Goal: Task Accomplishment & Management: Manage account settings

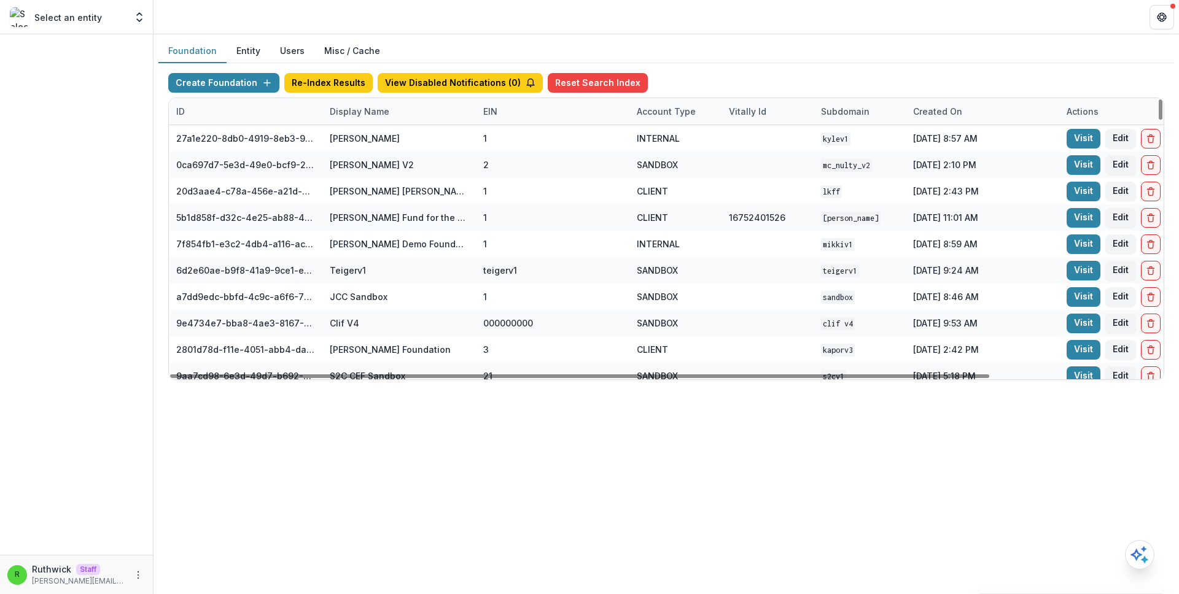
click at [378, 112] on div "Display Name" at bounding box center [359, 111] width 74 height 13
click at [406, 144] on input at bounding box center [398, 140] width 147 height 20
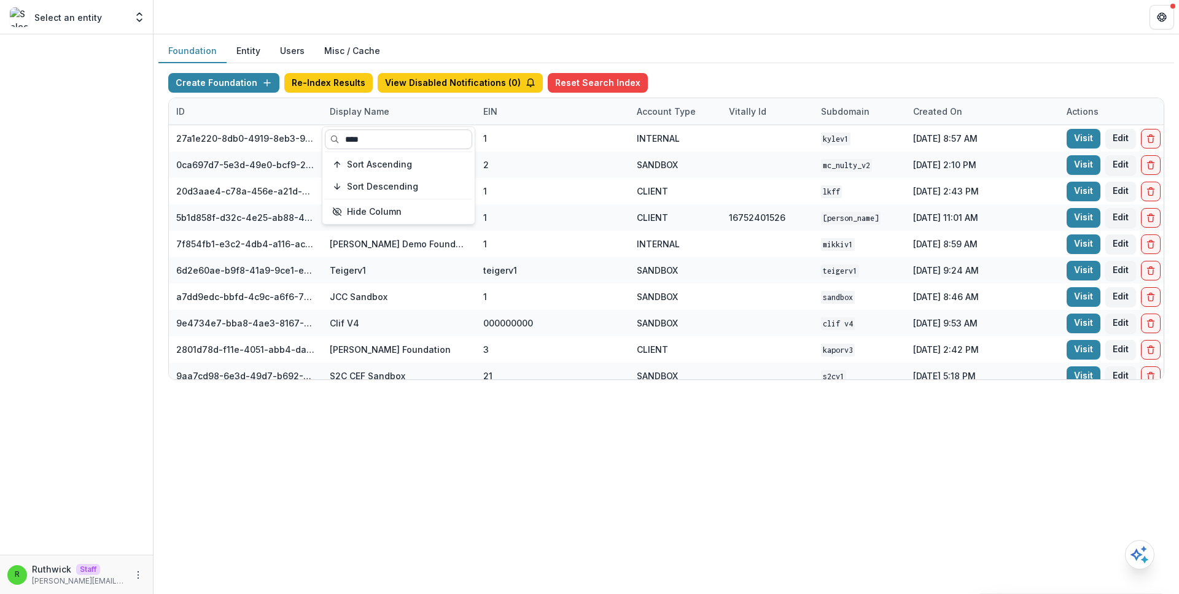
type input "*****"
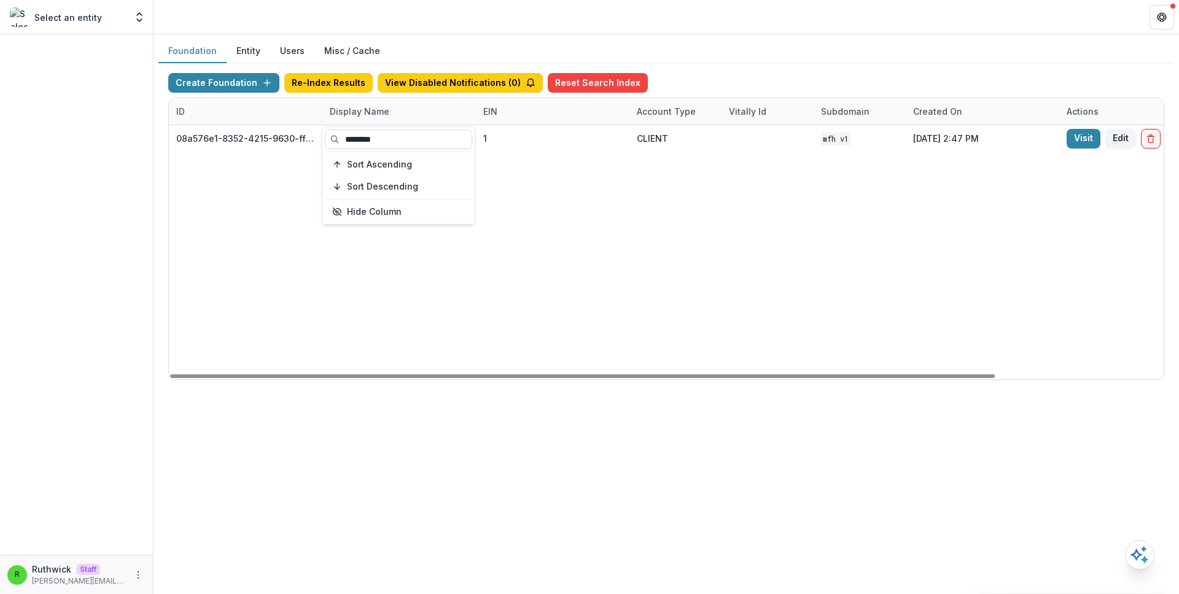
type input "********"
click at [763, 150] on div at bounding box center [767, 138] width 77 height 26
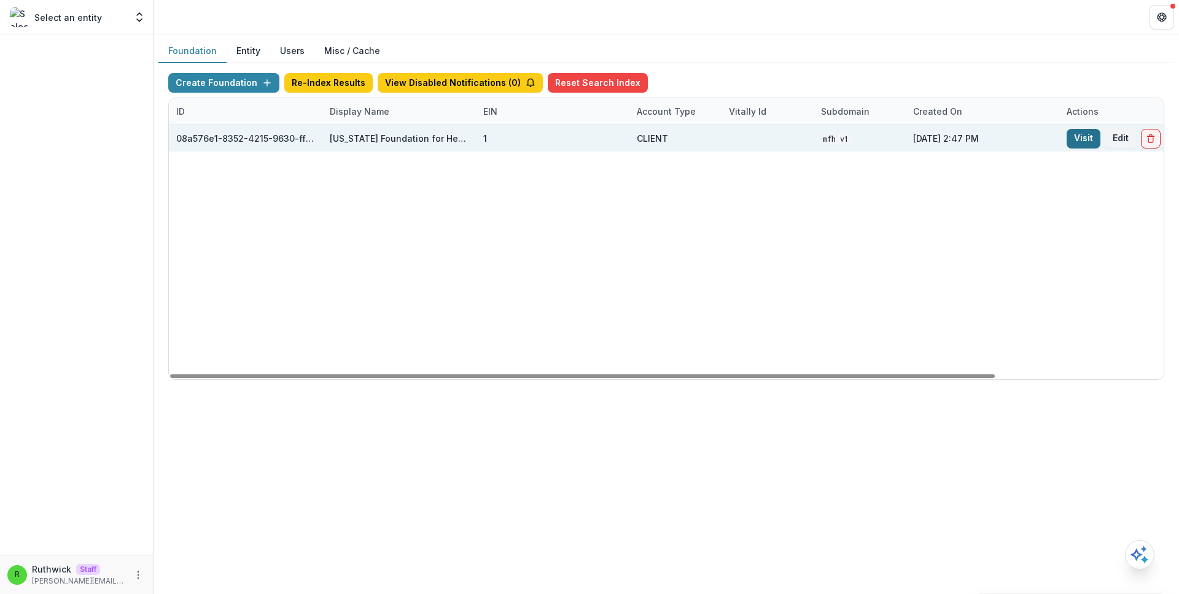
click at [1089, 144] on link "Visit" at bounding box center [1084, 139] width 34 height 20
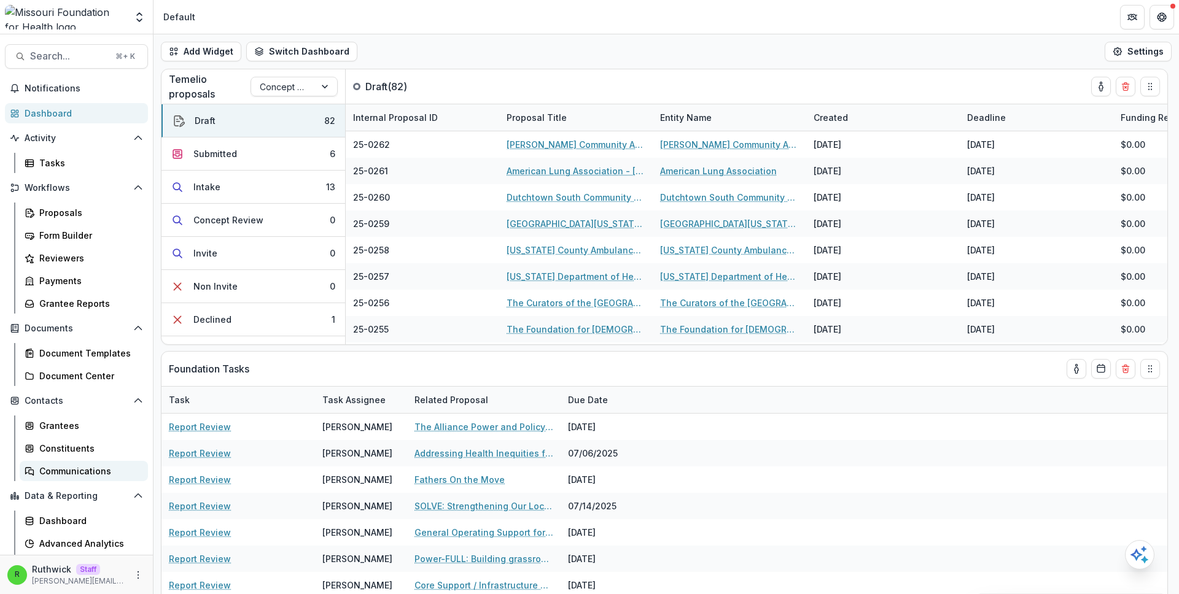
scroll to position [21, 0]
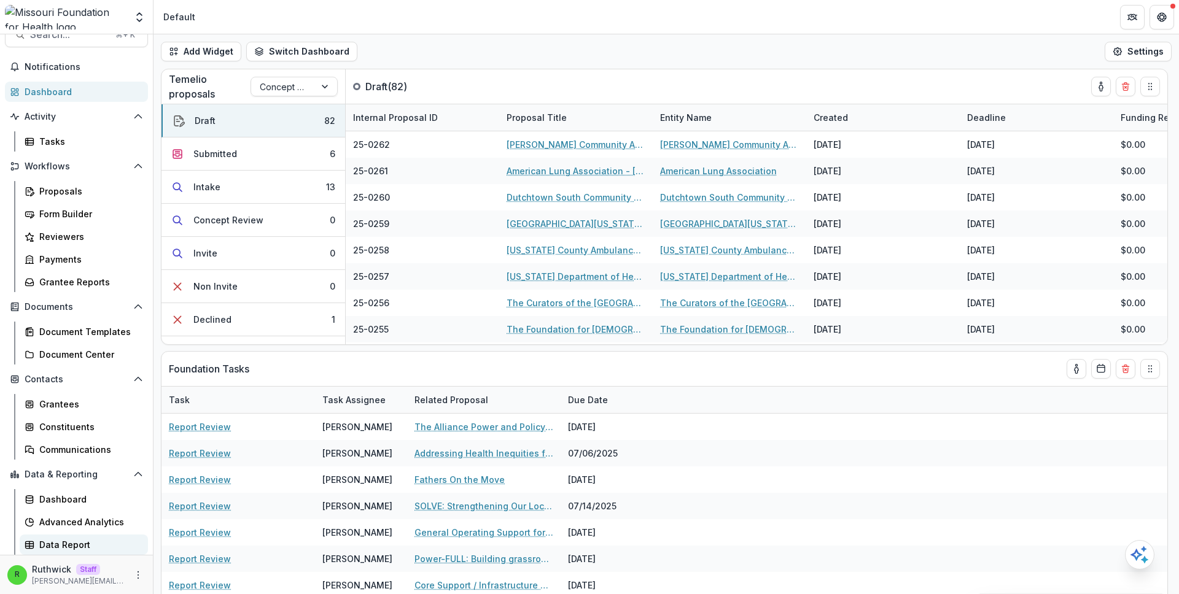
click at [96, 546] on div "Data Report" at bounding box center [88, 544] width 99 height 13
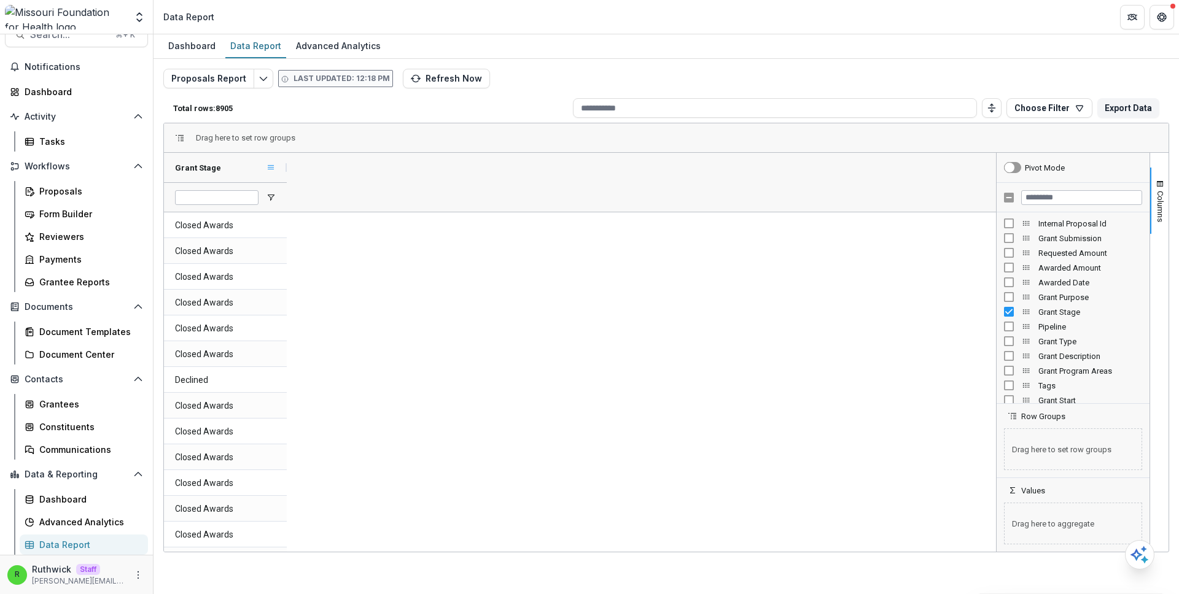
click at [270, 168] on span at bounding box center [271, 168] width 10 height 10
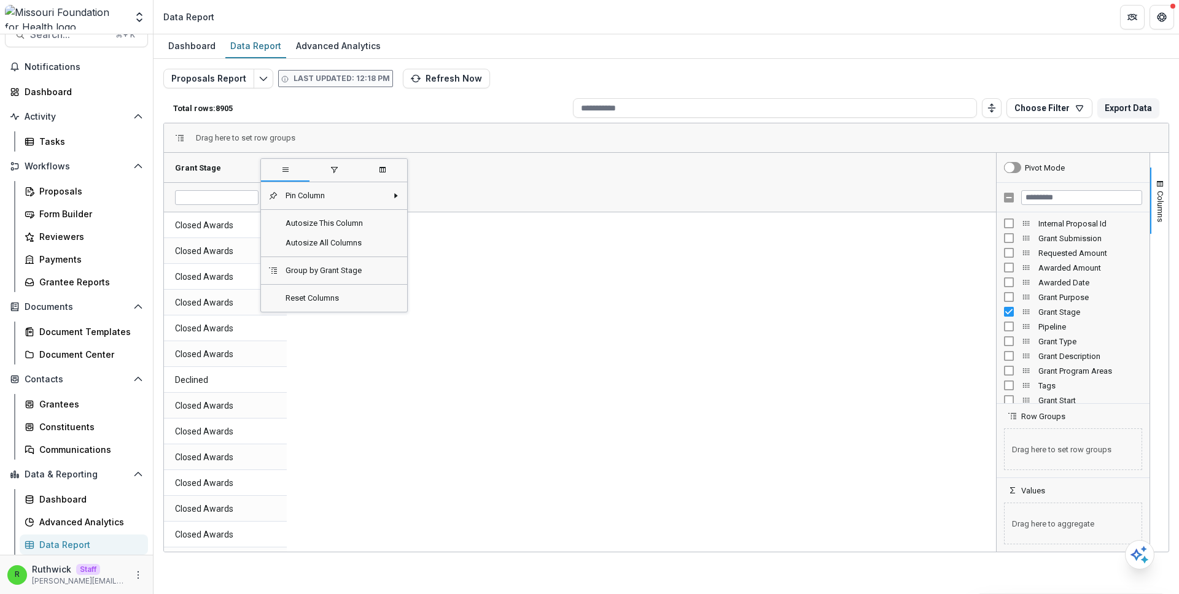
click at [329, 171] on span "filter" at bounding box center [334, 170] width 10 height 10
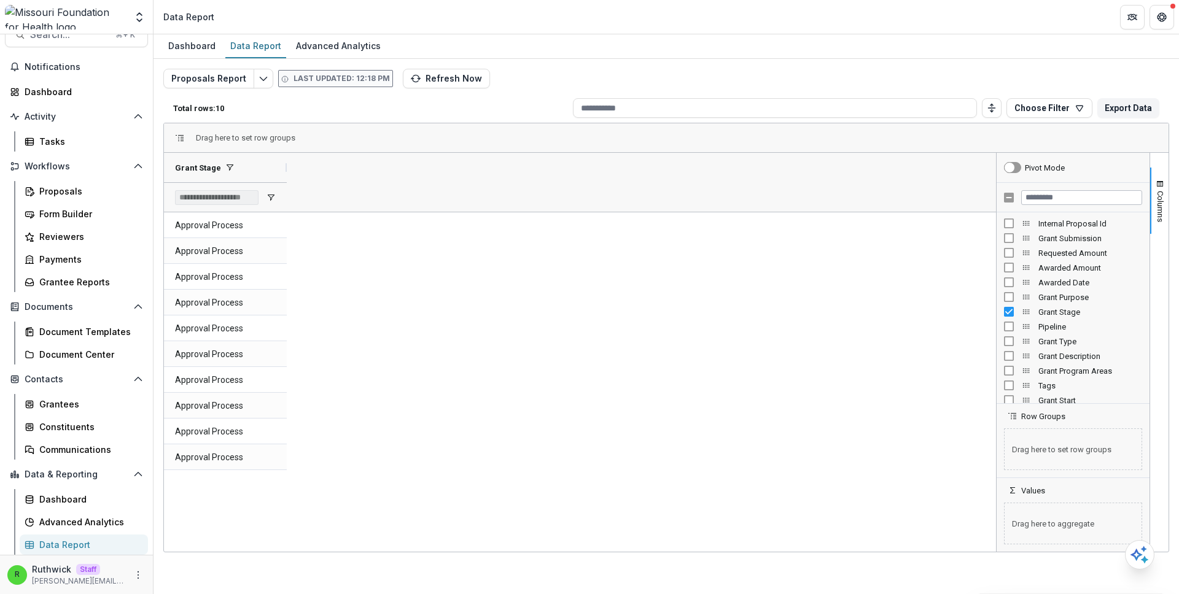
click at [540, 302] on div "Approval Process Approval Process Approval Process Approval Process Approval Pr…" at bounding box center [580, 382] width 832 height 340
click at [271, 168] on span at bounding box center [271, 168] width 10 height 10
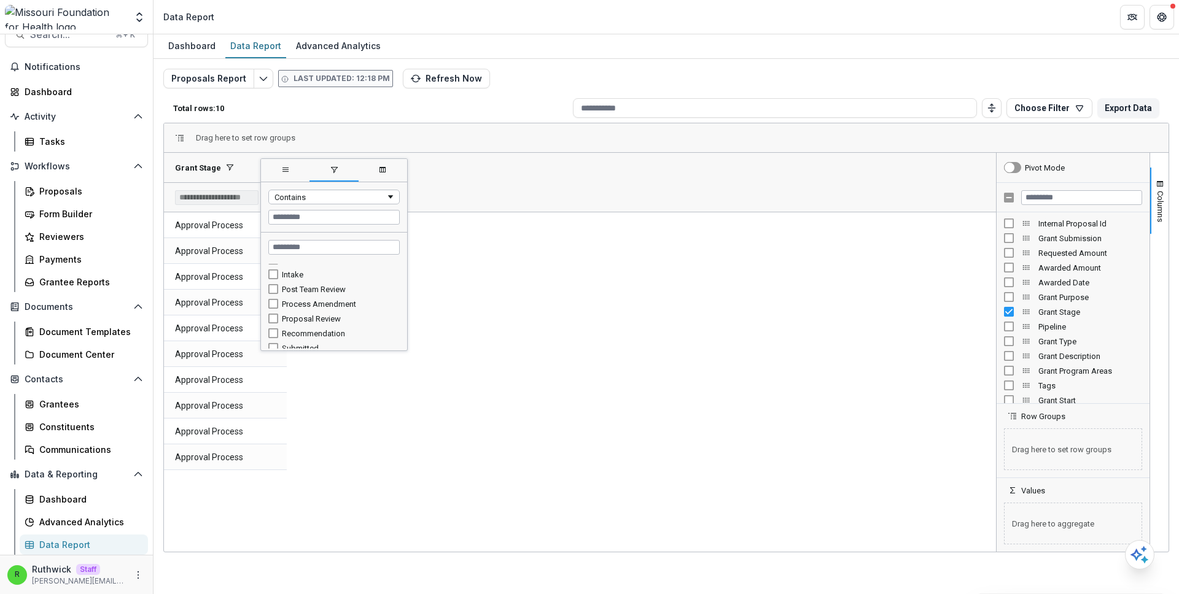
scroll to position [181, 0]
type input "**********"
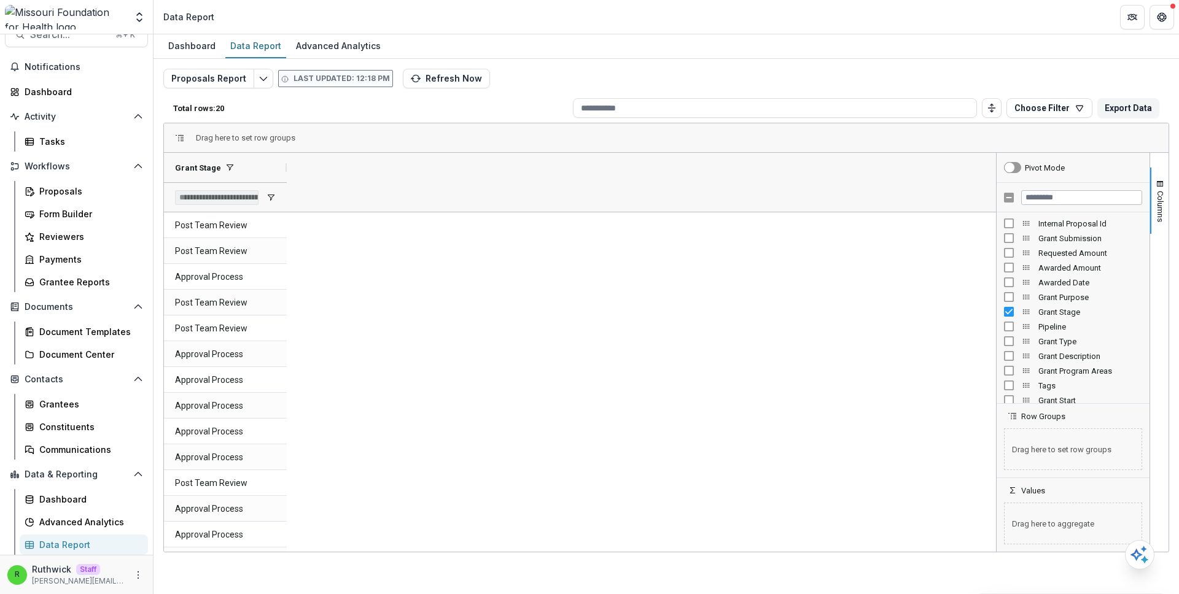
click at [510, 274] on div "Post Team Review Post Team Review Approval Process Post Team Review Post Team R…" at bounding box center [578, 470] width 828 height 516
click at [1052, 198] on input "Filter Columns Input" at bounding box center [1081, 197] width 121 height 15
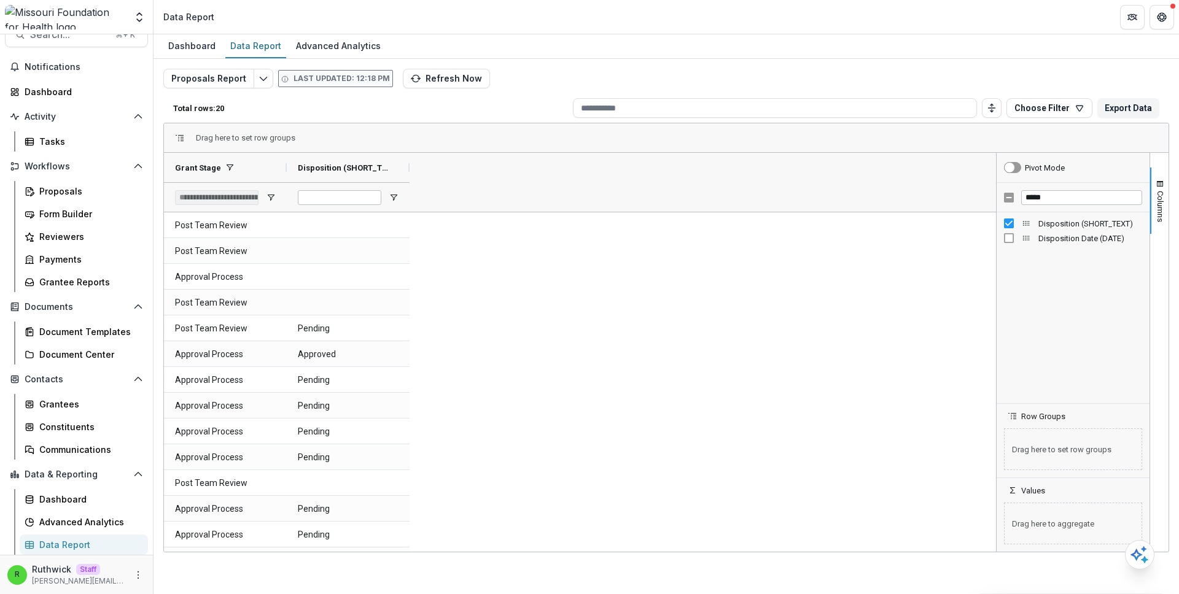
click at [475, 260] on div "Post Team Review Post Team Review Approval Process Post Team Review Post Team R…" at bounding box center [578, 470] width 828 height 516
click at [1070, 202] on input "*****" at bounding box center [1081, 197] width 121 height 15
type input "**********"
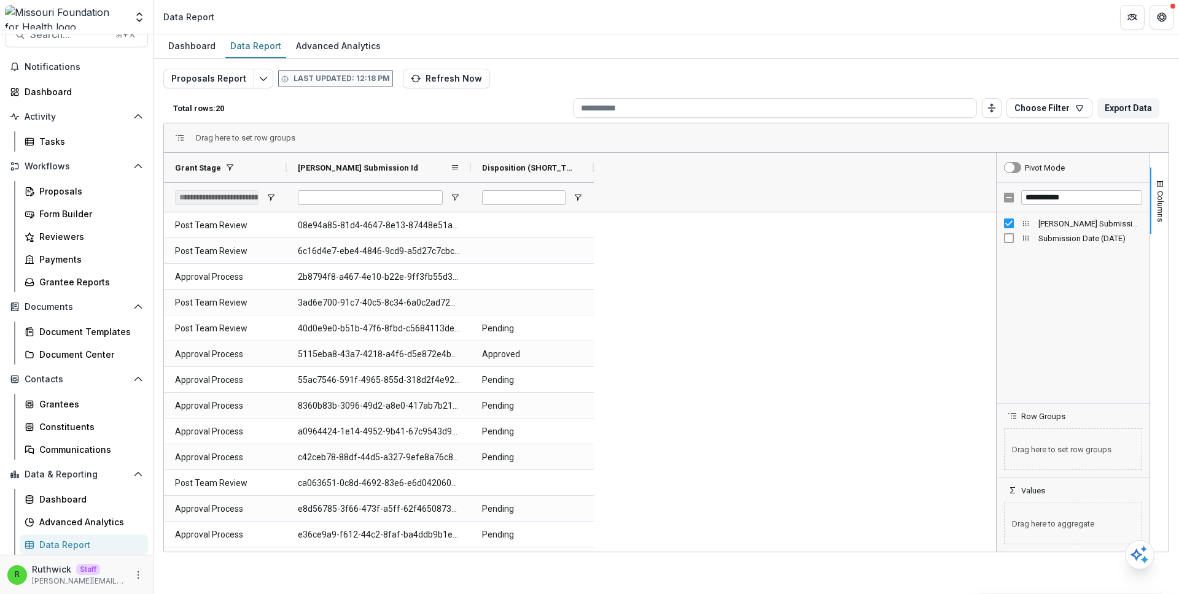
drag, startPoint x: 410, startPoint y: 166, endPoint x: 480, endPoint y: 162, distance: 70.1
click at [473, 162] on div at bounding box center [470, 167] width 5 height 29
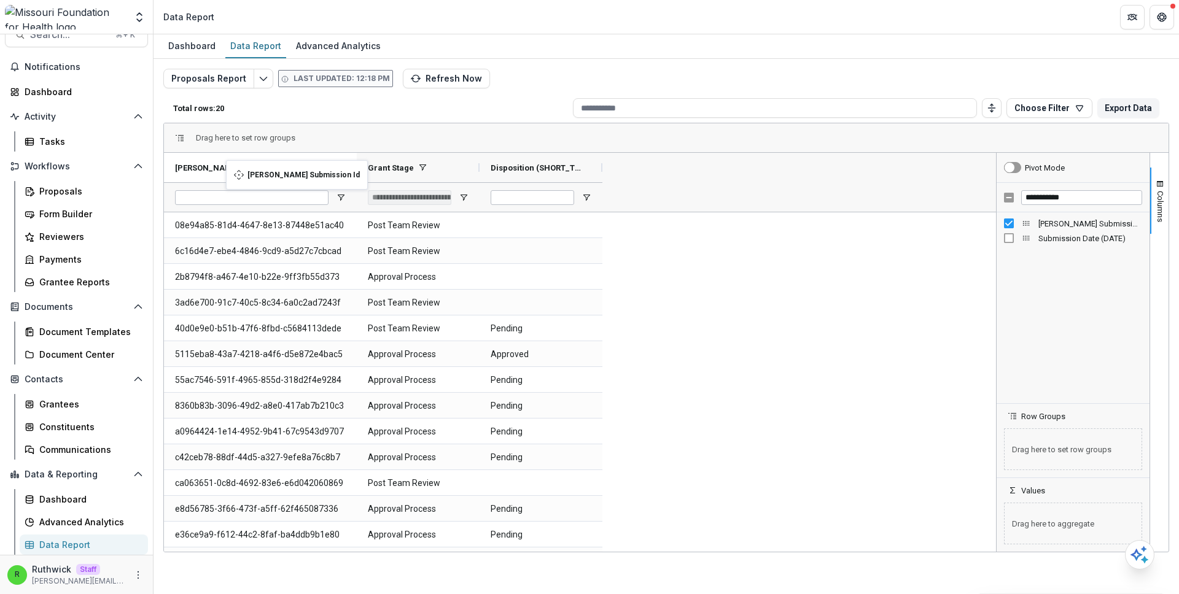
drag, startPoint x: 410, startPoint y: 163, endPoint x: 232, endPoint y: 168, distance: 177.5
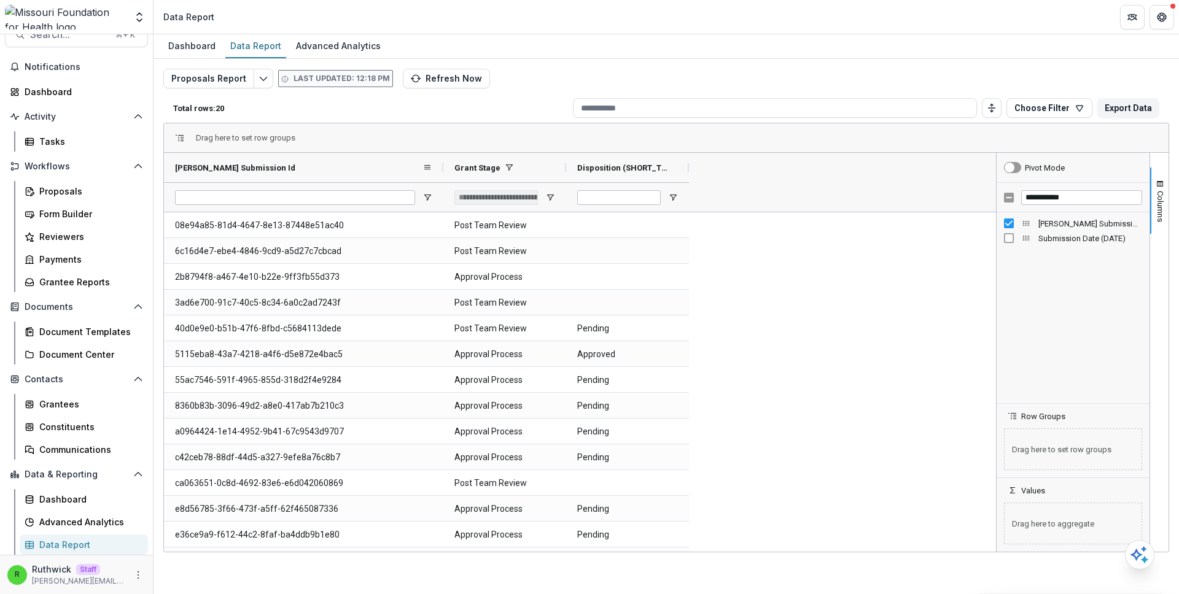
drag, startPoint x: 357, startPoint y: 169, endPoint x: 348, endPoint y: 211, distance: 42.0
click at [441, 170] on div at bounding box center [443, 167] width 5 height 29
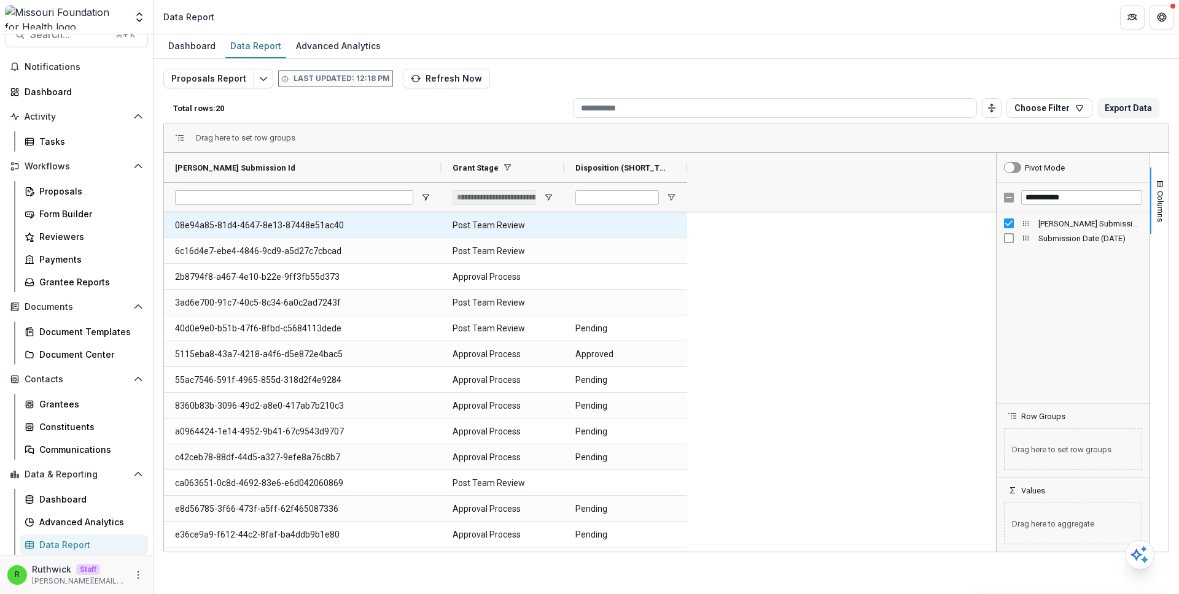
click at [348, 220] on Id-728 "08e94a85-81d4-4647-8e13-87448e51ac40" at bounding box center [302, 225] width 255 height 25
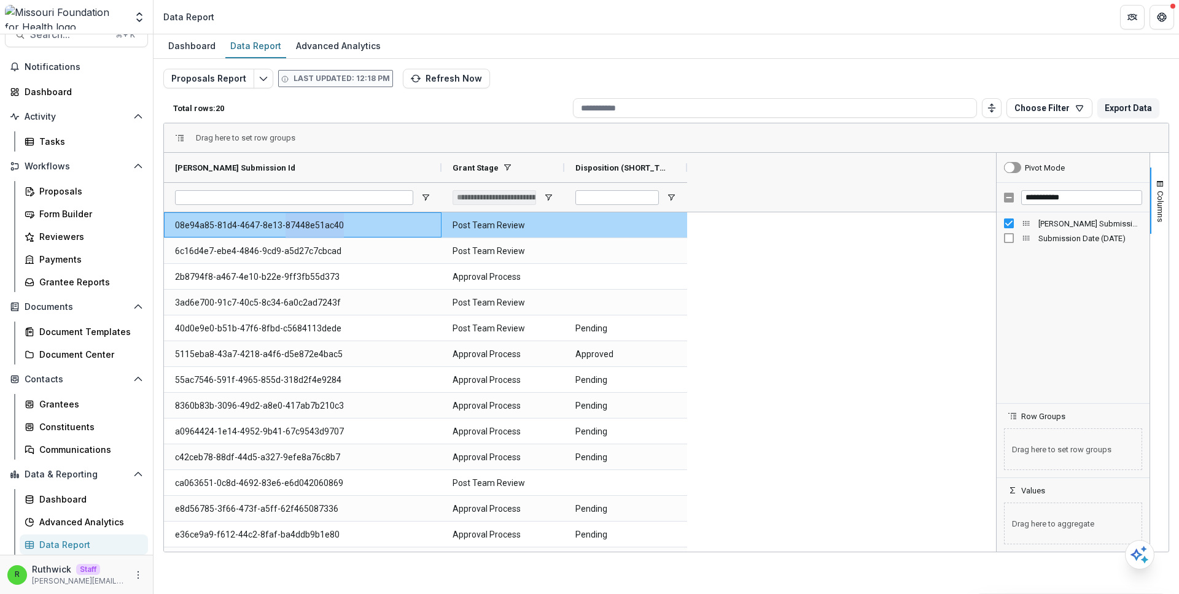
click at [348, 220] on Id-728 "08e94a85-81d4-4647-8e13-87448e51ac40" at bounding box center [302, 225] width 255 height 25
copy Id-728 "08e94a85-81d4-4647-8e13-87448e51ac40"
click at [99, 192] on div "Proposals" at bounding box center [88, 191] width 99 height 13
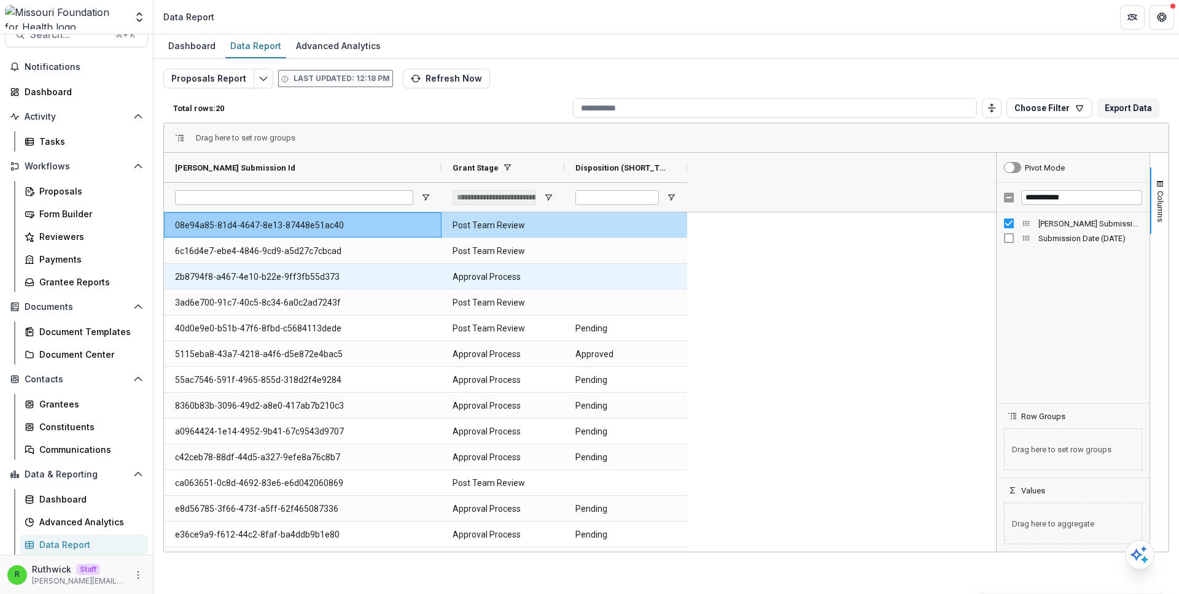
click at [269, 279] on Id-718 "2b8794f8-a467-4e10-b22e-9ff3fb55d373" at bounding box center [302, 277] width 255 height 25
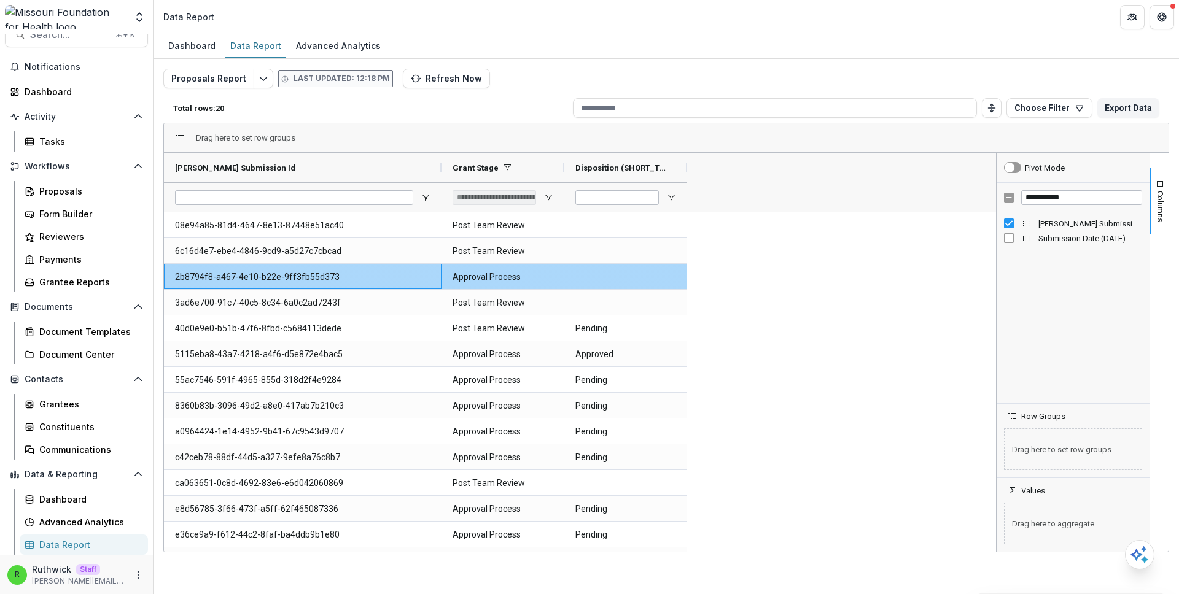
click at [269, 279] on Id-718 "2b8794f8-a467-4e10-b22e-9ff3fb55d373" at bounding box center [302, 277] width 255 height 25
copy Id-718 "2b8794f8-a467-4e10-b22e-9ff3fb55d373"
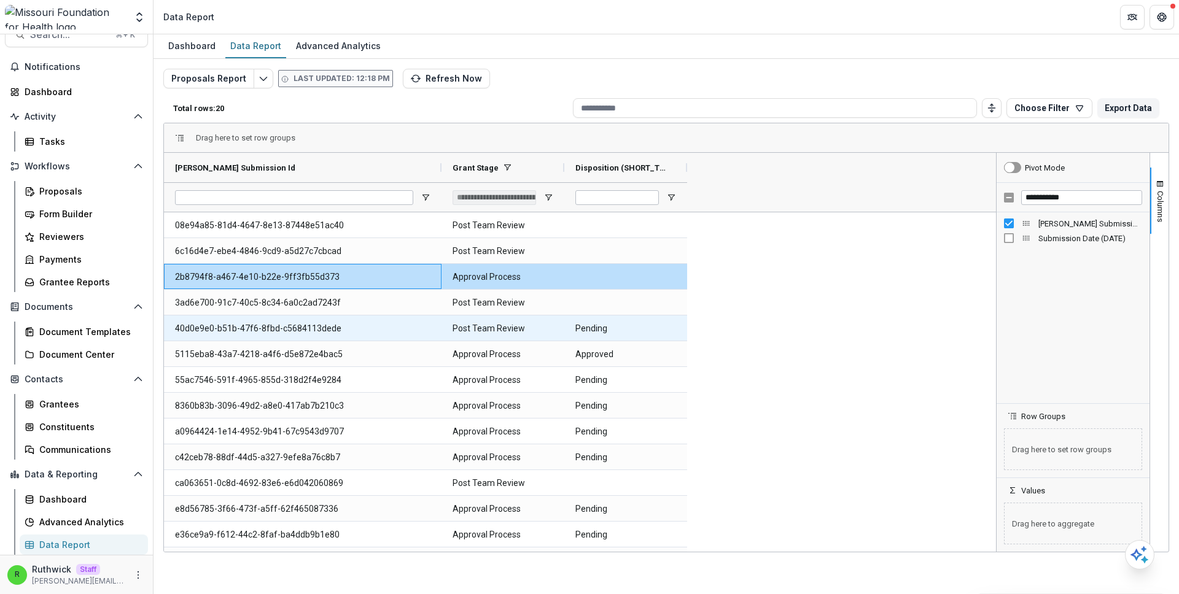
click at [316, 323] on Id-731 "40d0e9e0-b51b-47f6-8fbd-c5684113dede" at bounding box center [302, 328] width 255 height 25
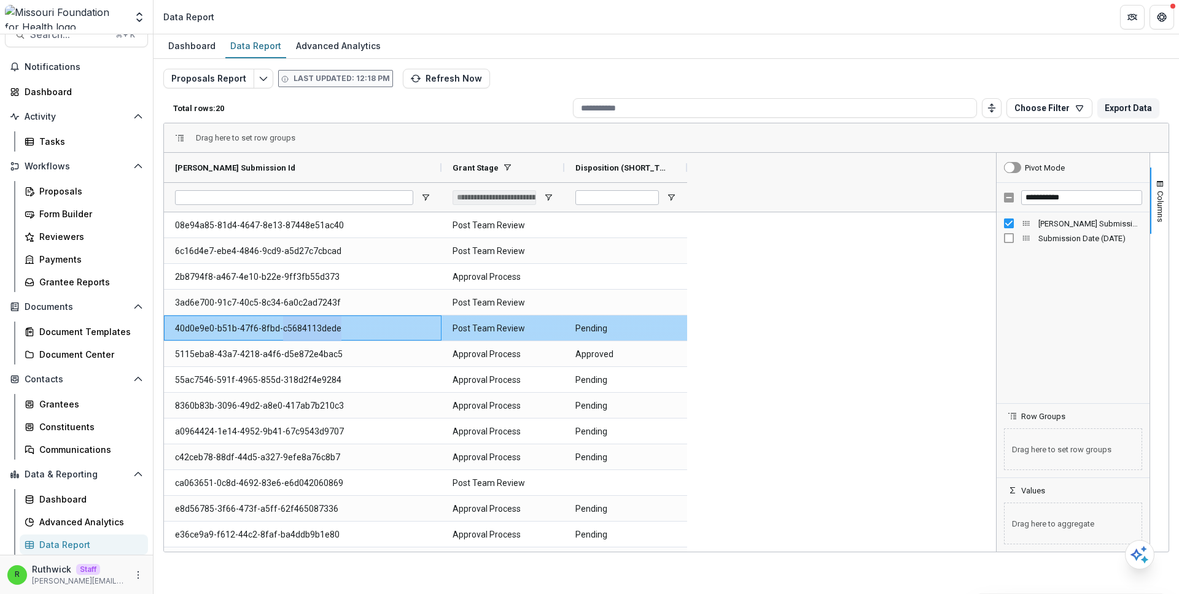
click at [316, 323] on Id-731 "40d0e9e0-b51b-47f6-8fbd-c5684113dede" at bounding box center [302, 328] width 255 height 25
copy Id-731 "40d0e9e0-b51b-47f6-8fbd-c5684113dede"
click at [281, 329] on Id-731 "40d0e9e0-b51b-47f6-8fbd-c5684113dede" at bounding box center [302, 328] width 255 height 25
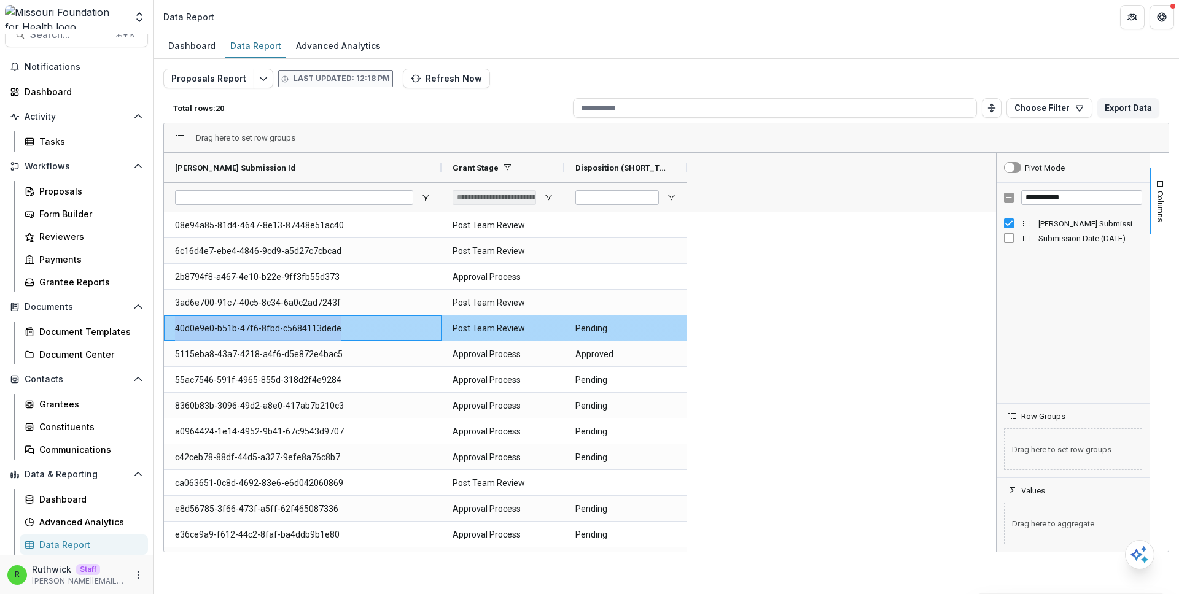
click at [281, 329] on Id-731 "40d0e9e0-b51b-47f6-8fbd-c5684113dede" at bounding box center [302, 328] width 255 height 25
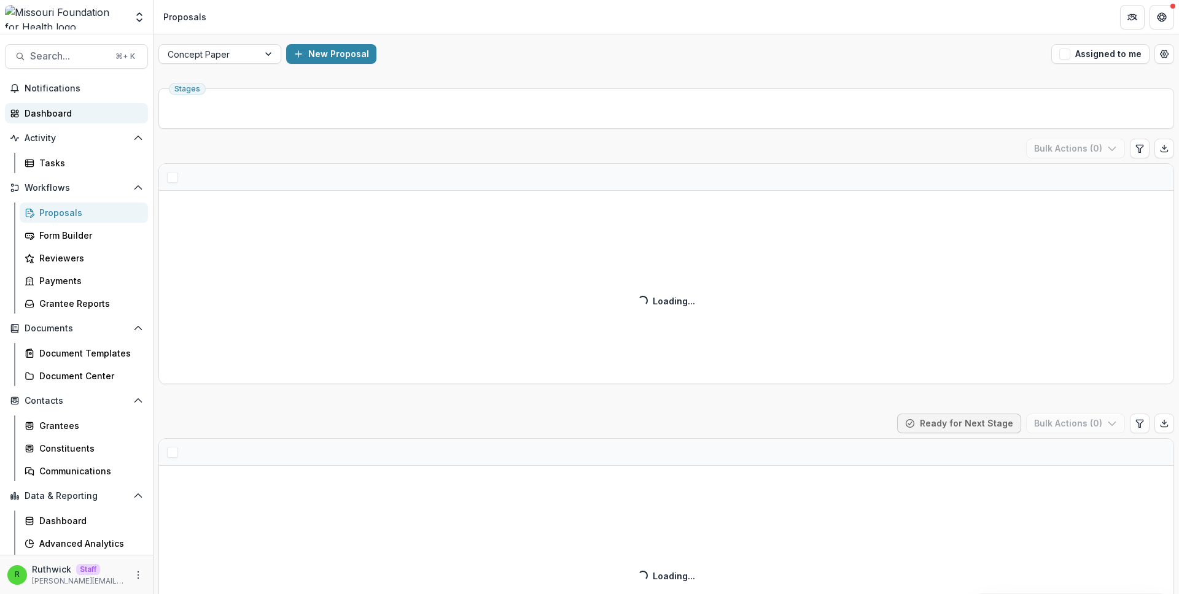
click at [122, 115] on div "Dashboard" at bounding box center [82, 113] width 114 height 13
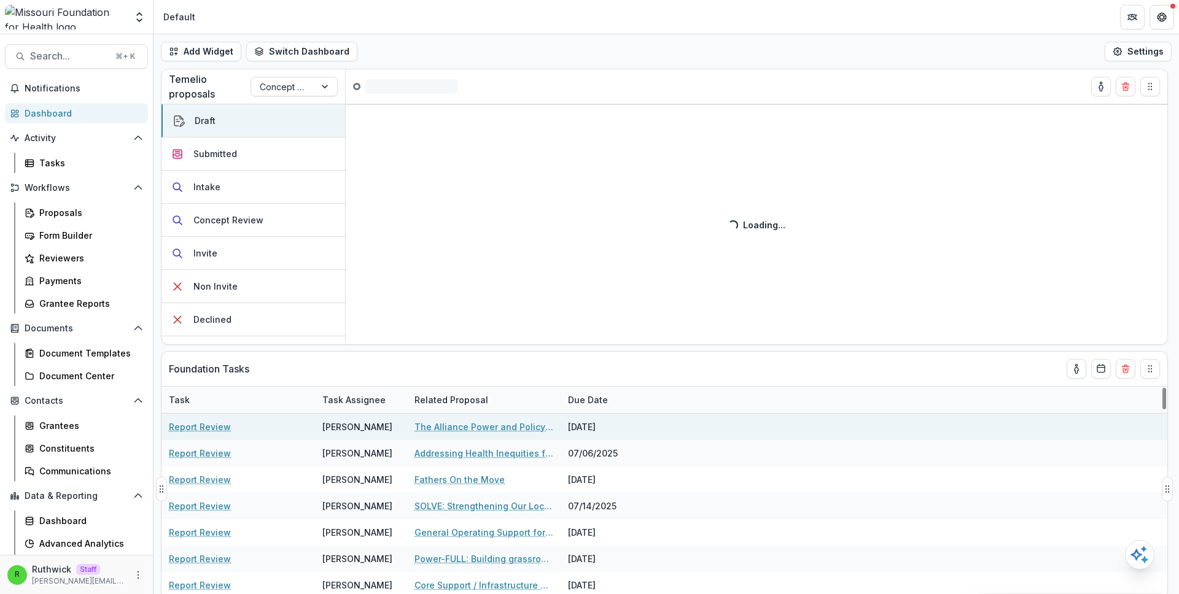
click at [461, 427] on link "The Alliance Power and Policy Action (PPAG)" at bounding box center [483, 427] width 139 height 13
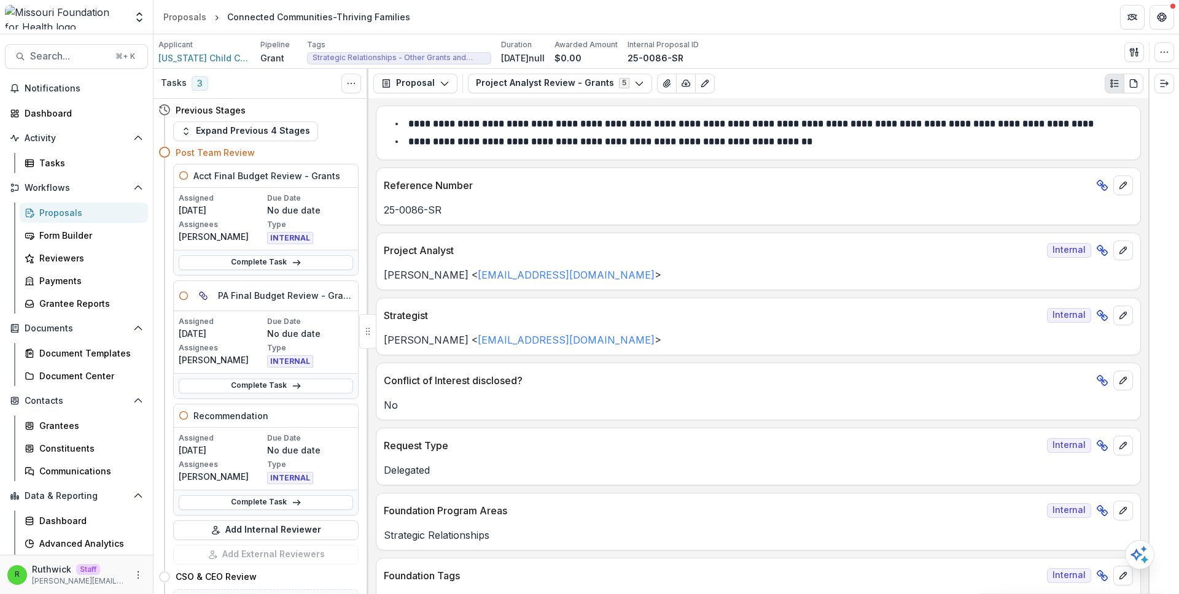
click at [791, 48] on div "Applicant Missouri Child Care Association Pipeline Grant Tags Strategic Relatio…" at bounding box center [666, 51] width 1016 height 25
click at [759, 218] on div "Reference Number 25-0086-SR" at bounding box center [758, 197] width 765 height 58
click at [539, 70] on div "Proposal Proposal Payments Reports Grant Agreements Board Summaries Bank Detail…" at bounding box center [758, 83] width 780 height 29
click at [541, 82] on button "Project Analyst Review - Grants 5" at bounding box center [560, 84] width 184 height 20
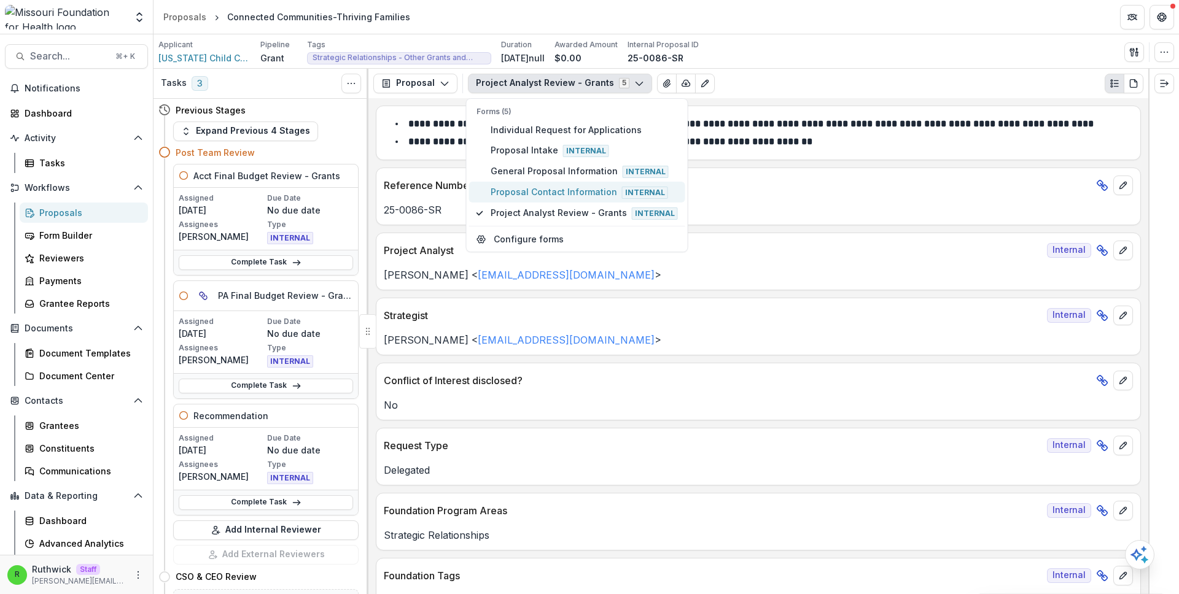
click at [553, 190] on span "Proposal Contact Information Internal" at bounding box center [584, 192] width 187 height 14
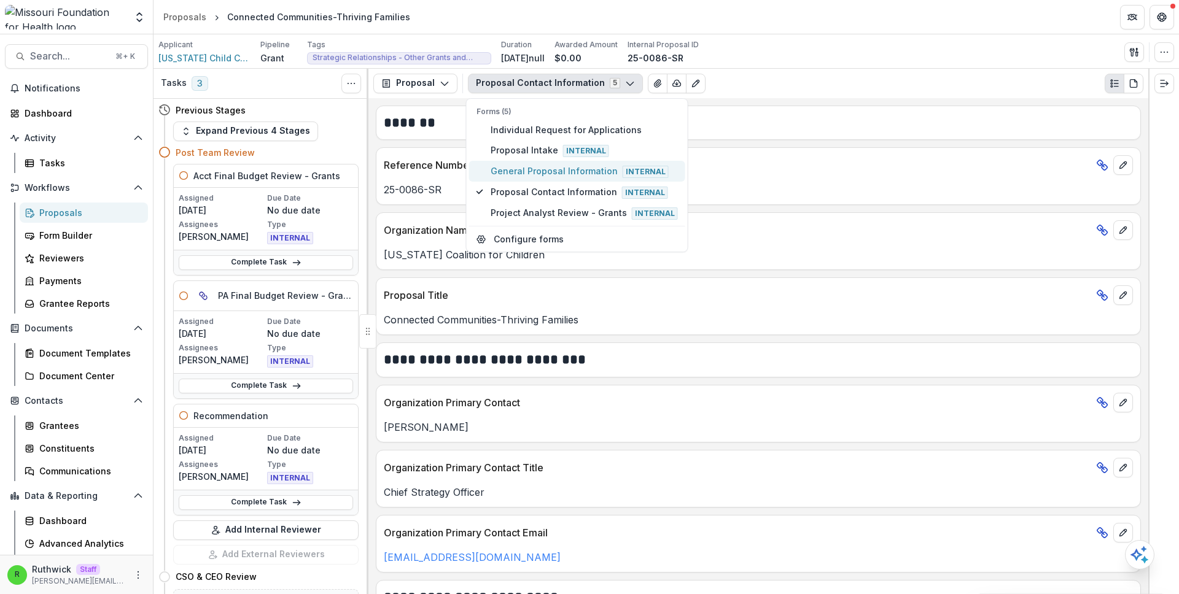
click at [552, 174] on span "General Proposal Information Internal" at bounding box center [584, 172] width 187 height 14
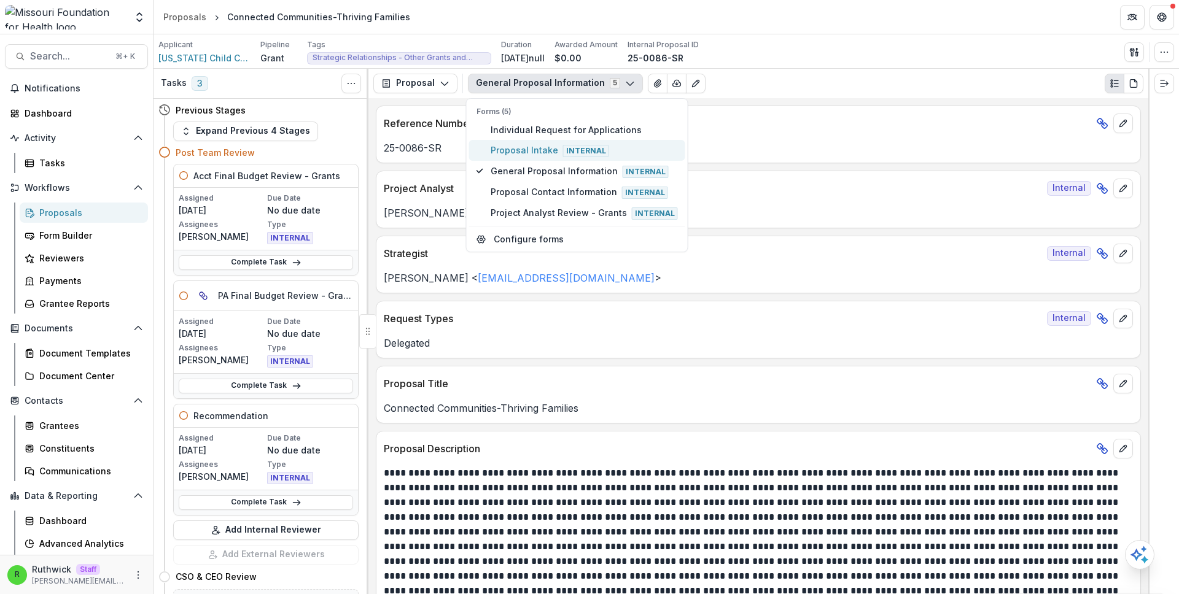
click at [553, 144] on span "Proposal Intake Internal" at bounding box center [584, 151] width 187 height 14
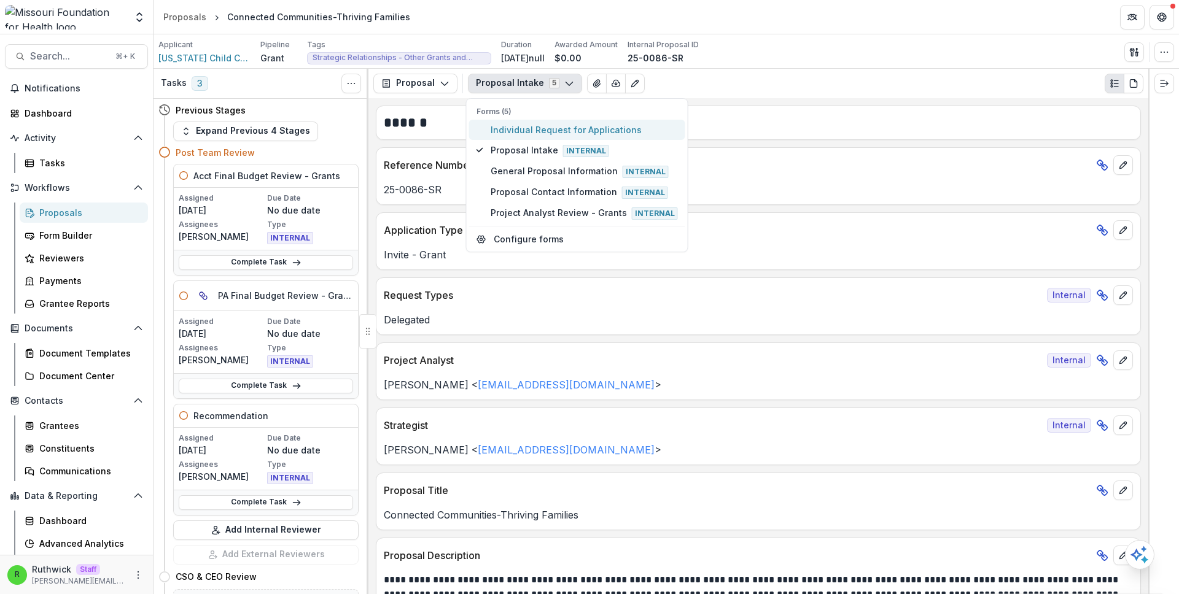
click at [541, 138] on button "Individual Request for Applications" at bounding box center [577, 130] width 216 height 20
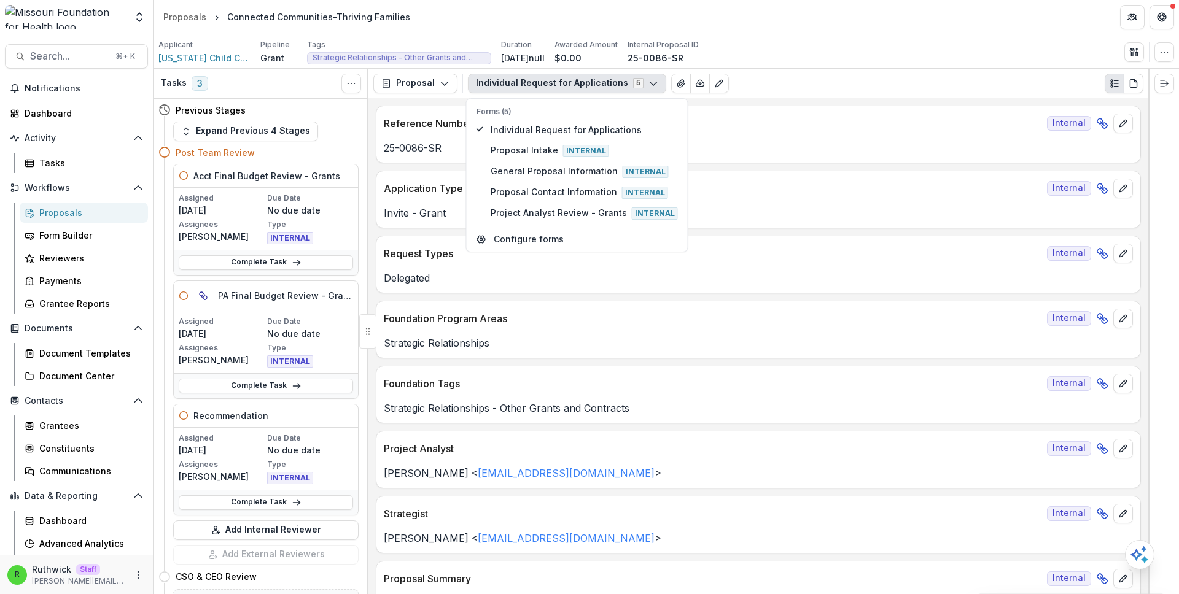
click at [764, 216] on p "Invite - Grant" at bounding box center [758, 213] width 749 height 15
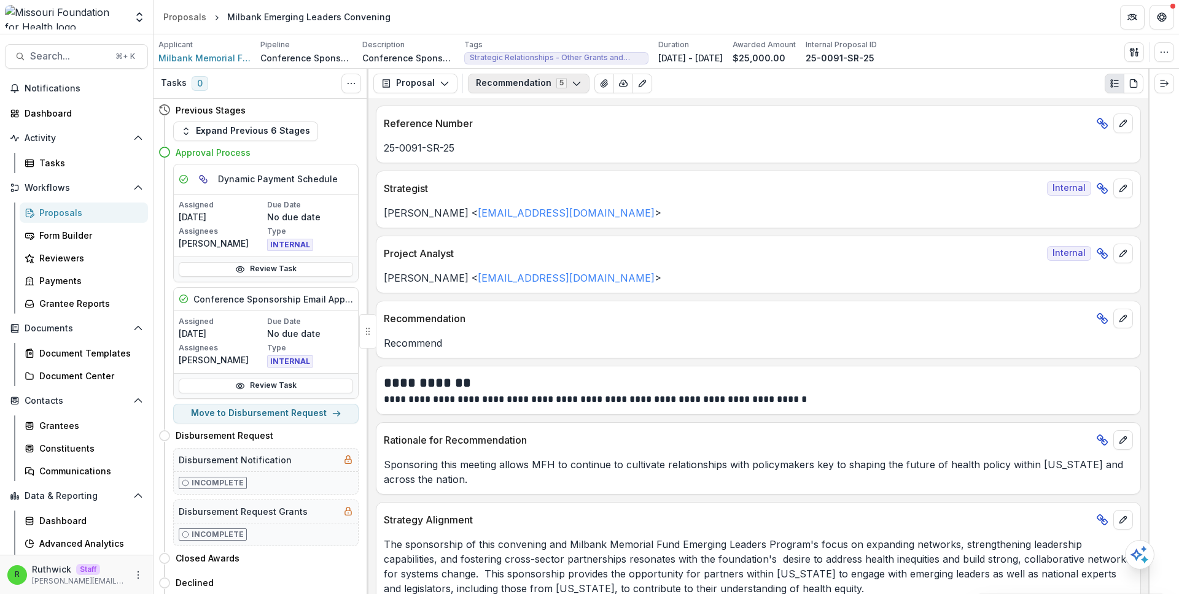
click at [531, 76] on button "Recommendation 5" at bounding box center [529, 84] width 122 height 20
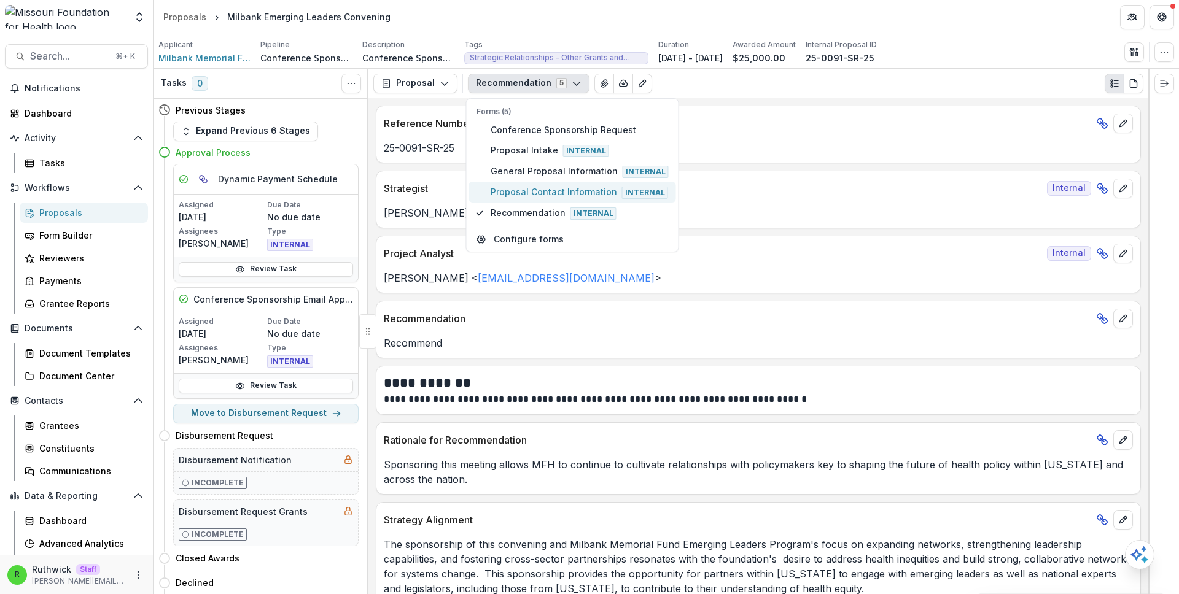
click at [548, 189] on span "Proposal Contact Information Internal" at bounding box center [580, 192] width 178 height 14
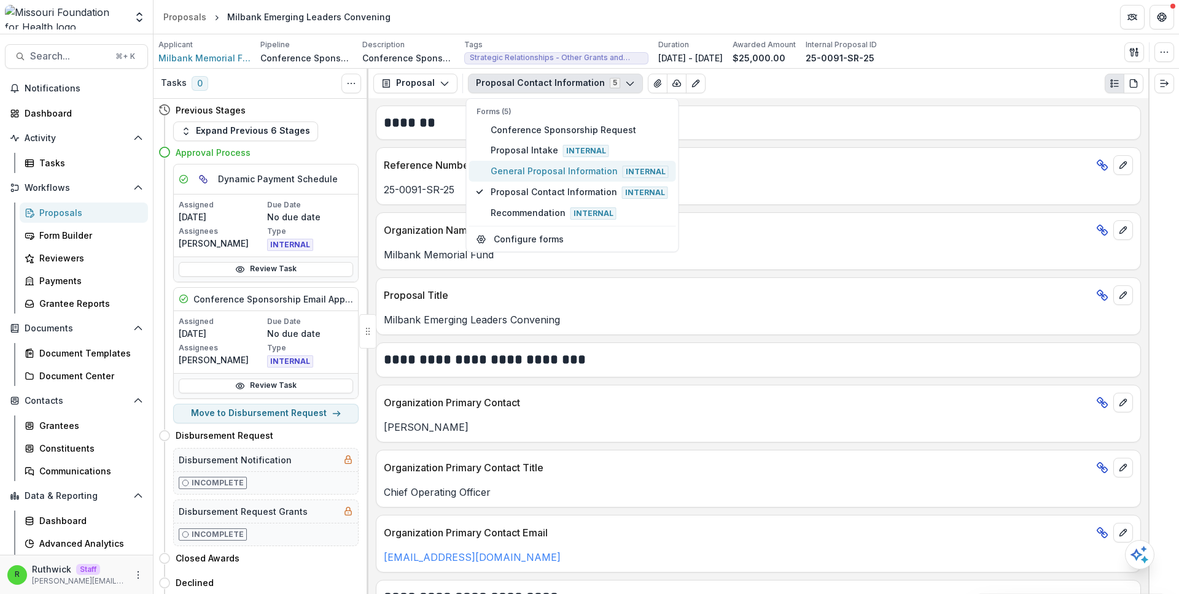
click at [571, 165] on span "General Proposal Information Internal" at bounding box center [580, 172] width 178 height 14
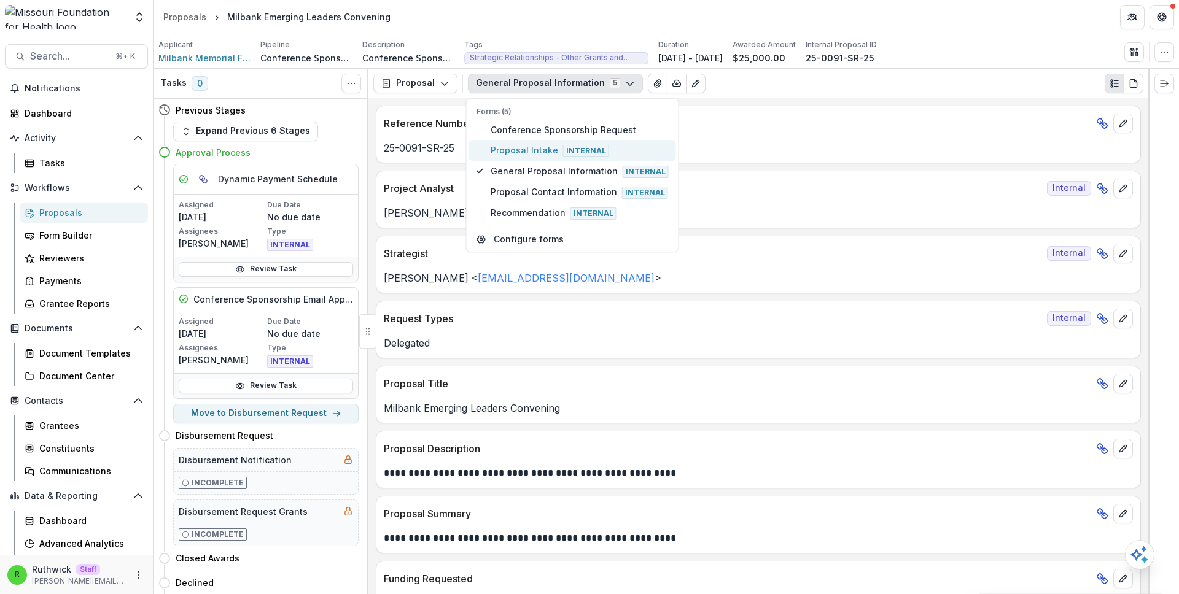
click at [535, 147] on span "Proposal Intake Internal" at bounding box center [580, 151] width 178 height 14
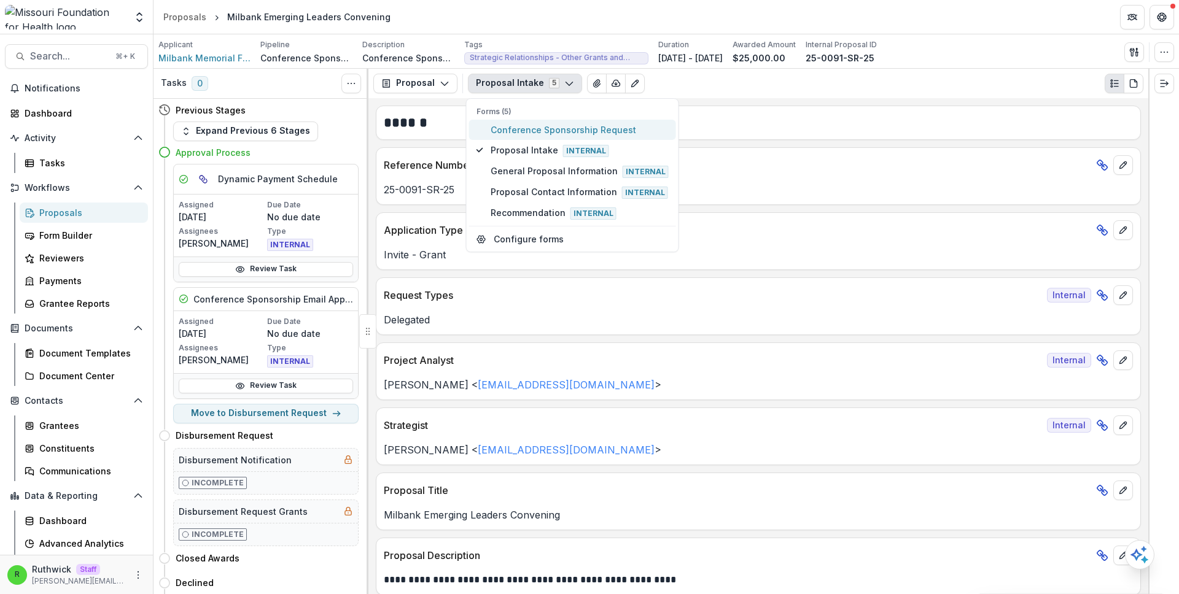
click at [546, 134] on span "Conference Sponsorship Request" at bounding box center [580, 129] width 178 height 13
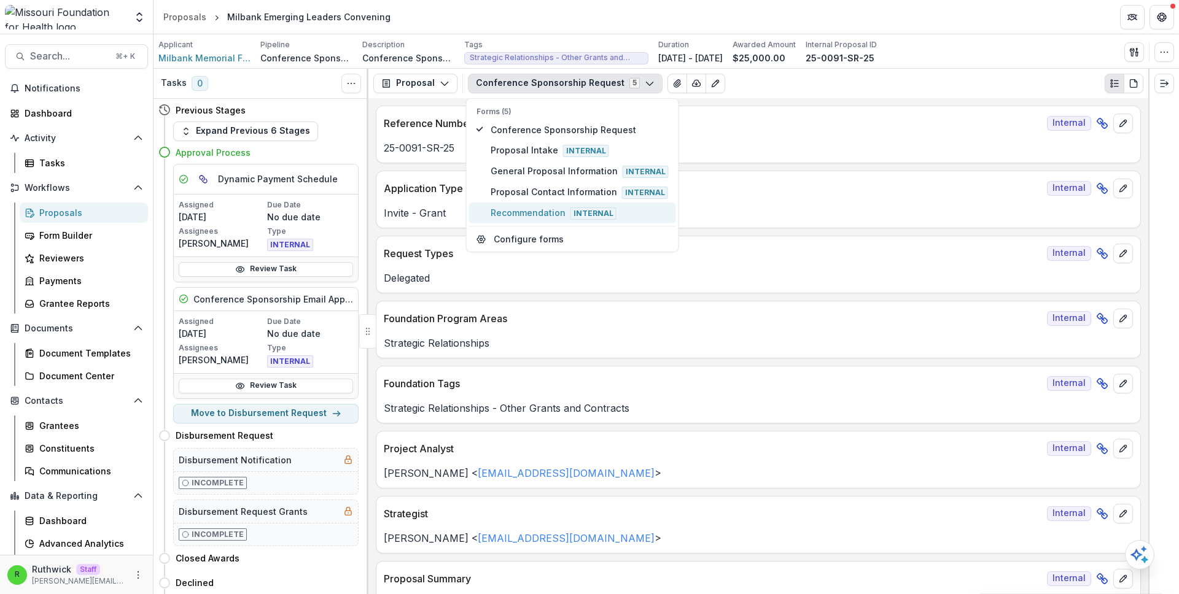
type button "4"
type button "2"
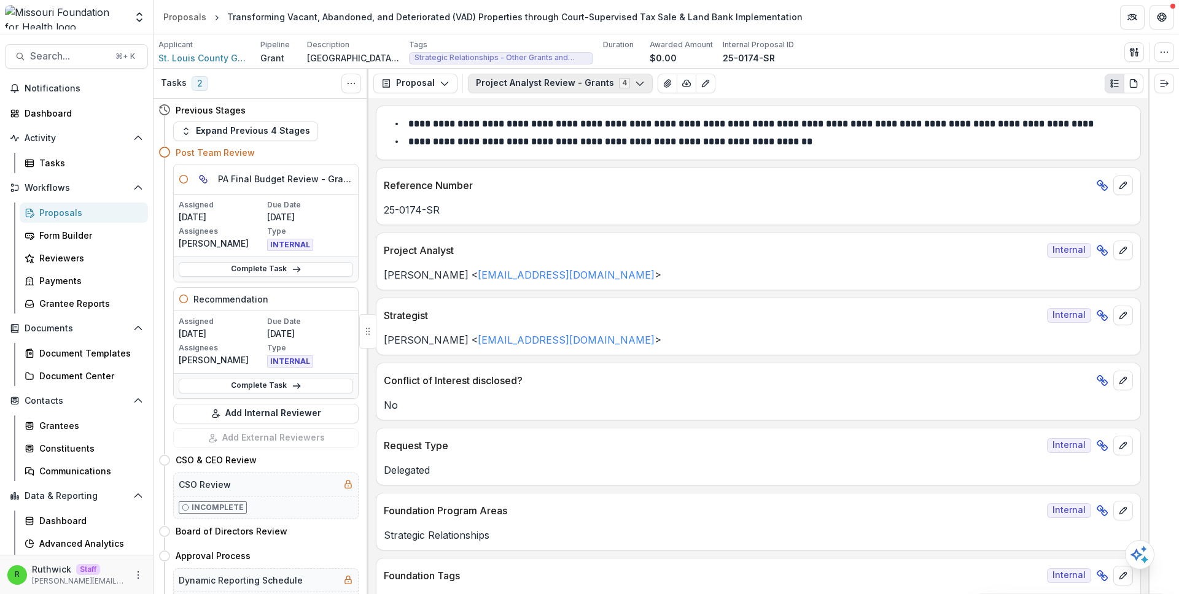
click at [585, 77] on button "Project Analyst Review - Grants 4" at bounding box center [560, 84] width 185 height 20
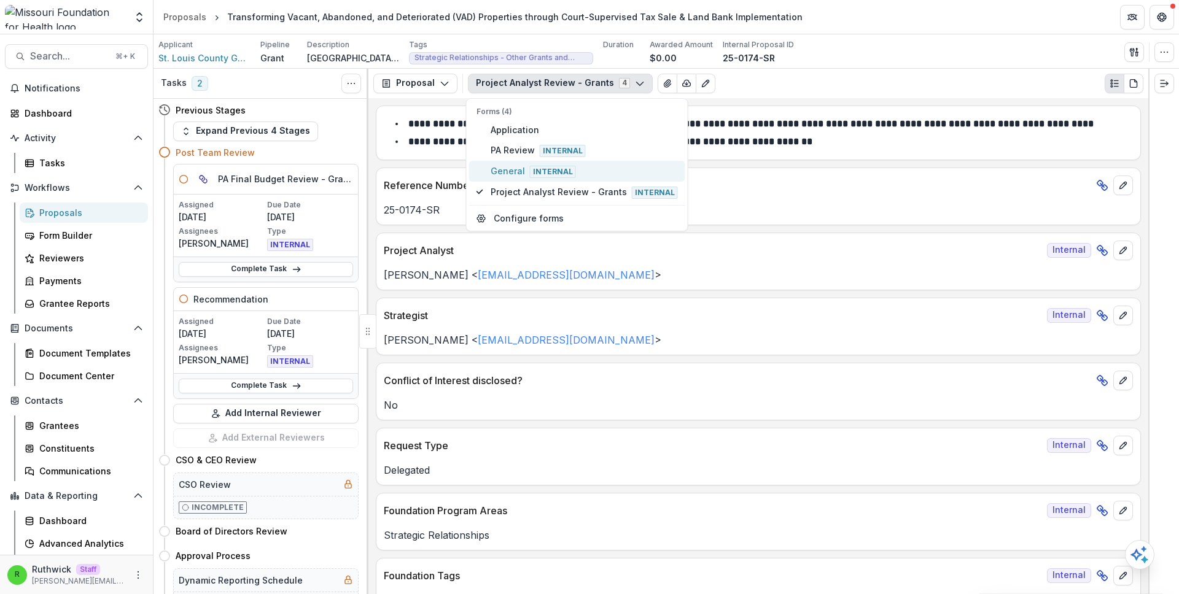
click at [571, 179] on button "General Internal" at bounding box center [577, 171] width 216 height 21
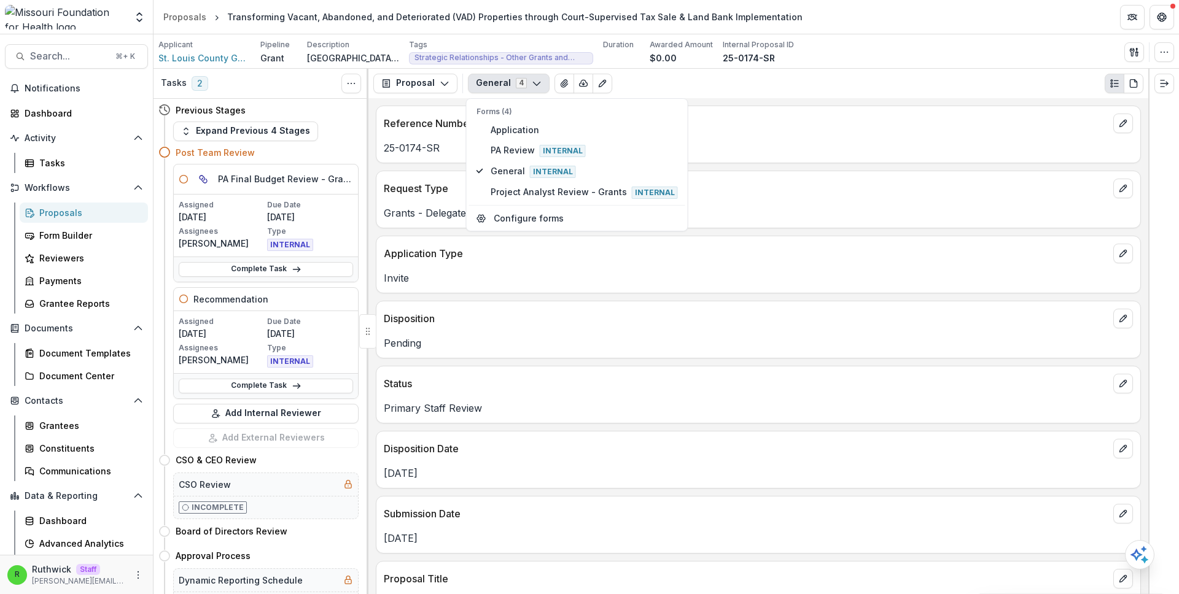
click at [610, 375] on div "Status" at bounding box center [758, 380] width 764 height 27
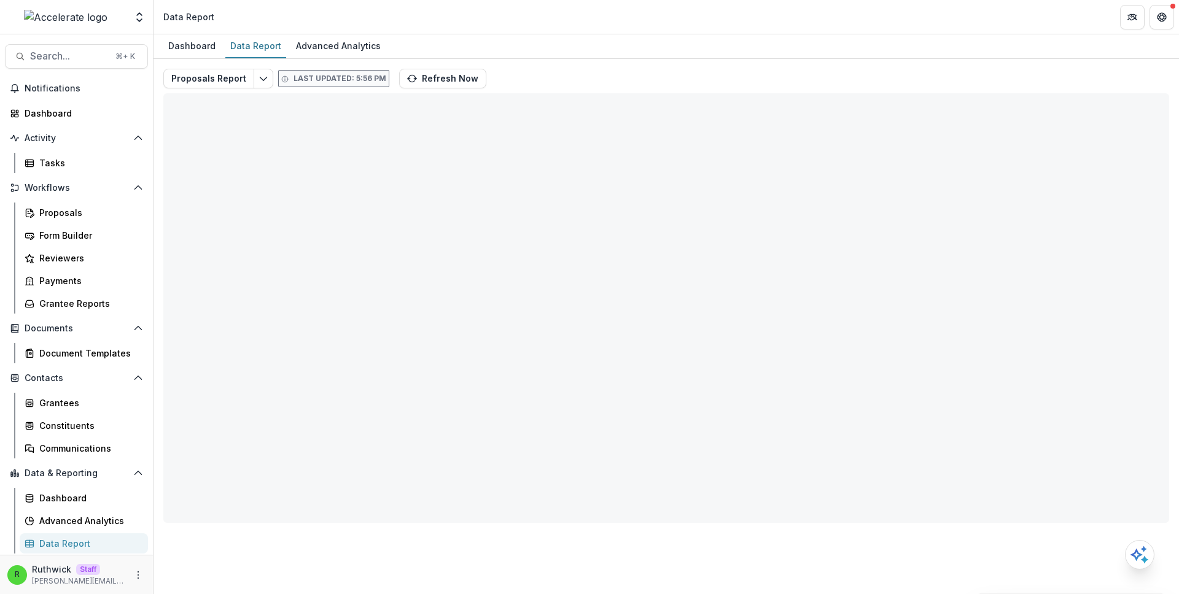
click at [527, 29] on header "Data Report" at bounding box center [666, 17] width 1025 height 34
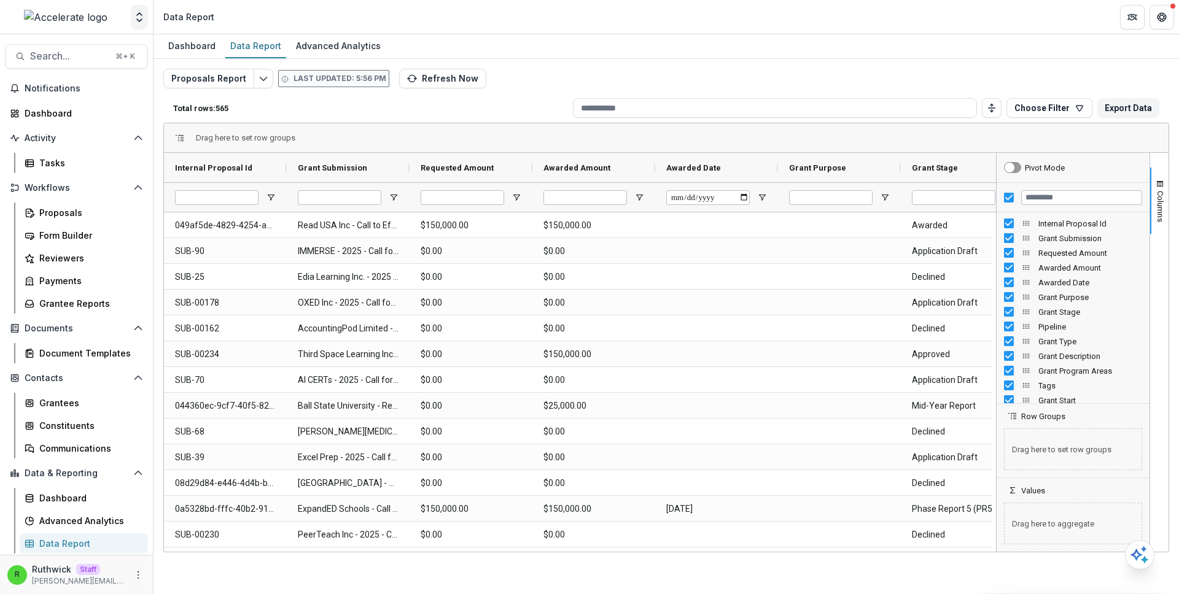
click at [139, 17] on icon "Open entity switcher" at bounding box center [139, 17] width 12 height 12
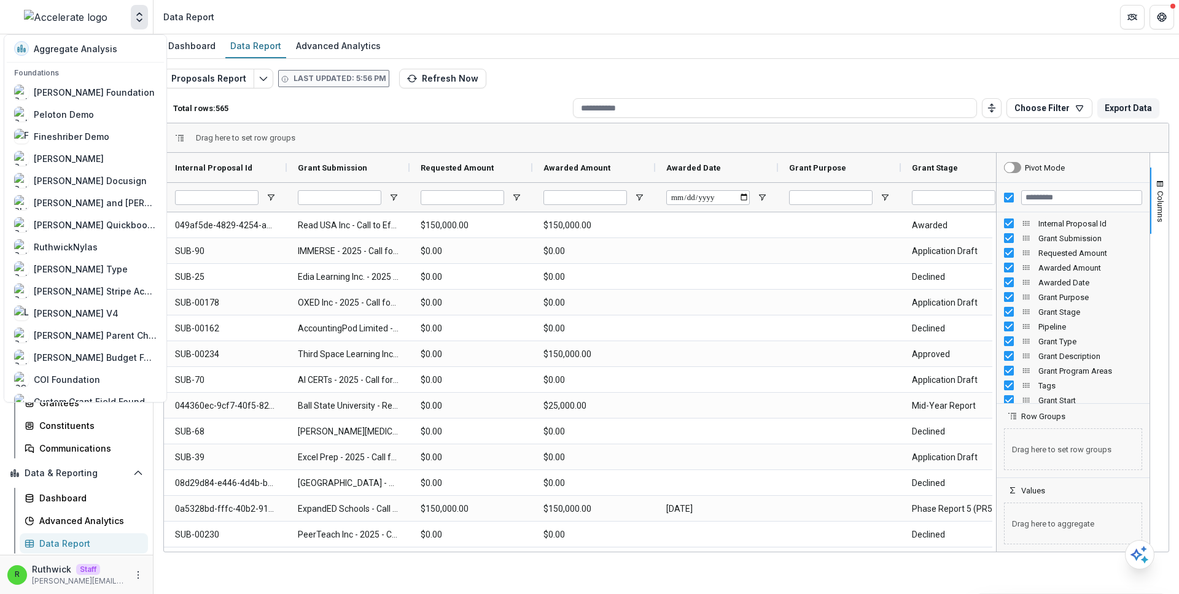
click at [139, 17] on icon "Open entity switcher" at bounding box center [139, 17] width 12 height 12
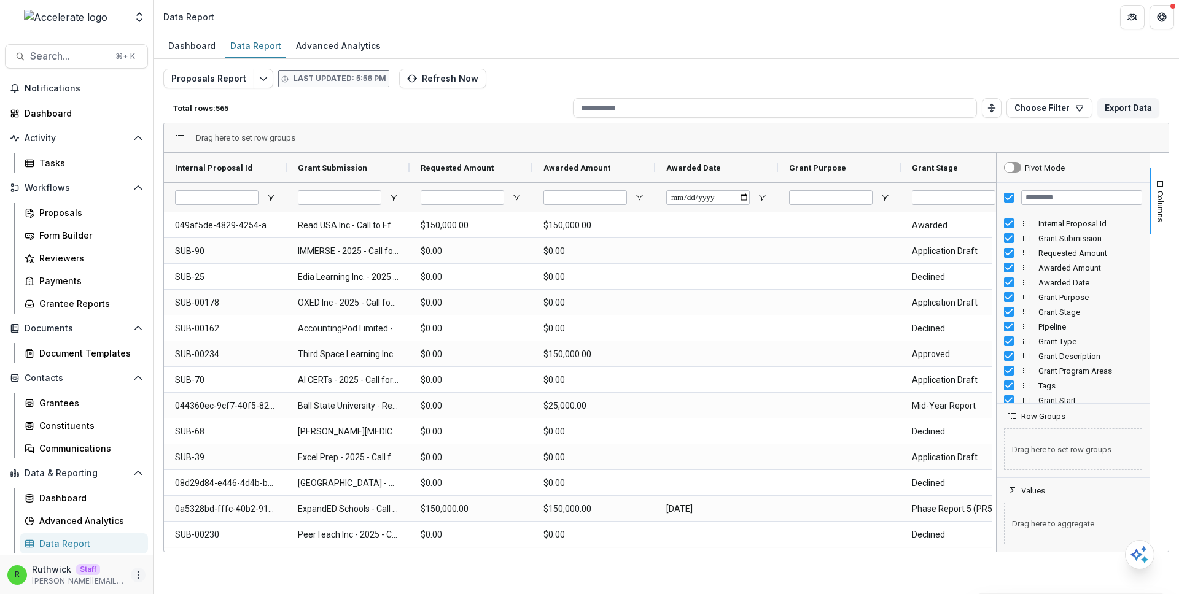
click at [137, 573] on icon "More" at bounding box center [138, 575] width 10 height 10
click at [188, 545] on link "User Settings" at bounding box center [219, 549] width 131 height 20
click at [1068, 199] on input "Filter Columns Input" at bounding box center [1081, 197] width 121 height 15
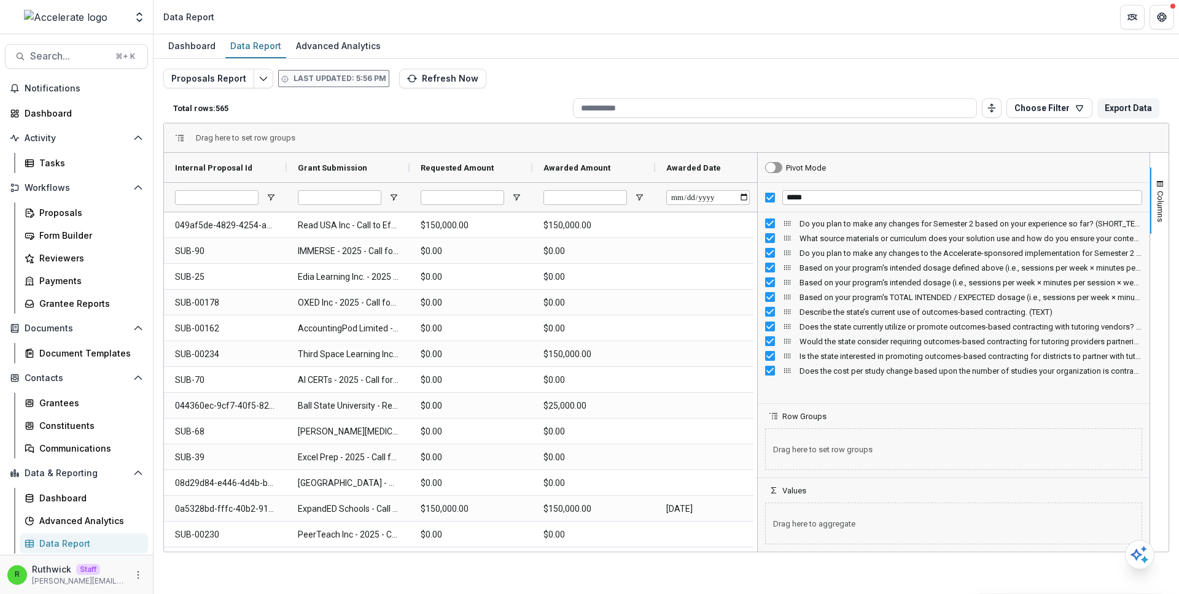
drag, startPoint x: 997, startPoint y: 259, endPoint x: 758, endPoint y: 259, distance: 238.9
click at [758, 259] on div at bounding box center [757, 352] width 3 height 399
click at [885, 200] on input "*****" at bounding box center [962, 197] width 360 height 15
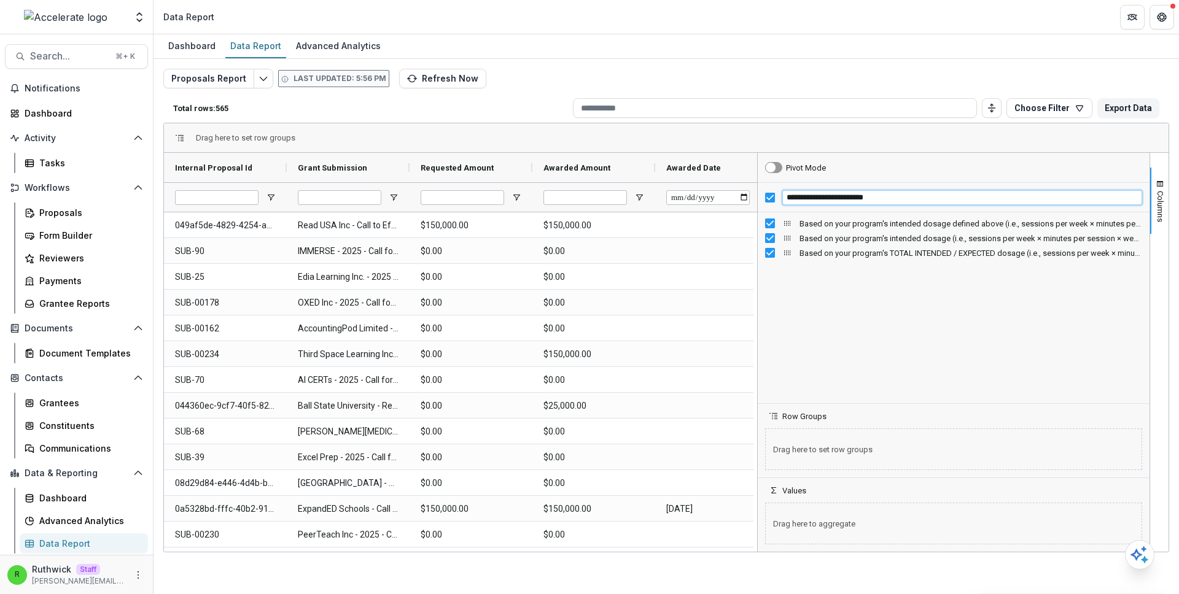
type input "**********"
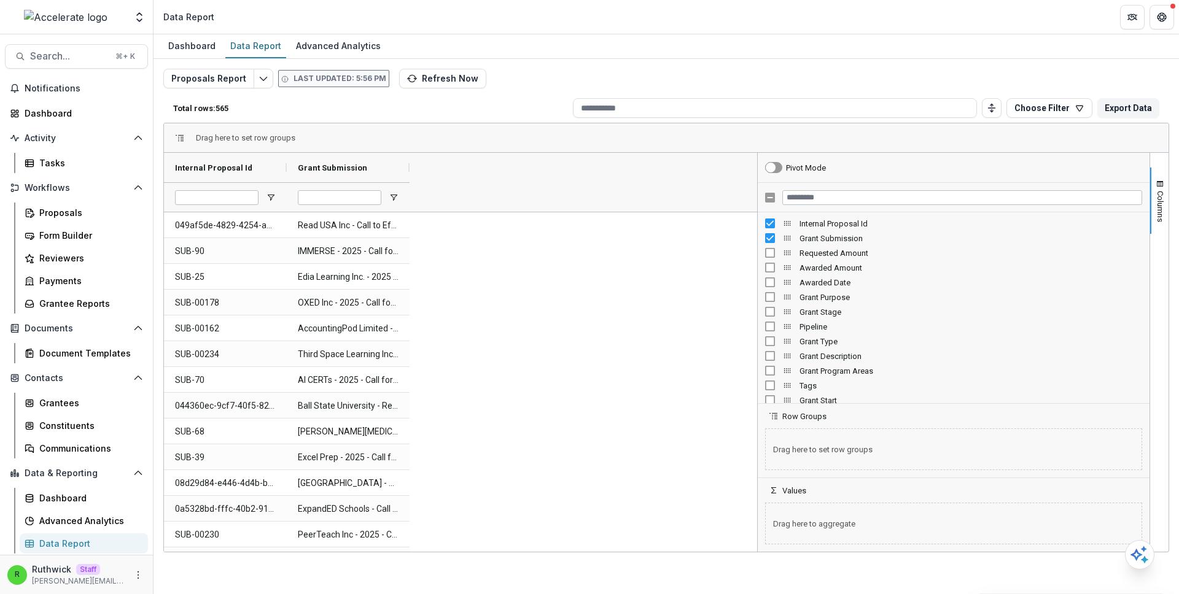
click at [812, 208] on div at bounding box center [954, 197] width 392 height 29
click at [814, 204] on input "Filter Columns Input" at bounding box center [962, 197] width 360 height 15
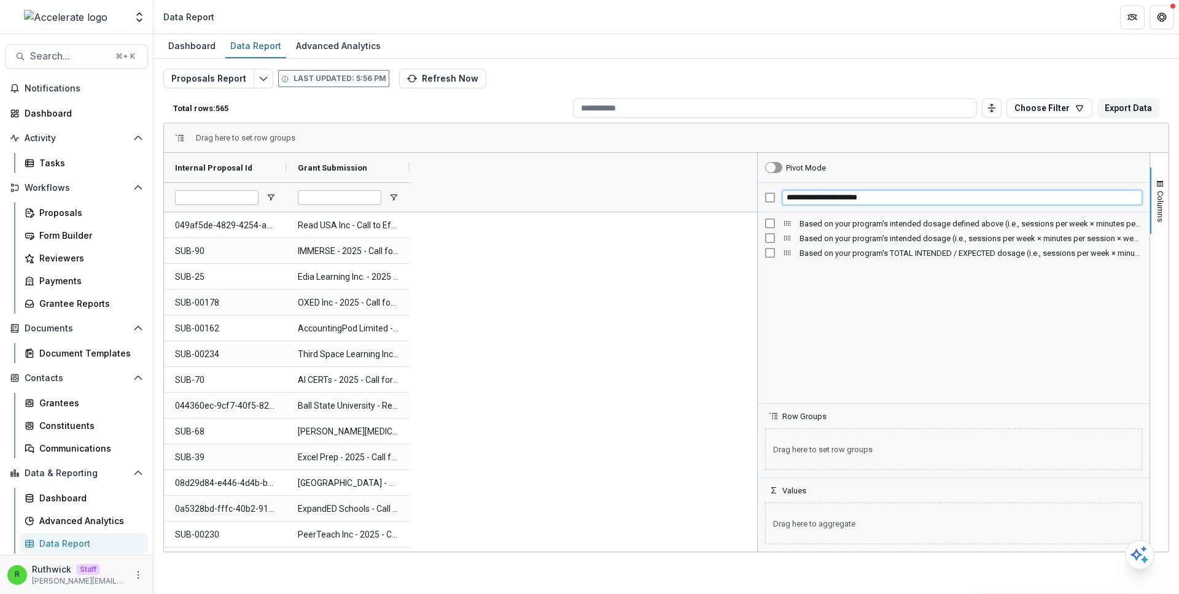
type input "**********"
click at [488, 169] on span "Based on your program's TOTAL INTENDED / EXPECTED dosage (i.e., sessions per we…" at bounding box center [466, 167] width 91 height 9
click at [488, 169] on span "Based on your program's TOTAL INTENDED / EXPECTED dosage (i.e., sessions per we…" at bounding box center [459, 167] width 77 height 9
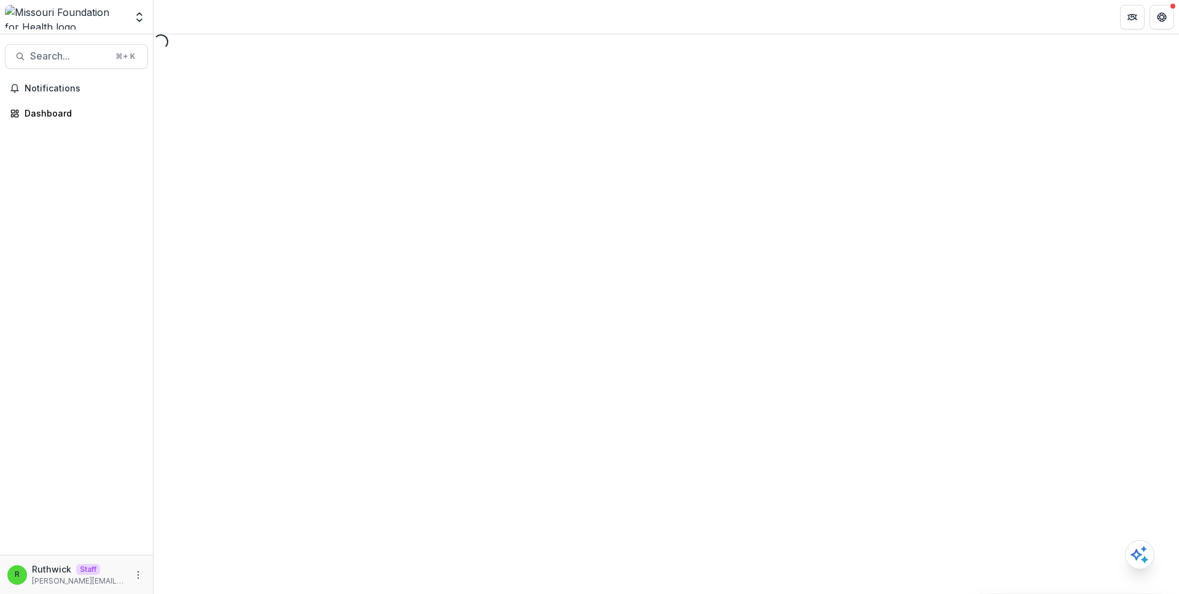
select select "********"
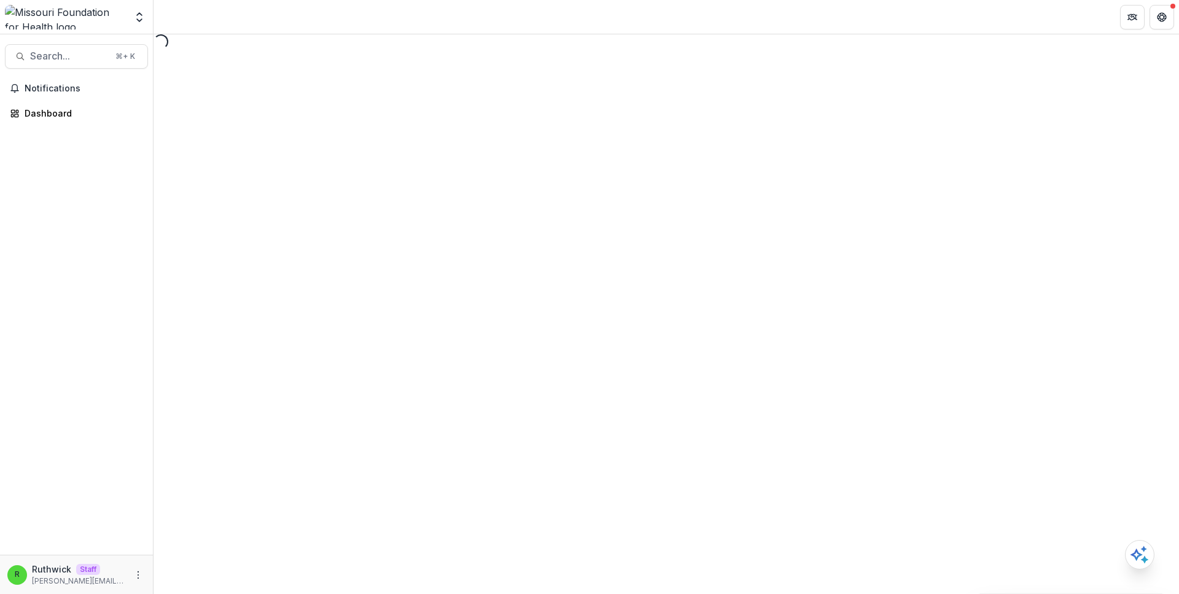
select select "********"
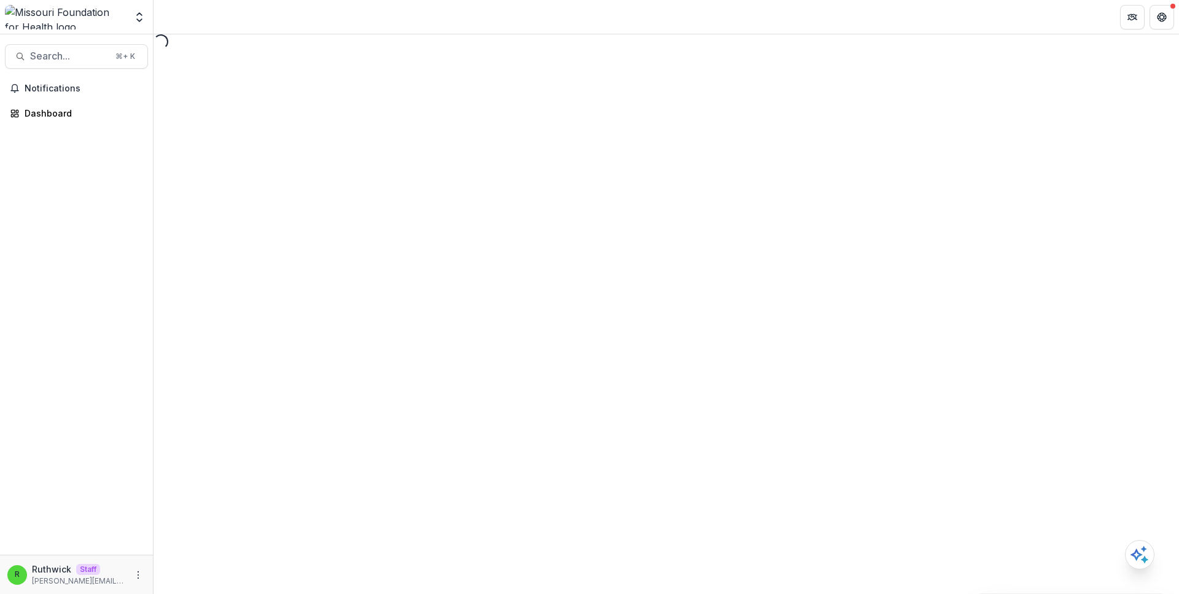
select select "********"
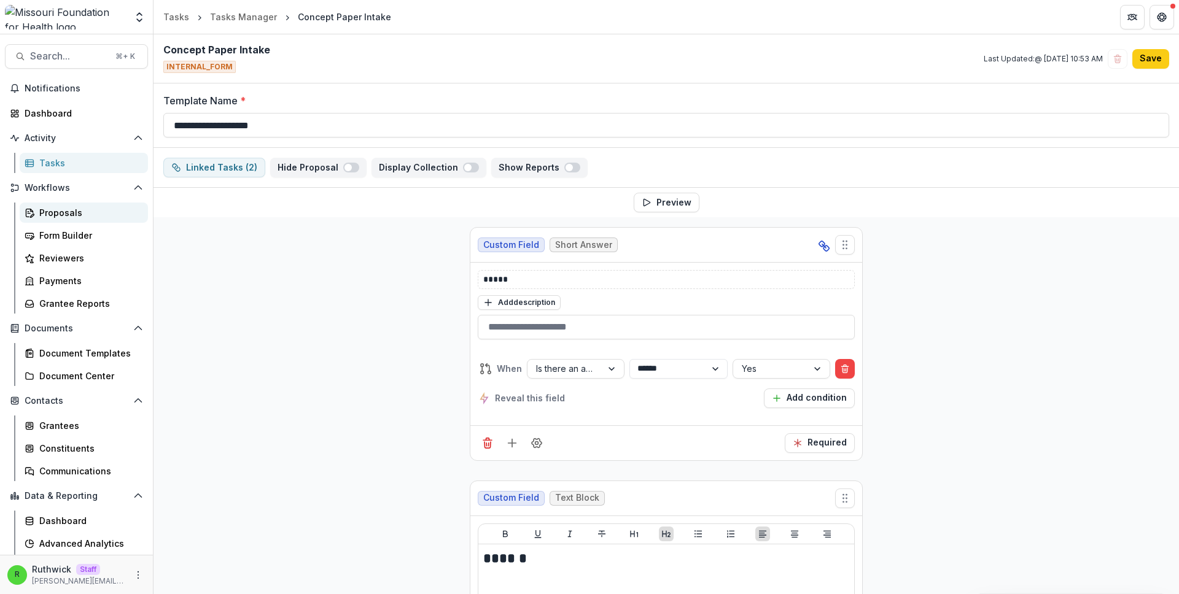
click at [84, 219] on div "Proposals" at bounding box center [88, 212] width 99 height 13
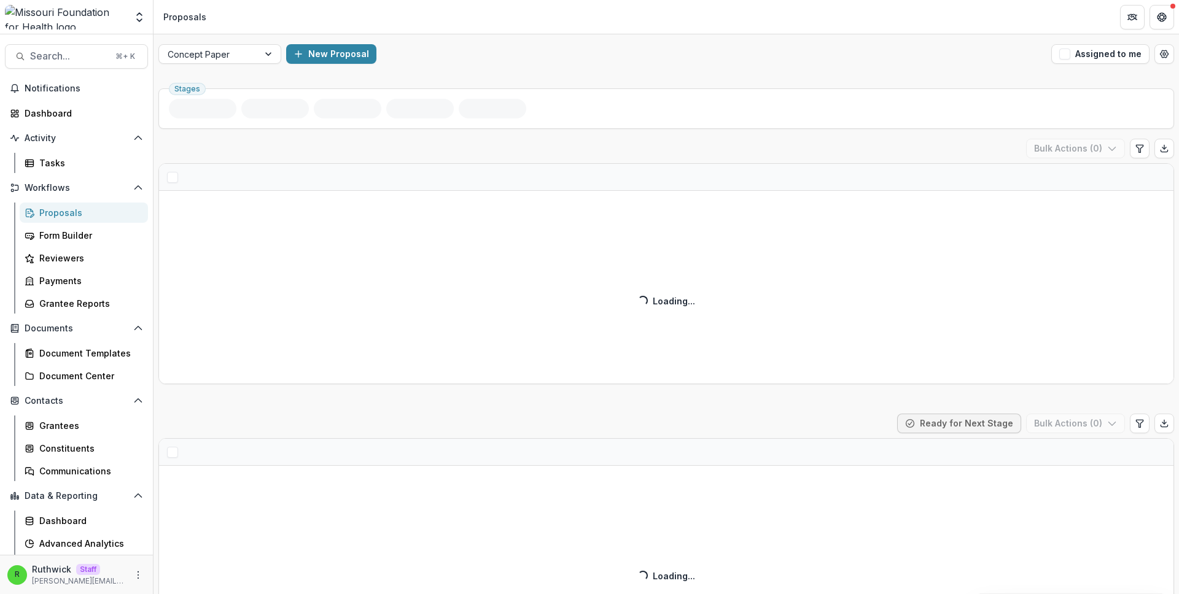
click at [655, 73] on div "Concept Paper New Proposal Assigned to me" at bounding box center [666, 53] width 1025 height 39
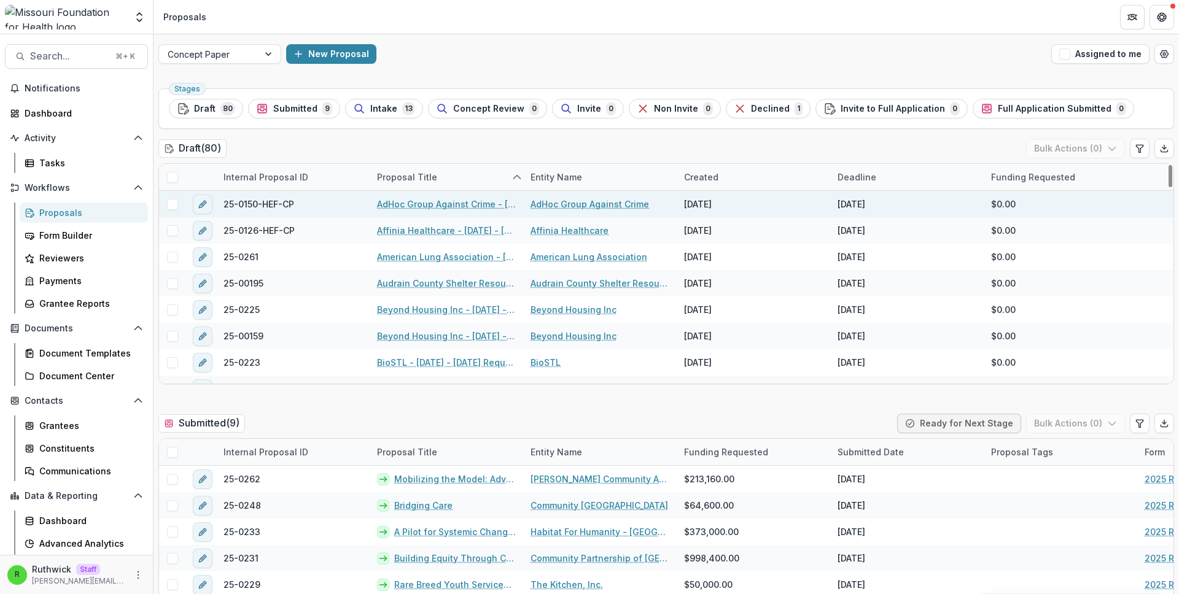
click at [471, 208] on link "AdHoc Group Against Crime - 2025 - 2025 Request for Concept Papers" at bounding box center [446, 204] width 139 height 13
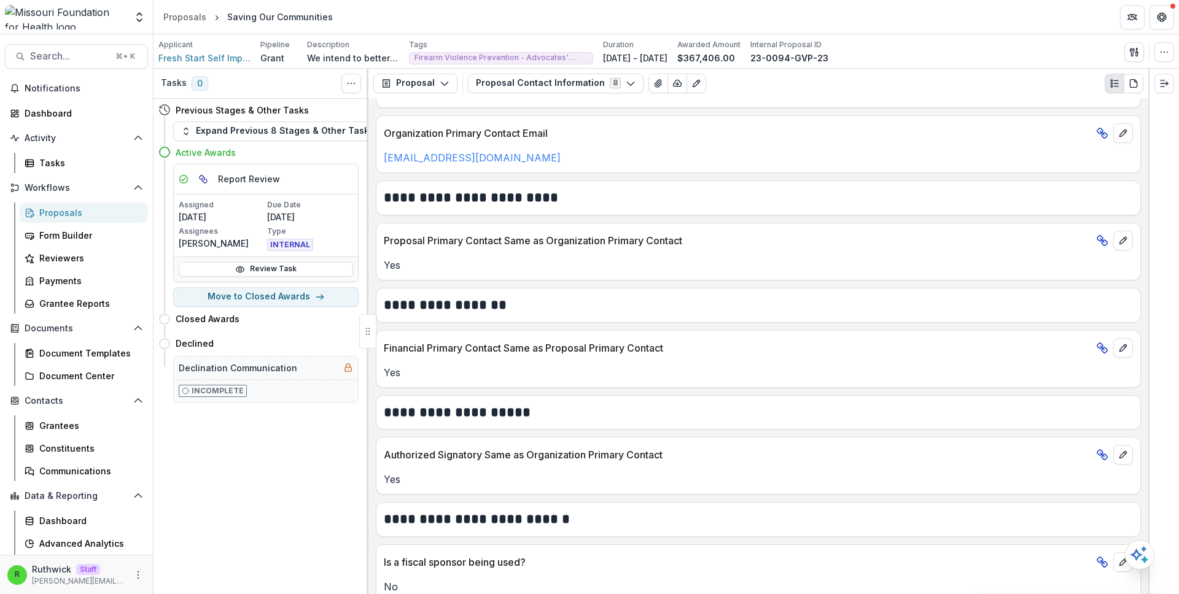
scroll to position [416, 0]
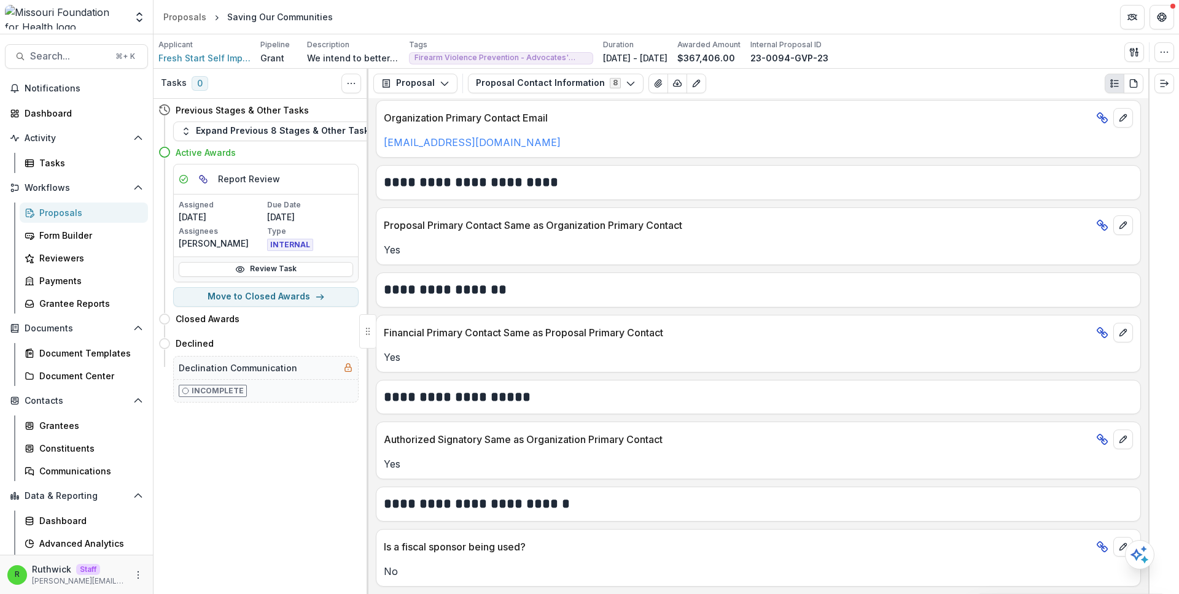
click at [777, 228] on p "Proposal Primary Contact Same as Organization Primary Contact" at bounding box center [737, 225] width 707 height 15
click at [546, 84] on button "Proposal Contact Information 8" at bounding box center [556, 84] width 176 height 20
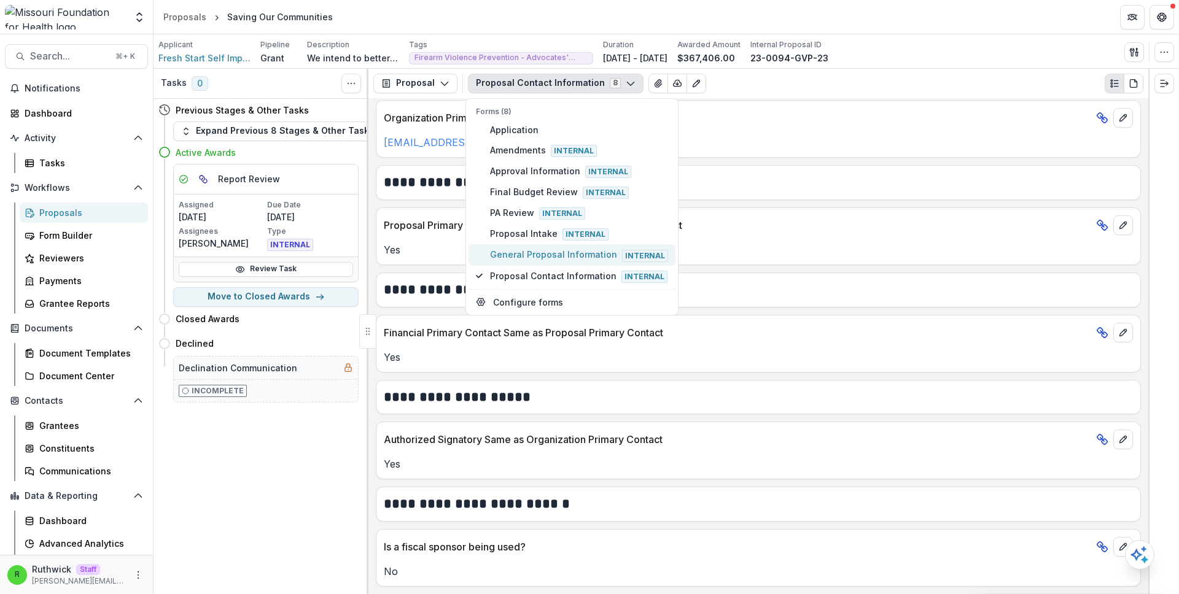
click at [548, 251] on span "General Proposal Information Internal" at bounding box center [579, 255] width 178 height 14
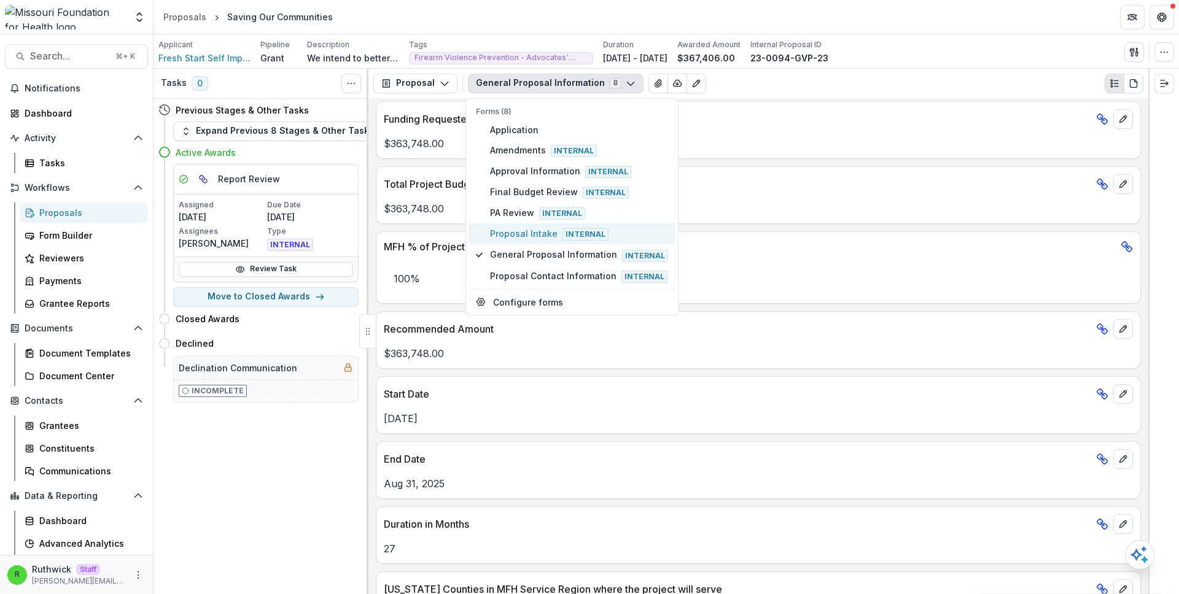
scroll to position [489, 0]
click at [617, 233] on span "Proposal Intake Internal" at bounding box center [579, 234] width 178 height 14
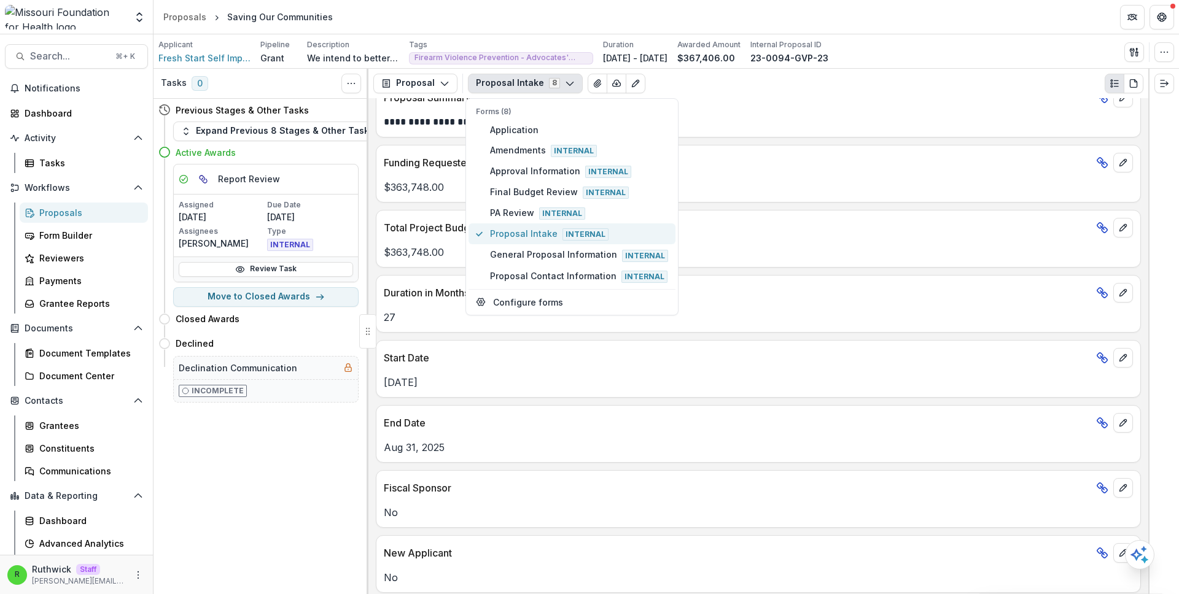
type button "5"
type button "3"
click at [468, 182] on button "Final Budget Review Internal" at bounding box center [571, 192] width 207 height 21
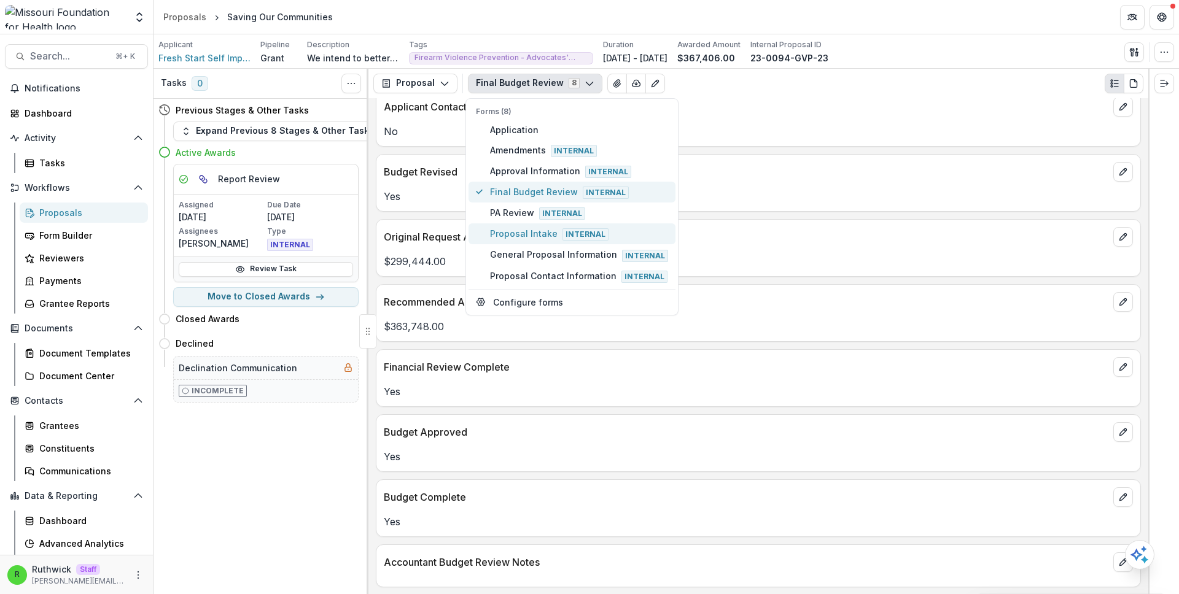
scroll to position [248, 0]
click at [550, 224] on button "Proposal Intake Internal" at bounding box center [571, 234] width 207 height 21
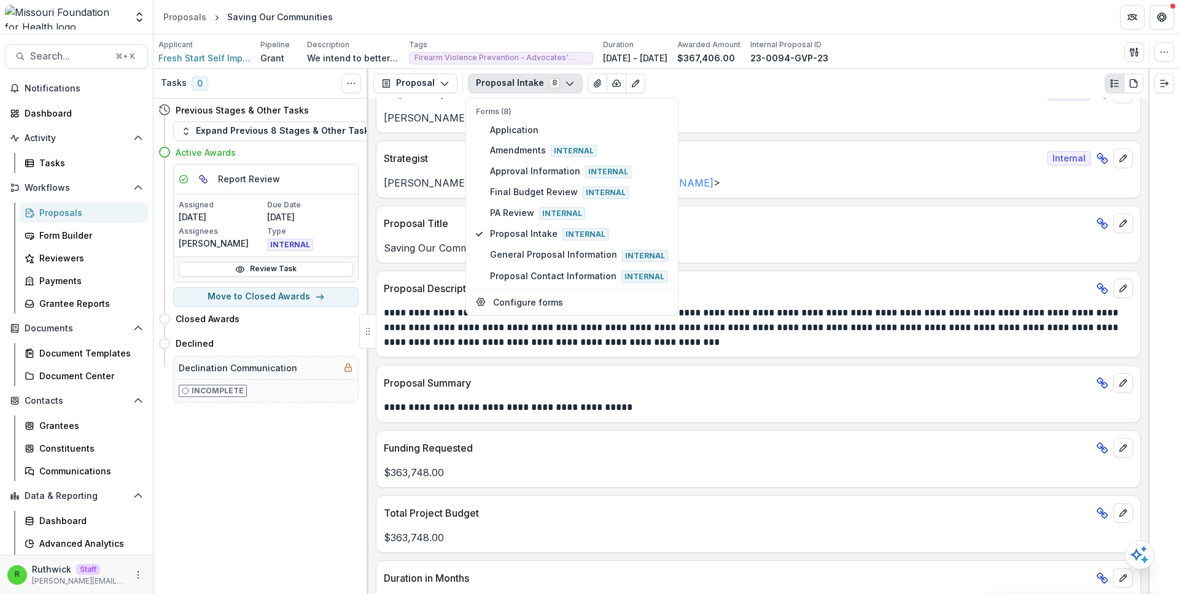
scroll to position [2042, 0]
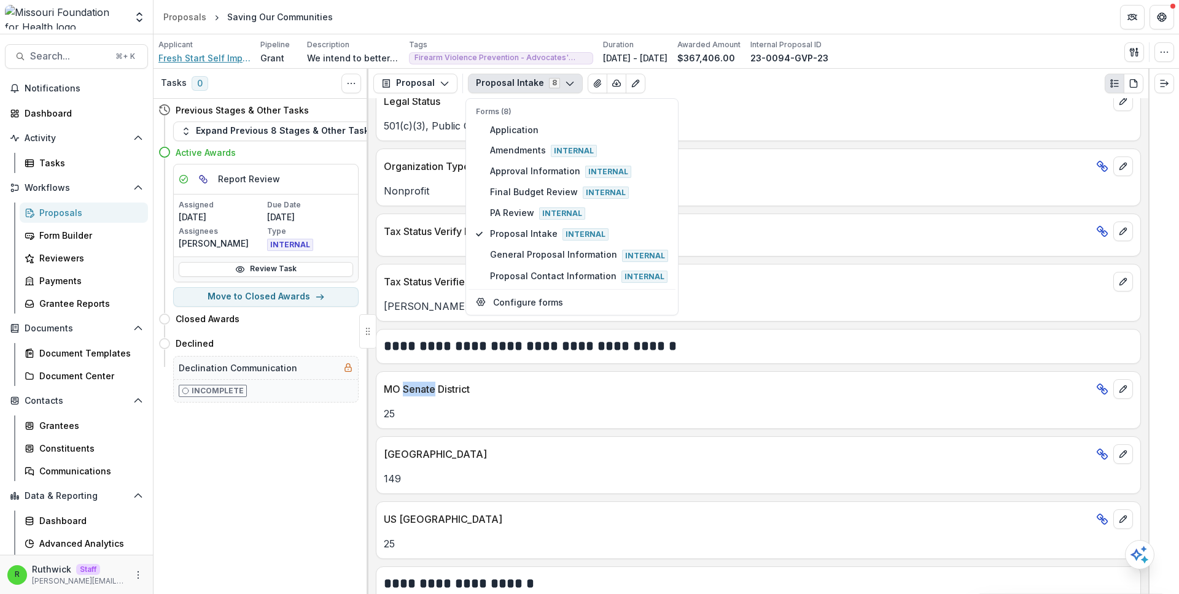
click at [216, 53] on span "Fresh Start Self Improvement Center Inc." at bounding box center [204, 58] width 92 height 13
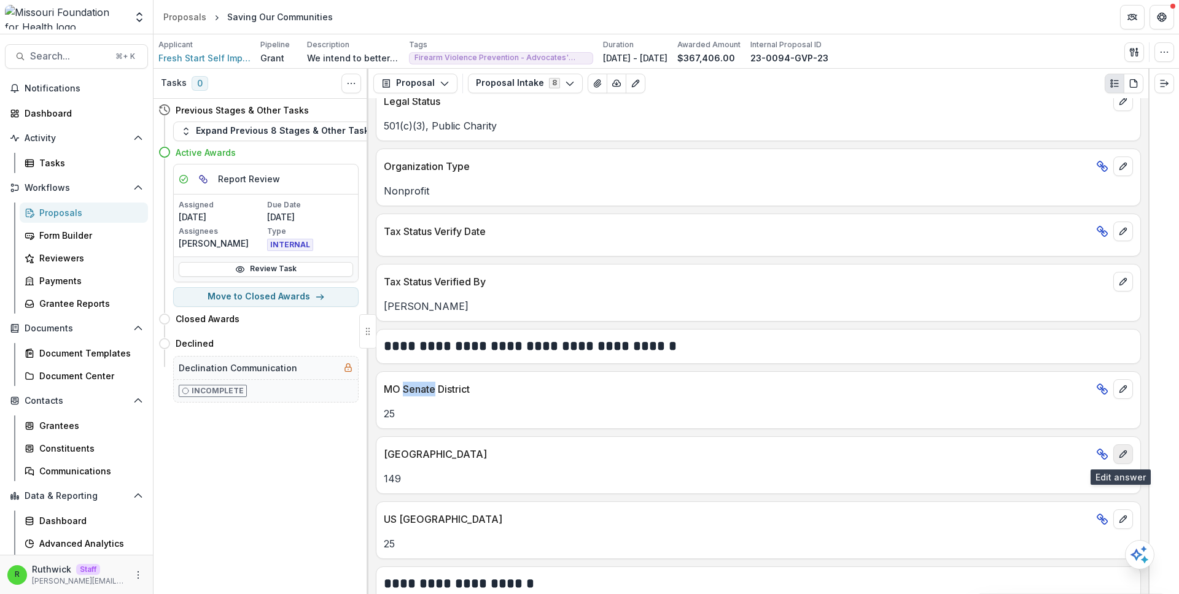
click at [1118, 452] on icon "edit" at bounding box center [1123, 454] width 10 height 10
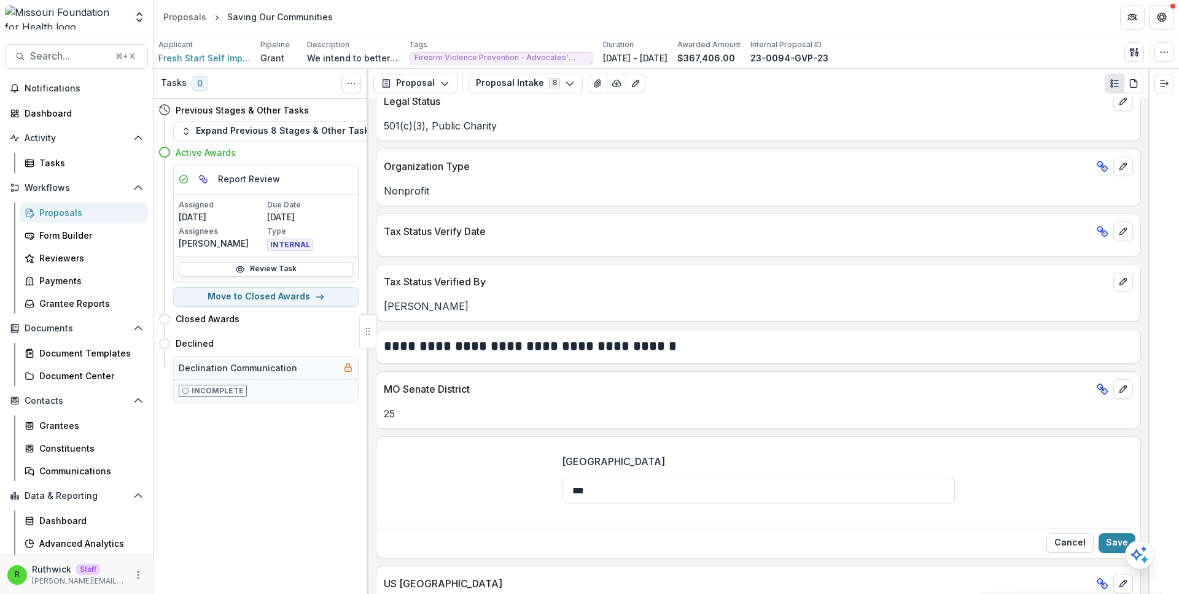
click at [940, 461] on label "[GEOGRAPHIC_DATA]" at bounding box center [755, 461] width 386 height 15
click at [940, 479] on input "***" at bounding box center [758, 491] width 393 height 25
click at [1065, 553] on button "Cancel" at bounding box center [1069, 544] width 47 height 20
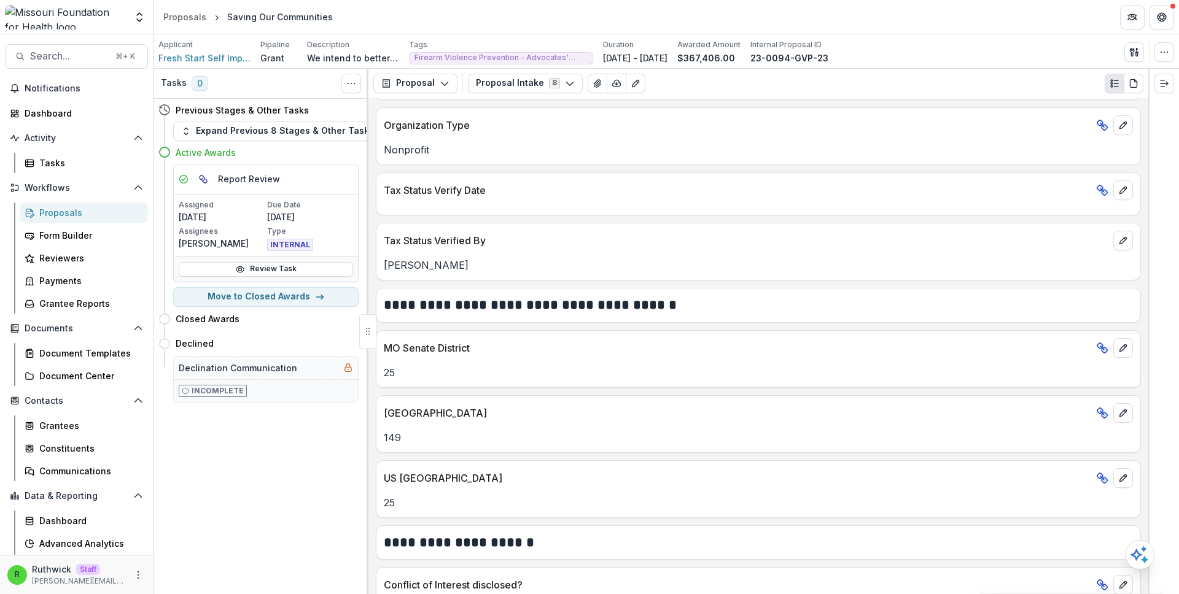
scroll to position [2085, 0]
click at [751, 449] on div "MO House District 149" at bounding box center [758, 423] width 765 height 58
click at [1113, 413] on button "edit" at bounding box center [1123, 412] width 20 height 20
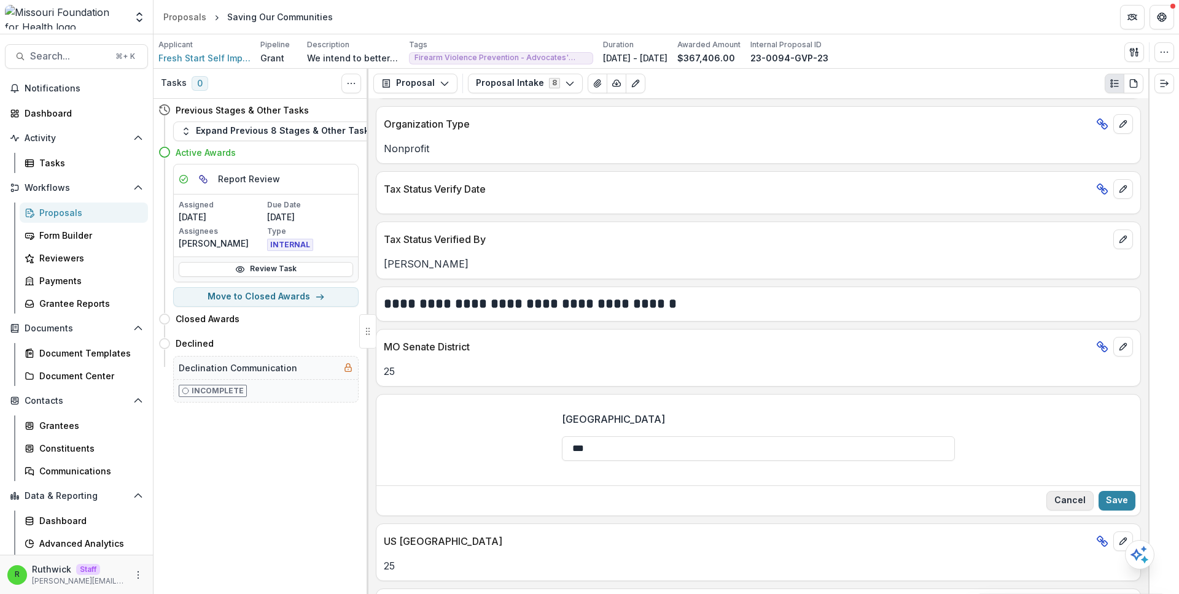
click at [1054, 506] on button "Cancel" at bounding box center [1069, 501] width 47 height 20
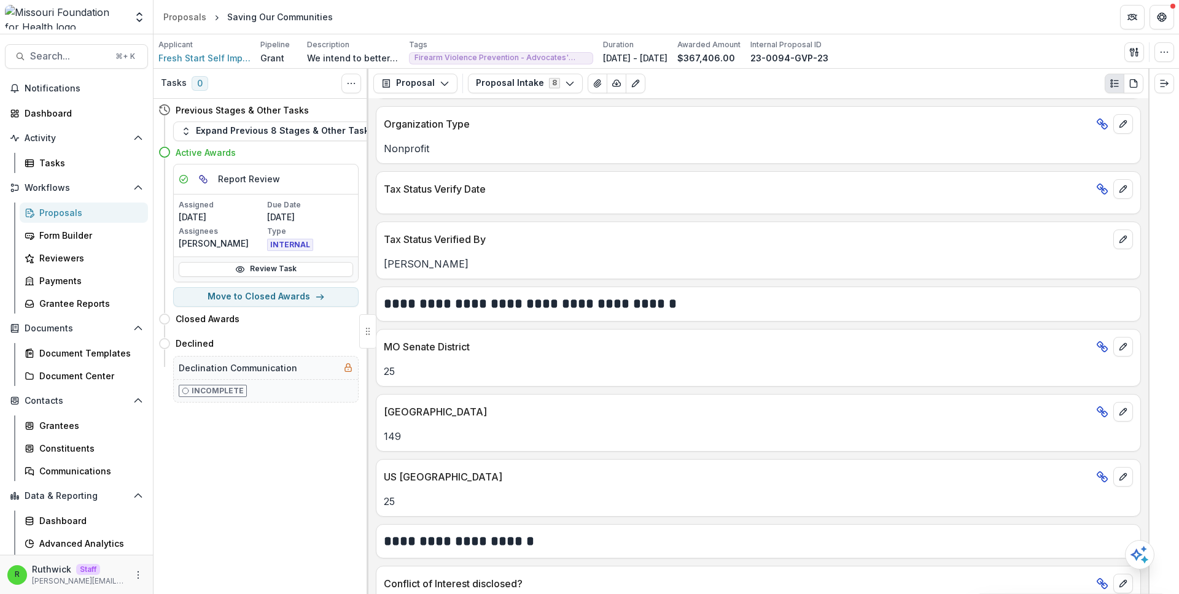
click at [590, 199] on div at bounding box center [758, 202] width 764 height 7
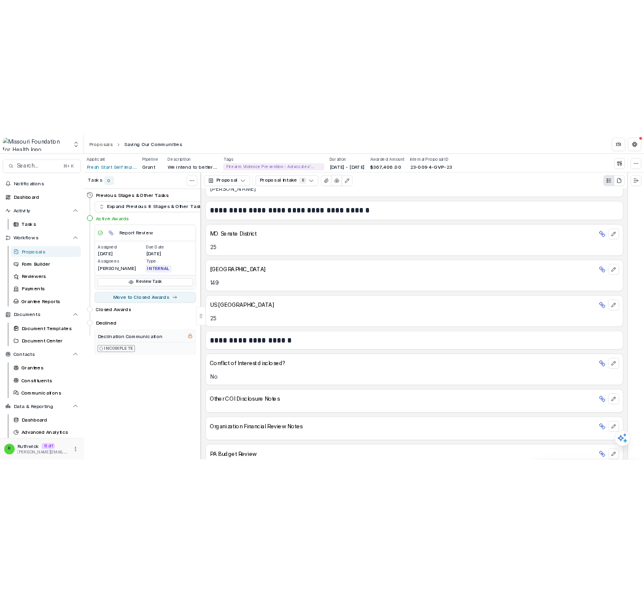
scroll to position [2268, 0]
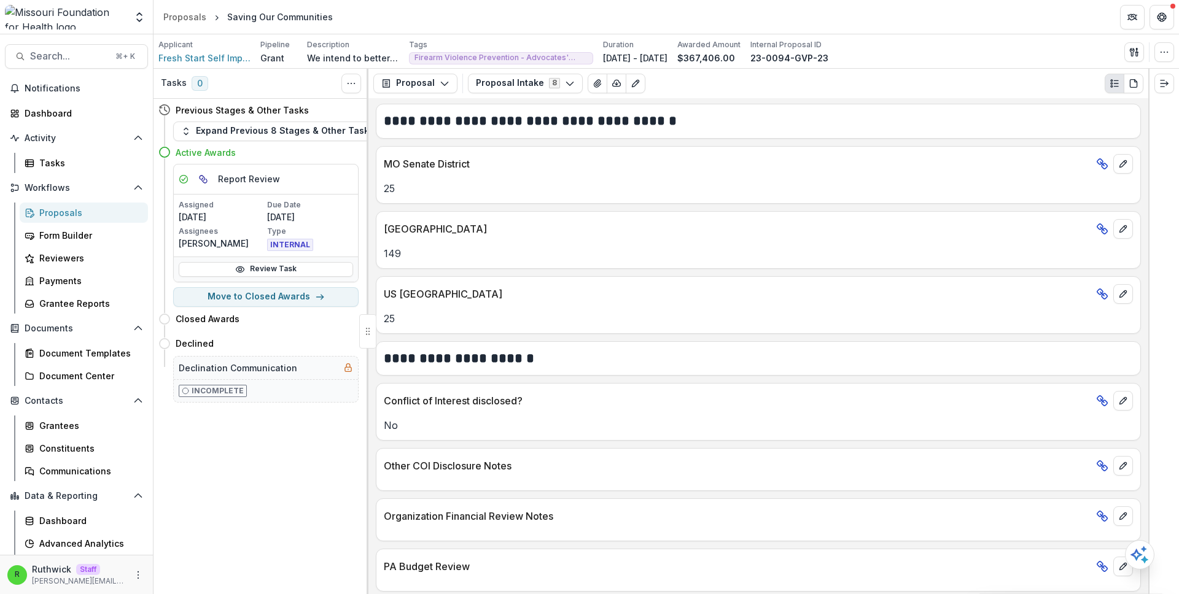
click at [396, 166] on p "MO Senate District" at bounding box center [737, 164] width 707 height 15
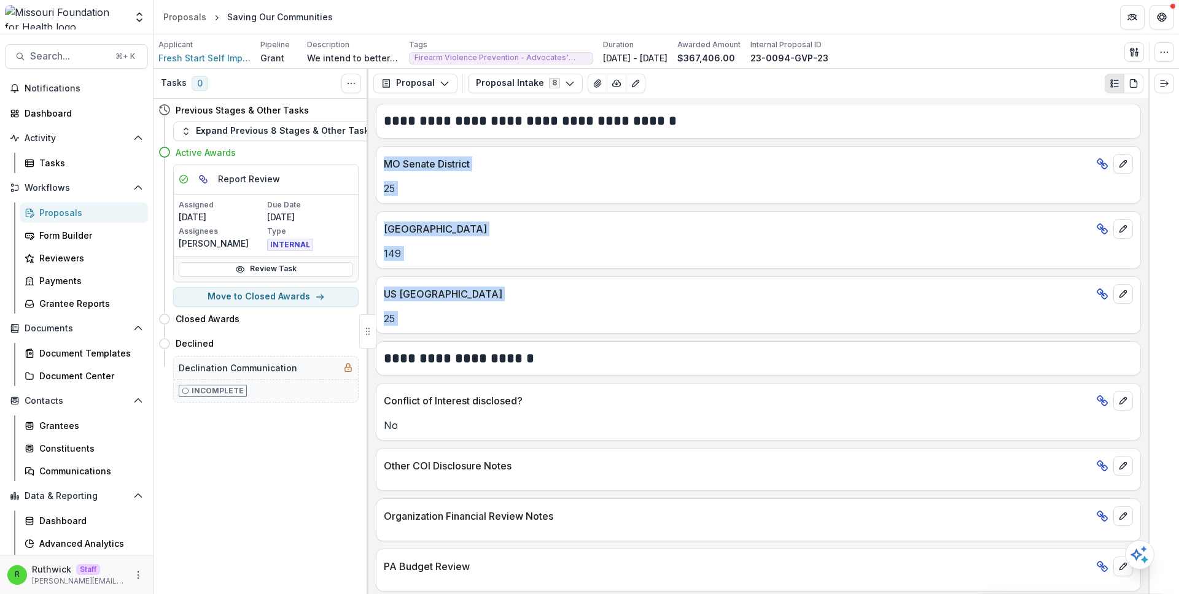
drag, startPoint x: 396, startPoint y: 166, endPoint x: 448, endPoint y: 316, distance: 158.5
click at [448, 316] on div "**********" at bounding box center [758, 346] width 780 height 497
click at [448, 316] on p "25" at bounding box center [758, 318] width 749 height 15
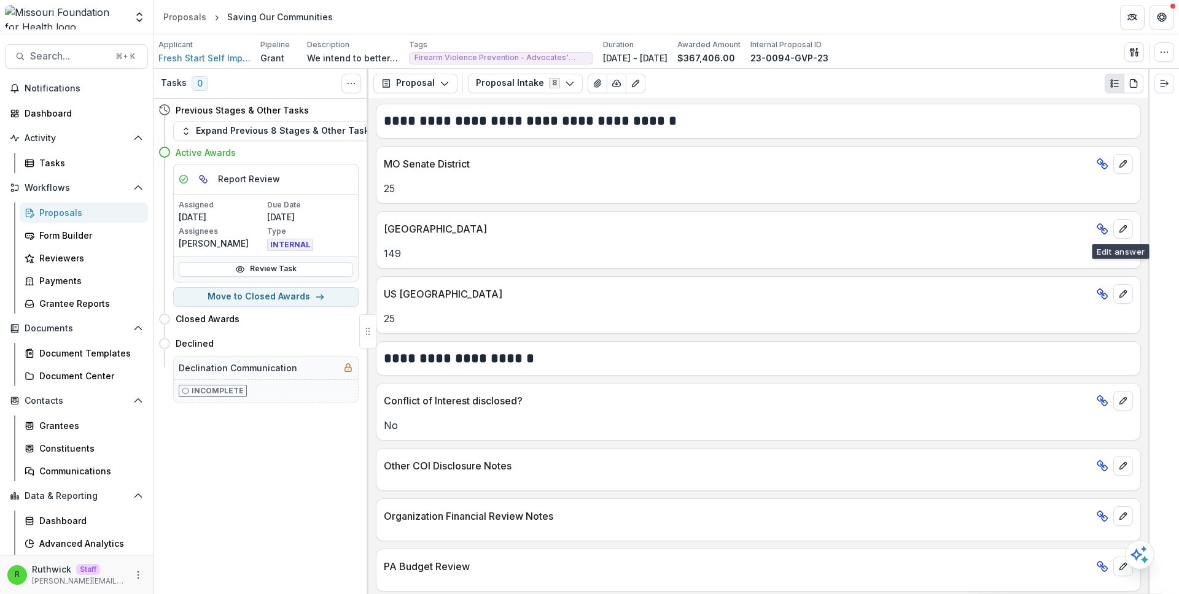
click at [994, 213] on div "[GEOGRAPHIC_DATA]" at bounding box center [758, 225] width 764 height 27
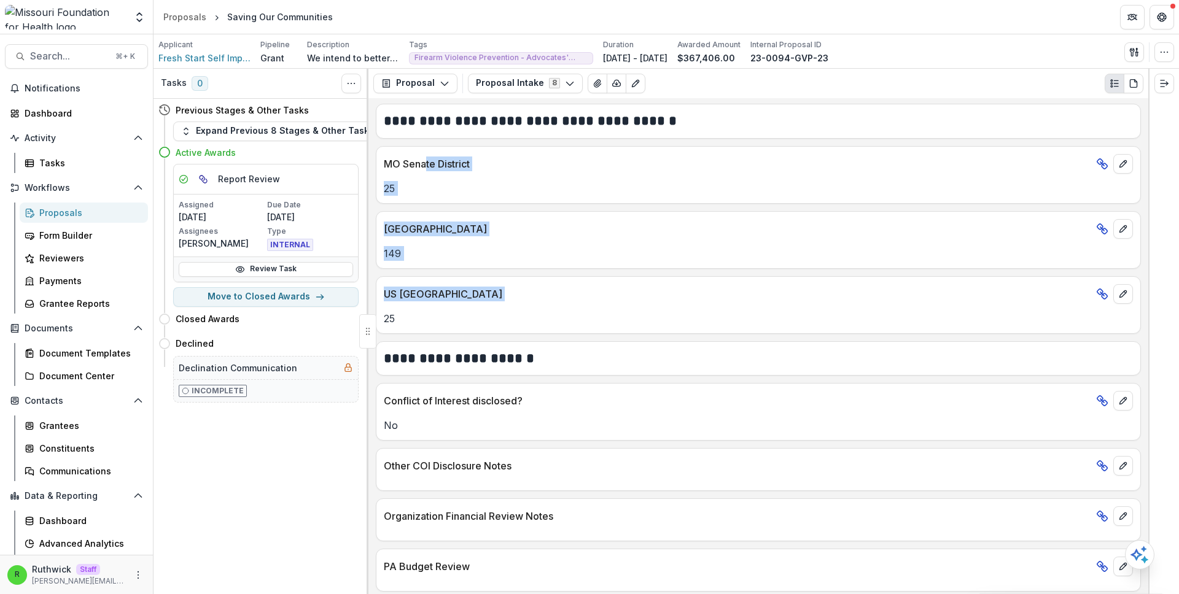
drag, startPoint x: 426, startPoint y: 159, endPoint x: 445, endPoint y: 306, distance: 148.0
click at [445, 306] on div "**********" at bounding box center [758, 346] width 780 height 497
click at [445, 306] on div "25" at bounding box center [758, 315] width 764 height 22
click at [222, 58] on span "Fresh Start Self Improvement Center Inc." at bounding box center [204, 58] width 92 height 13
click at [396, 163] on p "MO Senate District" at bounding box center [737, 164] width 707 height 15
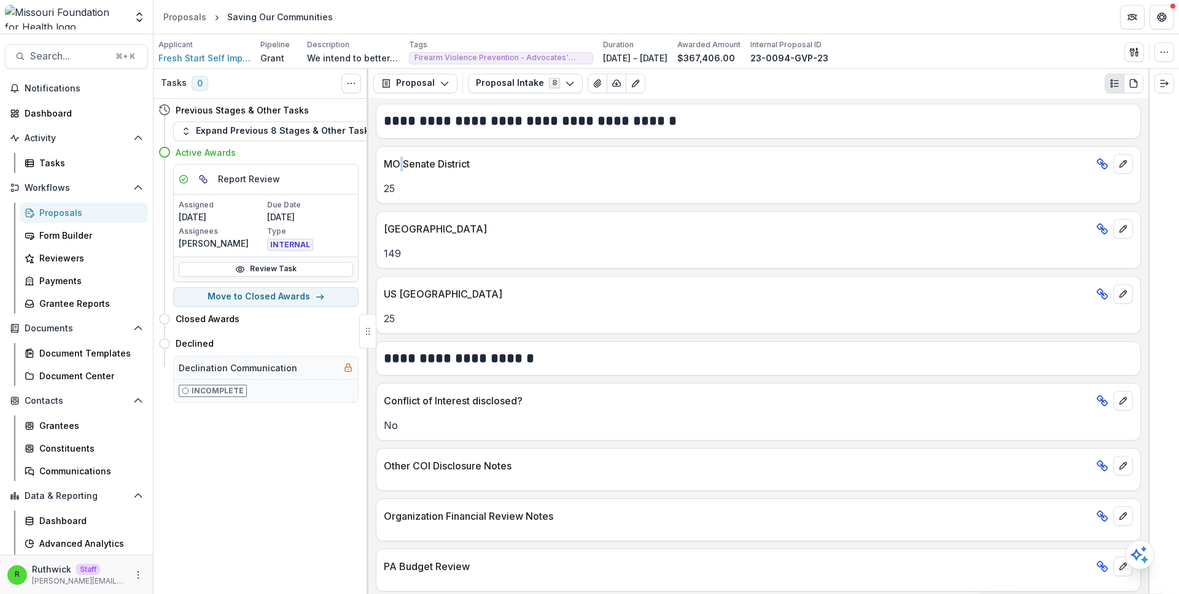
click at [396, 163] on p "MO Senate District" at bounding box center [737, 164] width 707 height 15
click at [386, 184] on p "25" at bounding box center [758, 188] width 749 height 15
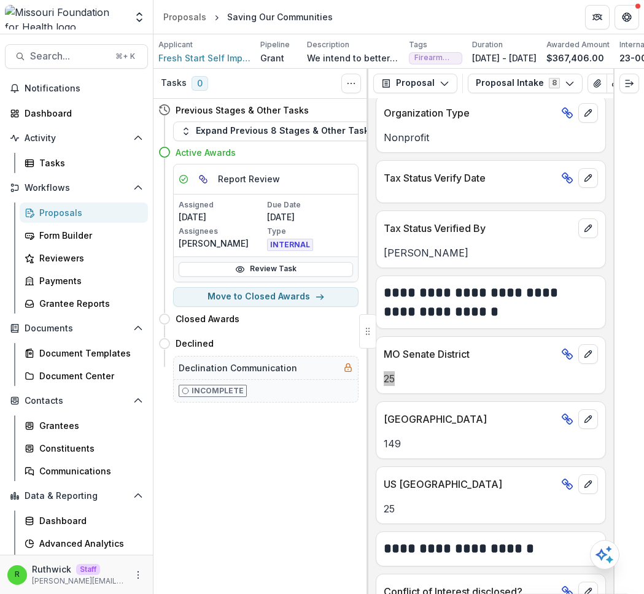
scroll to position [2454, 0]
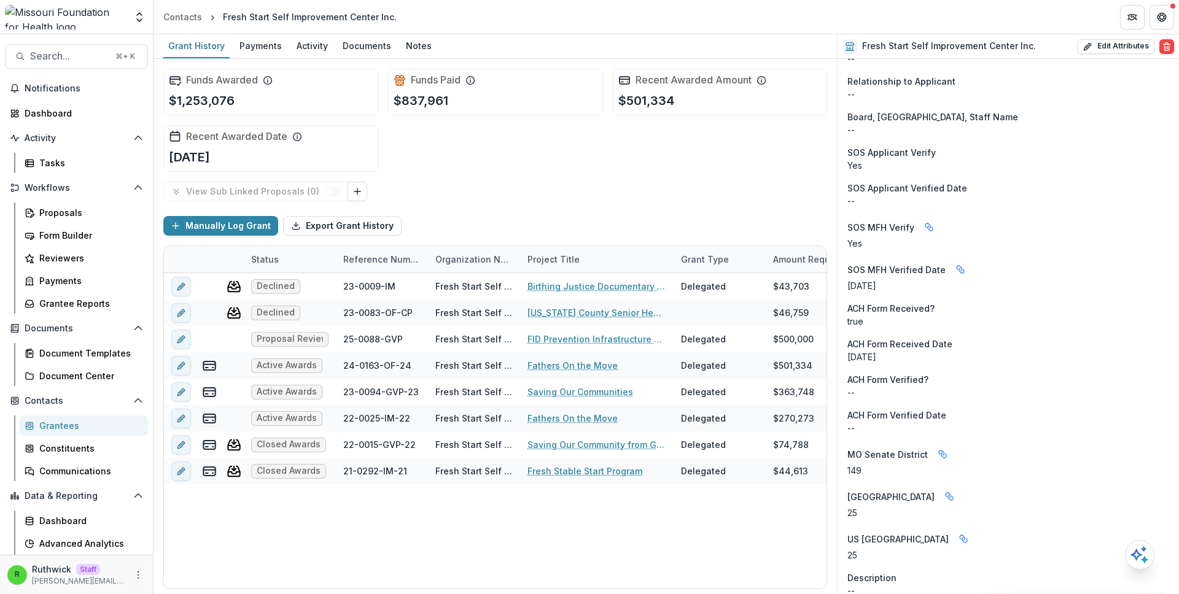
scroll to position [1455, 0]
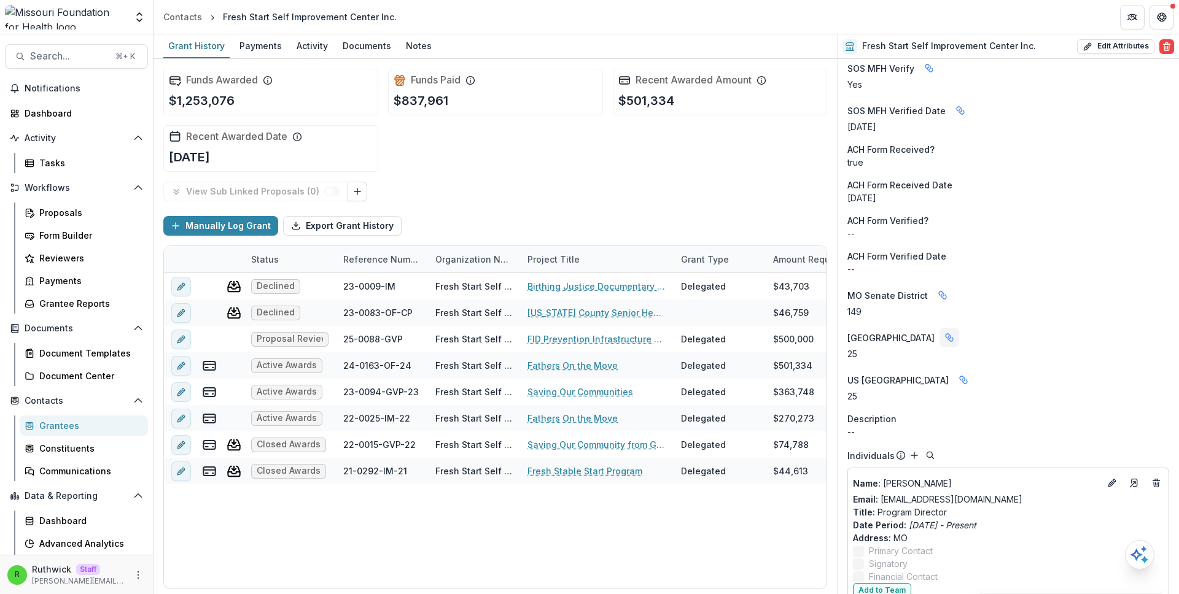
click at [946, 334] on icon "Linked binding" at bounding box center [948, 336] width 5 height 5
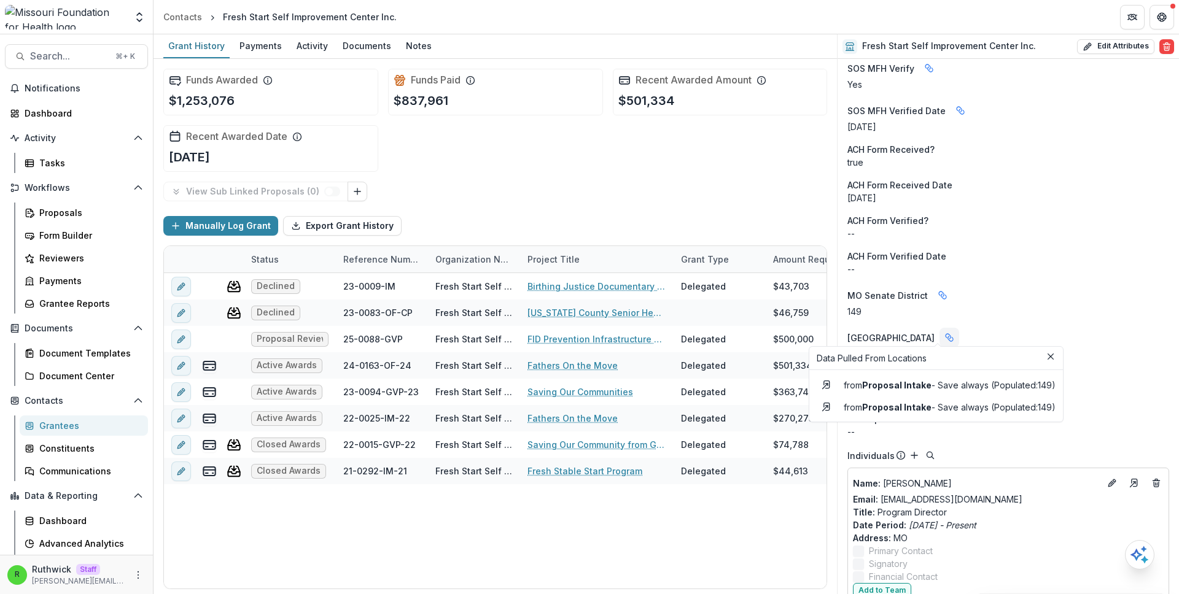
click at [946, 334] on icon "Linked binding" at bounding box center [948, 336] width 5 height 5
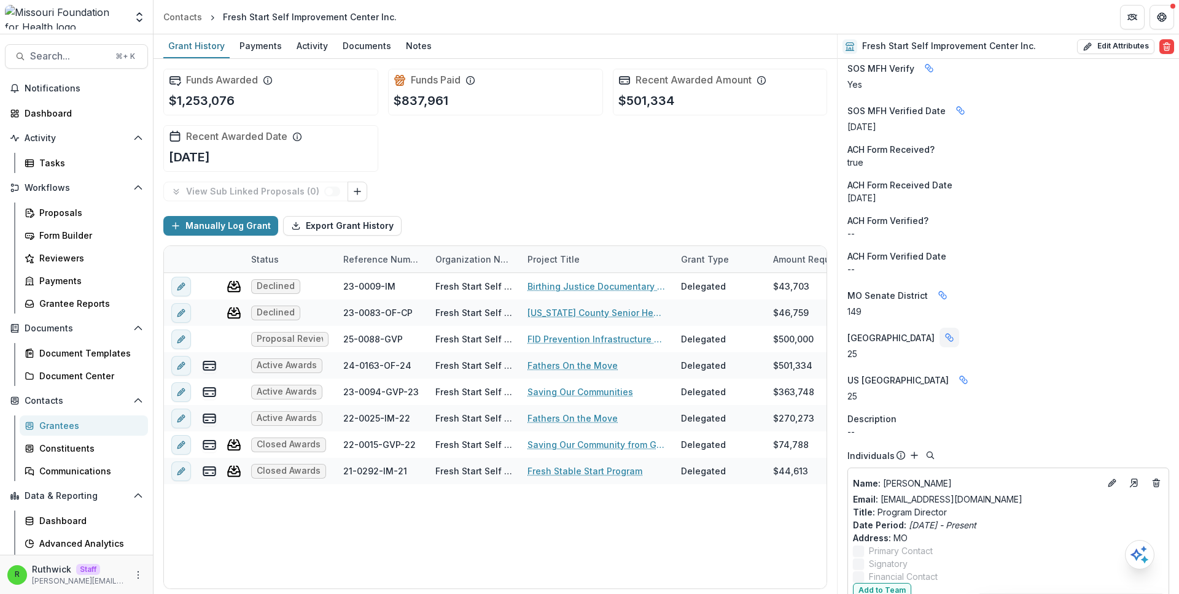
click at [946, 334] on icon "Linked binding" at bounding box center [948, 336] width 5 height 5
click at [963, 328] on div "MO House District Data Pulled From Locations from Proposal Intake - Save always…" at bounding box center [1008, 338] width 322 height 20
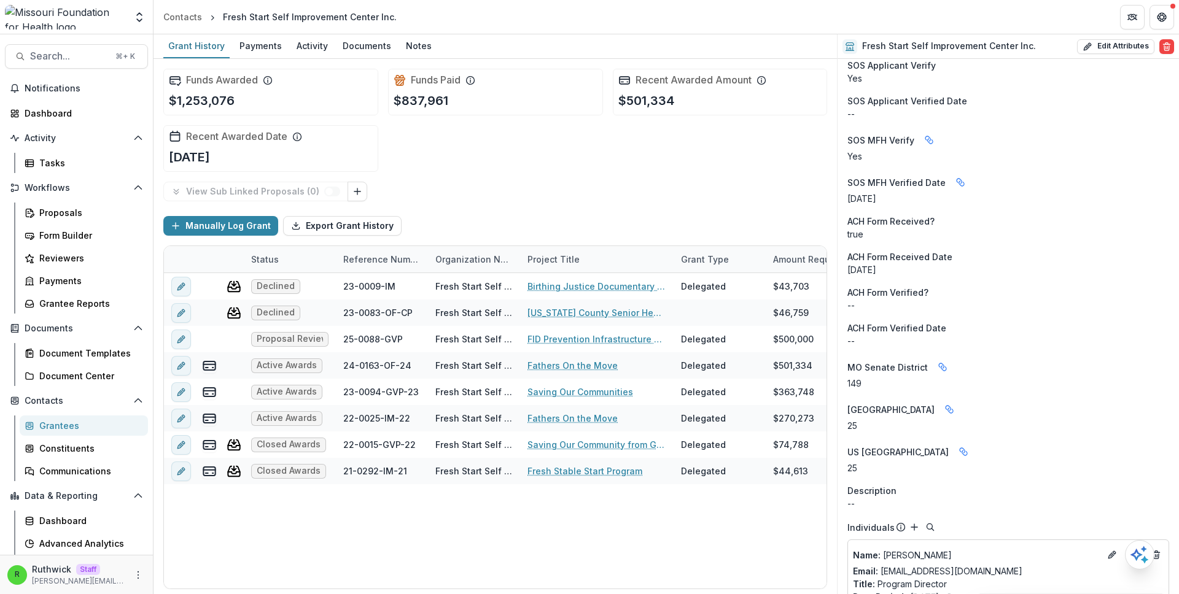
scroll to position [1384, 0]
click at [856, 419] on p "25" at bounding box center [1008, 425] width 322 height 13
click at [136, 580] on icon "More" at bounding box center [138, 575] width 10 height 10
click at [213, 534] on link "Help Center" at bounding box center [215, 529] width 131 height 20
click at [133, 574] on icon "More" at bounding box center [138, 575] width 10 height 10
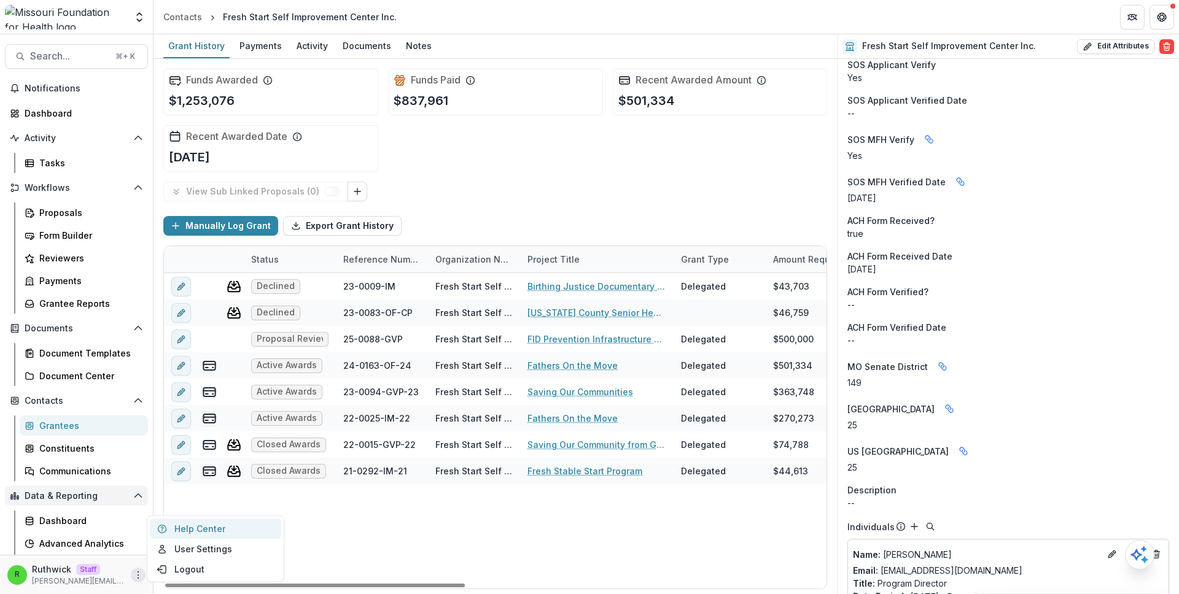
scroll to position [21, 0]
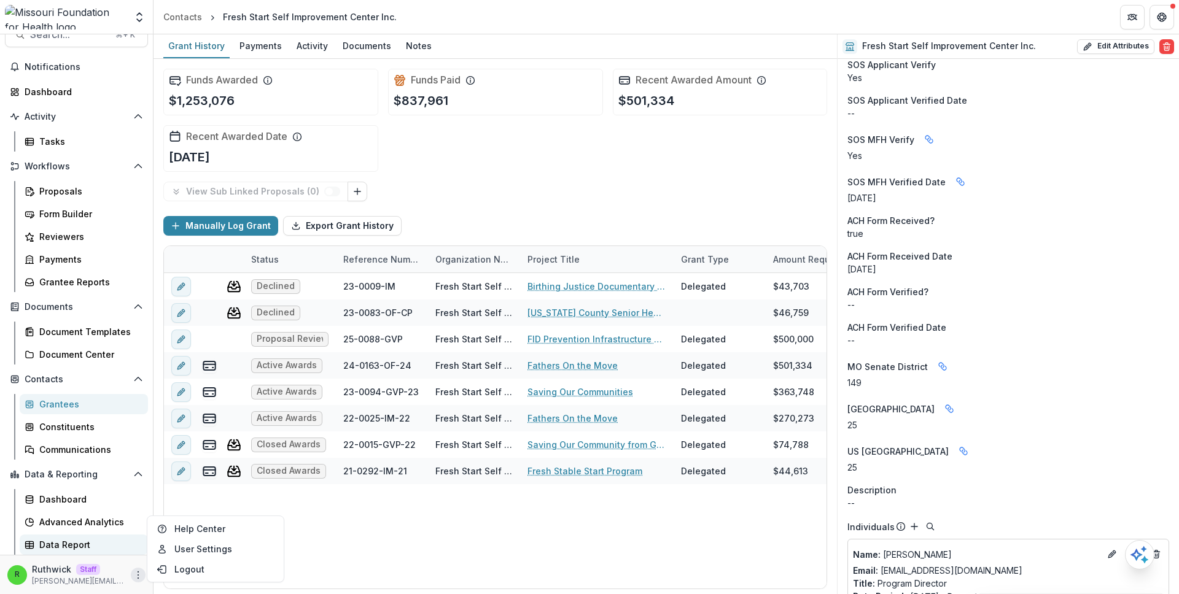
click at [93, 540] on div "Data Report" at bounding box center [88, 544] width 99 height 13
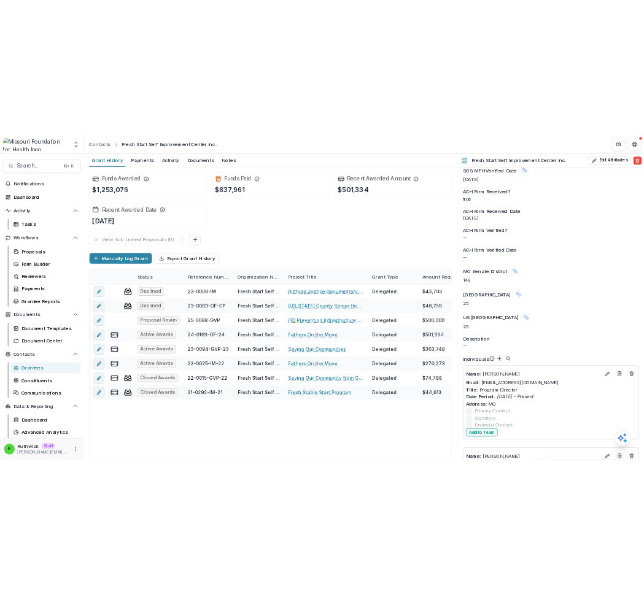
scroll to position [1509, 0]
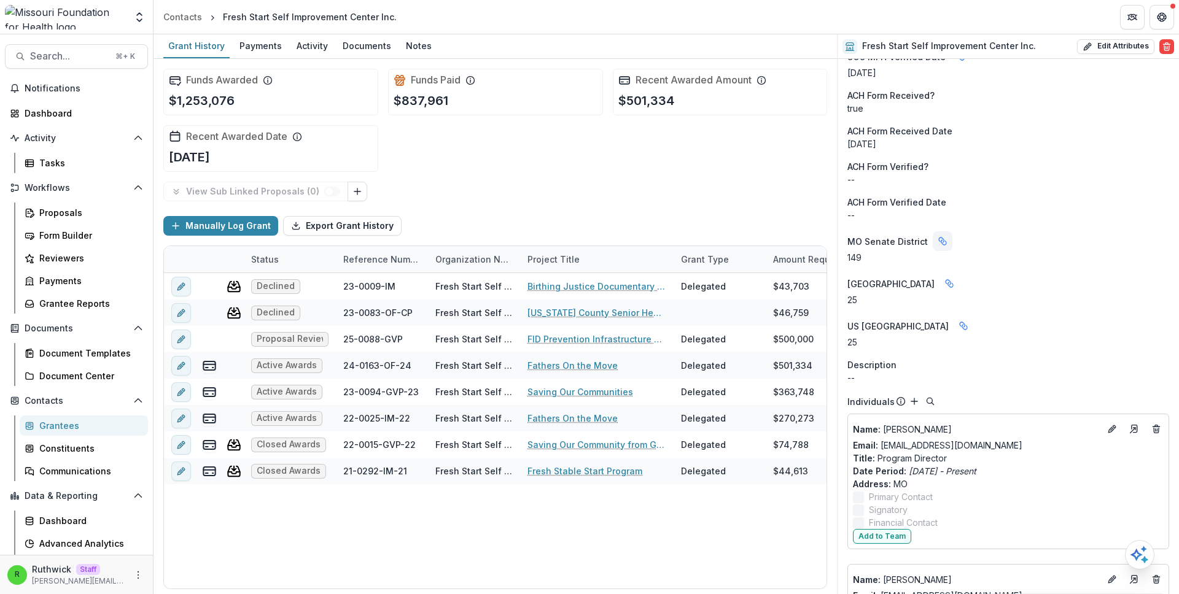
click at [933, 235] on button "Linked binding" at bounding box center [943, 241] width 20 height 20
click at [905, 235] on span "MO Senate District" at bounding box center [887, 241] width 80 height 13
drag, startPoint x: 905, startPoint y: 233, endPoint x: 908, endPoint y: 256, distance: 22.9
click at [908, 256] on aside "MO Senate District Data Pulled From Locations from Proposal Intake - Save alway…" at bounding box center [1008, 247] width 322 height 33
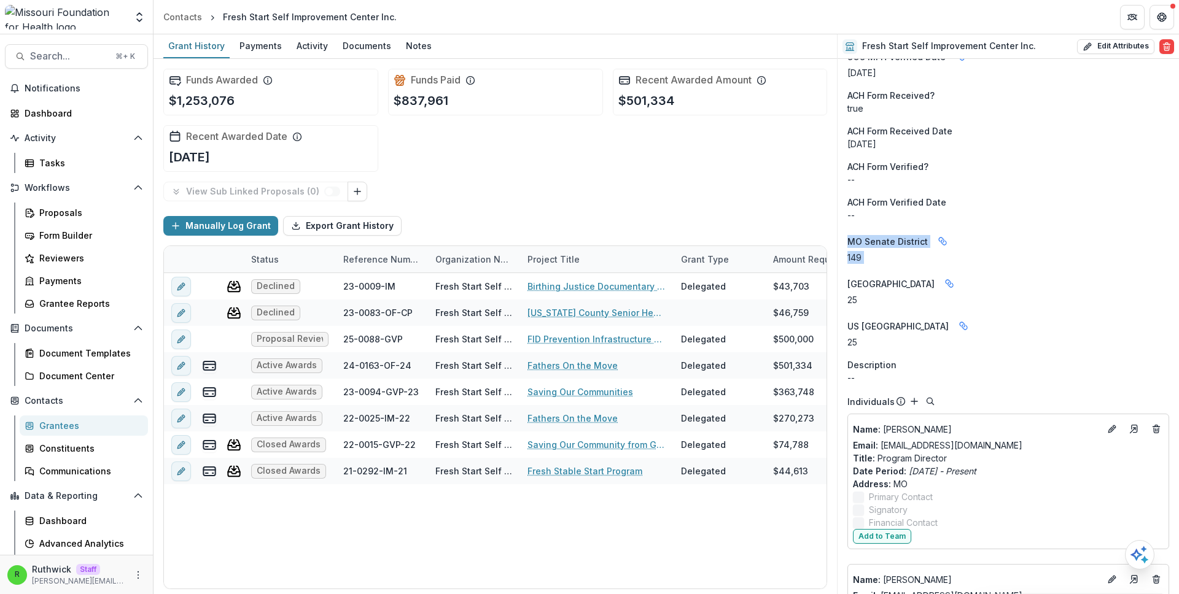
click at [908, 256] on p "149" at bounding box center [1008, 257] width 322 height 13
drag, startPoint x: 908, startPoint y: 256, endPoint x: 928, endPoint y: 231, distance: 32.3
click at [906, 233] on aside "MO Senate District Data Pulled From Locations from Proposal Intake - Save alway…" at bounding box center [1008, 247] width 322 height 33
click at [938, 236] on icon "Linked binding" at bounding box center [943, 241] width 10 height 10
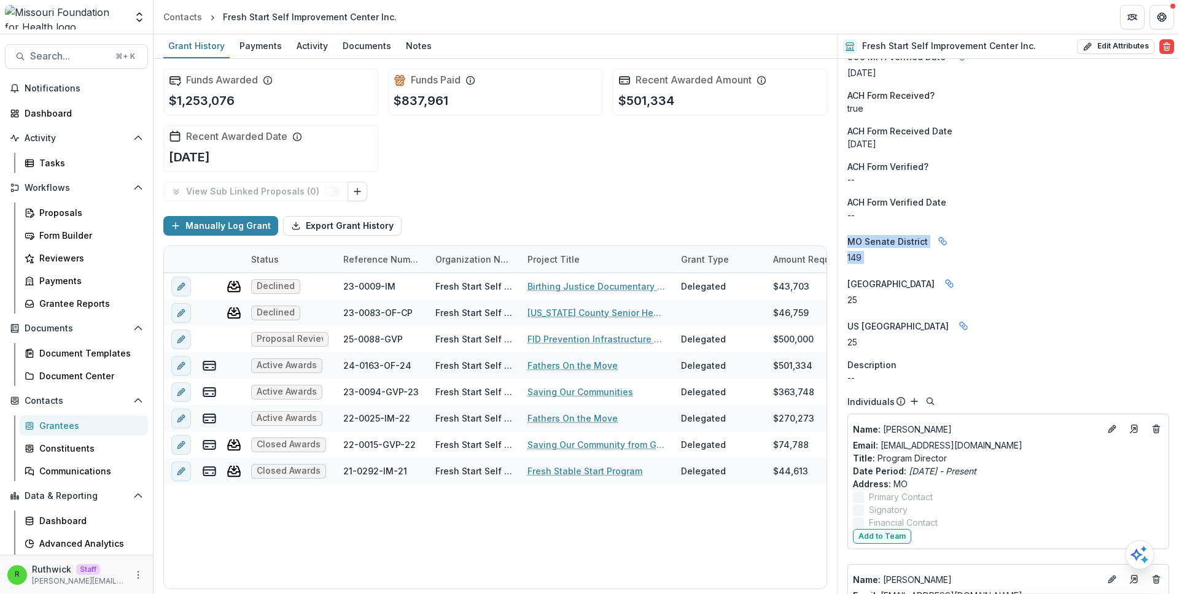
click at [993, 231] on div "MO Senate District Data Pulled From Locations from Proposal Intake - Save alway…" at bounding box center [1008, 241] width 322 height 20
click at [986, 233] on div "MO Senate District Data Pulled From Locations from Proposal Intake - Save alway…" at bounding box center [1008, 241] width 322 height 20
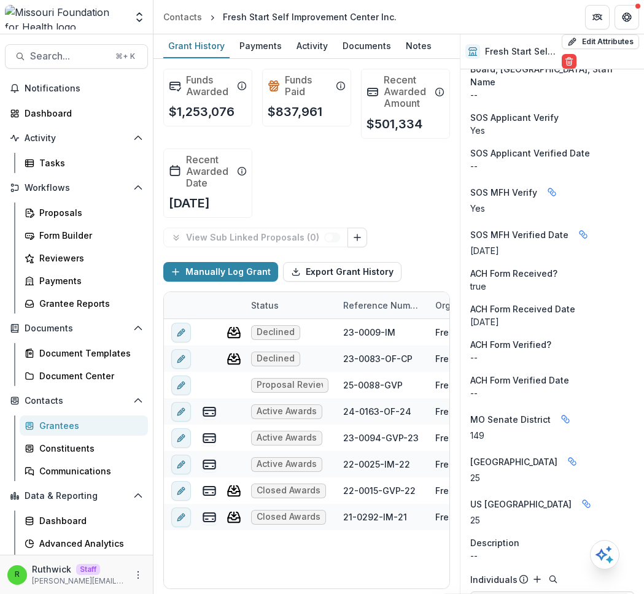
scroll to position [1674, 0]
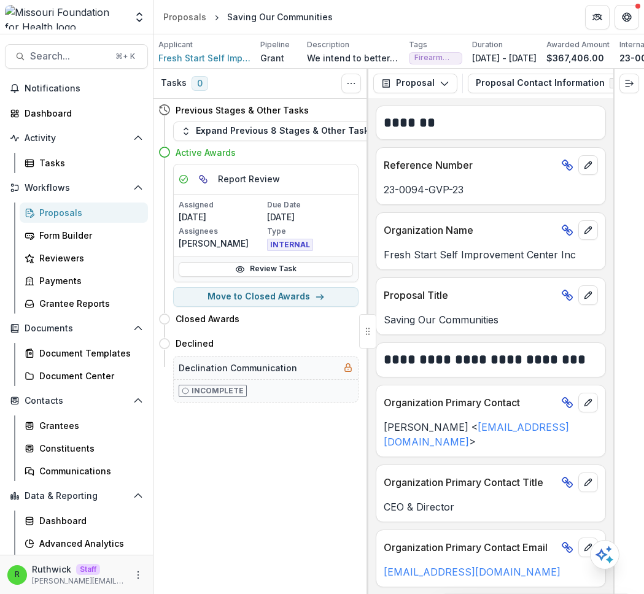
scroll to position [468, 0]
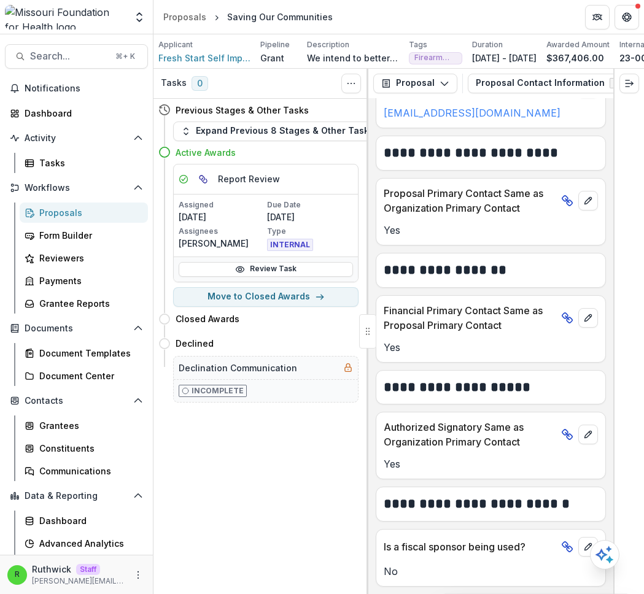
click at [470, 348] on p "Yes" at bounding box center [491, 347] width 214 height 15
click at [500, 89] on button "Proposal Contact Information 8" at bounding box center [556, 84] width 176 height 20
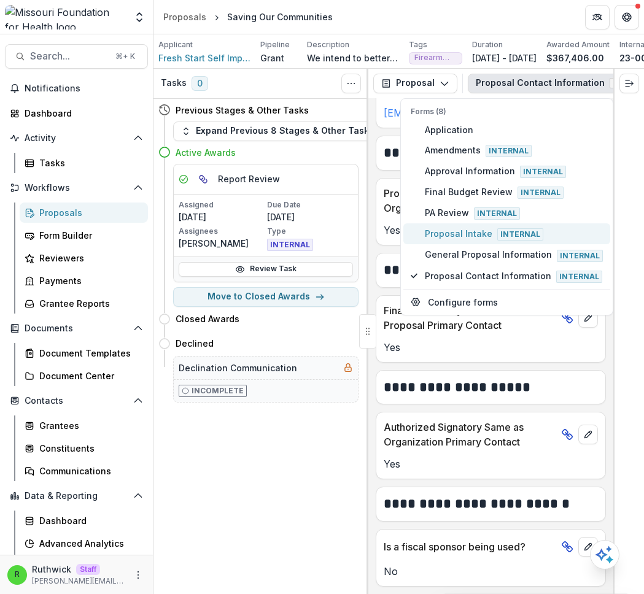
click at [478, 241] on span "Proposal Intake Internal" at bounding box center [514, 234] width 178 height 14
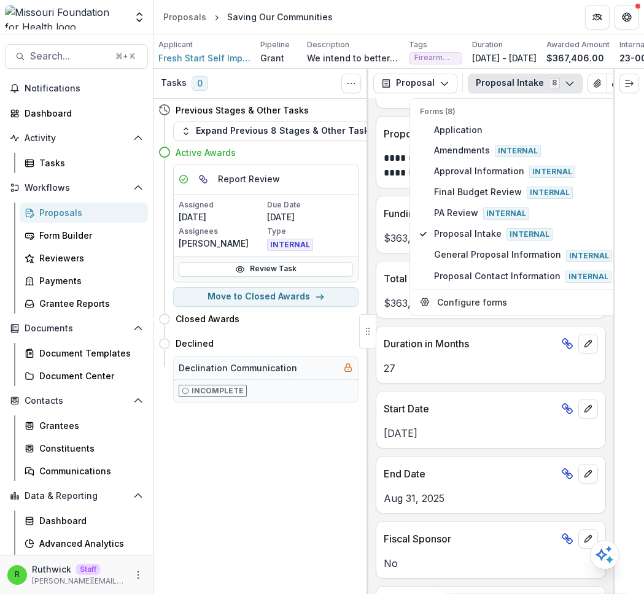
click at [426, 392] on div "Start Date" at bounding box center [490, 405] width 229 height 27
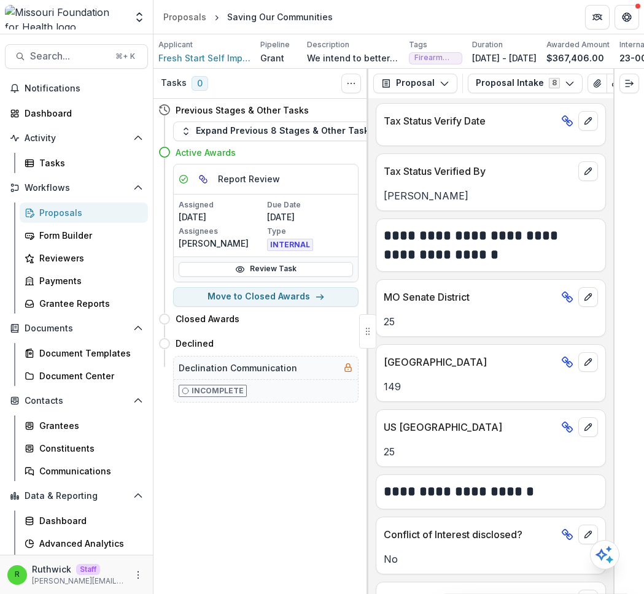
scroll to position [2325, 0]
click at [394, 387] on p "149" at bounding box center [491, 386] width 214 height 15
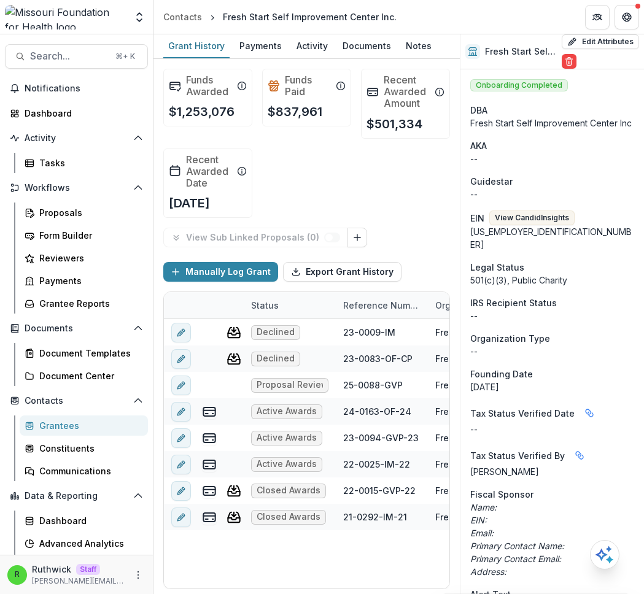
click at [620, 316] on div "--" at bounding box center [552, 315] width 164 height 13
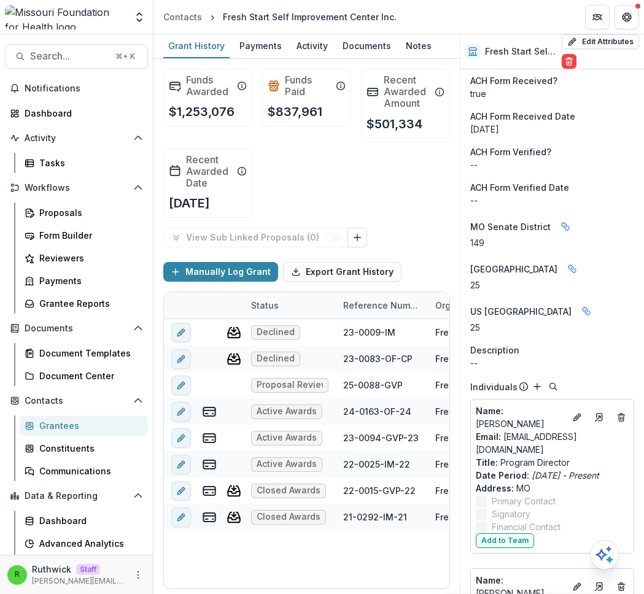
scroll to position [1703, 0]
click at [561, 221] on icon "Linked binding" at bounding box center [566, 226] width 10 height 10
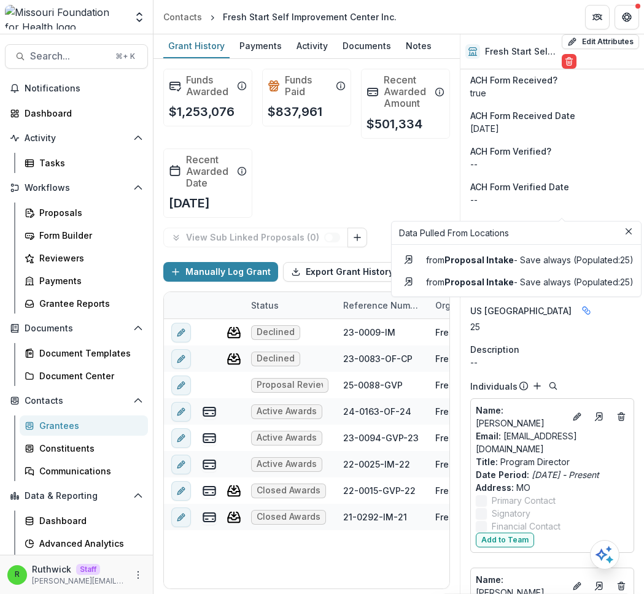
click at [621, 265] on p "from Proposal Intake - Save always (Populated: 25 )" at bounding box center [529, 260] width 210 height 13
click at [627, 262] on p "from Proposal Intake - Save always (Populated: 25 )" at bounding box center [529, 260] width 210 height 13
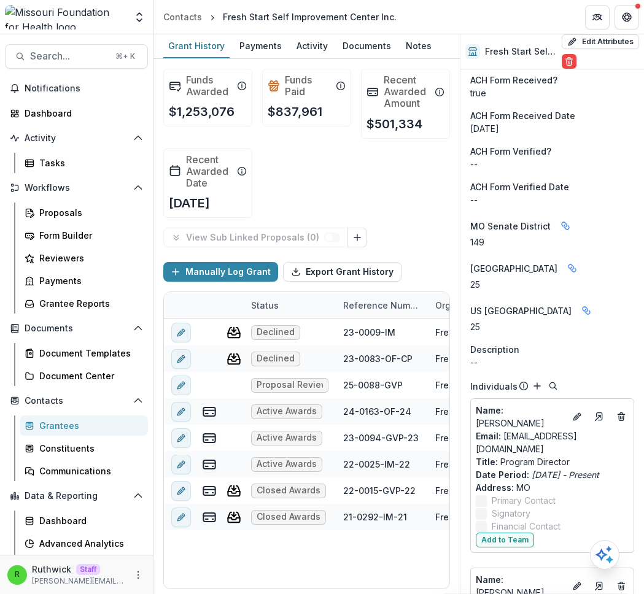
click at [534, 216] on div "MO Senate District Data Pulled From Locations from Proposal Intake - Save alway…" at bounding box center [552, 226] width 164 height 20
click at [473, 236] on p "149" at bounding box center [552, 242] width 164 height 13
click at [480, 236] on p "149" at bounding box center [552, 242] width 164 height 13
click at [477, 236] on p "149" at bounding box center [552, 242] width 164 height 13
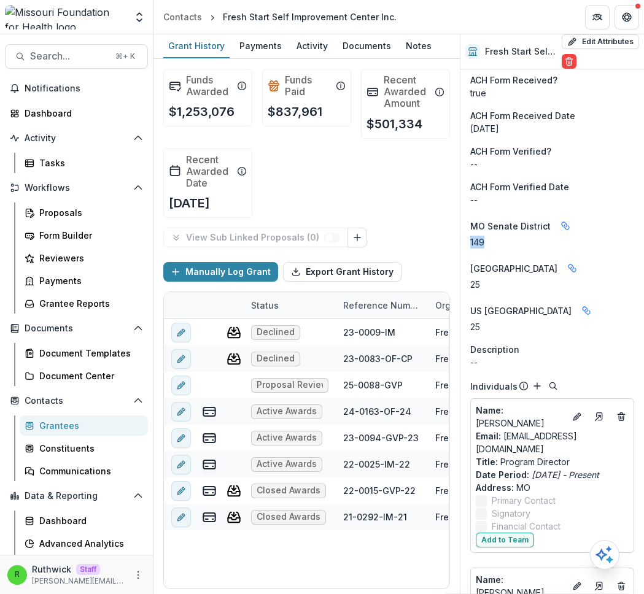
drag, startPoint x: 477, startPoint y: 223, endPoint x: 480, endPoint y: 213, distance: 10.1
click at [480, 216] on aside "MO Senate District Data Pulled From Locations from Proposal Intake - Save alway…" at bounding box center [552, 232] width 164 height 33
click at [480, 216] on div "MO Senate District Data Pulled From Locations from Proposal Intake - Save alway…" at bounding box center [552, 226] width 164 height 20
click at [480, 220] on span "MO Senate District" at bounding box center [510, 226] width 80 height 13
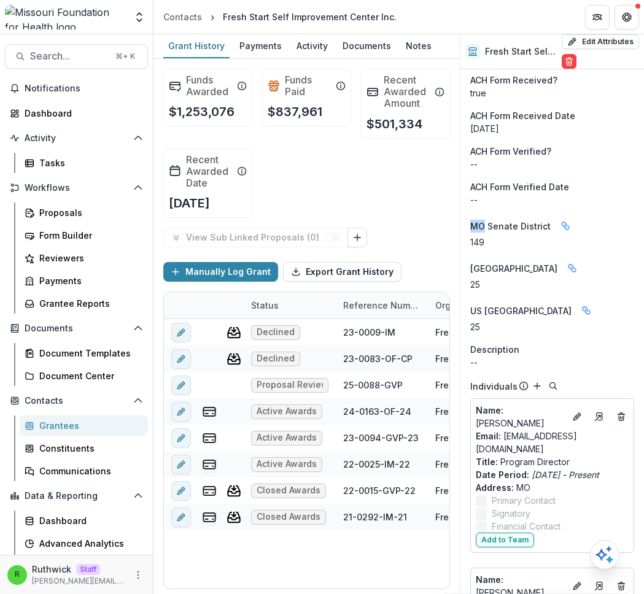
click at [480, 220] on span "MO Senate District" at bounding box center [510, 226] width 80 height 13
drag, startPoint x: 480, startPoint y: 207, endPoint x: 480, endPoint y: 224, distance: 17.2
click at [480, 224] on aside "MO Senate District Data Pulled From Locations from Proposal Intake - Save alway…" at bounding box center [552, 232] width 164 height 33
click at [480, 236] on p "149" at bounding box center [552, 242] width 164 height 13
click at [483, 236] on p "149" at bounding box center [552, 242] width 164 height 13
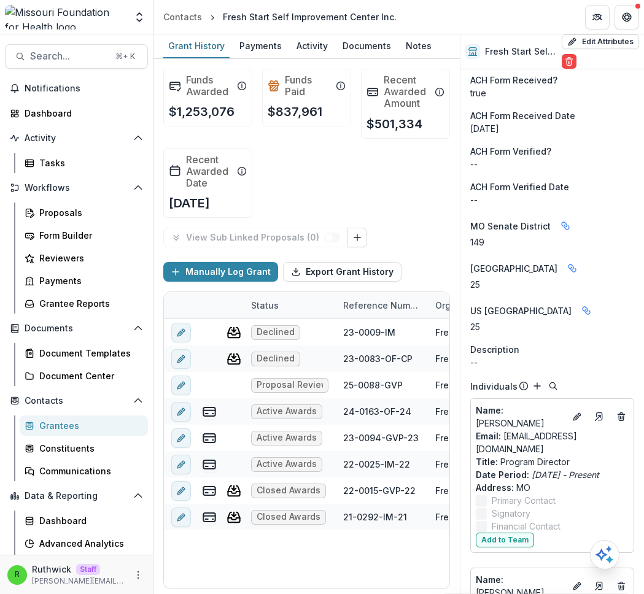
click at [480, 278] on p "25" at bounding box center [552, 284] width 164 height 13
drag, startPoint x: 480, startPoint y: 265, endPoint x: 481, endPoint y: 213, distance: 52.2
click at [481, 216] on div "MO Senate District Data Pulled From Locations from Proposal Intake - Save alway…" at bounding box center [552, 226] width 164 height 20
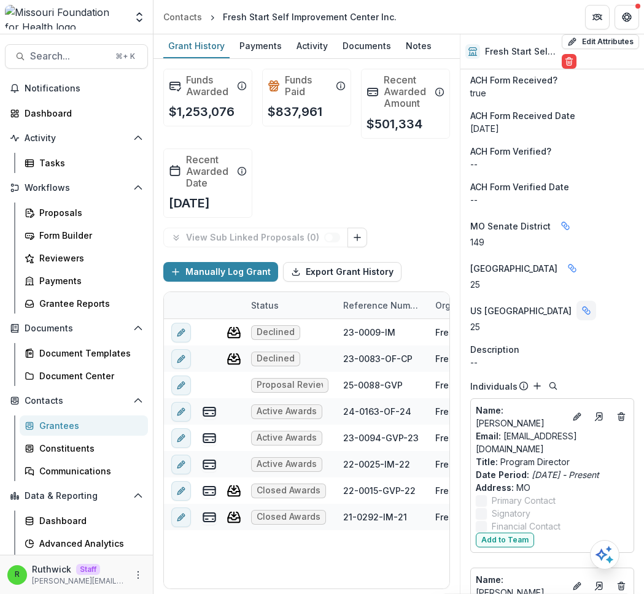
click at [577, 301] on button "Linked binding" at bounding box center [587, 311] width 20 height 20
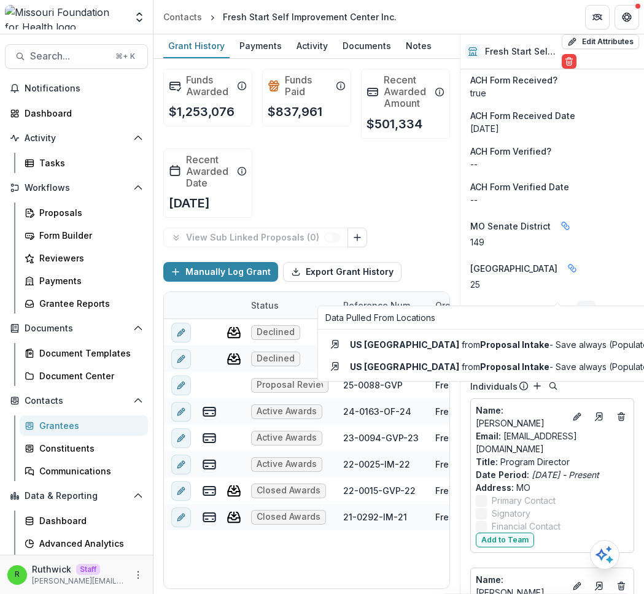
click at [581, 306] on icon "Linked binding" at bounding box center [586, 311] width 10 height 10
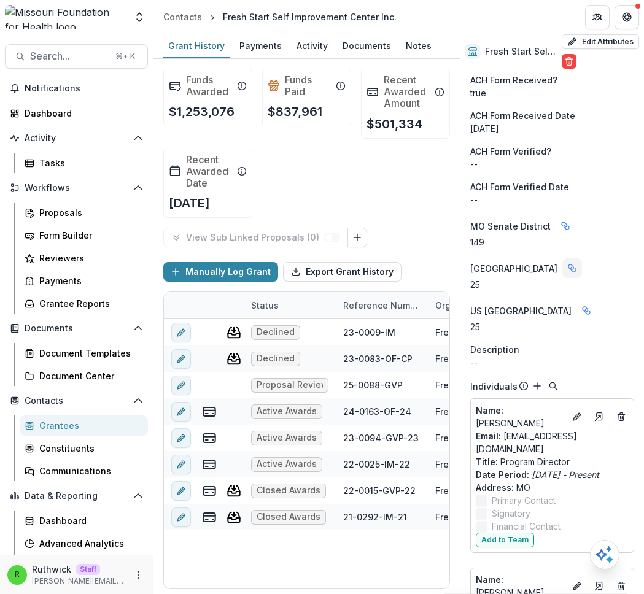
click at [567, 263] on icon "Linked binding" at bounding box center [572, 268] width 10 height 10
click at [561, 221] on icon "Linked binding" at bounding box center [566, 226] width 10 height 10
click at [575, 193] on p "--" at bounding box center [552, 199] width 164 height 13
click at [478, 278] on p "25" at bounding box center [552, 284] width 164 height 13
drag, startPoint x: 478, startPoint y: 266, endPoint x: 478, endPoint y: 224, distance: 41.8
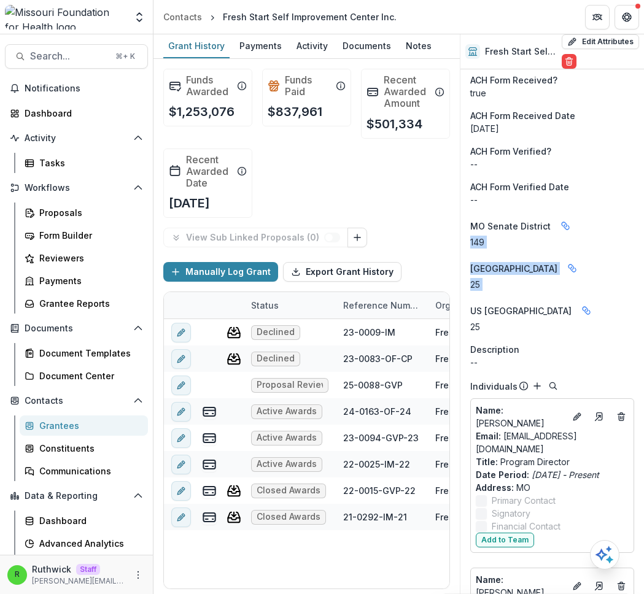
click at [478, 236] on p "149" at bounding box center [552, 242] width 164 height 13
click at [497, 278] on p "25" at bounding box center [552, 284] width 164 height 13
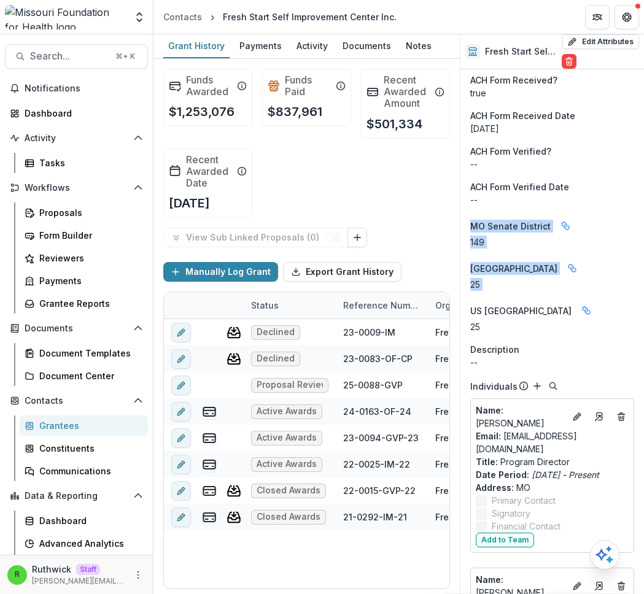
drag, startPoint x: 497, startPoint y: 270, endPoint x: 480, endPoint y: 208, distance: 64.4
click at [480, 220] on span "MO Senate District" at bounding box center [510, 226] width 80 height 13
drag, startPoint x: 480, startPoint y: 209, endPoint x: 489, endPoint y: 265, distance: 56.1
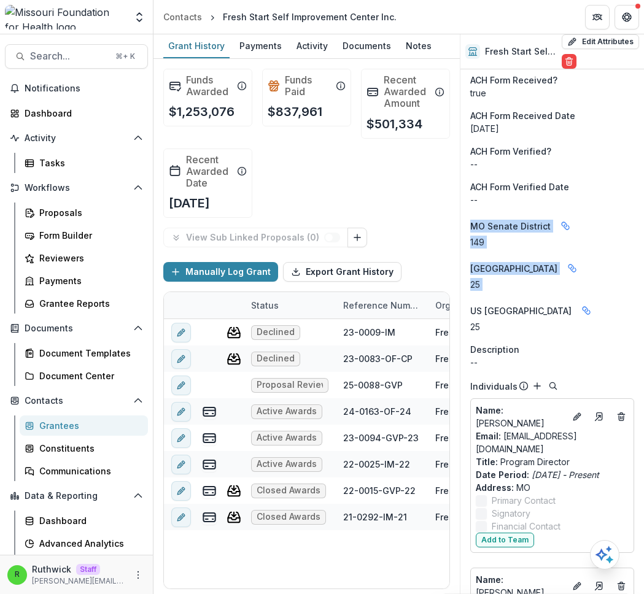
click at [489, 278] on p "25" at bounding box center [552, 284] width 164 height 13
drag, startPoint x: 489, startPoint y: 265, endPoint x: 479, endPoint y: 208, distance: 58.1
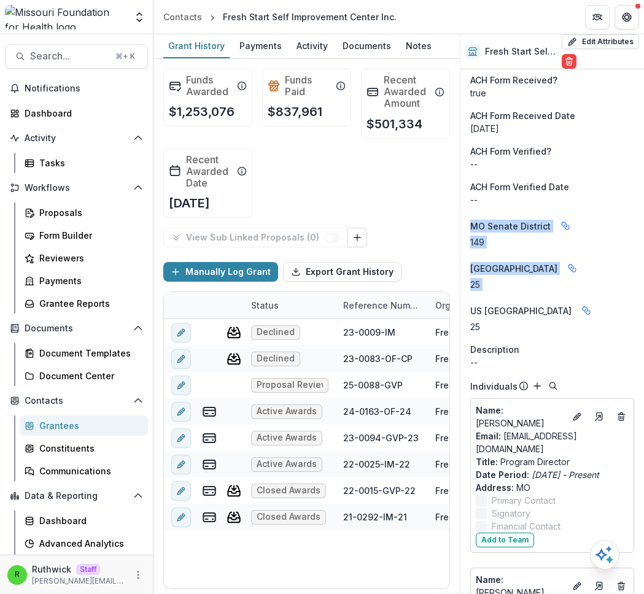
click at [479, 220] on span "MO Senate District" at bounding box center [510, 226] width 80 height 13
drag, startPoint x: 479, startPoint y: 208, endPoint x: 481, endPoint y: 262, distance: 54.7
click at [481, 278] on p "25" at bounding box center [552, 284] width 164 height 13
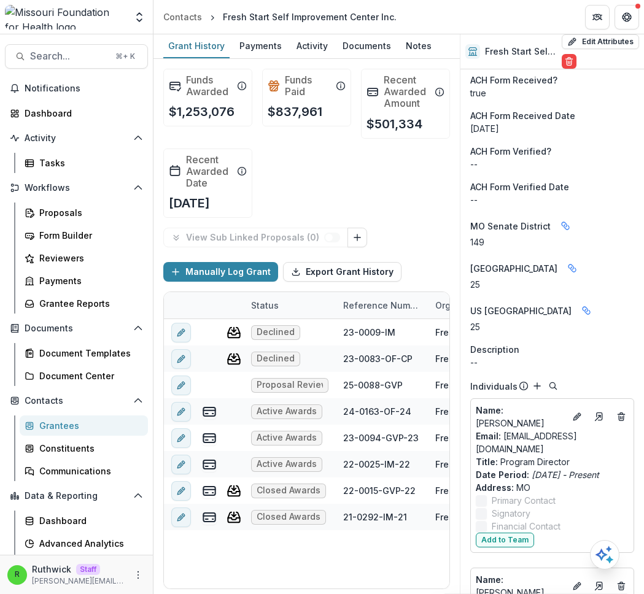
click at [483, 220] on span "MO Senate District" at bounding box center [510, 226] width 80 height 13
drag, startPoint x: 483, startPoint y: 209, endPoint x: 488, endPoint y: 259, distance: 50.0
click at [488, 278] on p "25" at bounding box center [552, 284] width 164 height 13
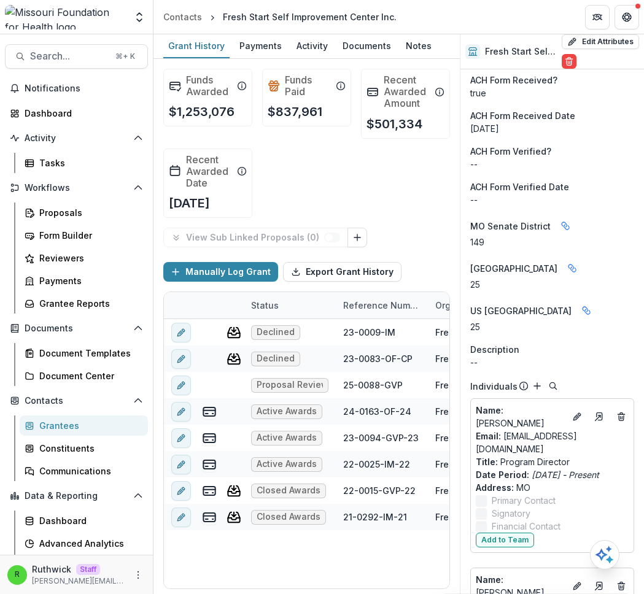
click at [488, 278] on p "25" at bounding box center [552, 284] width 164 height 13
drag, startPoint x: 488, startPoint y: 259, endPoint x: 481, endPoint y: 207, distance: 52.1
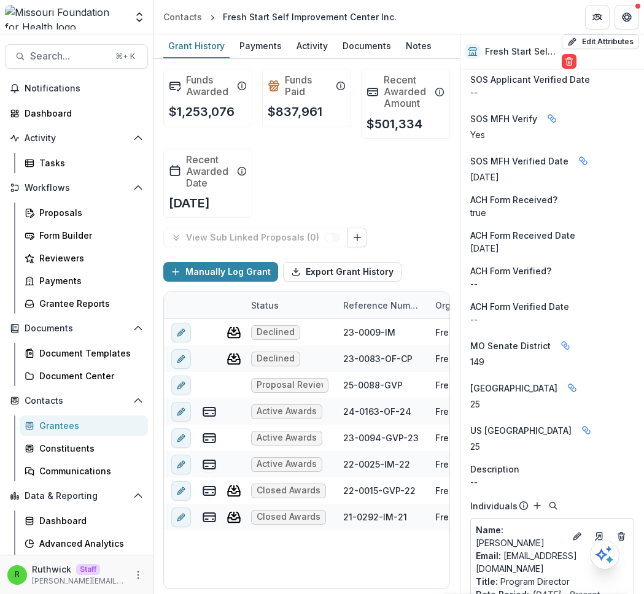
scroll to position [1597, 0]
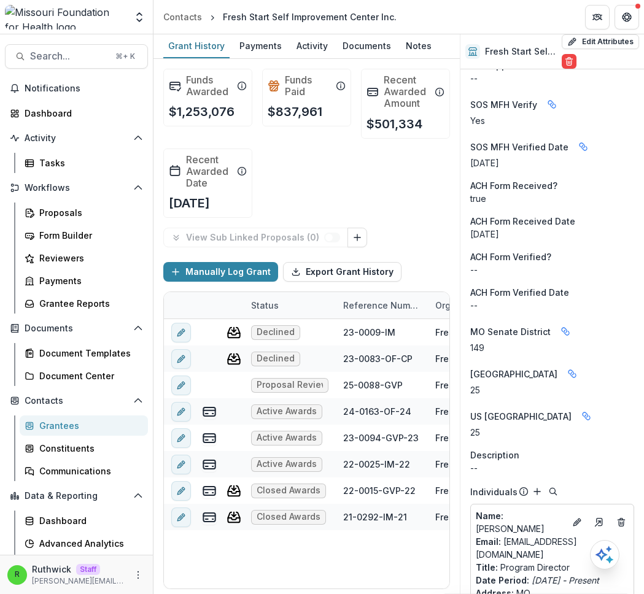
click at [71, 427] on div "Grantees" at bounding box center [88, 425] width 99 height 13
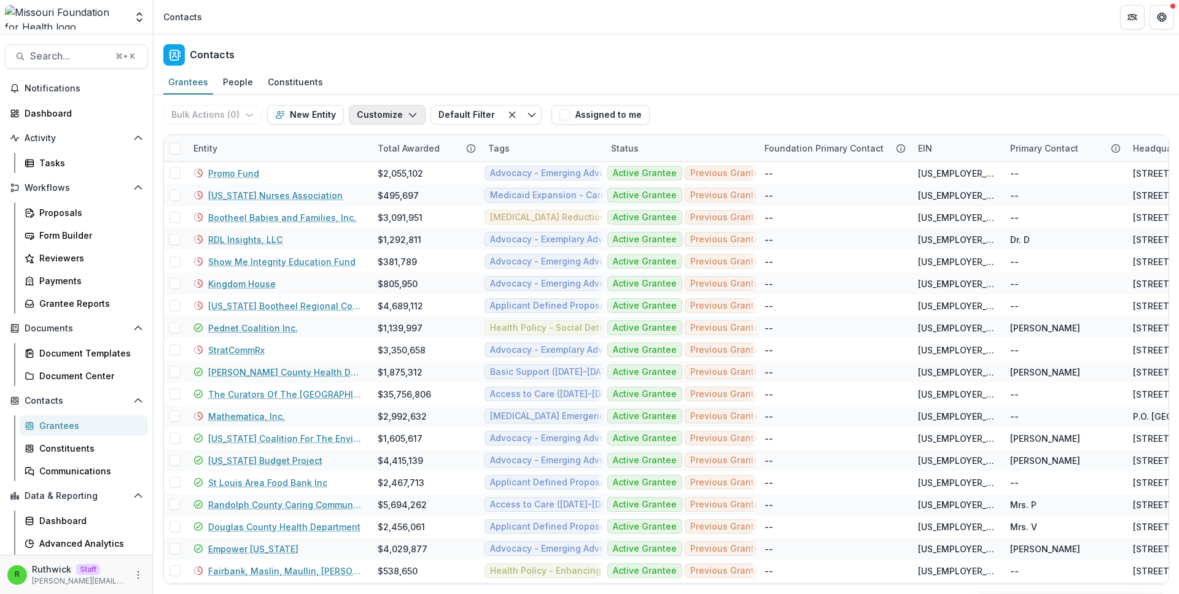
click at [375, 119] on button "Customize" at bounding box center [387, 115] width 77 height 20
click at [383, 165] on button "Manage Custom Fields" at bounding box center [349, 163] width 135 height 20
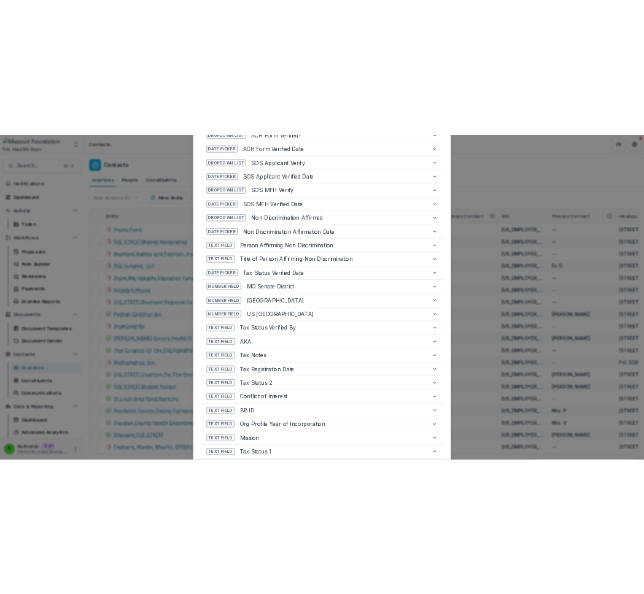
scroll to position [250, 0]
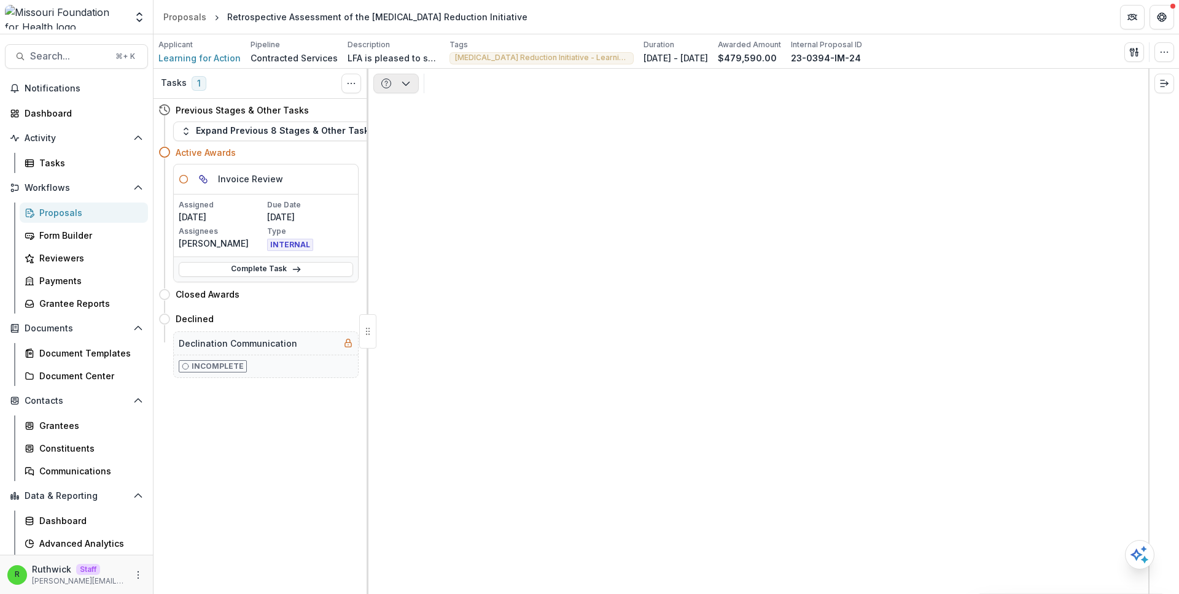
click at [391, 76] on button "button" at bounding box center [395, 84] width 45 height 20
click at [444, 134] on div "Payments" at bounding box center [454, 131] width 112 height 13
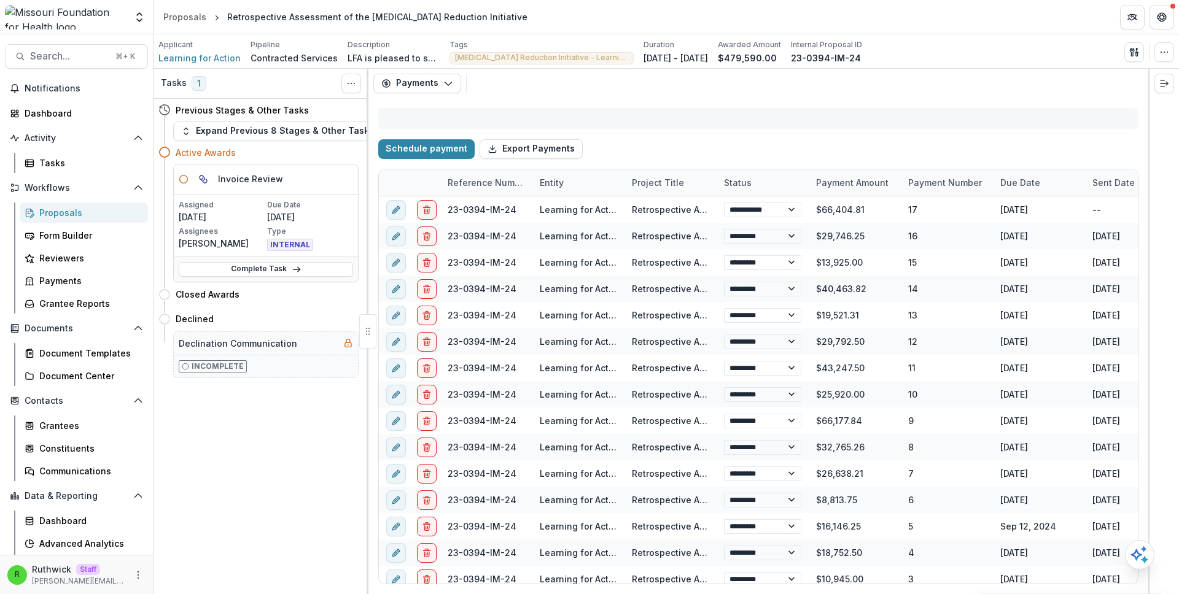
select select "****"
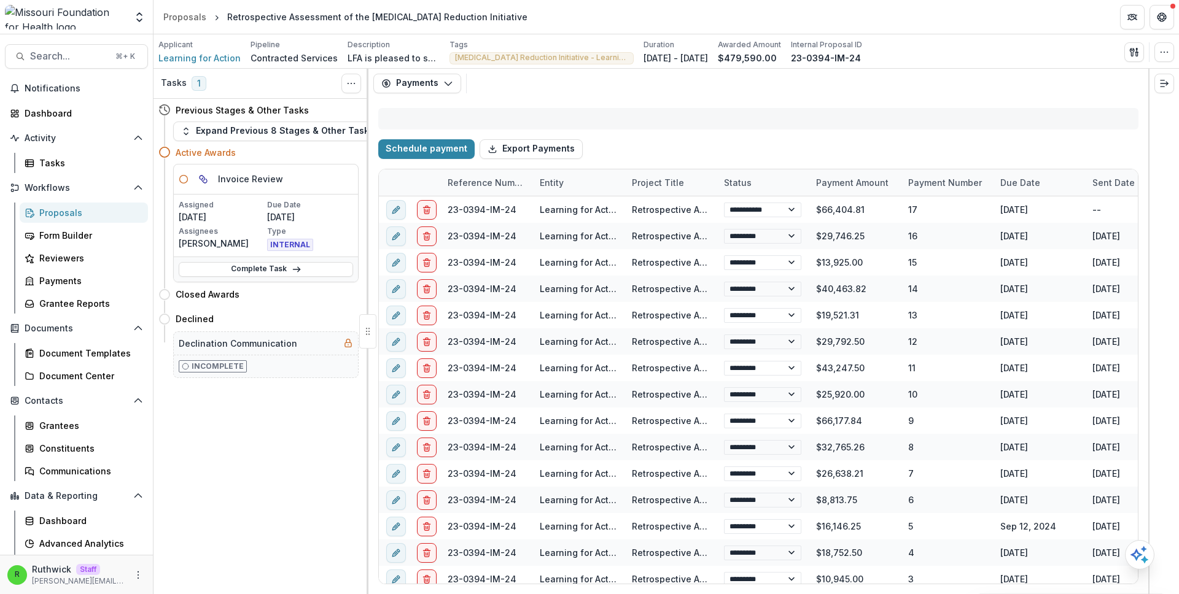
select select "****"
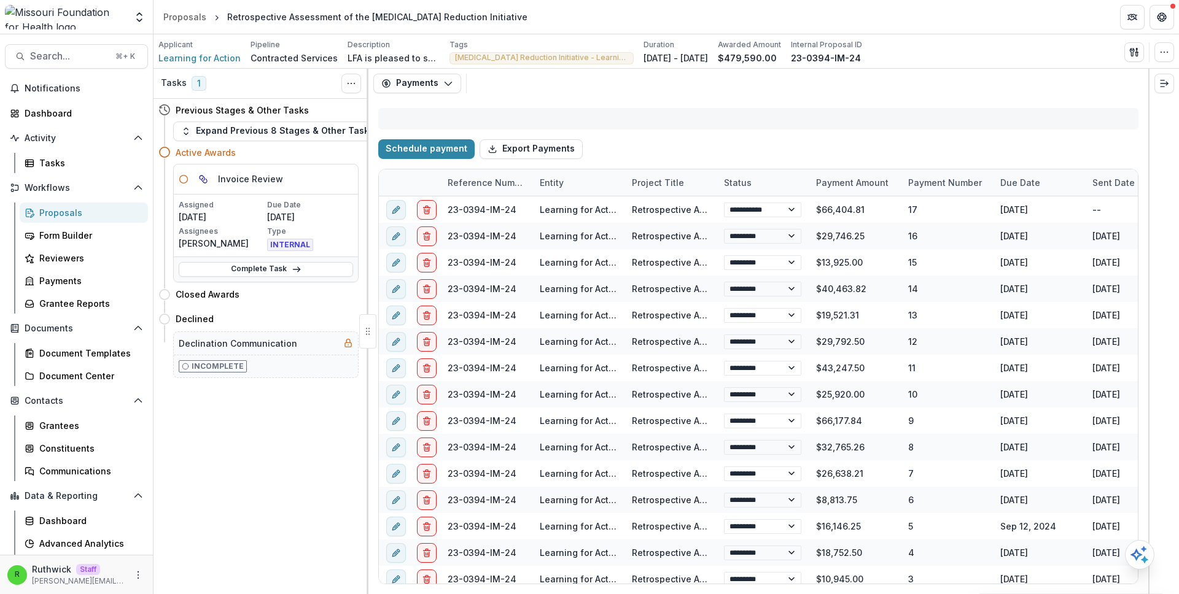
select select "****"
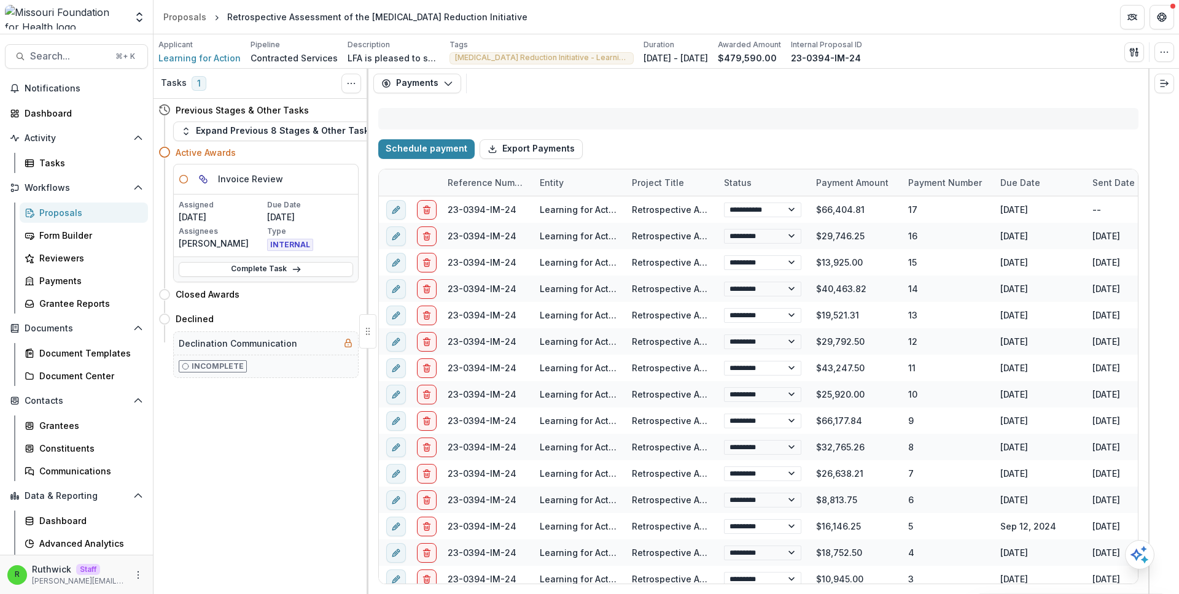
select select "****"
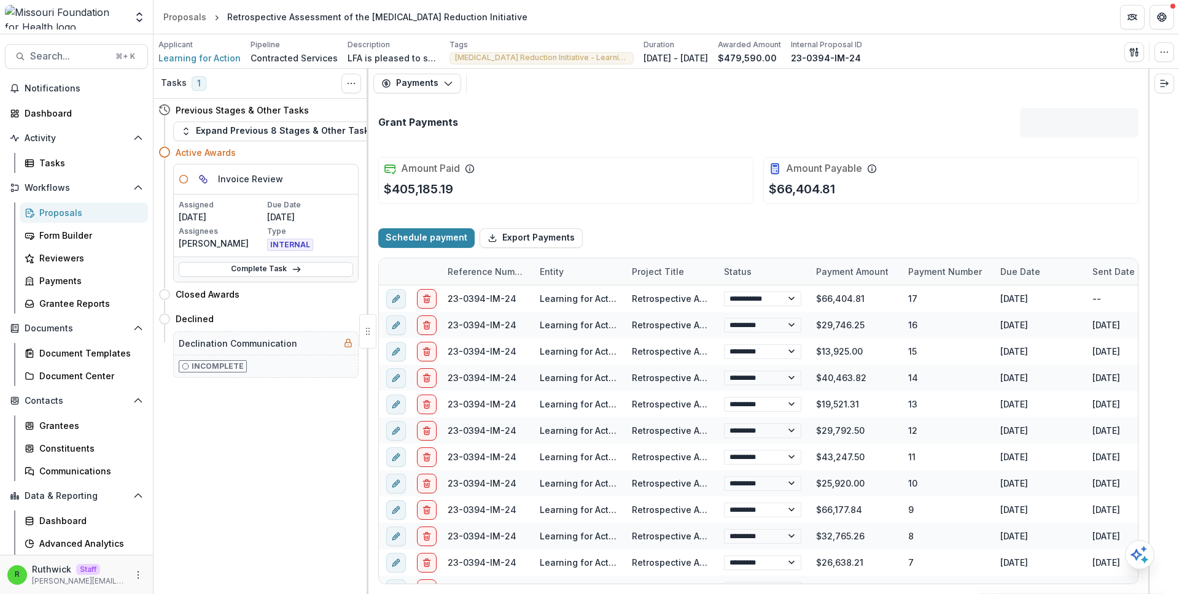
select select "****"
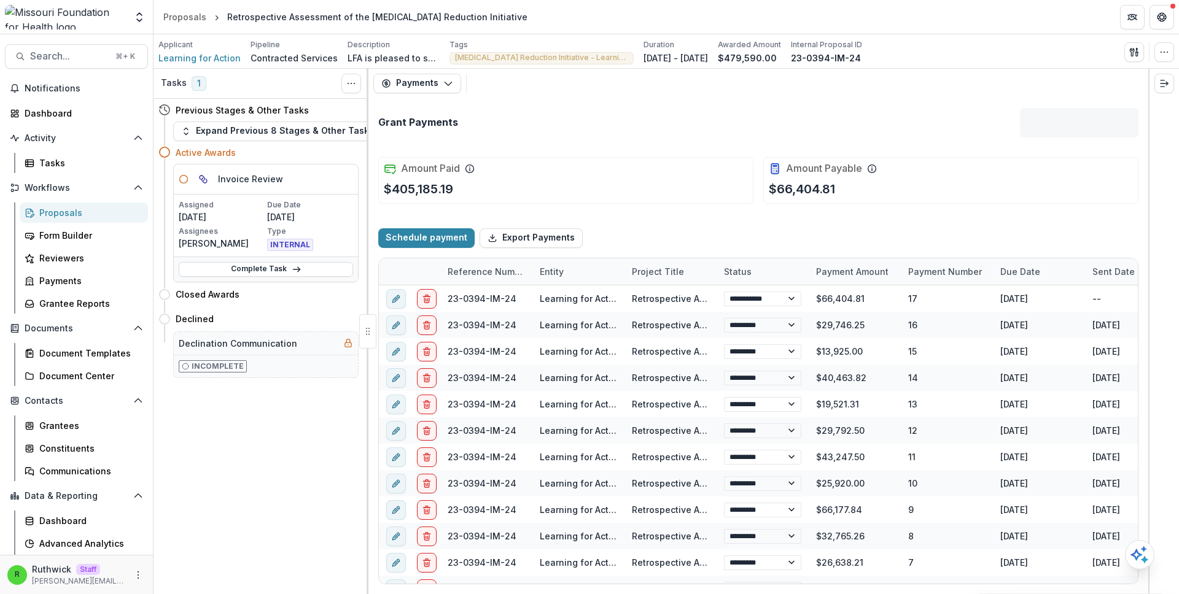
select select "****"
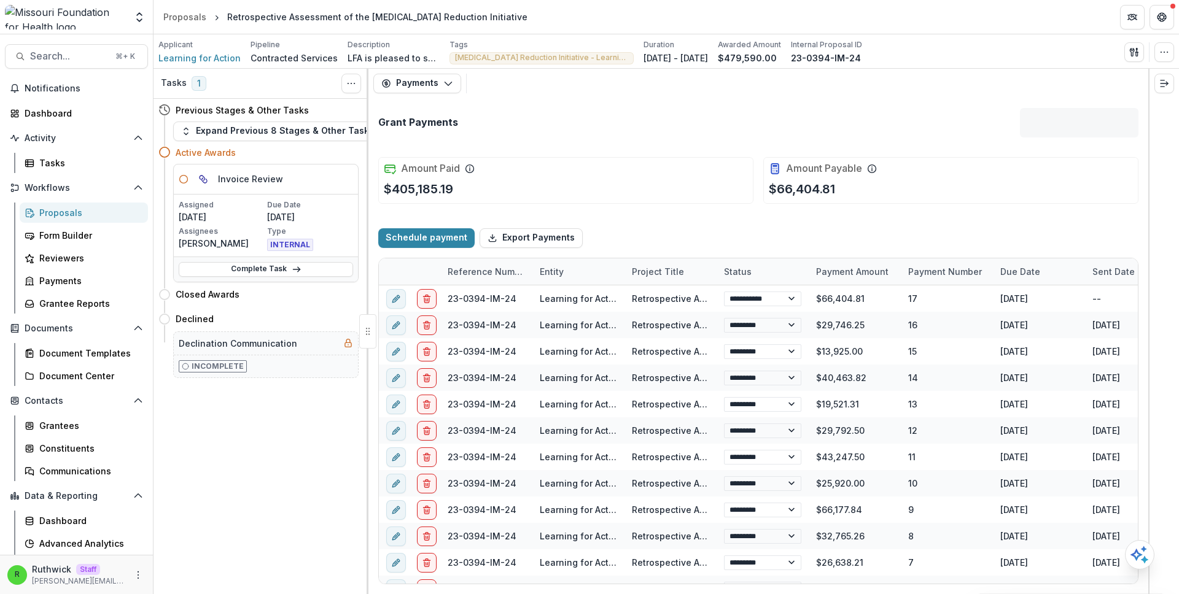
select select "****"
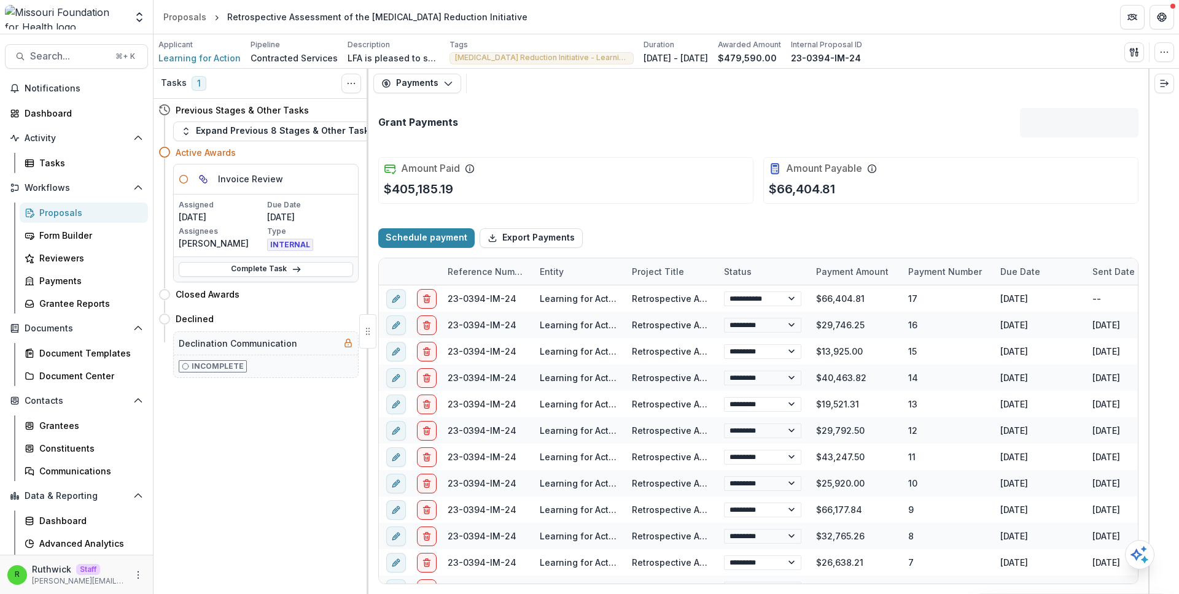
select select "****"
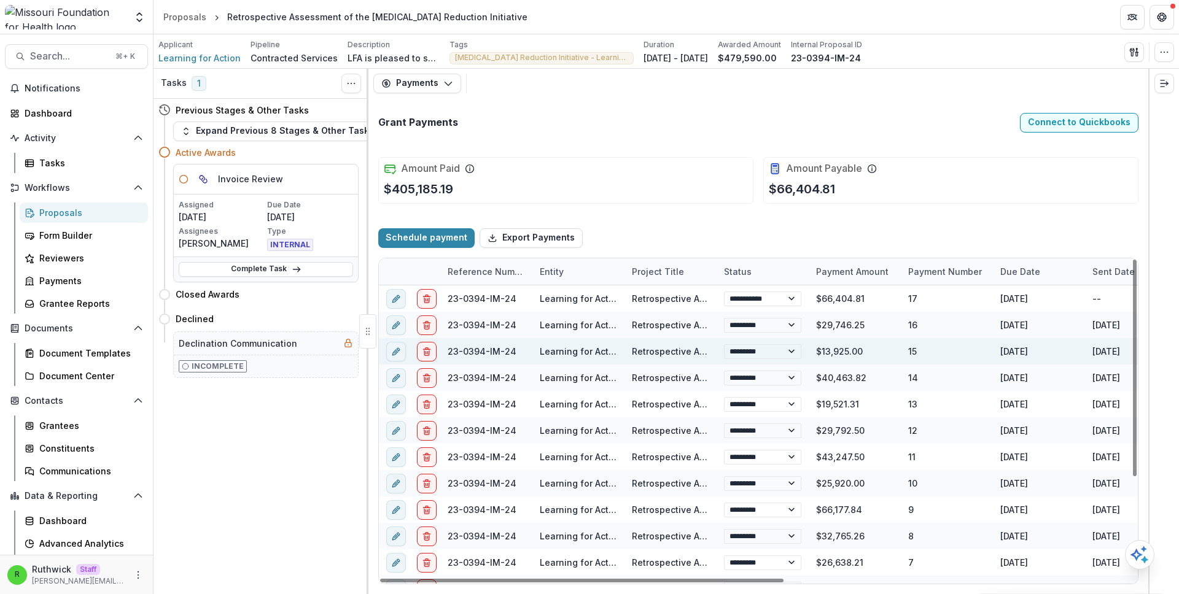
select select "****"
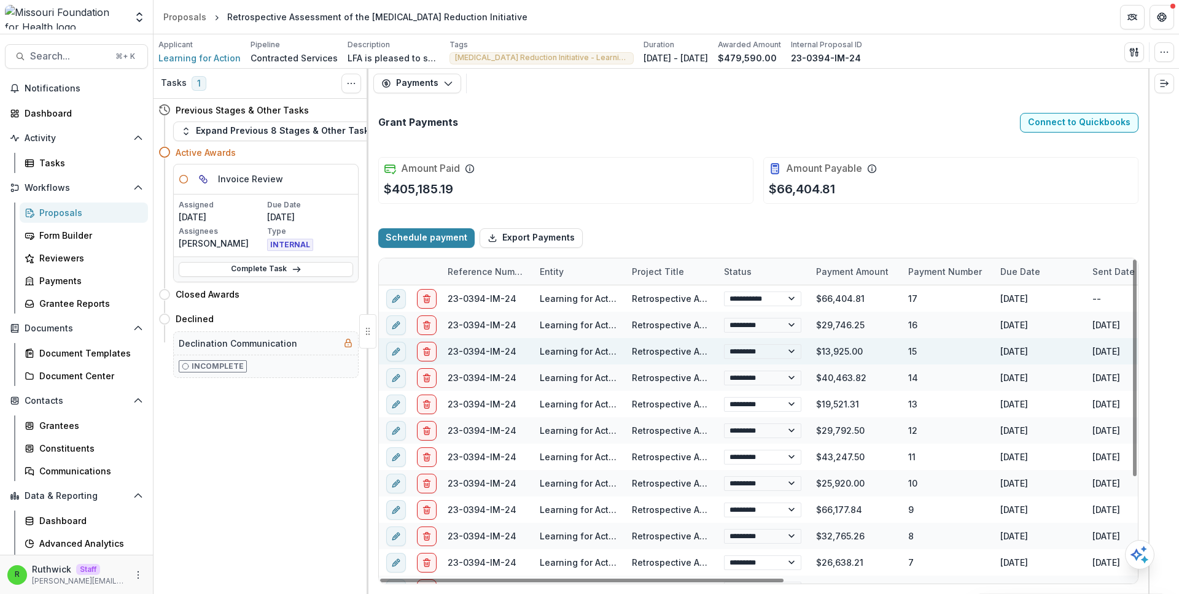
select select "****"
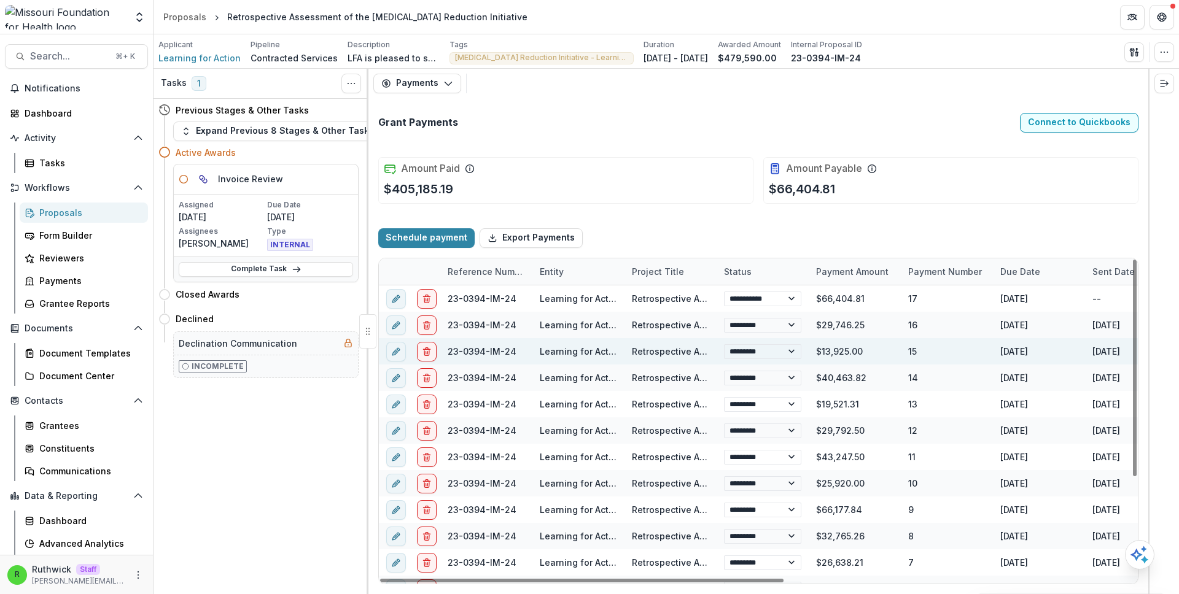
select select "****"
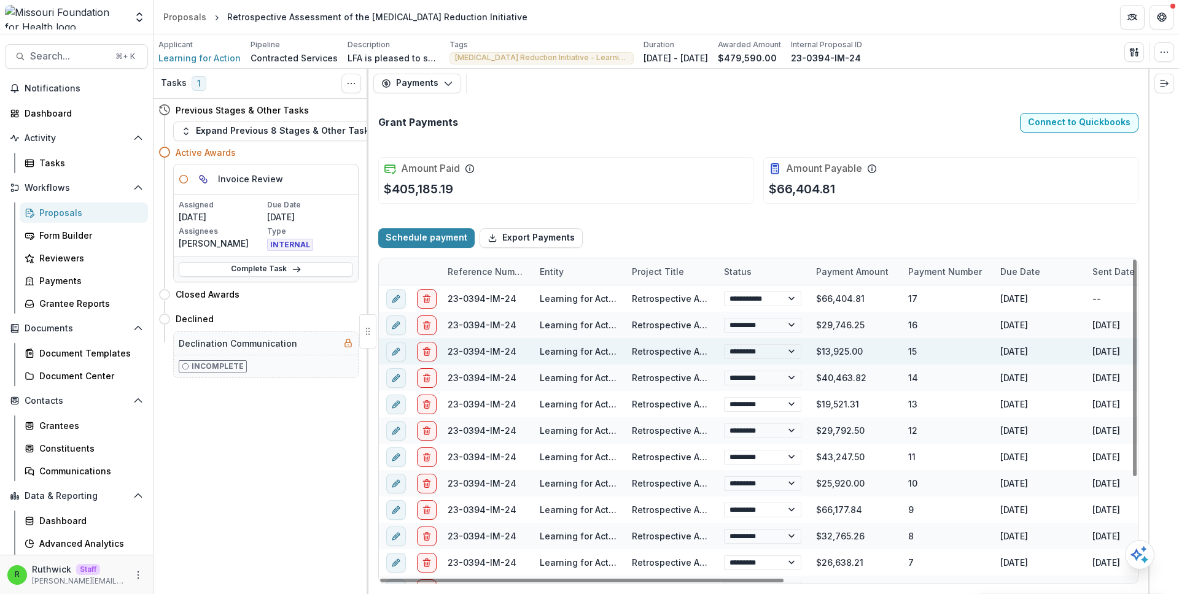
select select "****"
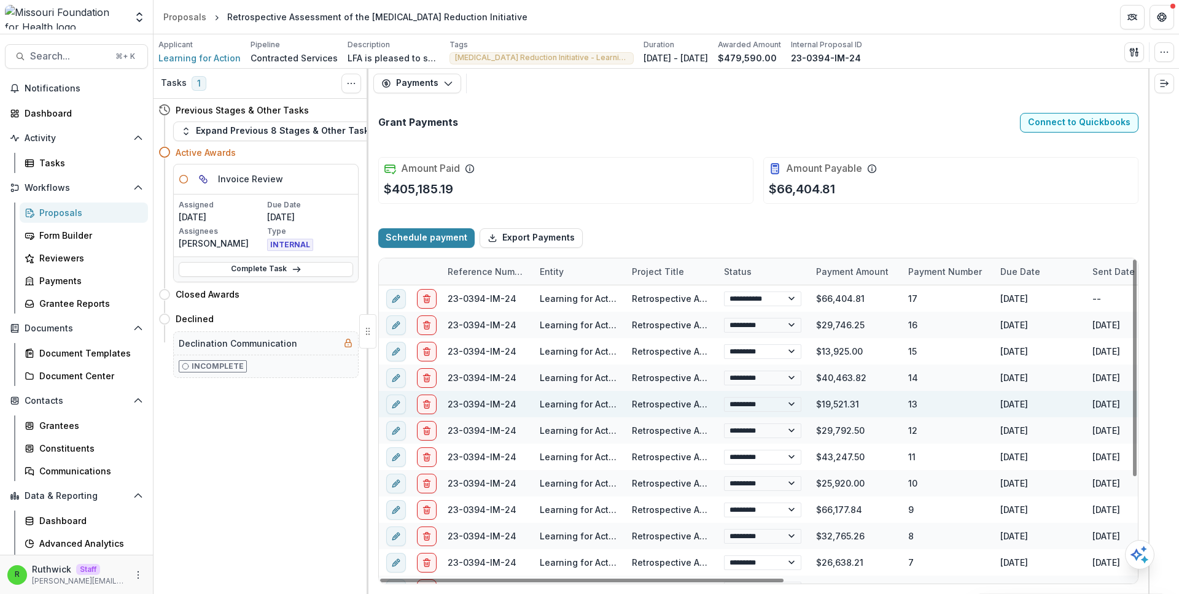
select select "****"
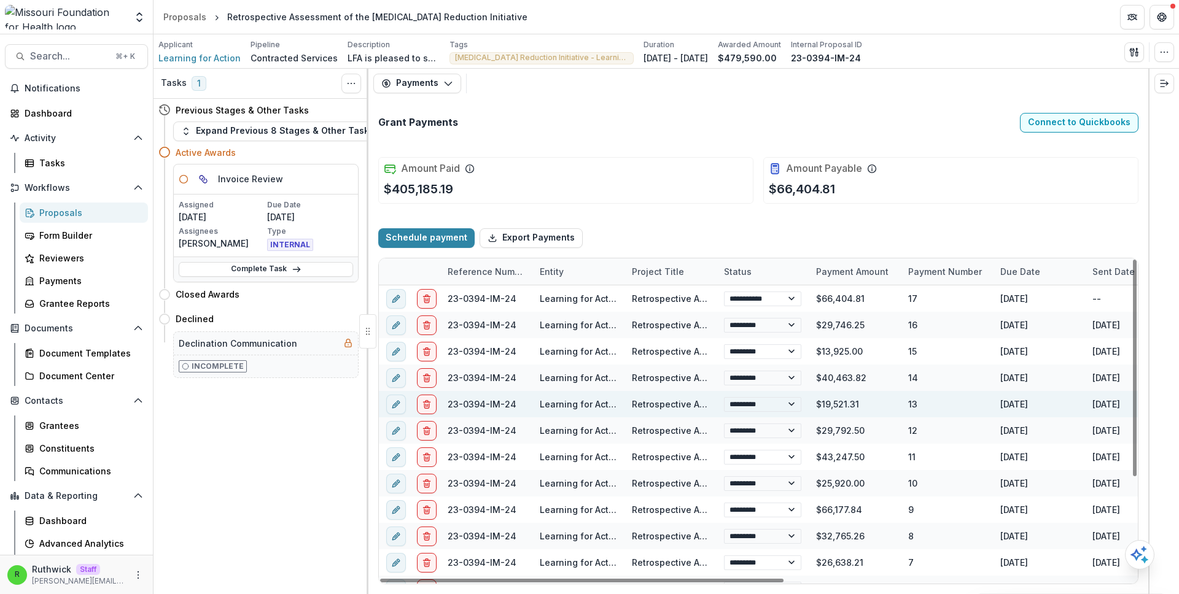
select select "****"
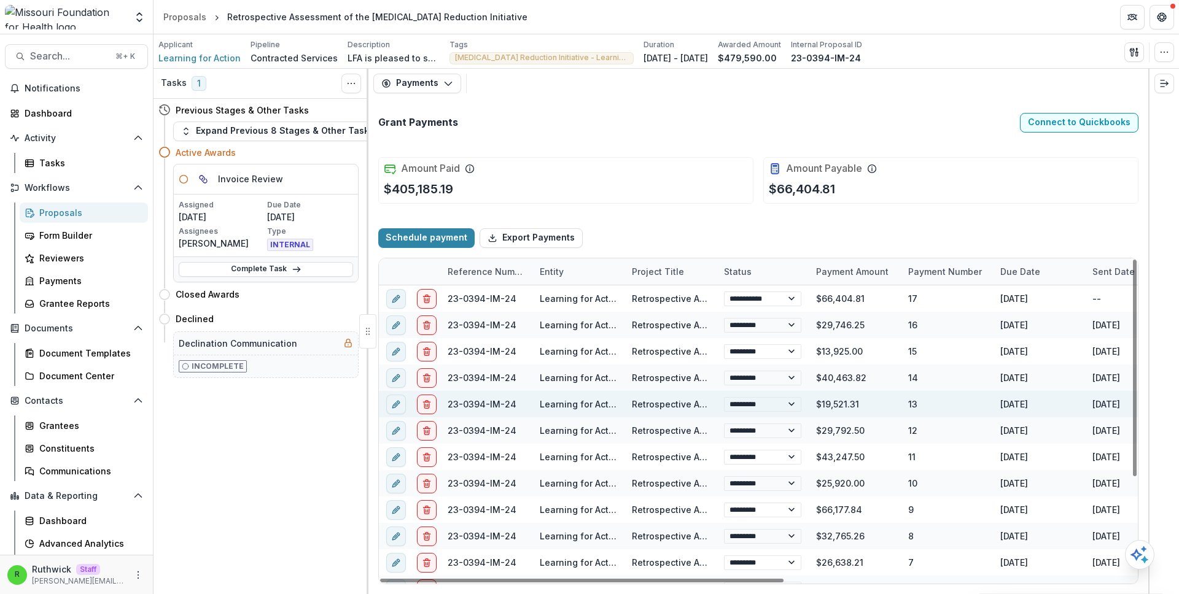
select select "****"
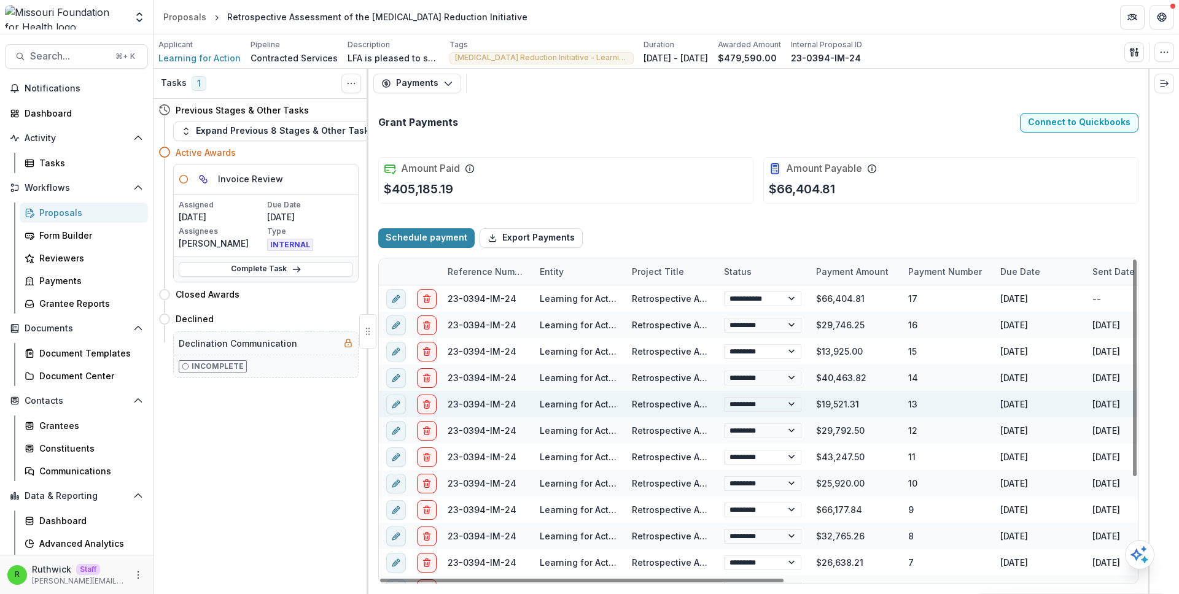
select select "****"
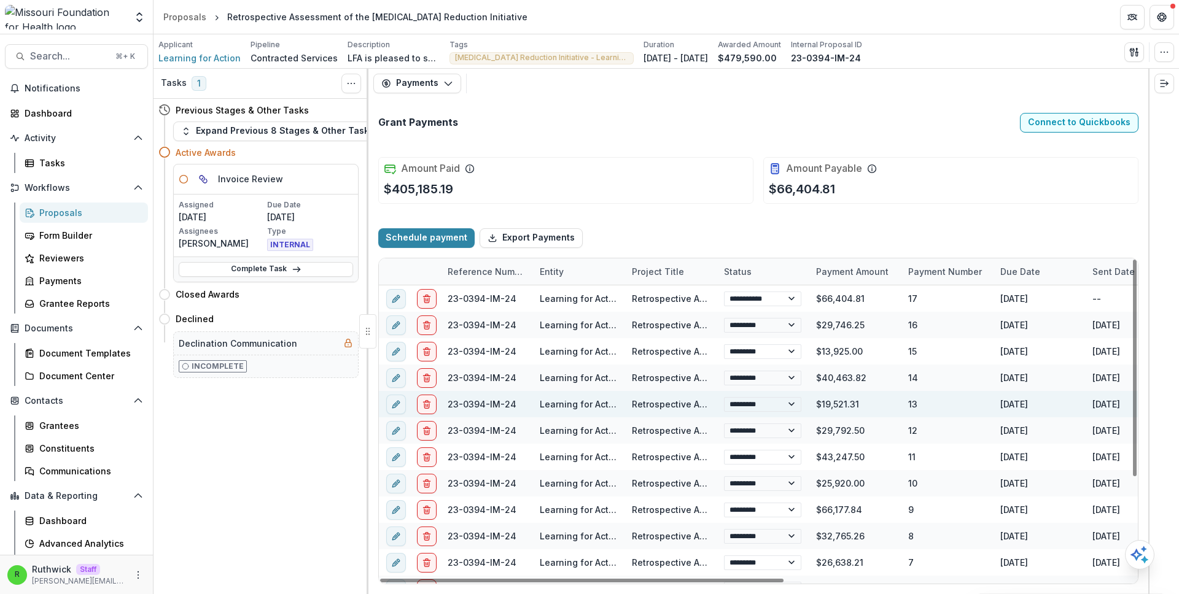
select select "****"
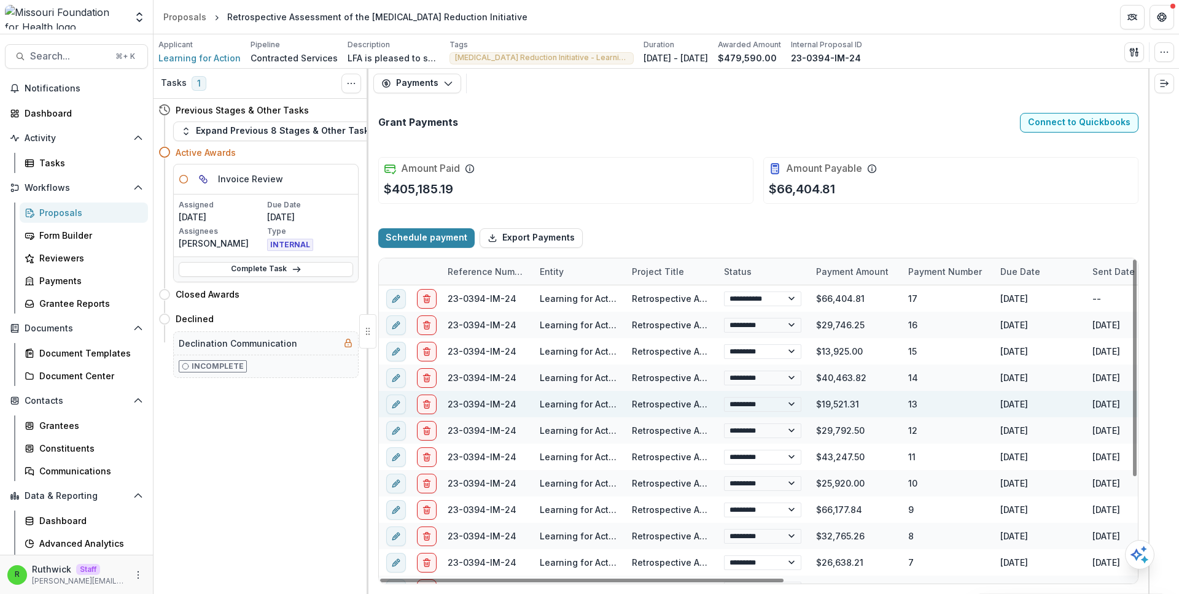
select select "****"
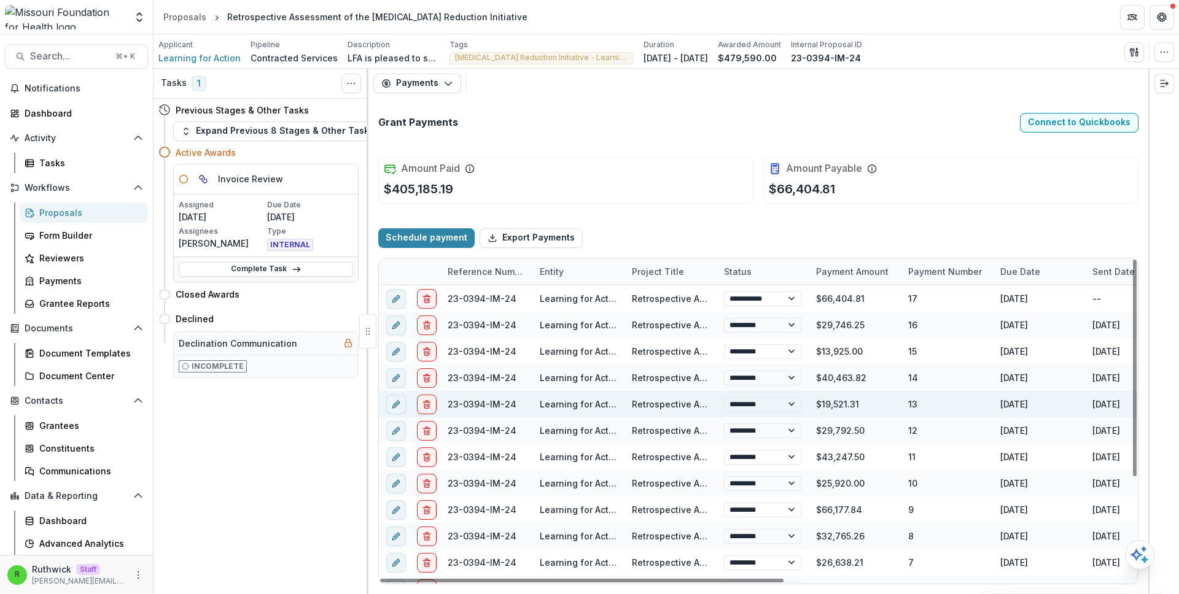
select select "****"
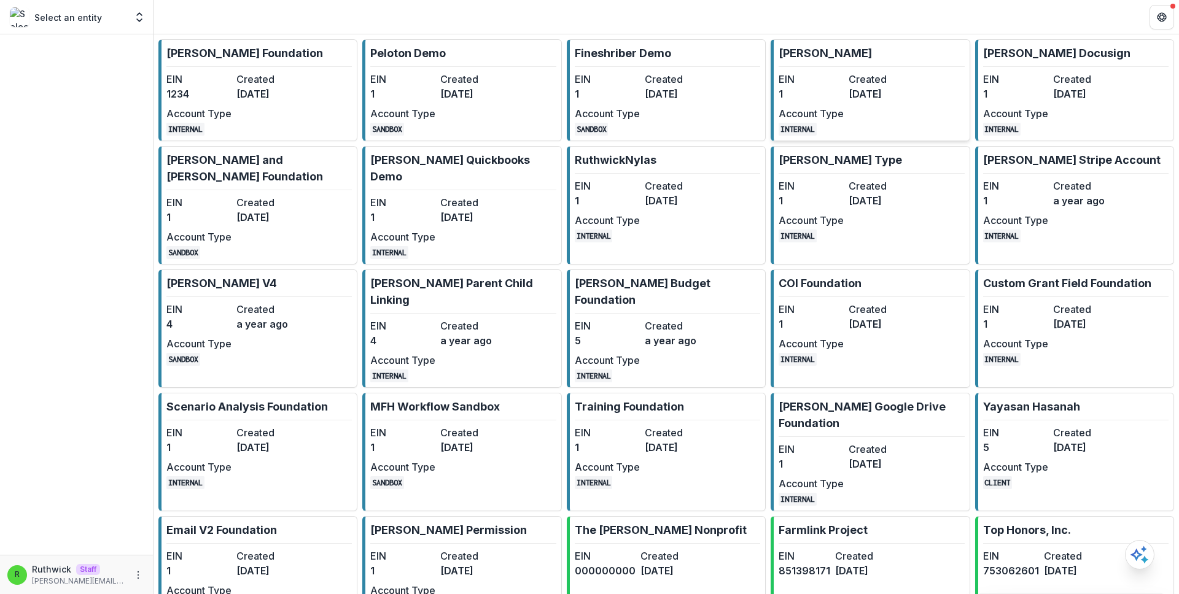
click at [834, 63] on link "[PERSON_NAME] EIN 1 Created [DATE] Account Type INTERNAL" at bounding box center [870, 90] width 199 height 102
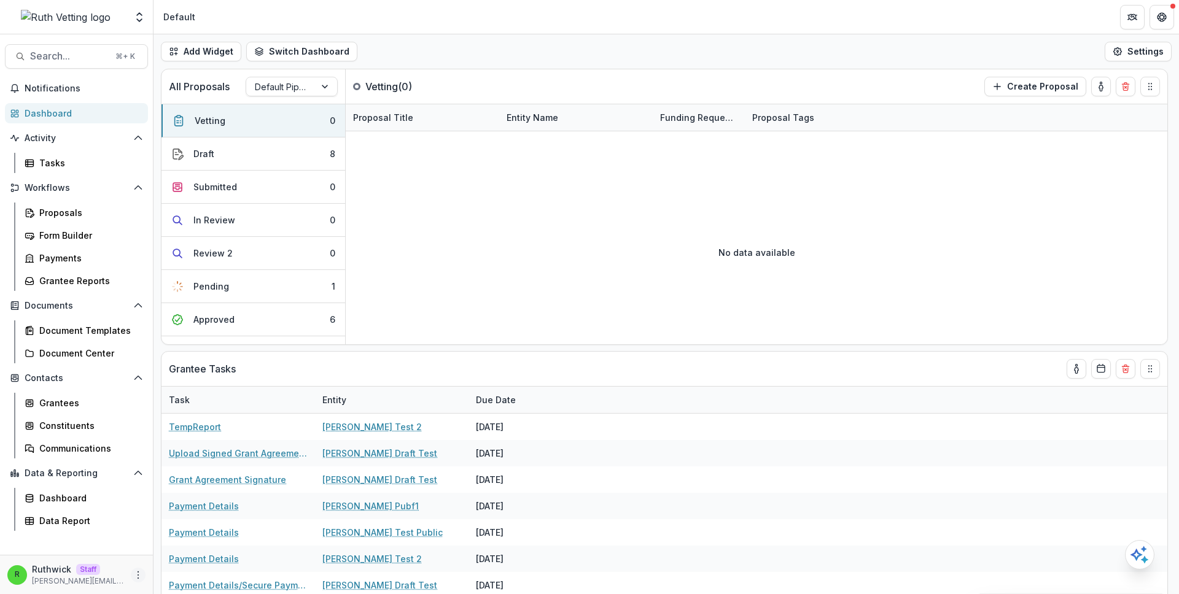
click at [136, 577] on icon "More" at bounding box center [138, 575] width 10 height 10
click at [190, 551] on link "User Settings" at bounding box center [219, 549] width 131 height 20
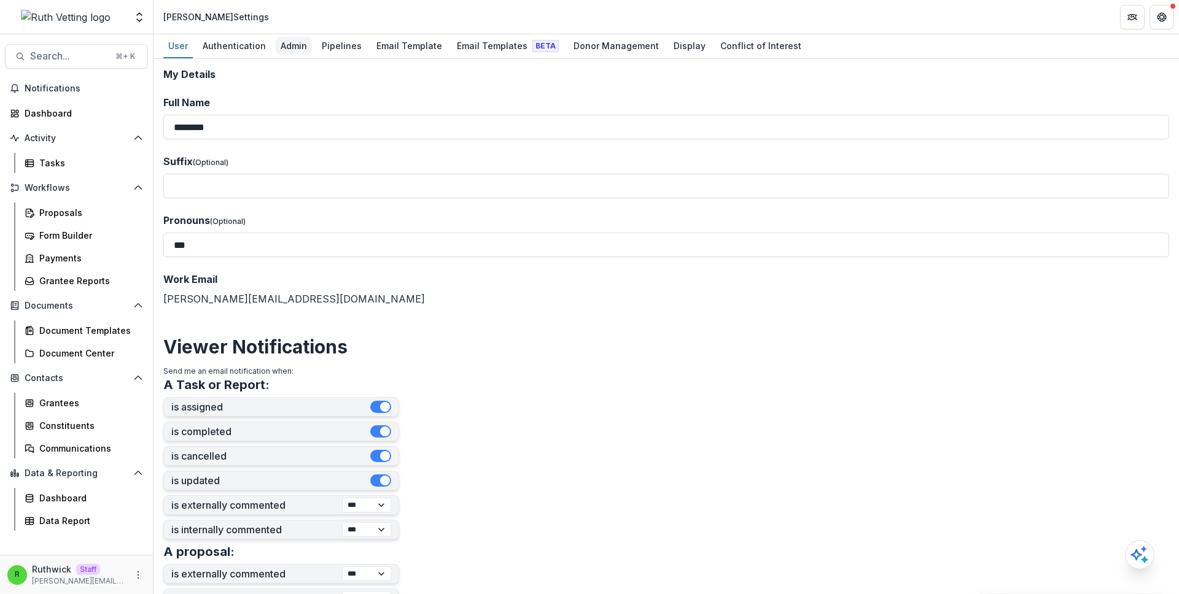
click at [292, 43] on div "Admin" at bounding box center [294, 46] width 36 height 18
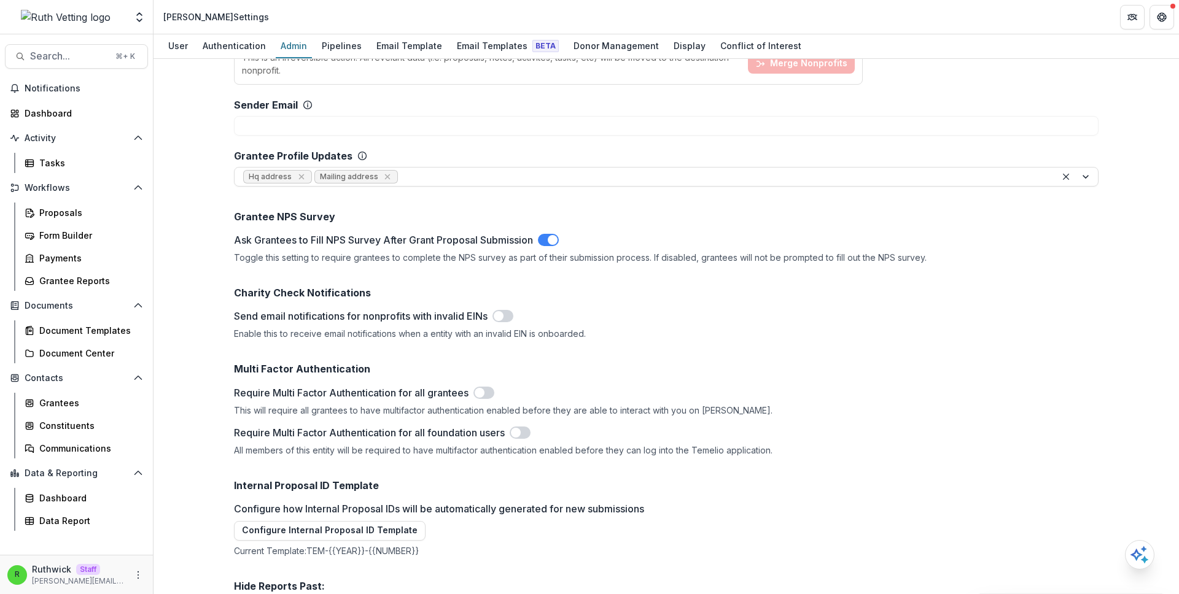
scroll to position [1463, 0]
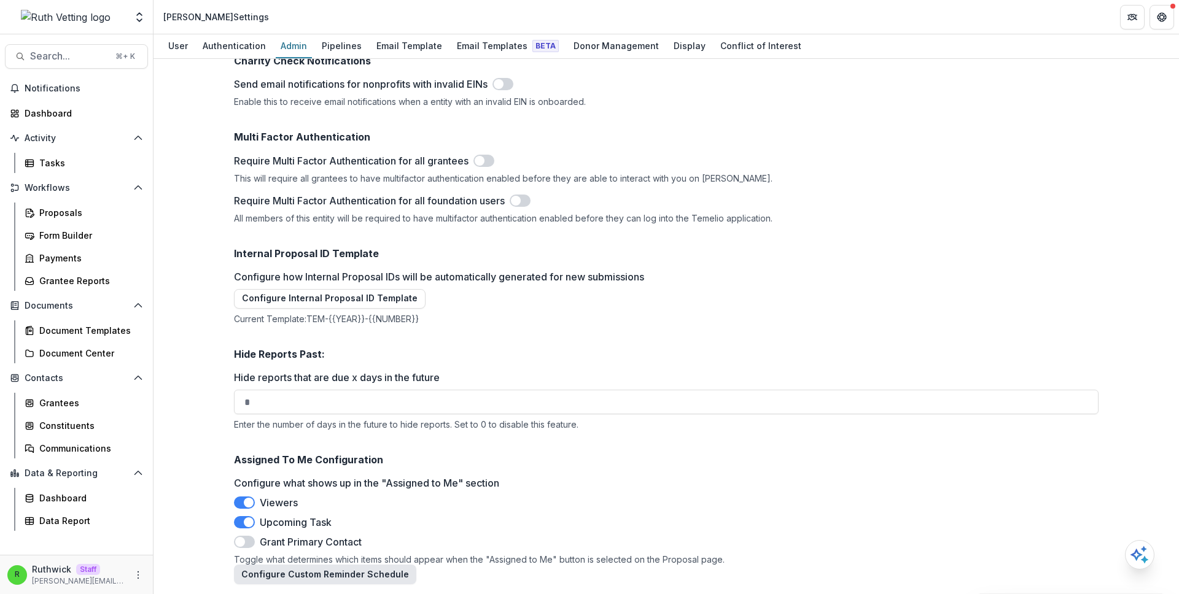
click at [327, 569] on button "Configure Custom Reminder Schedule" at bounding box center [325, 575] width 182 height 20
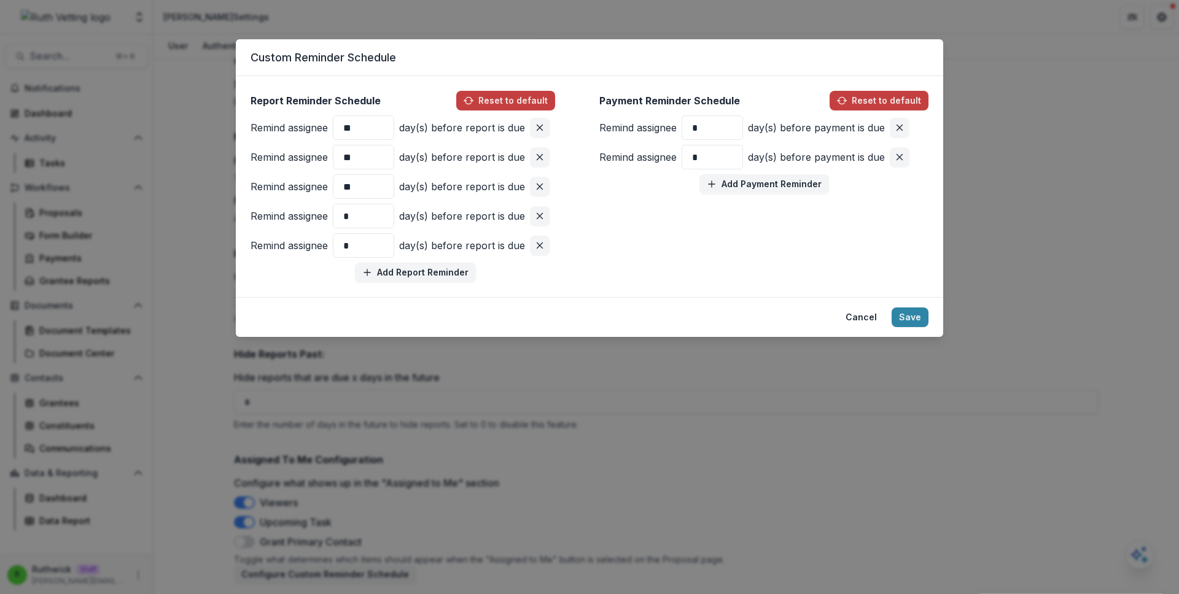
click at [202, 390] on div "Custom Reminder Schedule Report Reminder Schedule Reset to default Remind assig…" at bounding box center [589, 297] width 1179 height 594
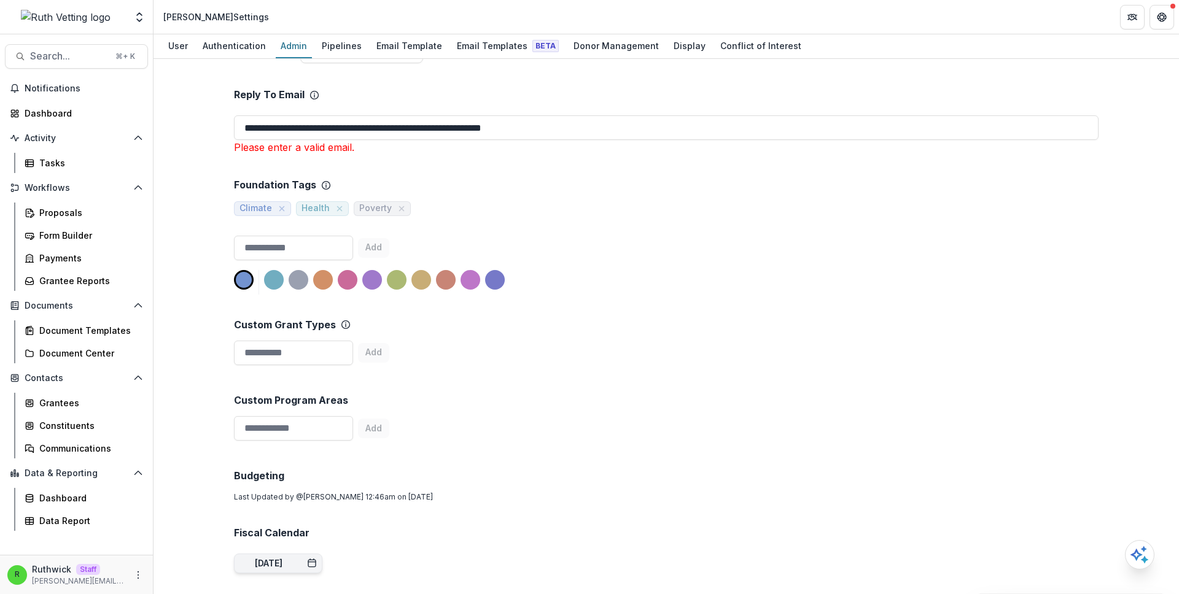
scroll to position [0, 0]
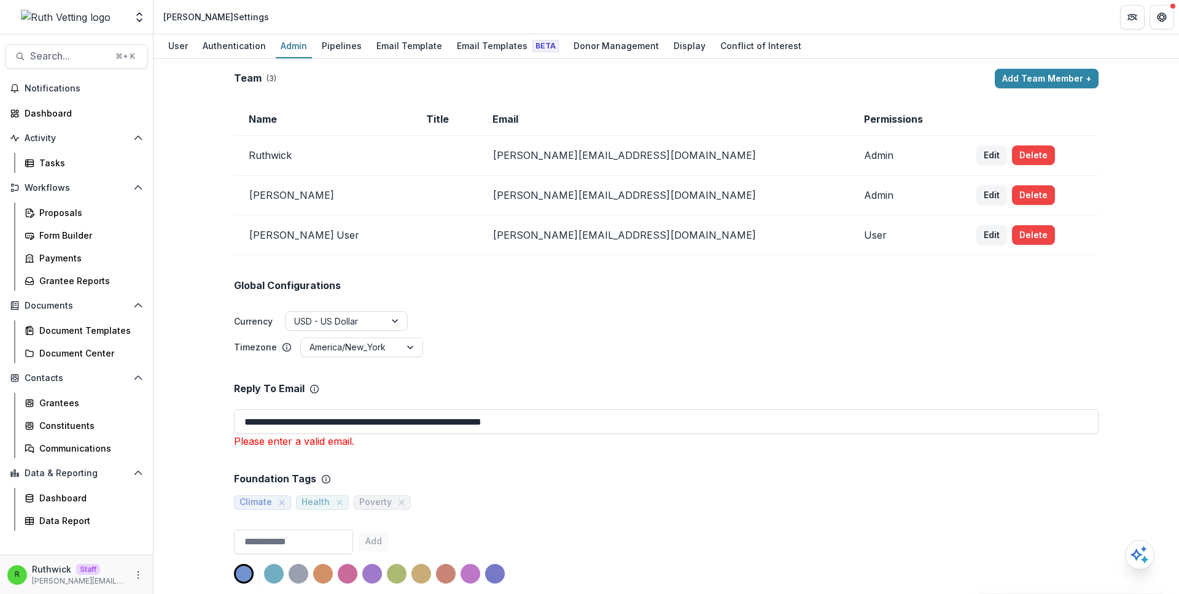
click at [586, 276] on div "Global Configurations Currency USD - US Dollar Timezone America/New_York" at bounding box center [666, 306] width 865 height 103
click at [587, 277] on div "Global Configurations Currency USD - US Dollar Timezone America/New_York" at bounding box center [666, 306] width 865 height 103
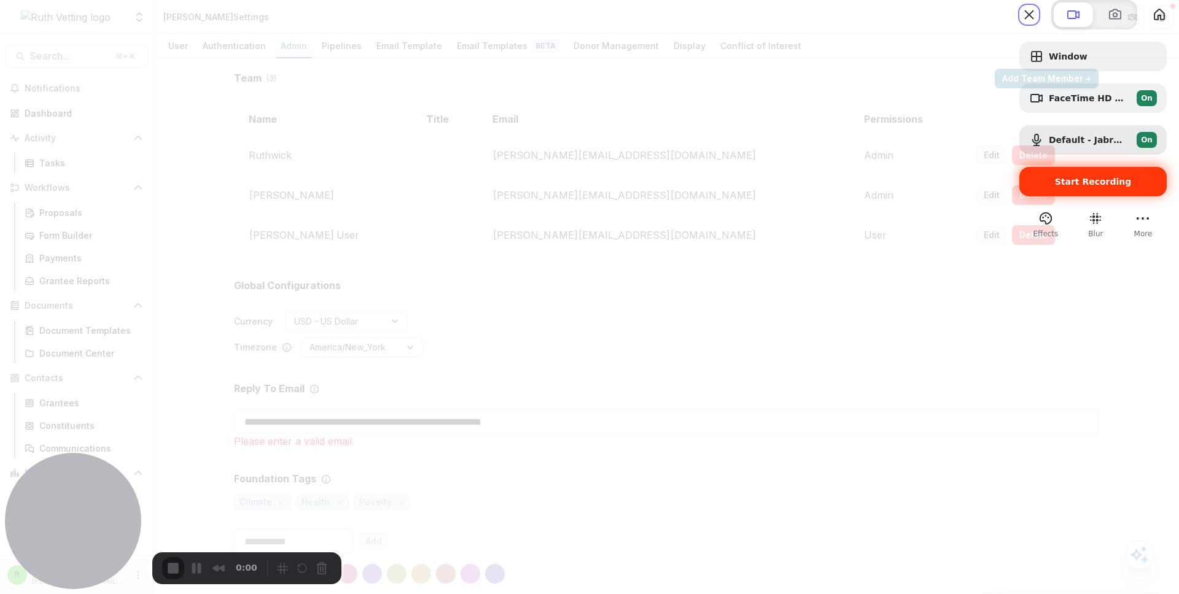
click at [1055, 187] on span "Start Recording" at bounding box center [1093, 182] width 77 height 10
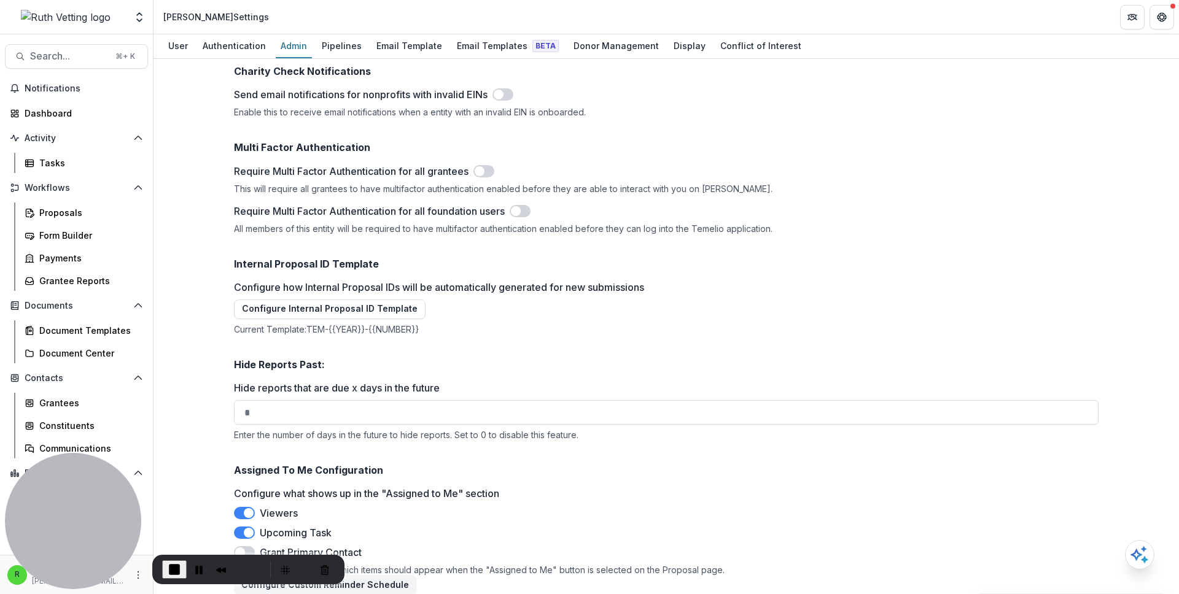
scroll to position [1463, 0]
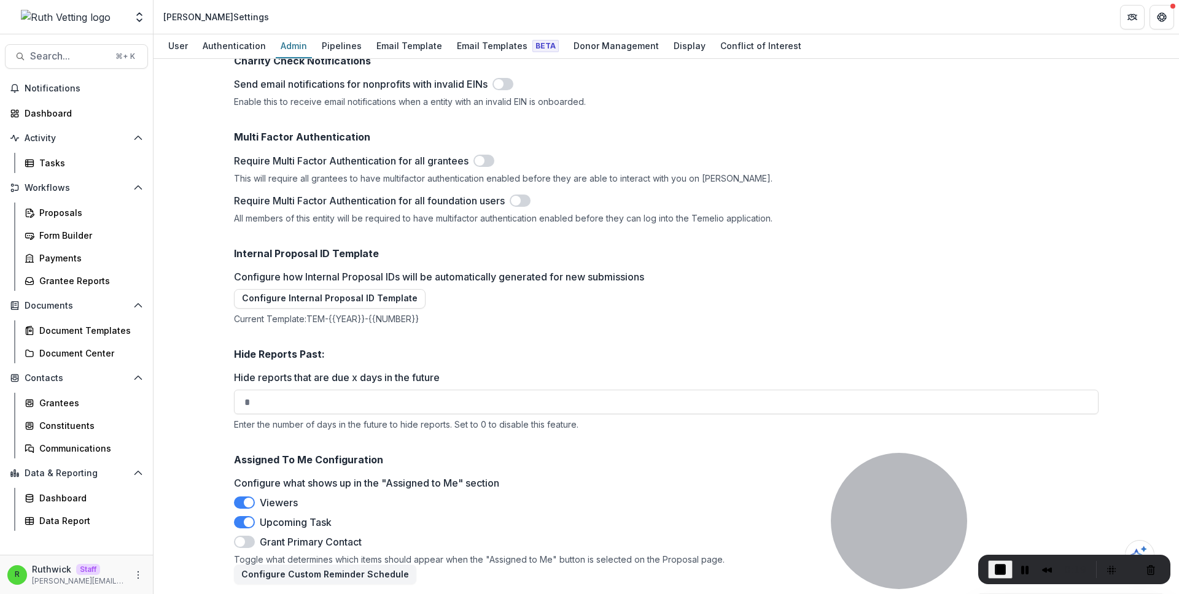
drag, startPoint x: 224, startPoint y: 555, endPoint x: 1051, endPoint y: 555, distance: 827.1
click at [1051, 555] on div "0:19" at bounding box center [1074, 569] width 192 height 29
click at [459, 560] on div "Toggle what determines which items should appear when the "Assigned to Me" butt…" at bounding box center [666, 559] width 865 height 10
click at [383, 572] on button "Configure Custom Reminder Schedule" at bounding box center [325, 575] width 182 height 20
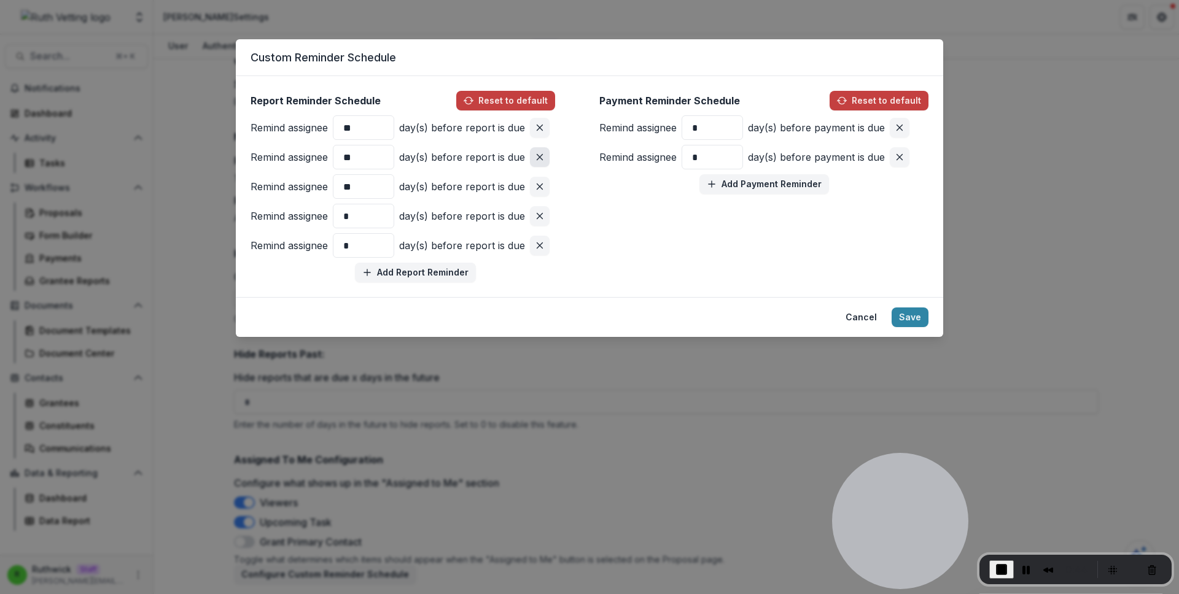
click at [538, 159] on icon "Remove pair" at bounding box center [540, 157] width 10 height 10
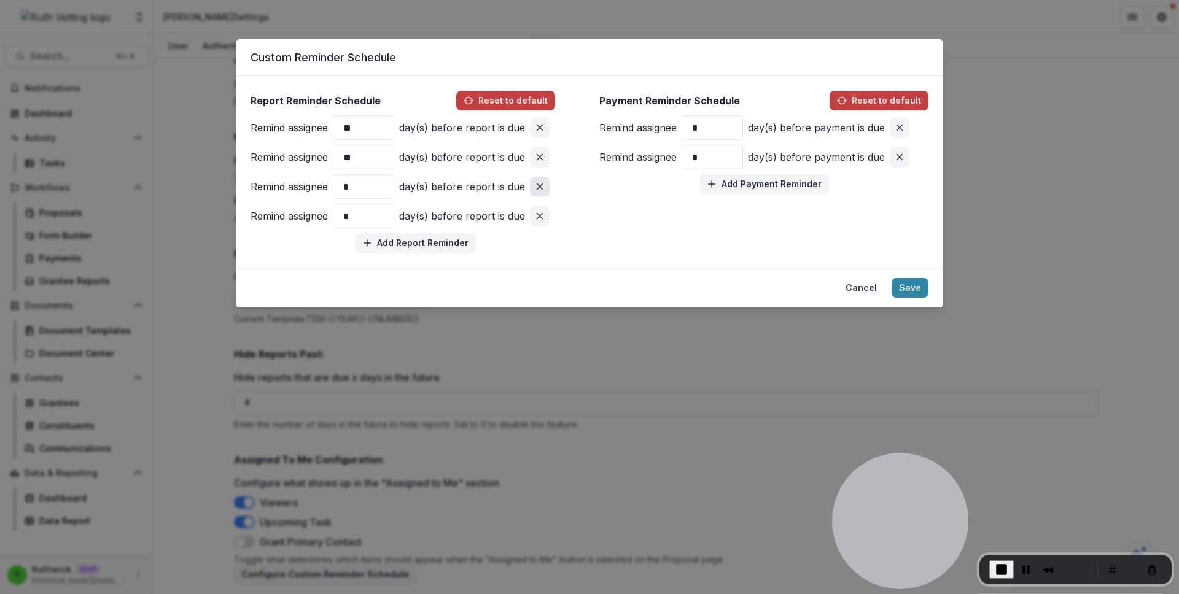
click at [537, 159] on line "Remove pair" at bounding box center [540, 158] width 6 height 6
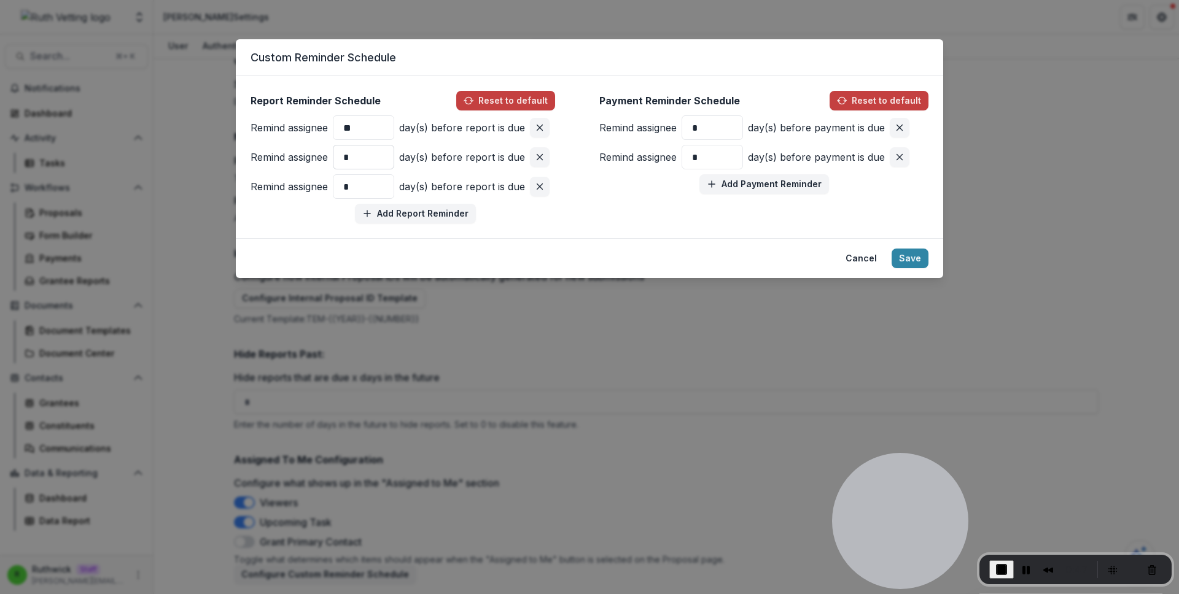
click at [344, 157] on input "*" at bounding box center [363, 157] width 61 height 25
type input "**"
click at [441, 169] on div "Remind assignee ** day(s) before report is due" at bounding box center [415, 157] width 329 height 25
click at [438, 219] on button "Add Report Reminder" at bounding box center [415, 214] width 121 height 20
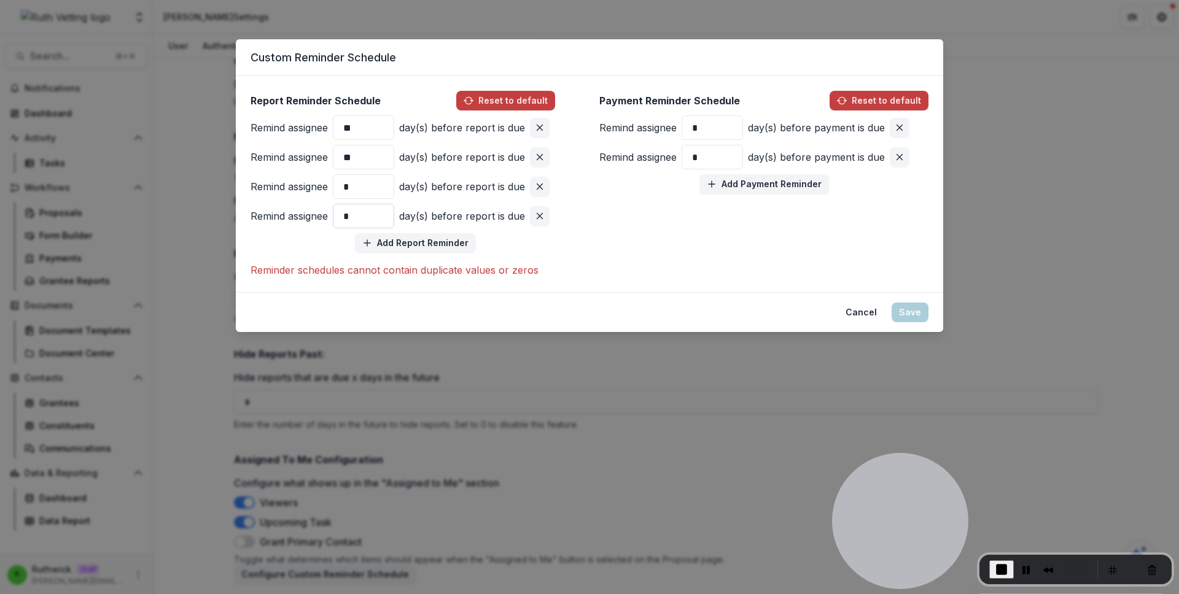
drag, startPoint x: 349, startPoint y: 218, endPoint x: 336, endPoint y: 215, distance: 12.7
click at [336, 215] on input "*" at bounding box center [363, 216] width 61 height 25
drag, startPoint x: 372, startPoint y: 189, endPoint x: 322, endPoint y: 187, distance: 50.4
click at [322, 187] on div "Remind assignee * day(s) before report is due" at bounding box center [415, 186] width 329 height 25
type input "*"
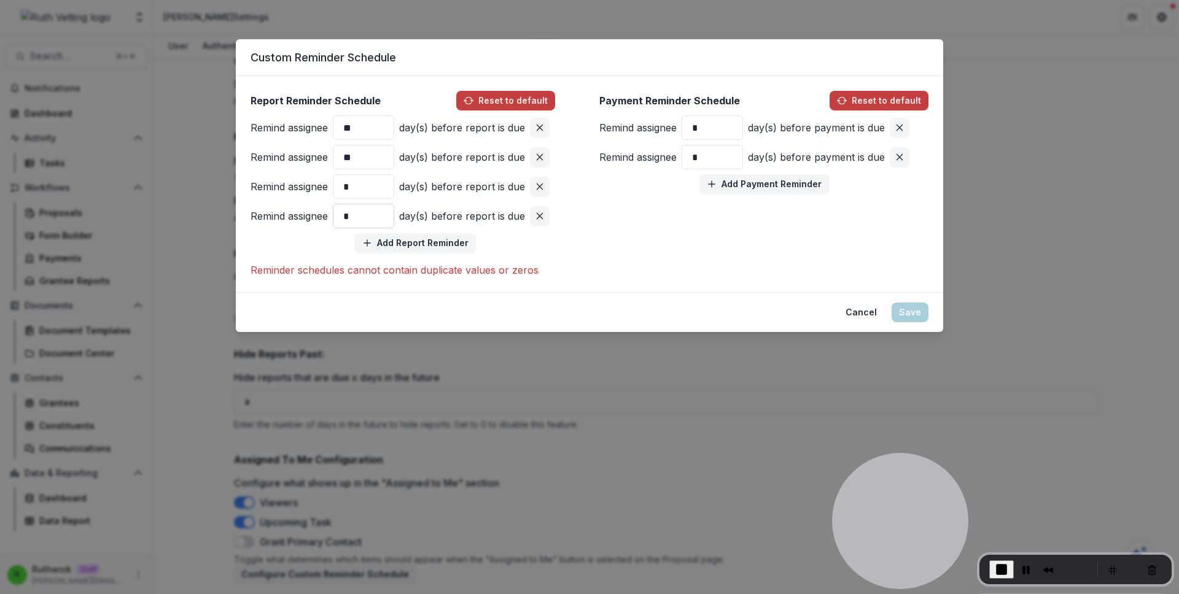
drag, startPoint x: 351, startPoint y: 217, endPoint x: 342, endPoint y: 217, distance: 8.6
click at [342, 217] on input "*" at bounding box center [363, 216] width 61 height 25
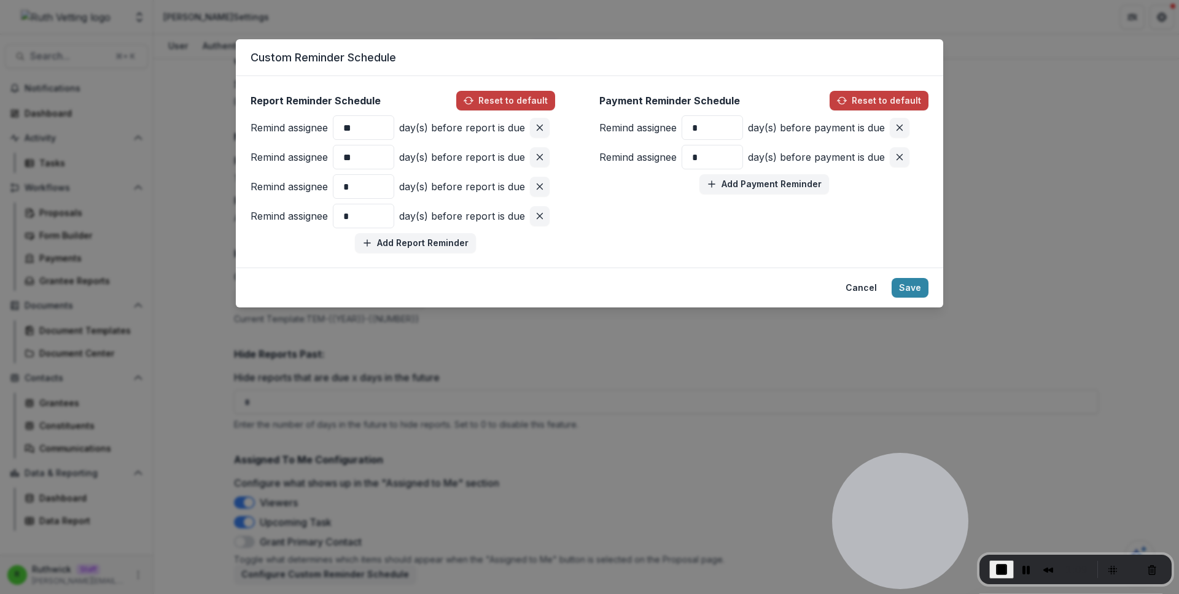
type input "*"
click at [288, 257] on div "Report Reminder Schedule Reset to default Remind assignee ** day(s) before repo…" at bounding box center [589, 172] width 707 height 192
click at [893, 128] on button "Remove pair" at bounding box center [900, 128] width 20 height 20
click at [893, 127] on button "Remove pair" at bounding box center [900, 128] width 20 height 20
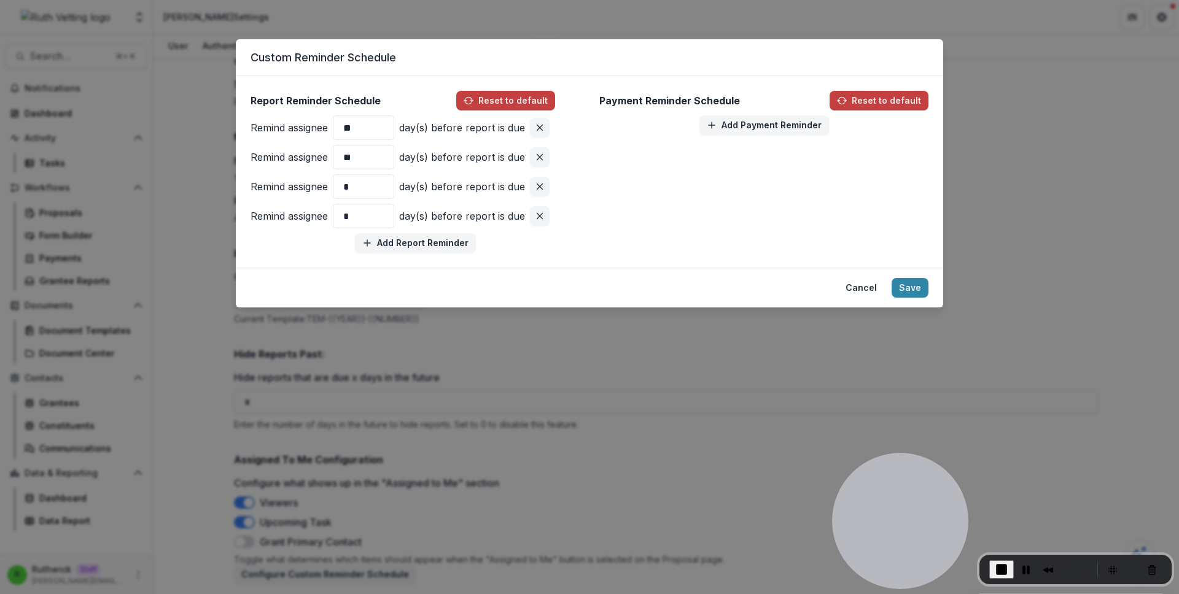
click at [797, 184] on div "Report Reminder Schedule Reset to default Remind assignee ** day(s) before repo…" at bounding box center [590, 172] width 678 height 162
click at [999, 568] on span "End Recording" at bounding box center [1001, 569] width 15 height 15
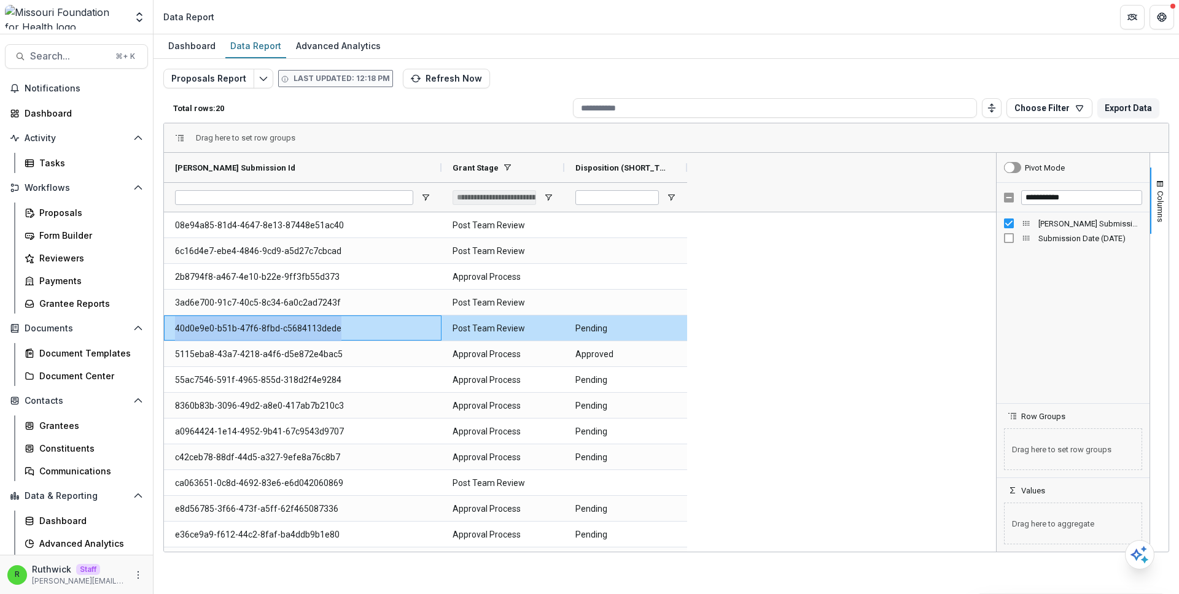
scroll to position [21, 0]
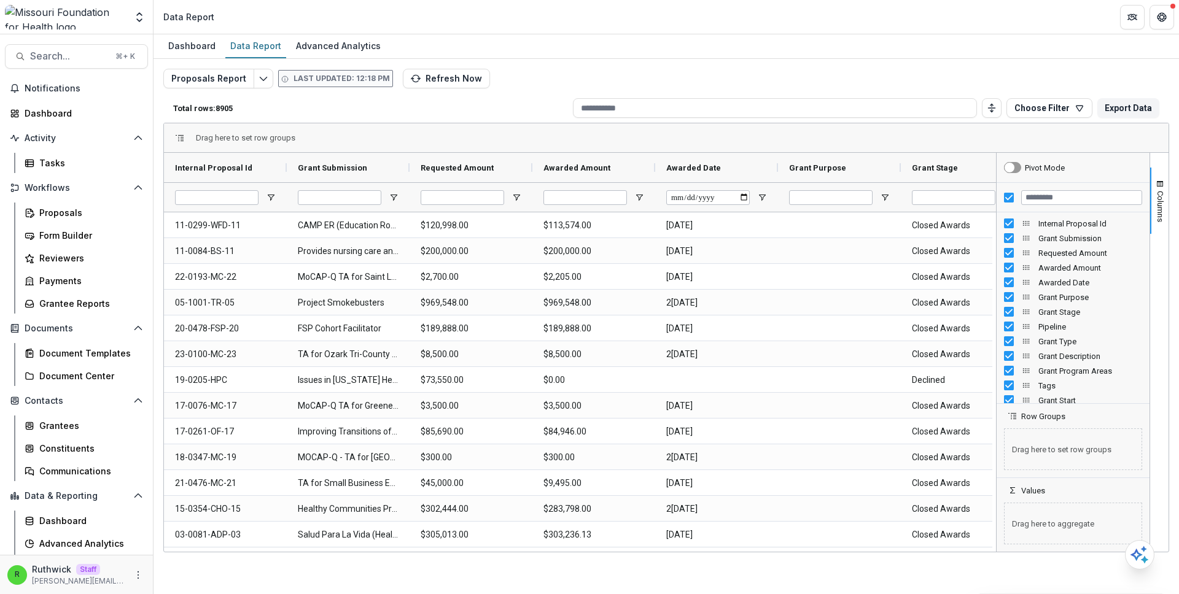
click at [848, 78] on div "Proposals Report Last updated: 12:18 PM Refresh Now Total rows: 8905 Choose Fil…" at bounding box center [666, 296] width 1006 height 454
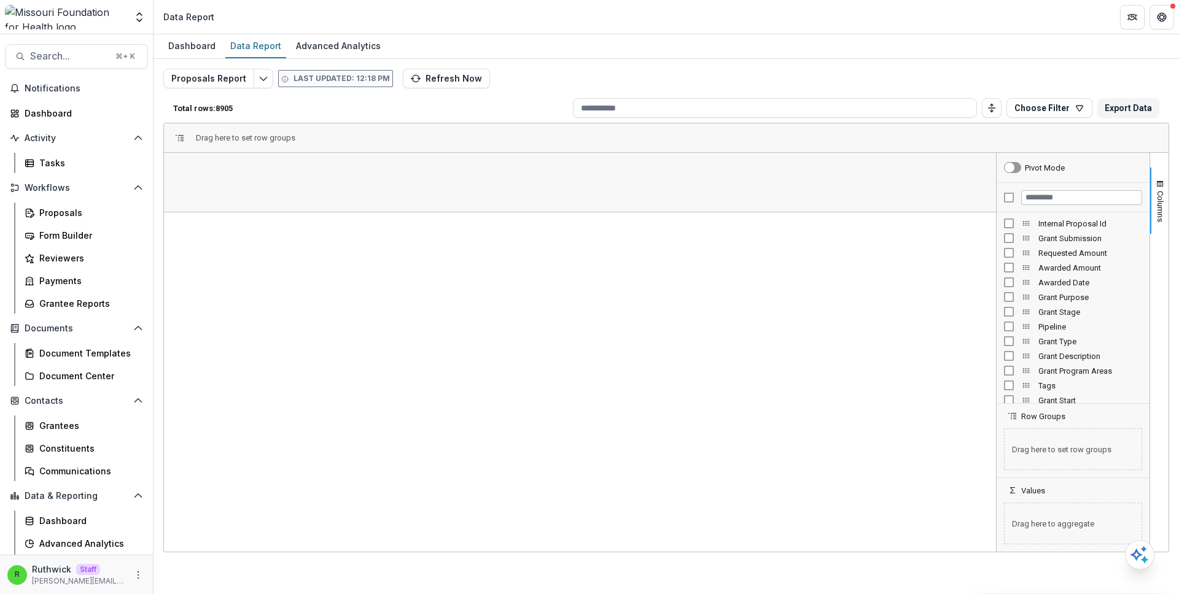
click at [1008, 214] on div "Internal Proposal Id Grant Submission Requested Amount Awarded Amount Awarded D…" at bounding box center [1073, 307] width 153 height 191
click at [1008, 230] on div "Internal Proposal Id" at bounding box center [1073, 223] width 138 height 15
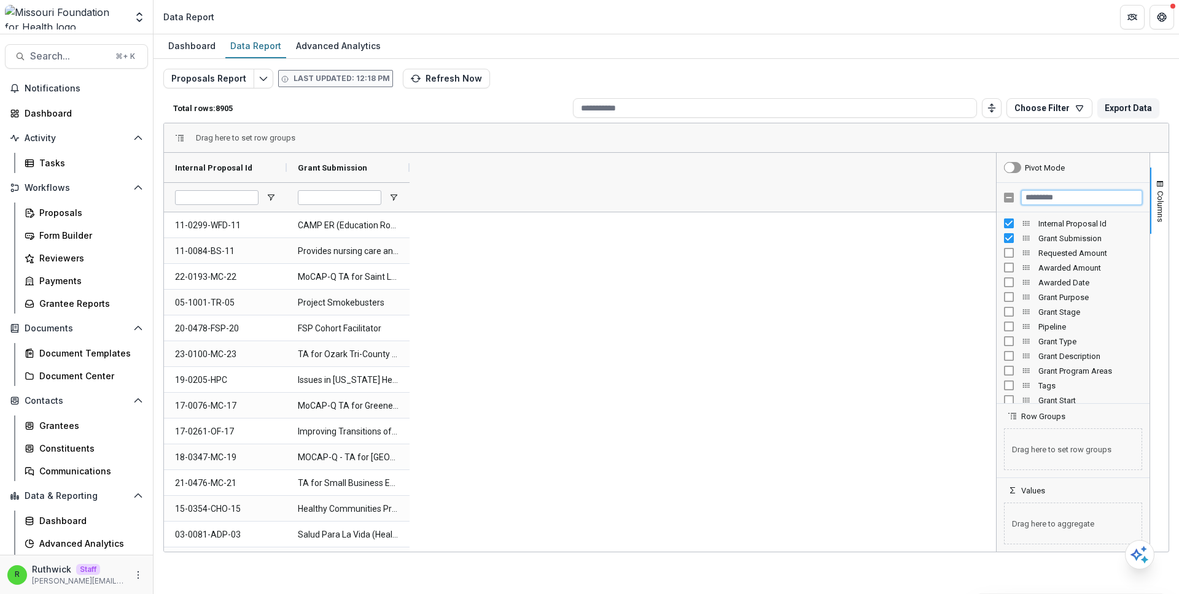
click at [1043, 201] on input "Filter Columns Input" at bounding box center [1081, 197] width 121 height 15
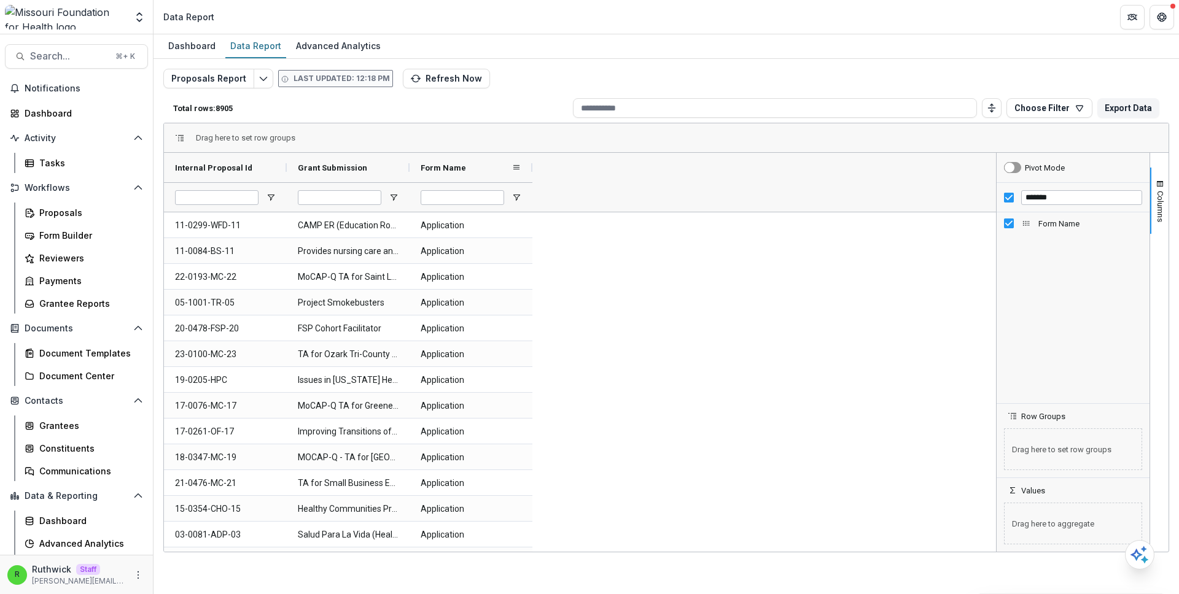
drag, startPoint x: 531, startPoint y: 171, endPoint x: 656, endPoint y: 175, distance: 125.3
click at [535, 174] on div at bounding box center [532, 167] width 5 height 29
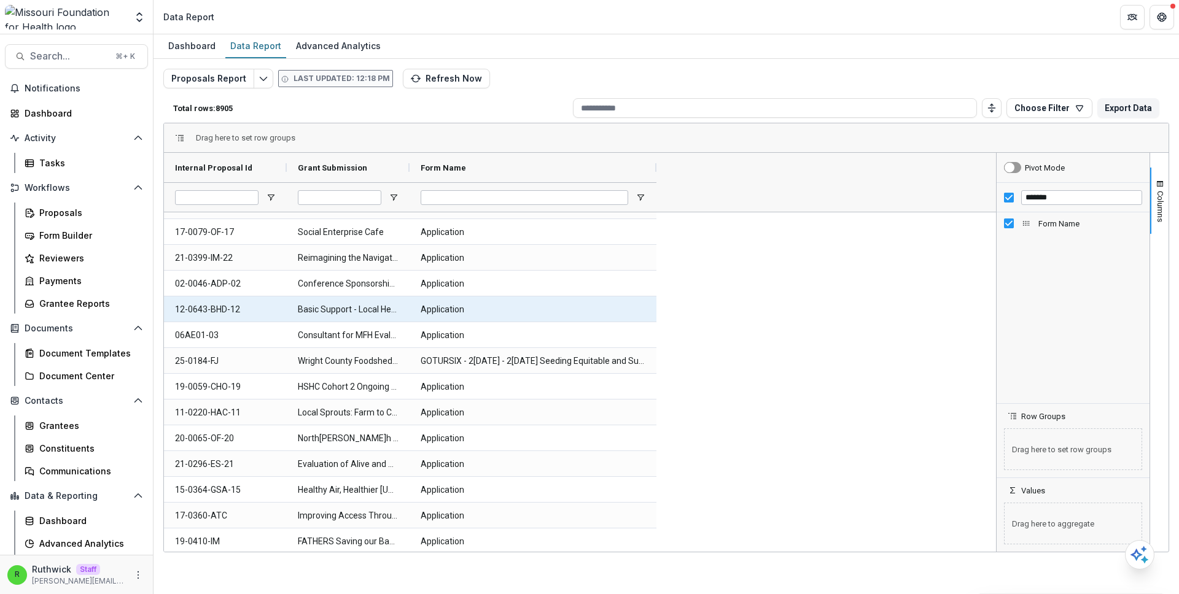
scroll to position [2275, 0]
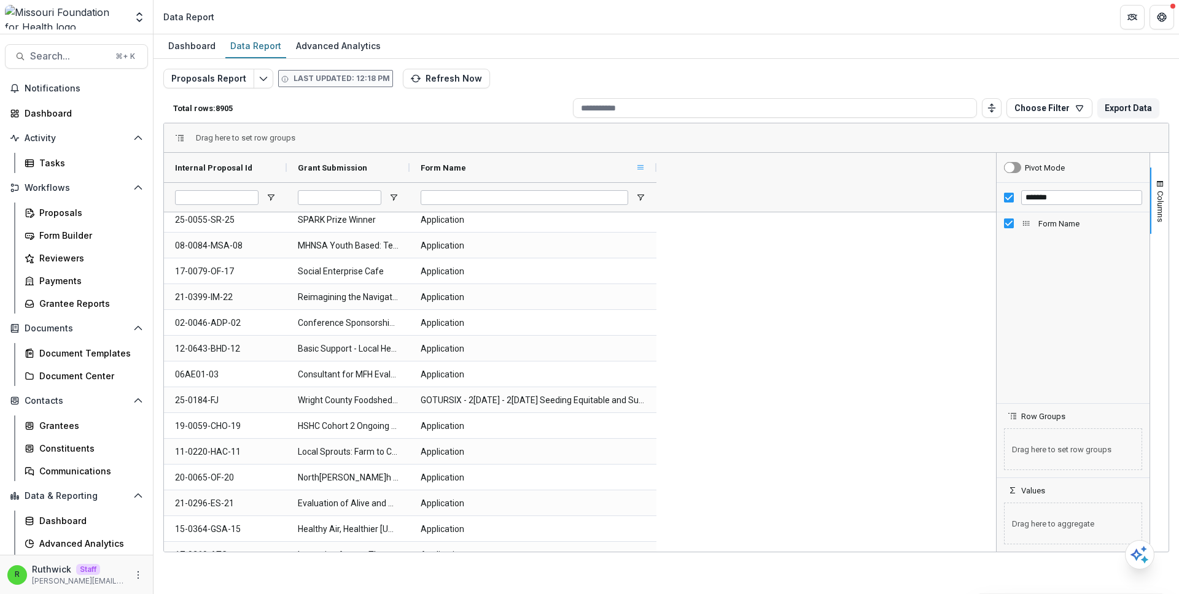
click at [642, 171] on span at bounding box center [641, 168] width 10 height 10
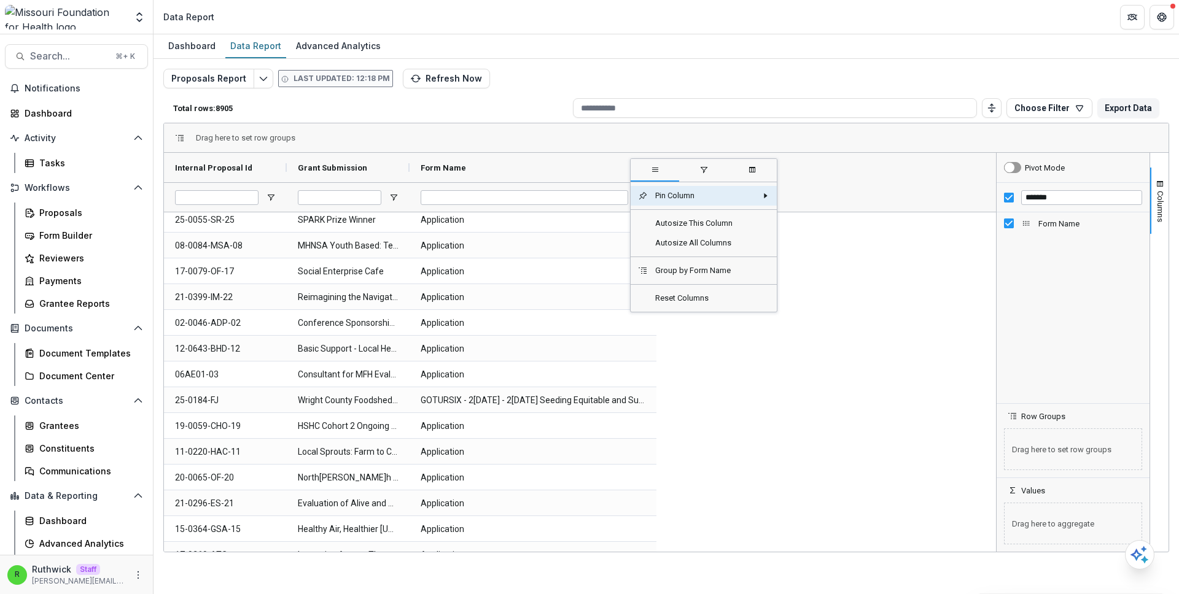
click at [708, 171] on span "filter" at bounding box center [704, 170] width 10 height 10
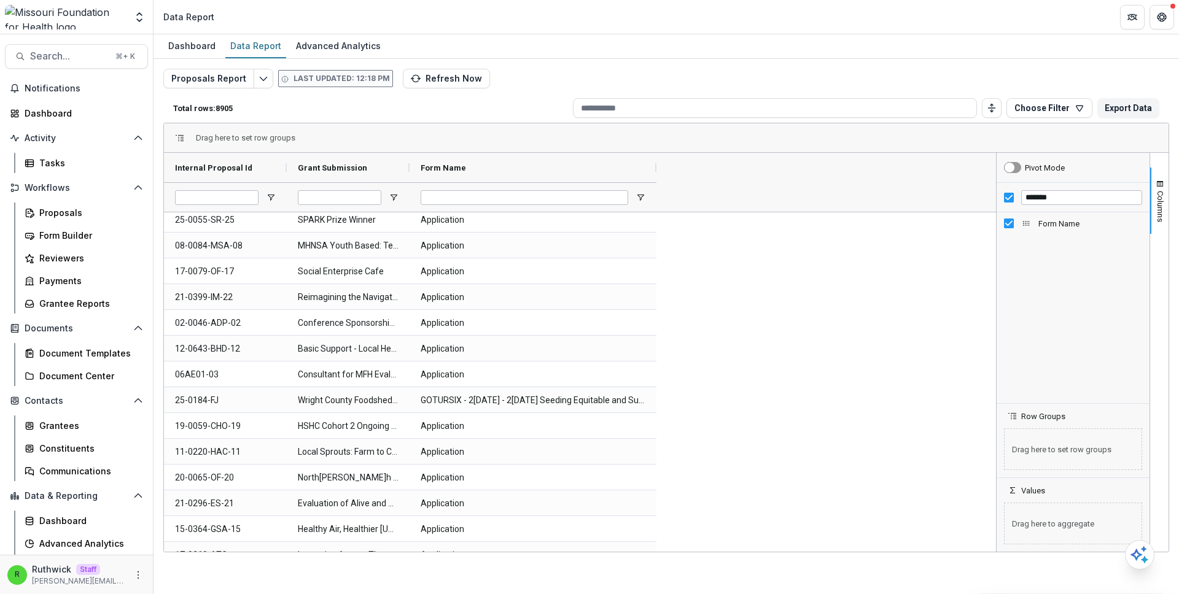
click at [647, 167] on div "Form Name" at bounding box center [533, 167] width 247 height 29
click at [637, 171] on span at bounding box center [641, 168] width 10 height 10
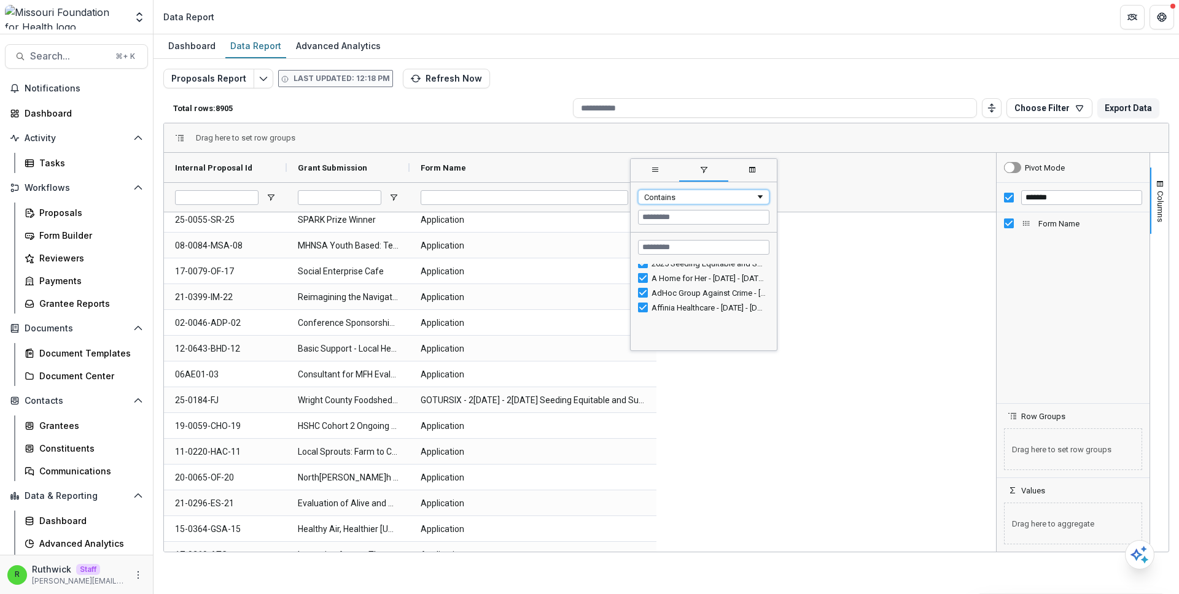
scroll to position [0, 0]
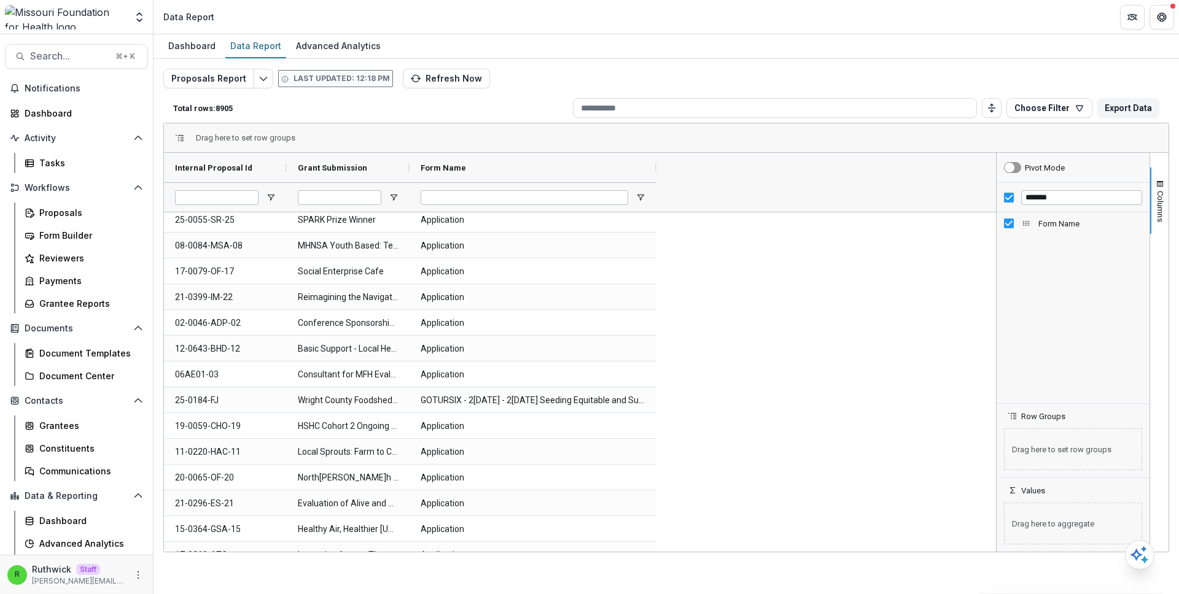
click at [1057, 196] on input "*******" at bounding box center [1081, 197] width 121 height 15
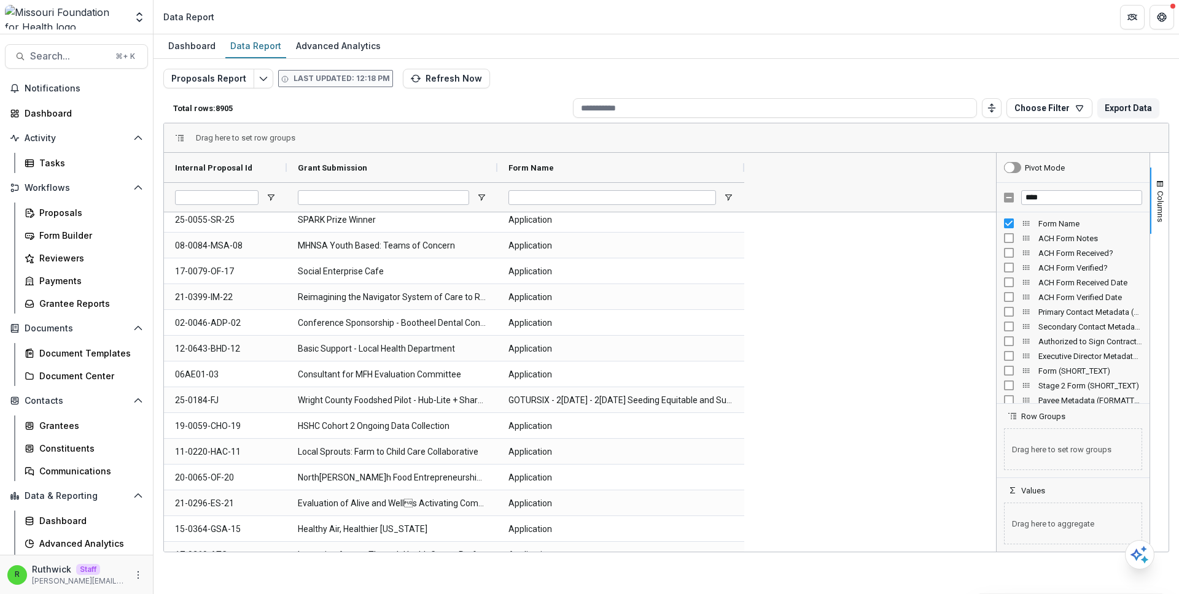
drag, startPoint x: 410, startPoint y: 174, endPoint x: 497, endPoint y: 196, distance: 90.4
click at [497, 196] on div "Internal Proposal Id Grant Submission Form Name" at bounding box center [456, 182] width 584 height 59
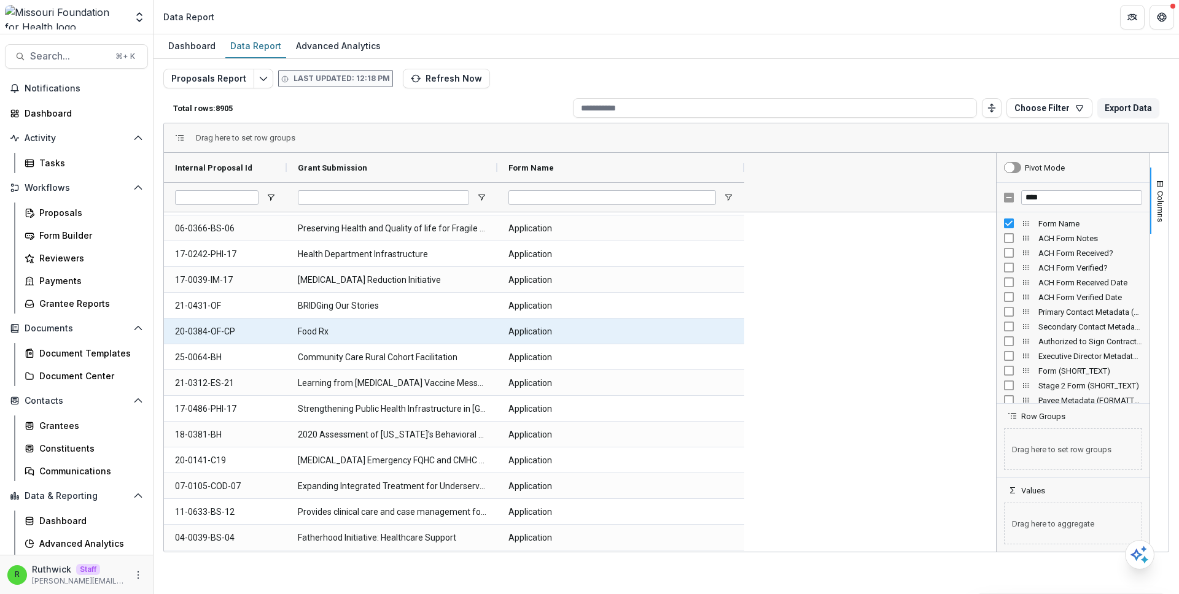
scroll to position [4754, 0]
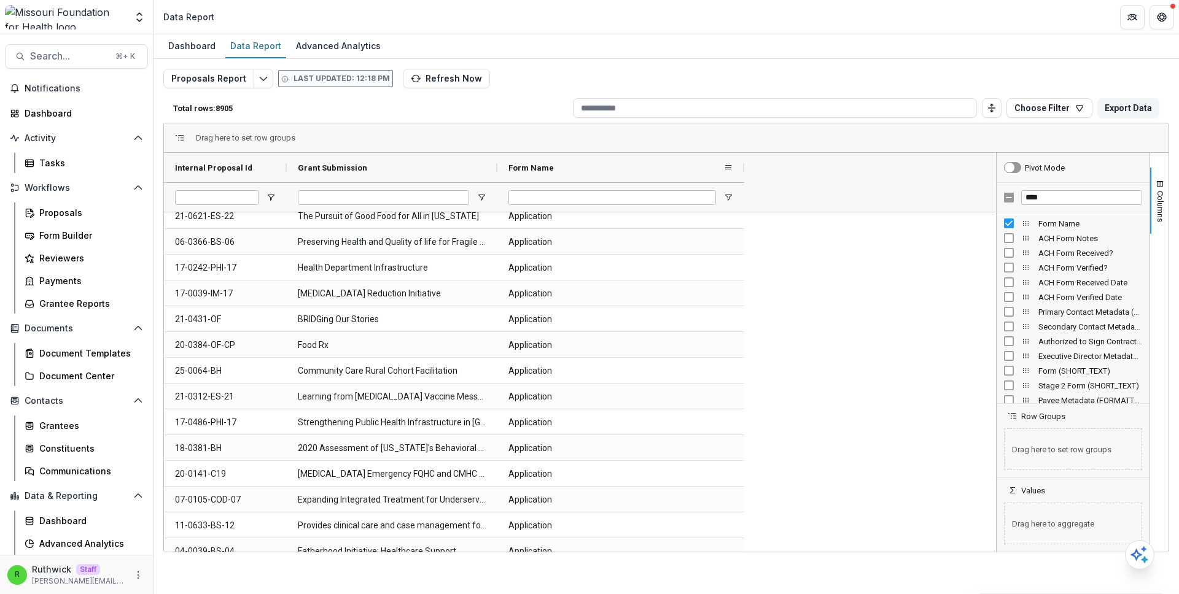
click at [559, 166] on div "Form Name" at bounding box center [615, 167] width 215 height 23
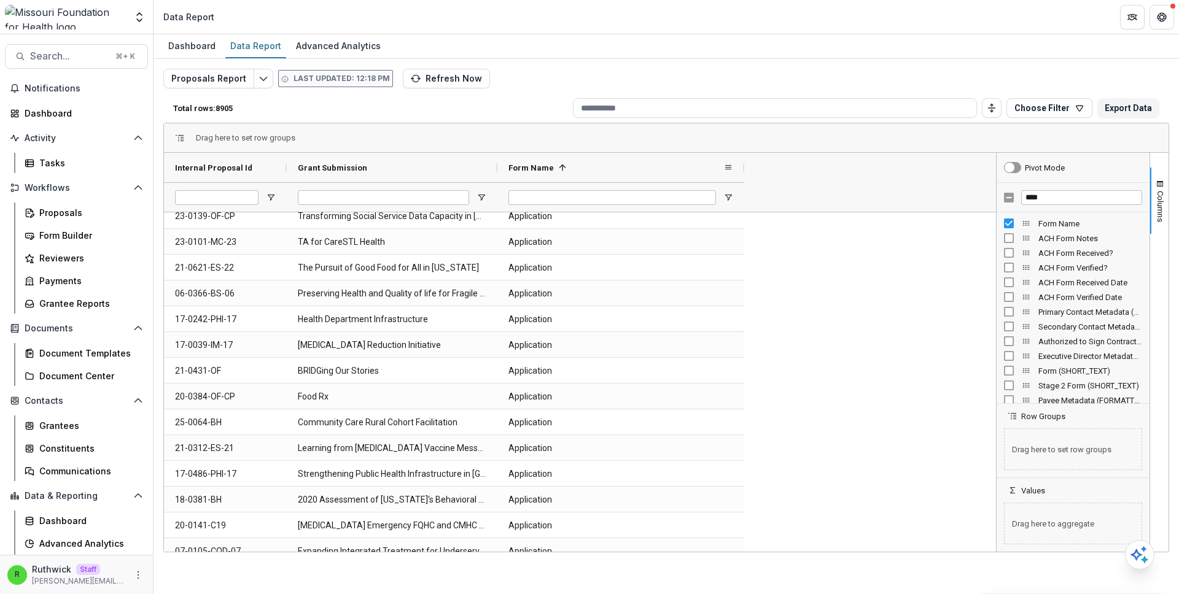
click at [558, 166] on span at bounding box center [563, 168] width 10 height 10
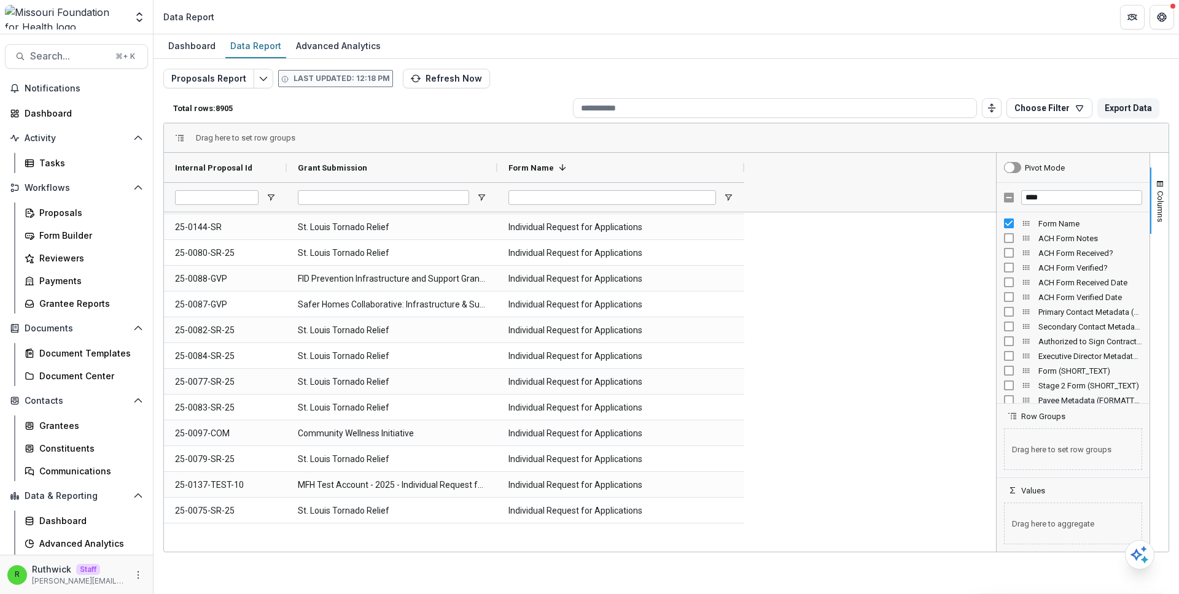
scroll to position [0, 0]
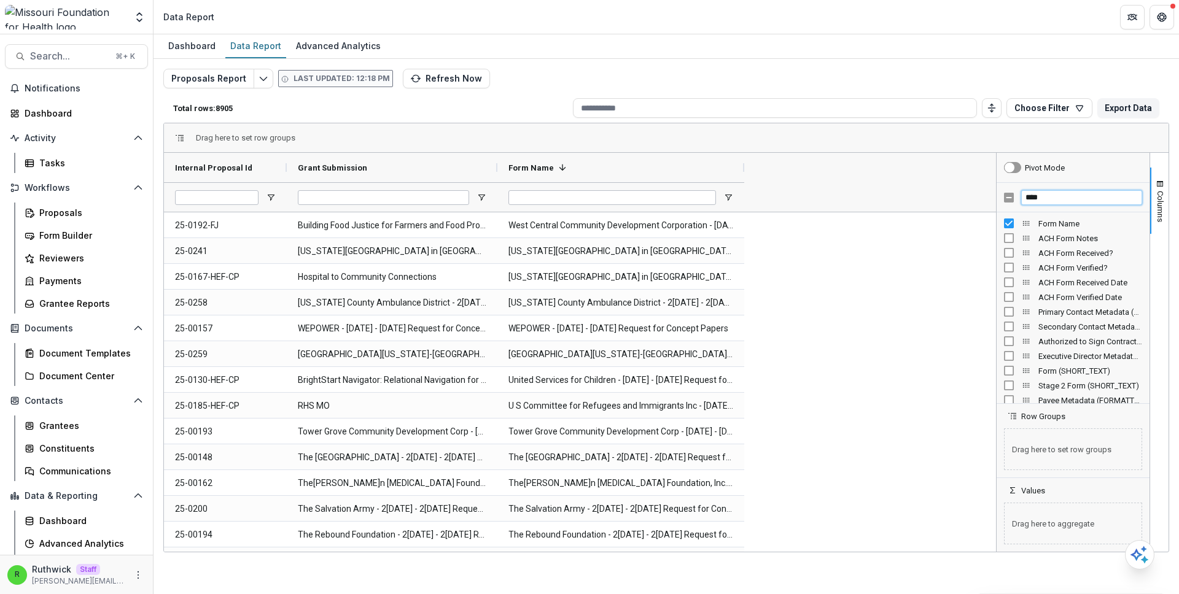
click at [1041, 193] on input "****" at bounding box center [1081, 197] width 121 height 15
type input "*****"
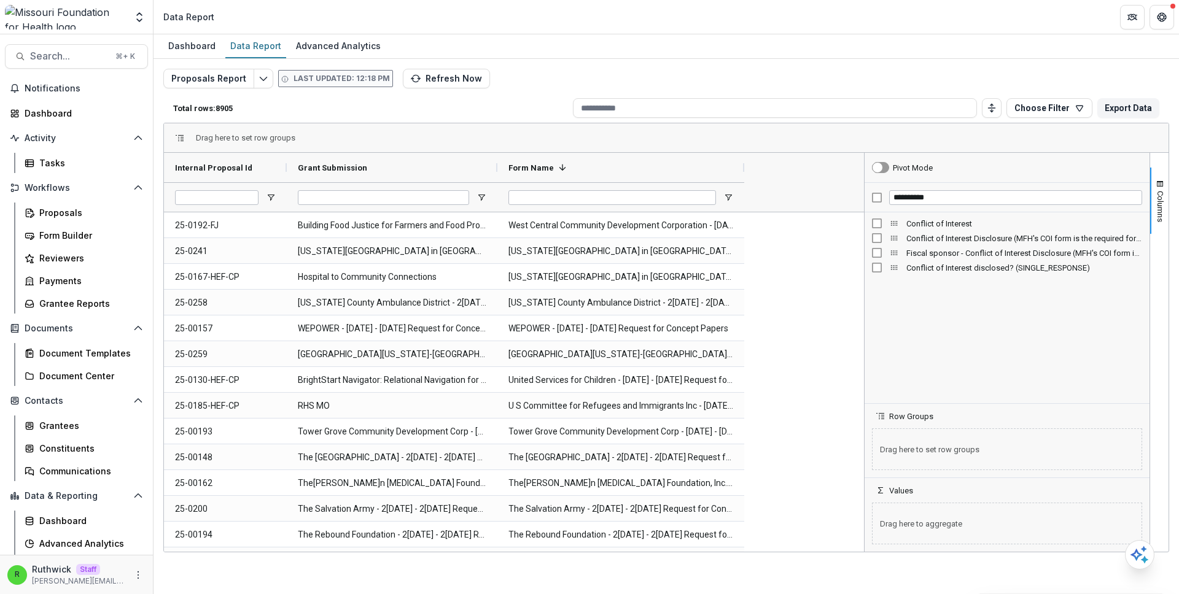
drag, startPoint x: 996, startPoint y: 265, endPoint x: 864, endPoint y: 268, distance: 132.0
click at [864, 268] on div at bounding box center [864, 352] width 3 height 399
click at [936, 201] on input "**********" at bounding box center [1015, 197] width 253 height 15
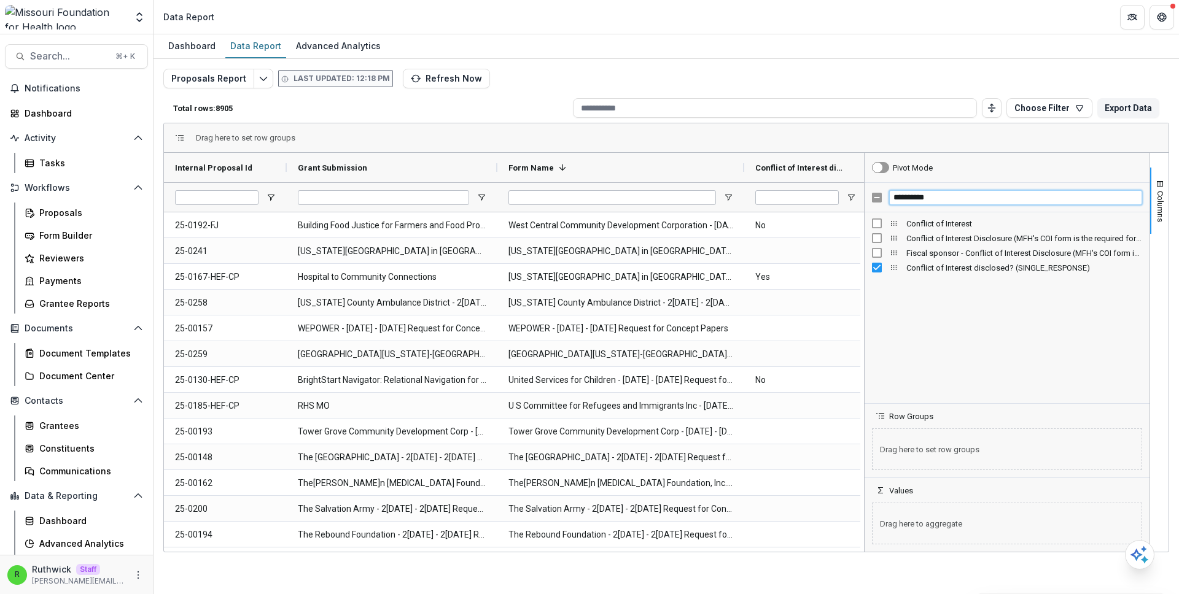
click at [936, 201] on input "**********" at bounding box center [1015, 197] width 253 height 15
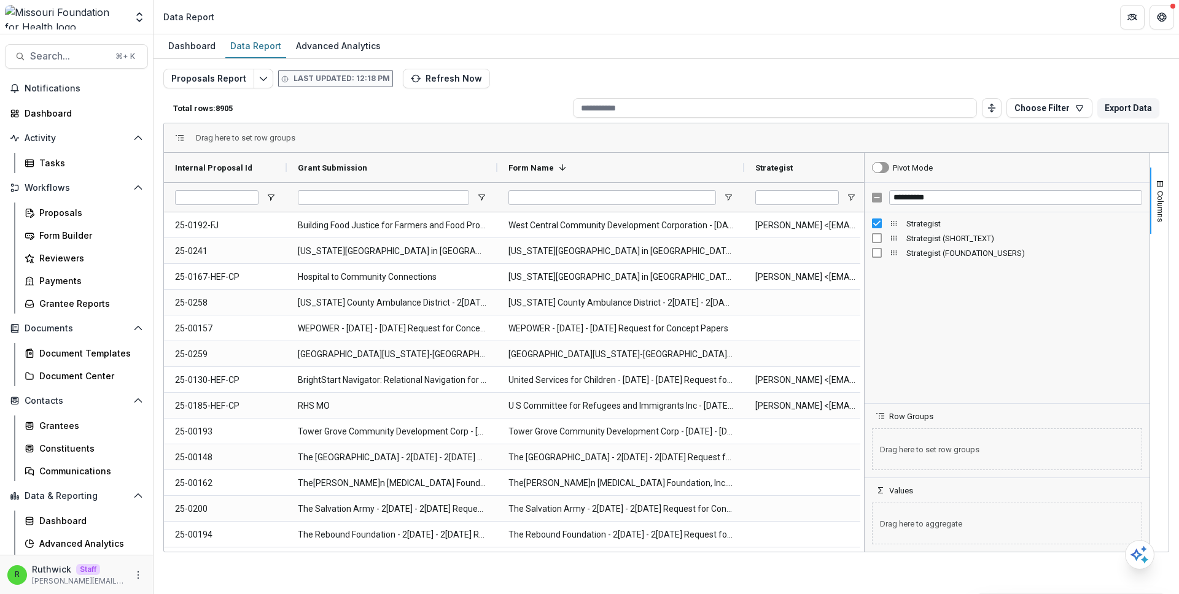
click at [878, 243] on div "Strategist (SHORT_TEXT)" at bounding box center [1007, 238] width 270 height 15
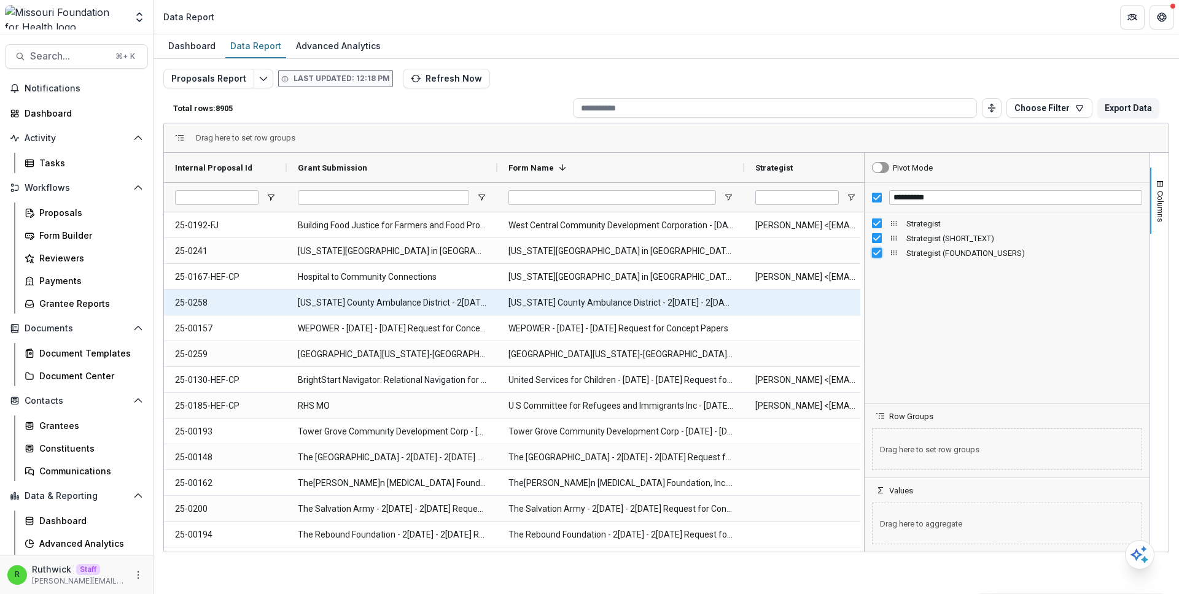
scroll to position [0, 375]
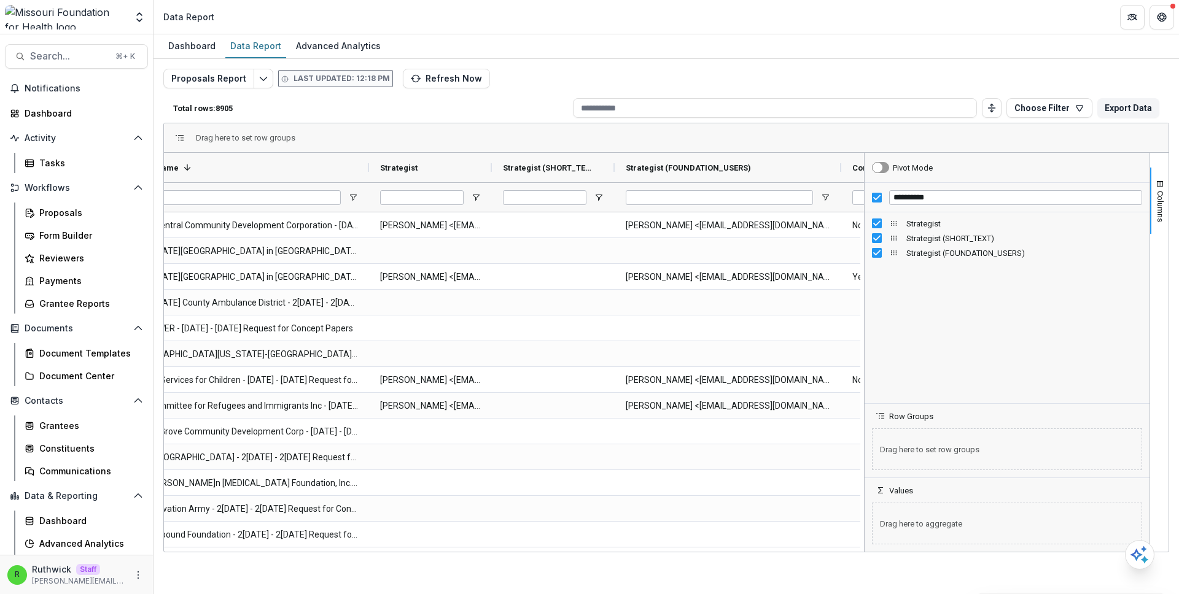
drag, startPoint x: 736, startPoint y: 175, endPoint x: 840, endPoint y: 182, distance: 104.0
click at [840, 182] on div "Grant Submission Form Name 1 Strategist" at bounding box center [378, 182] width 1179 height 59
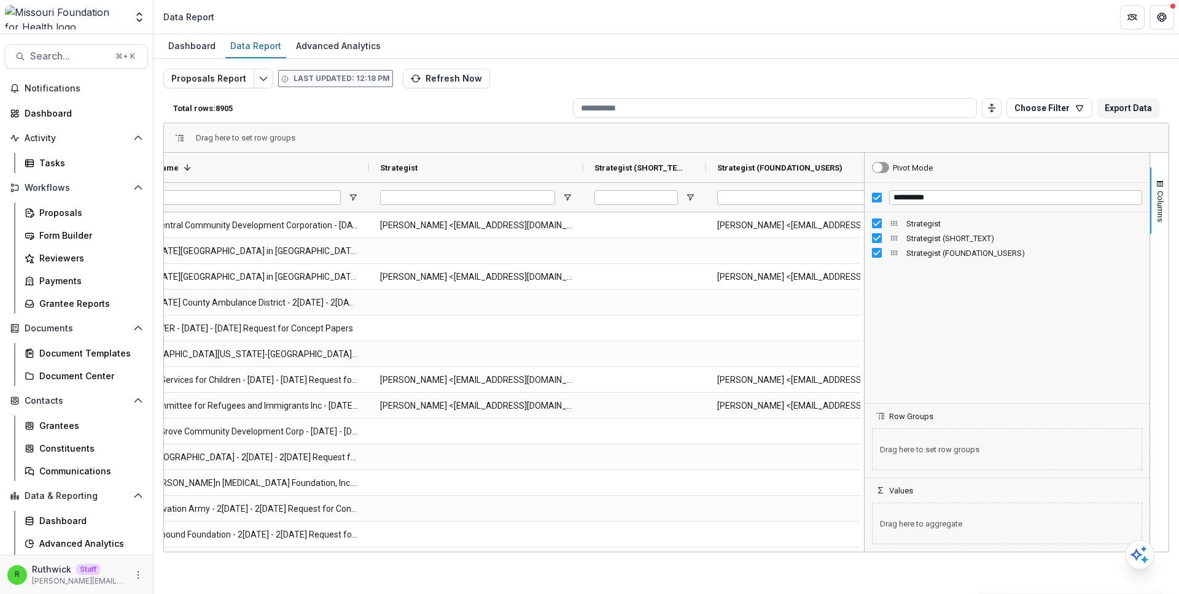
drag, startPoint x: 494, startPoint y: 166, endPoint x: 581, endPoint y: 189, distance: 90.7
click at [581, 189] on div "Grant Submission Form Name 1 Strategist" at bounding box center [424, 182] width 1270 height 59
click at [917, 201] on input "**********" at bounding box center [1015, 197] width 253 height 15
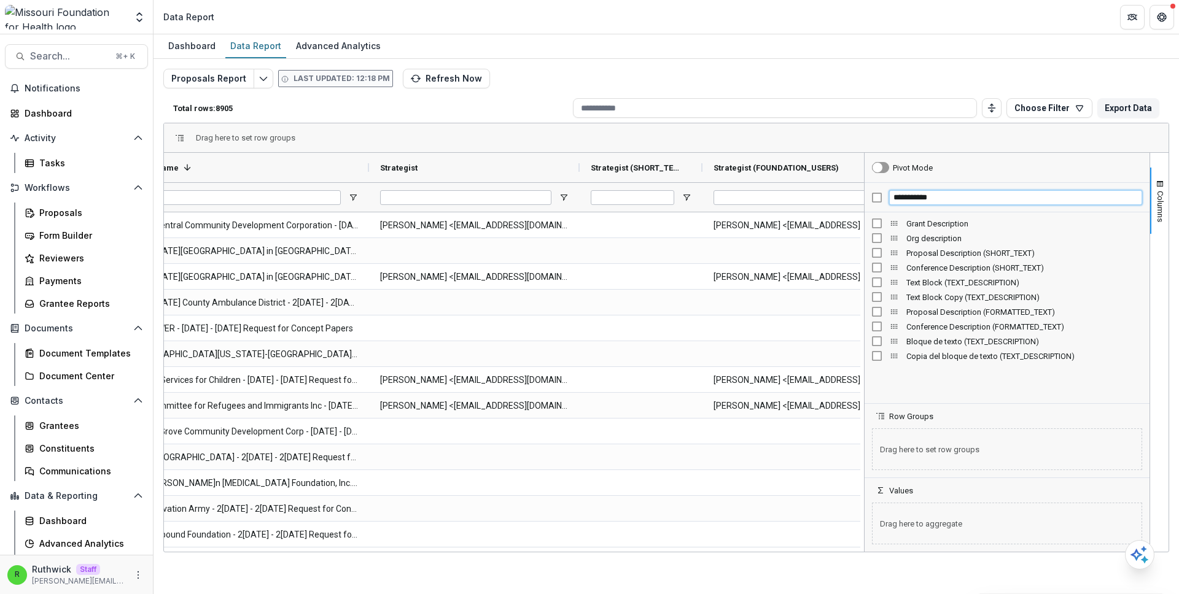
type input "**********"
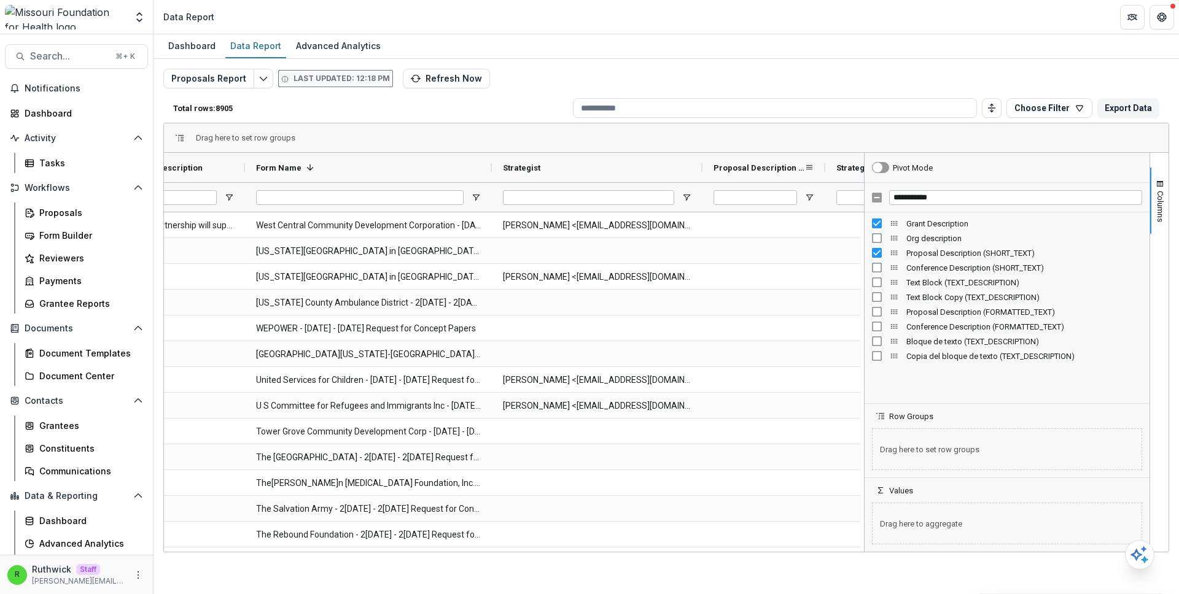
click at [753, 171] on span "Proposal Description (SHORT_TEXT)" at bounding box center [758, 167] width 91 height 9
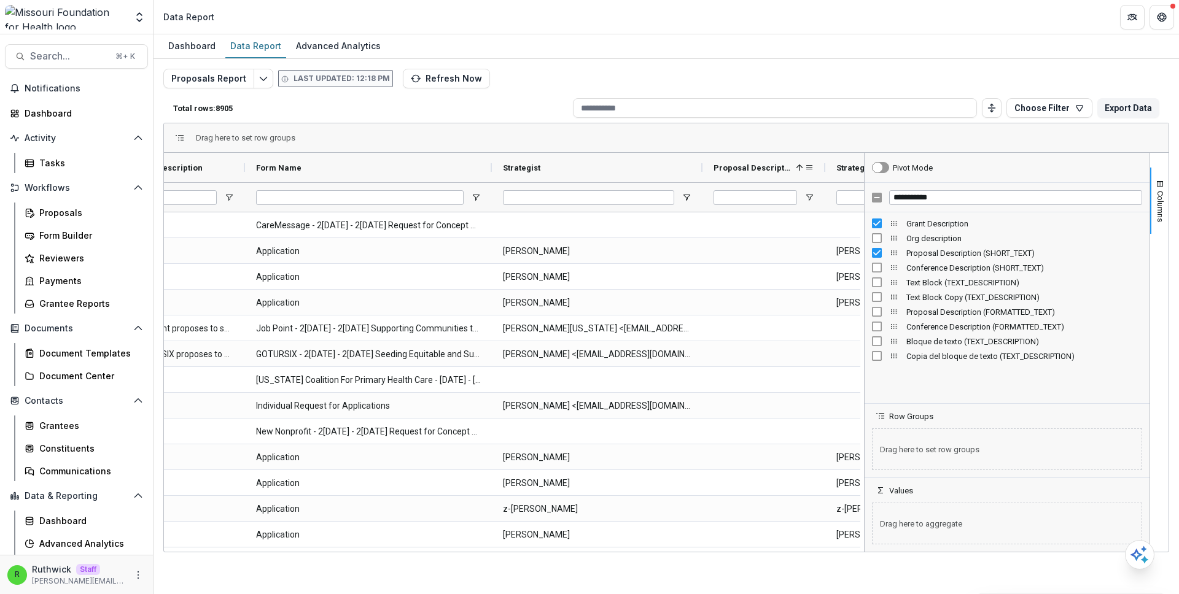
click at [753, 171] on span "Proposal Description (SHORT_TEXT)" at bounding box center [751, 167] width 77 height 9
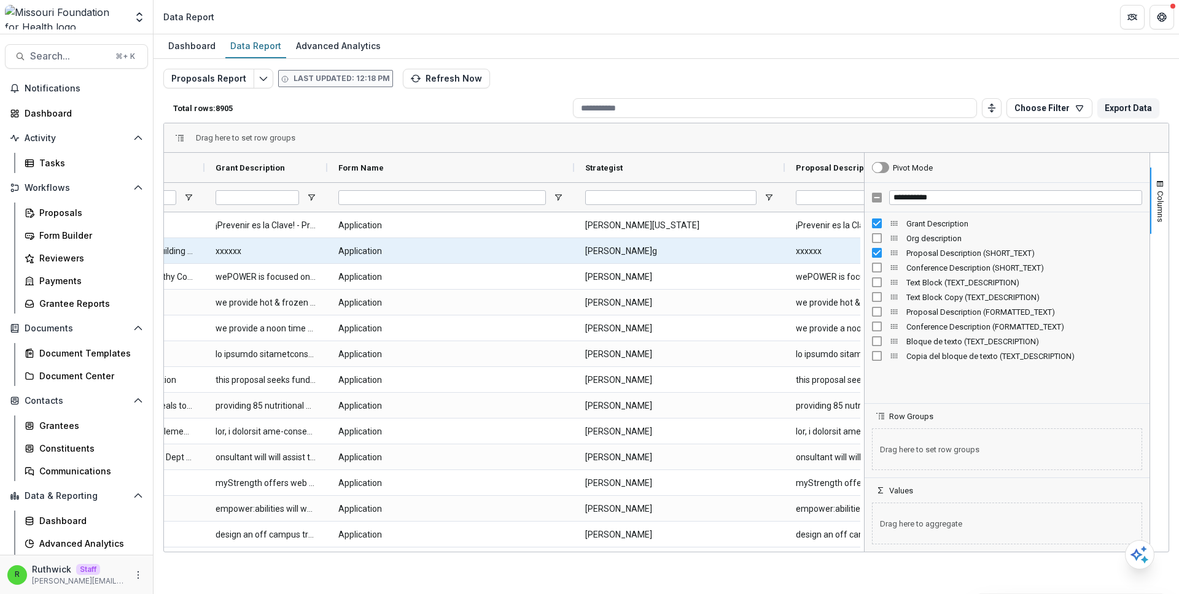
scroll to position [0, 279]
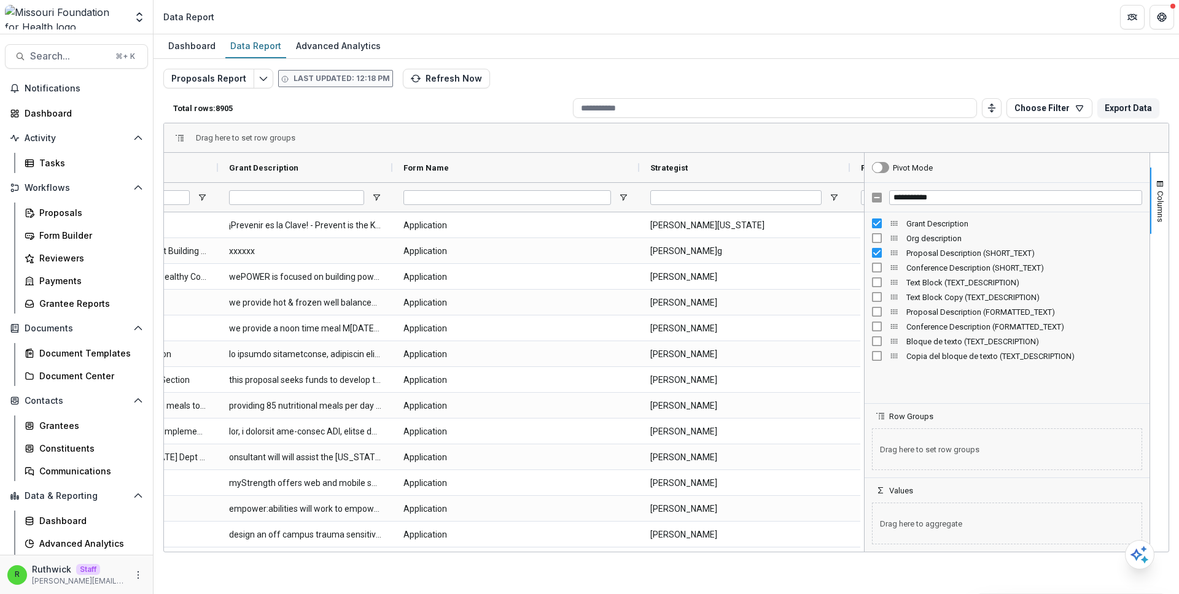
drag, startPoint x: 340, startPoint y: 170, endPoint x: 367, endPoint y: 210, distance: 48.5
click at [391, 210] on div "Grant Submission Grant Description Form Name 1" at bounding box center [667, 182] width 1564 height 59
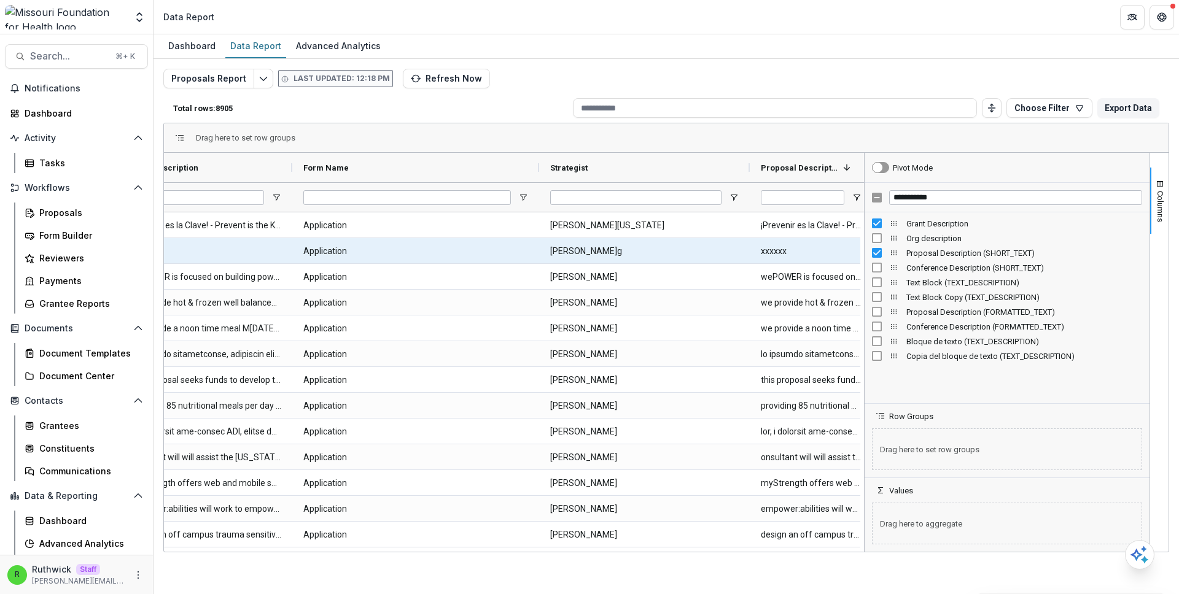
scroll to position [0, 434]
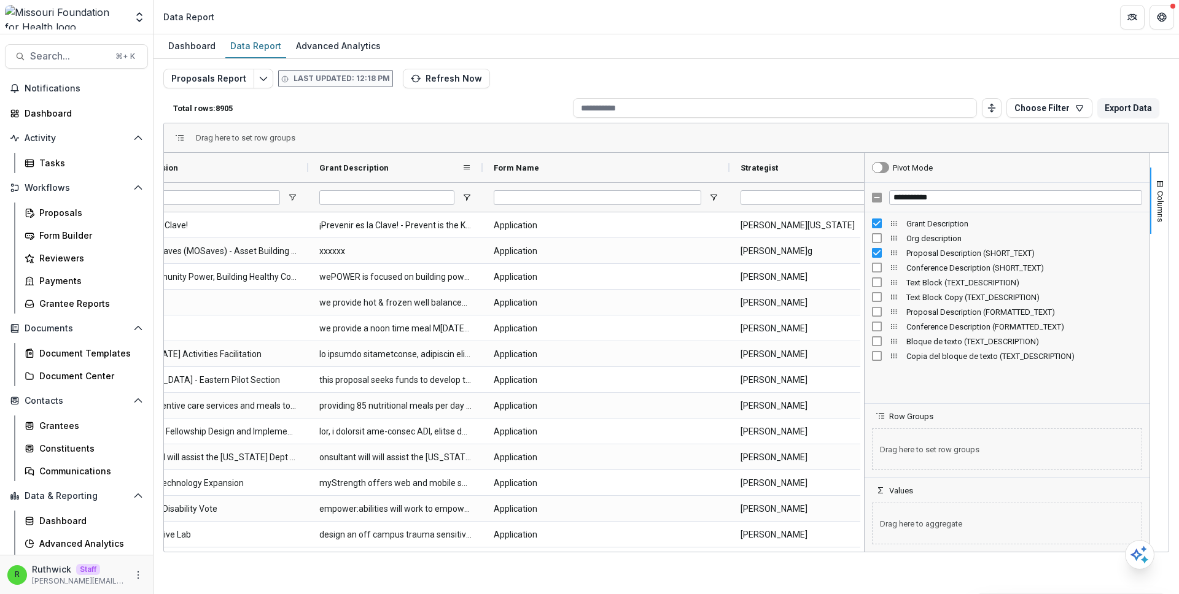
click at [457, 168] on div "Grant Description" at bounding box center [390, 167] width 142 height 23
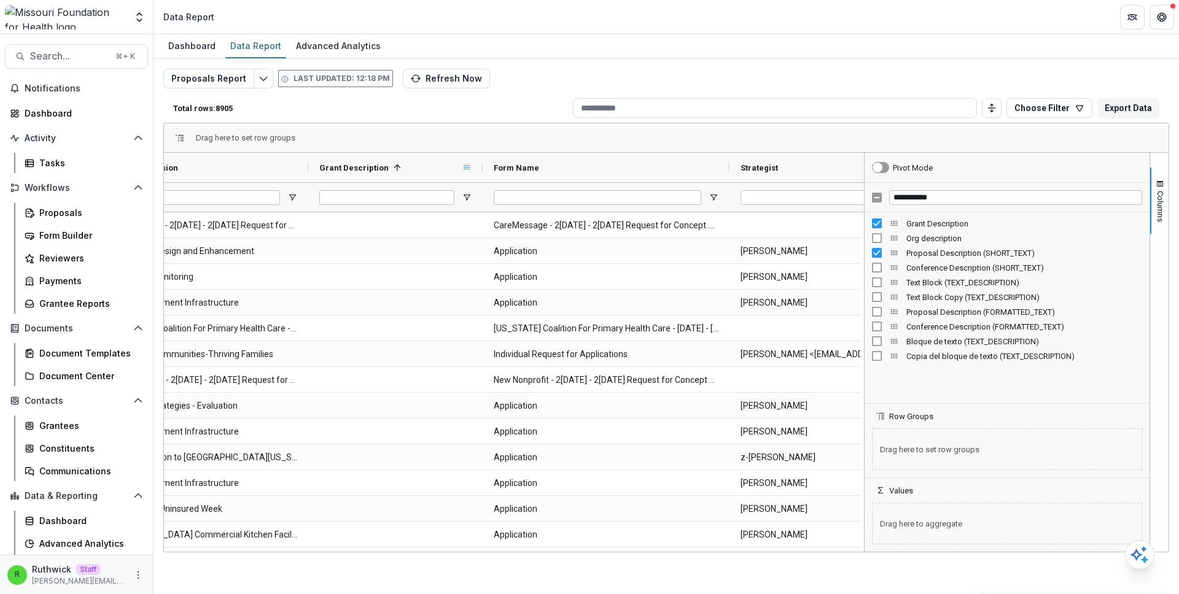
click at [464, 168] on span at bounding box center [467, 168] width 10 height 10
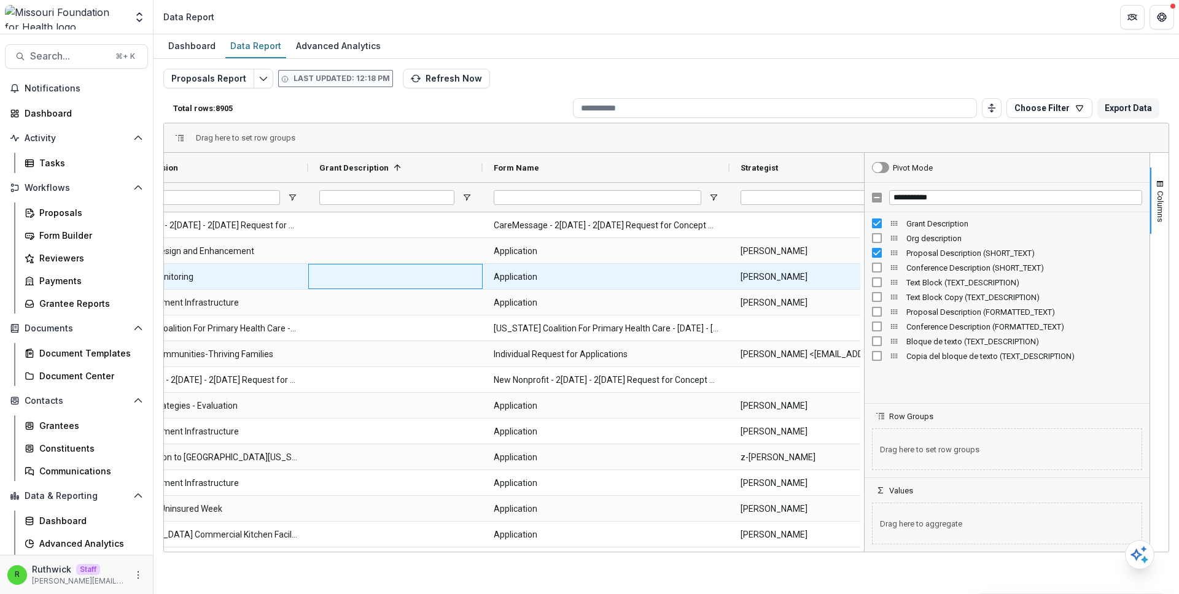
click at [410, 278] on div at bounding box center [395, 276] width 174 height 25
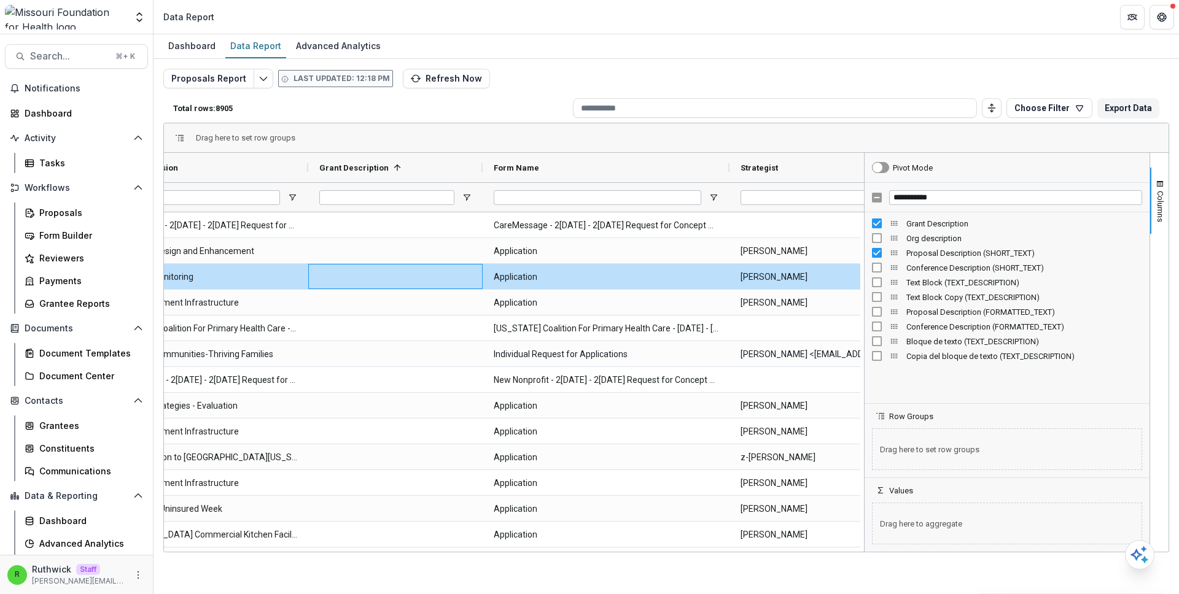
click at [464, 165] on span at bounding box center [467, 168] width 10 height 10
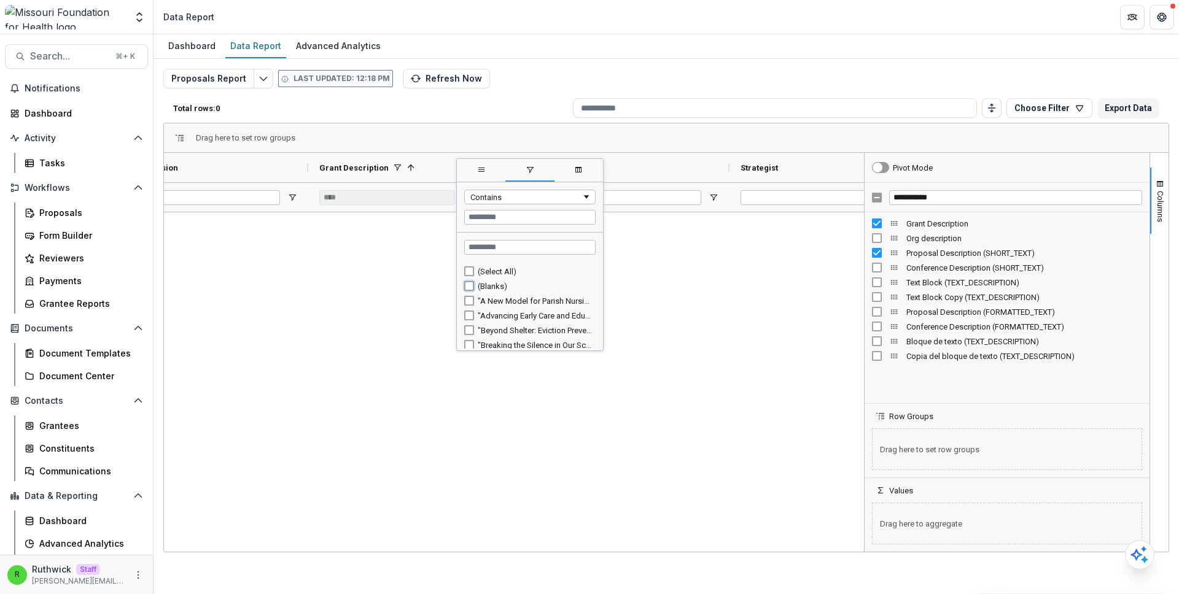
type input "**********"
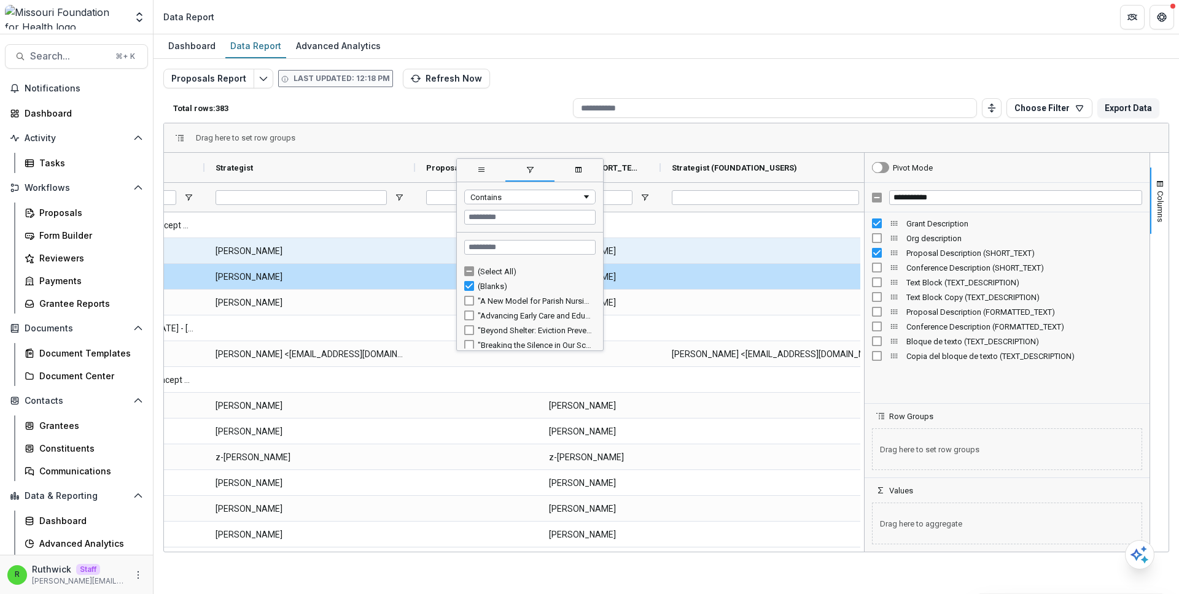
click at [717, 261] on div at bounding box center [774, 250] width 227 height 25
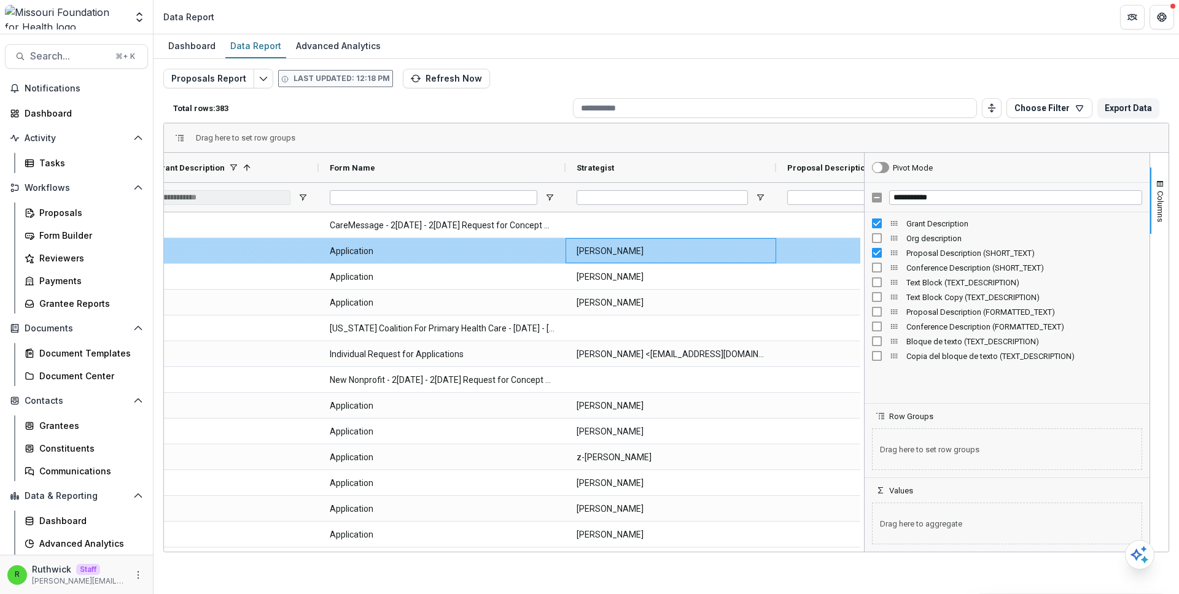
click at [717, 261] on Strategist-2953 "Melissa Logsdon" at bounding box center [671, 251] width 189 height 25
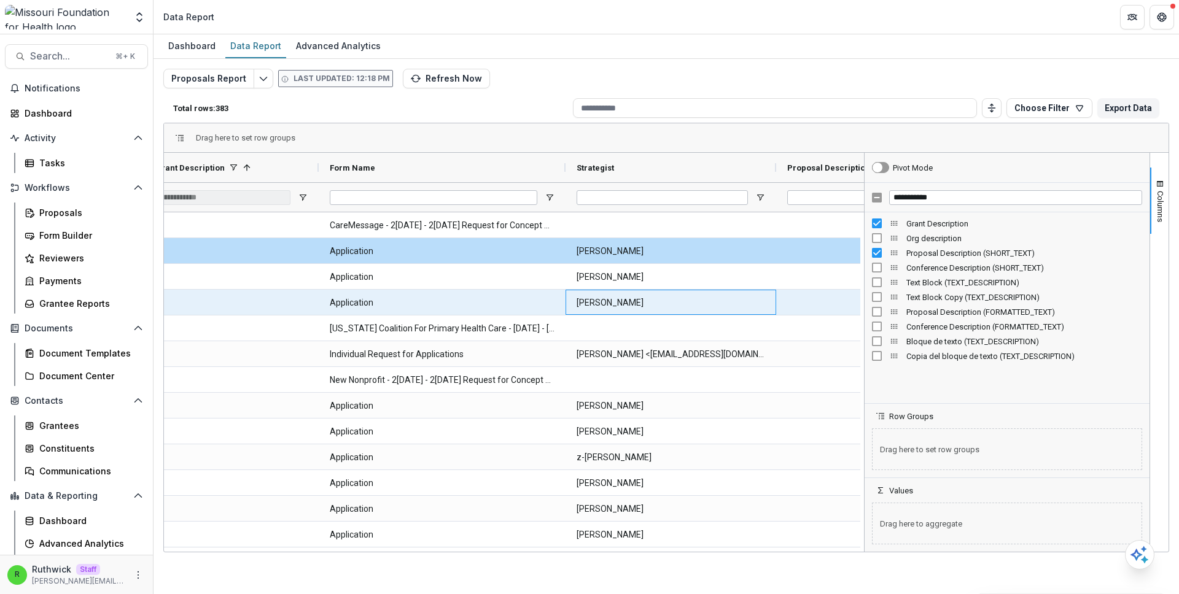
click at [694, 312] on Strategist-7444 "Deidre Griffith" at bounding box center [671, 302] width 189 height 25
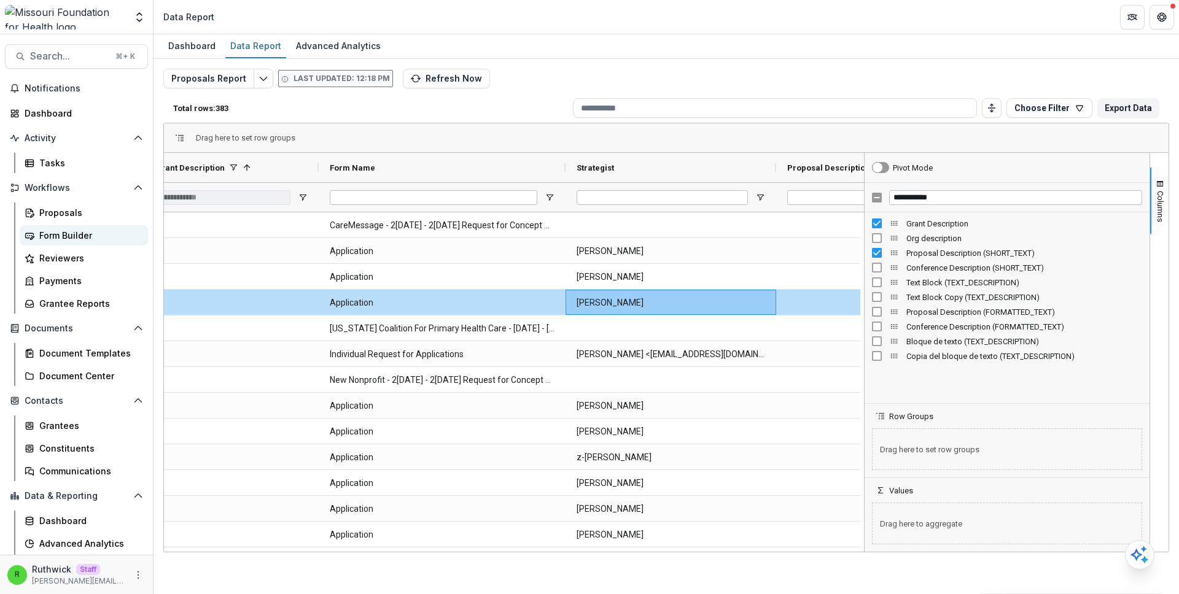
click at [107, 238] on div "Form Builder" at bounding box center [88, 235] width 99 height 13
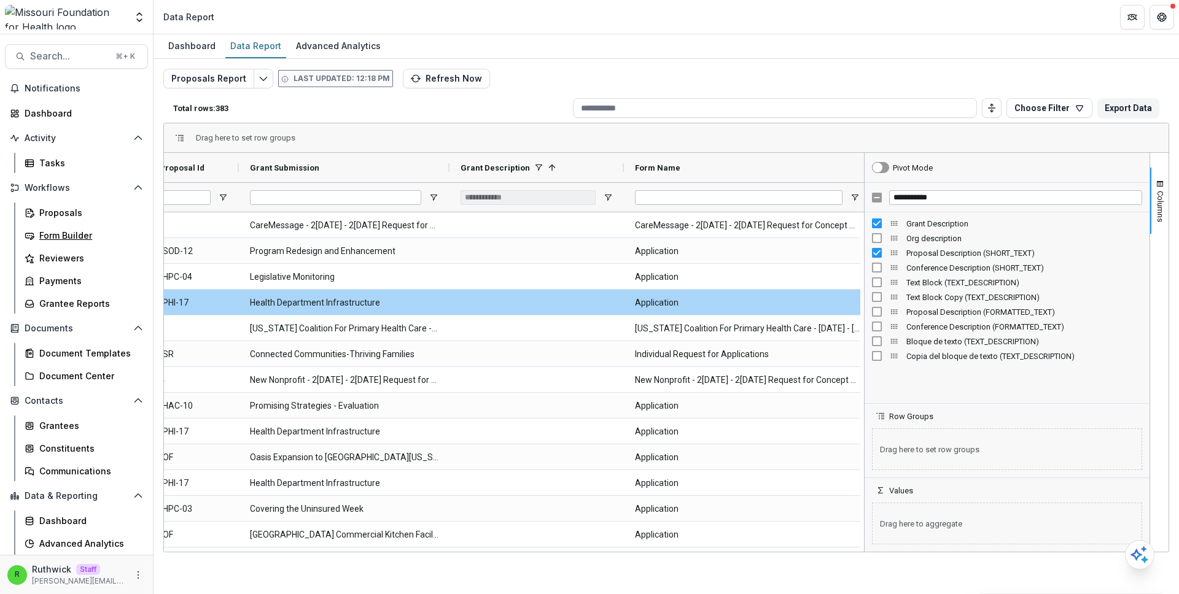
scroll to position [0, 0]
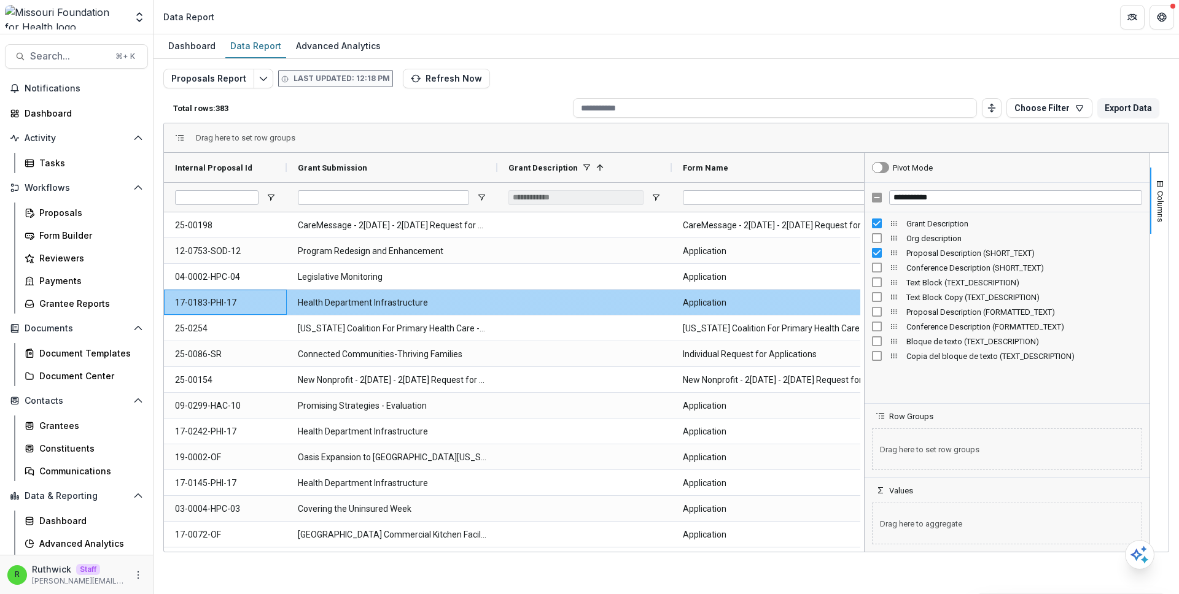
click at [221, 303] on Id-7512 "17-0183-PHI-17" at bounding box center [225, 302] width 101 height 25
copy Id-7512 "17-0183-PHI-17"
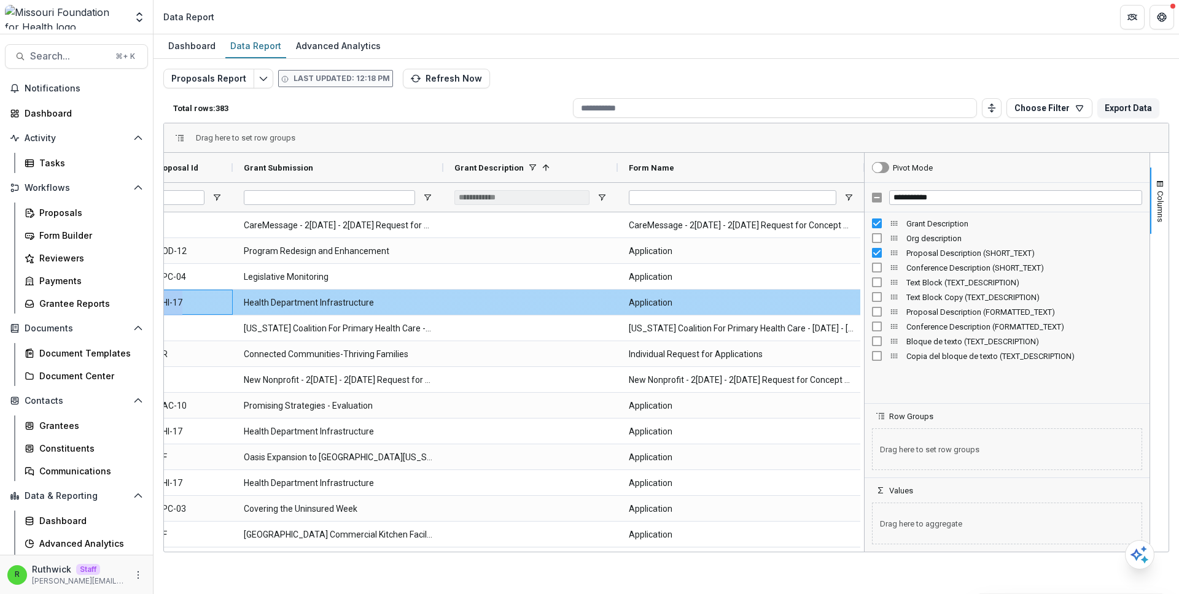
scroll to position [0, 83]
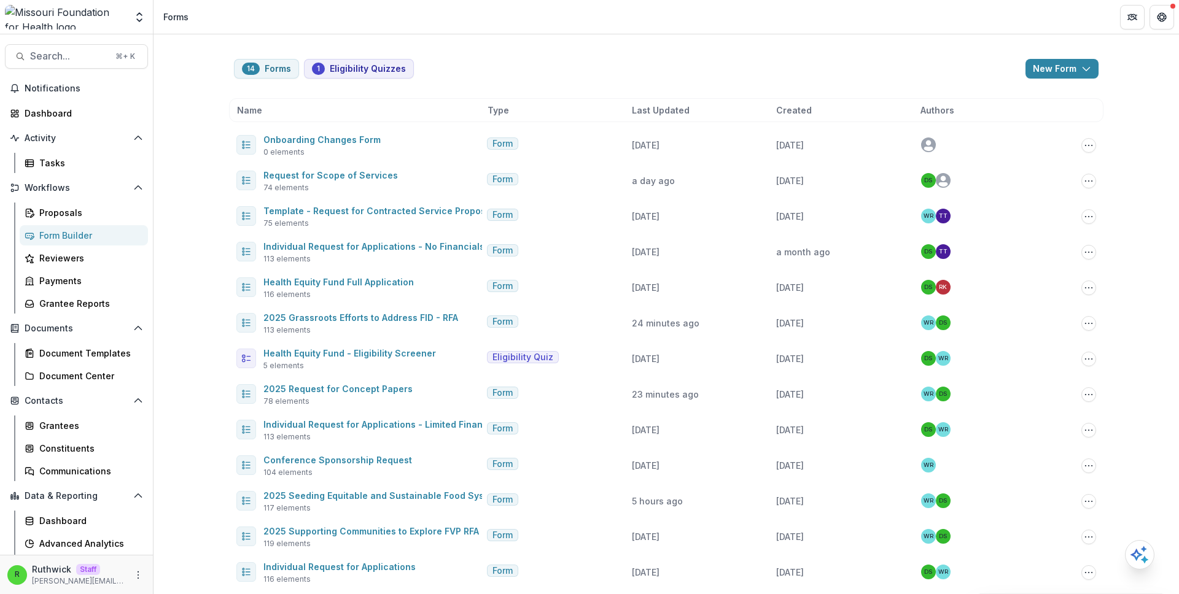
scroll to position [77, 0]
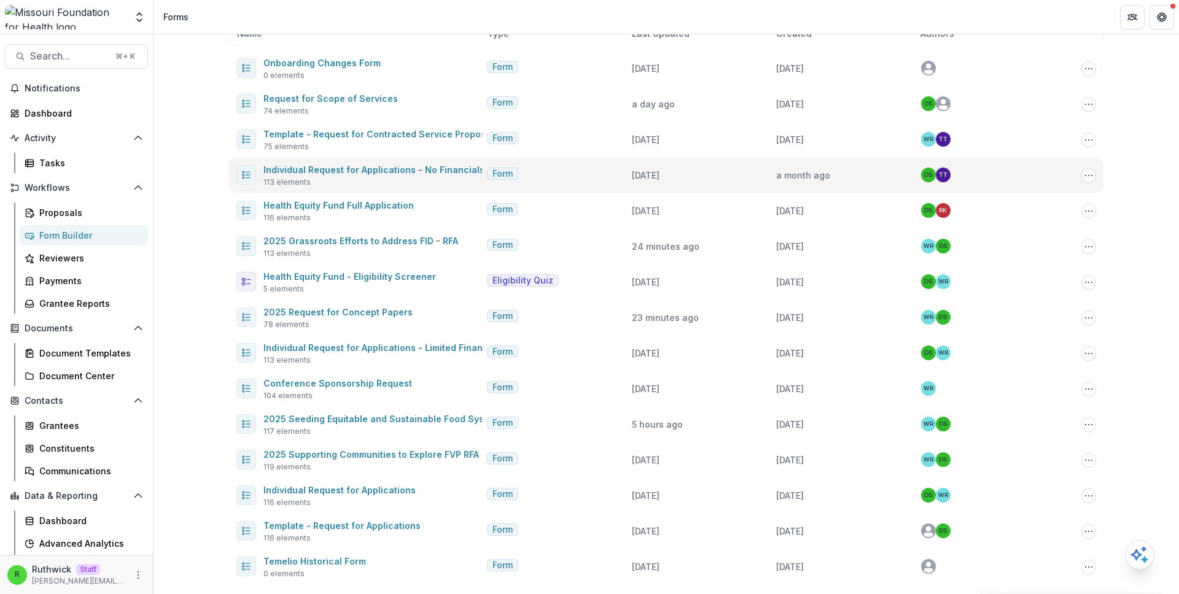
click at [570, 181] on div "Form" at bounding box center [557, 175] width 140 height 15
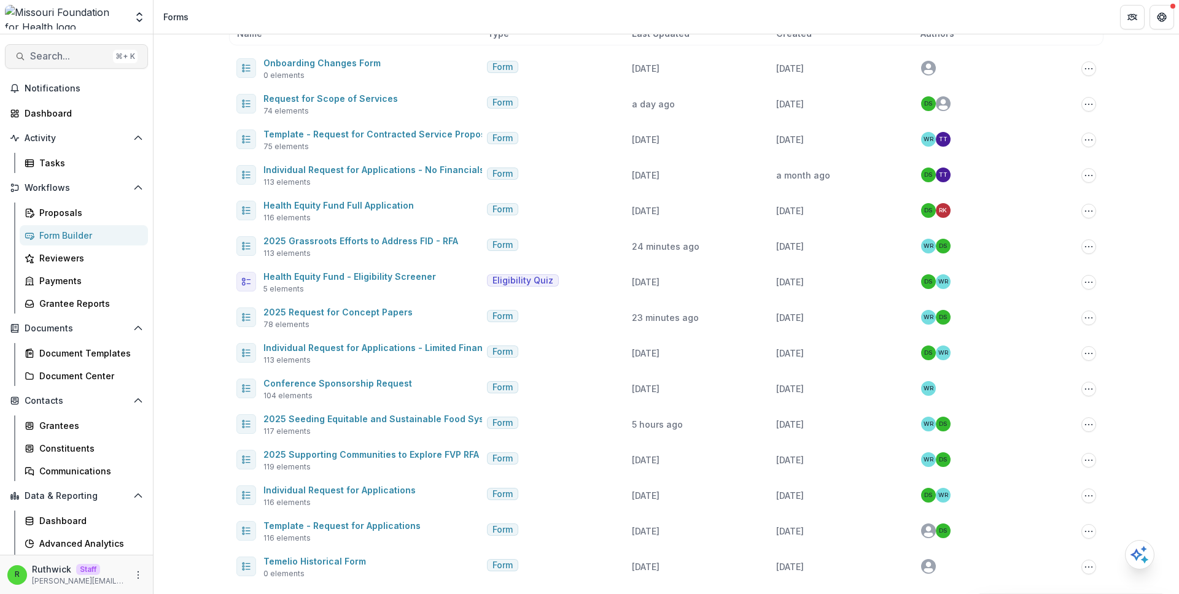
click at [94, 59] on span "Search..." at bounding box center [69, 56] width 78 height 12
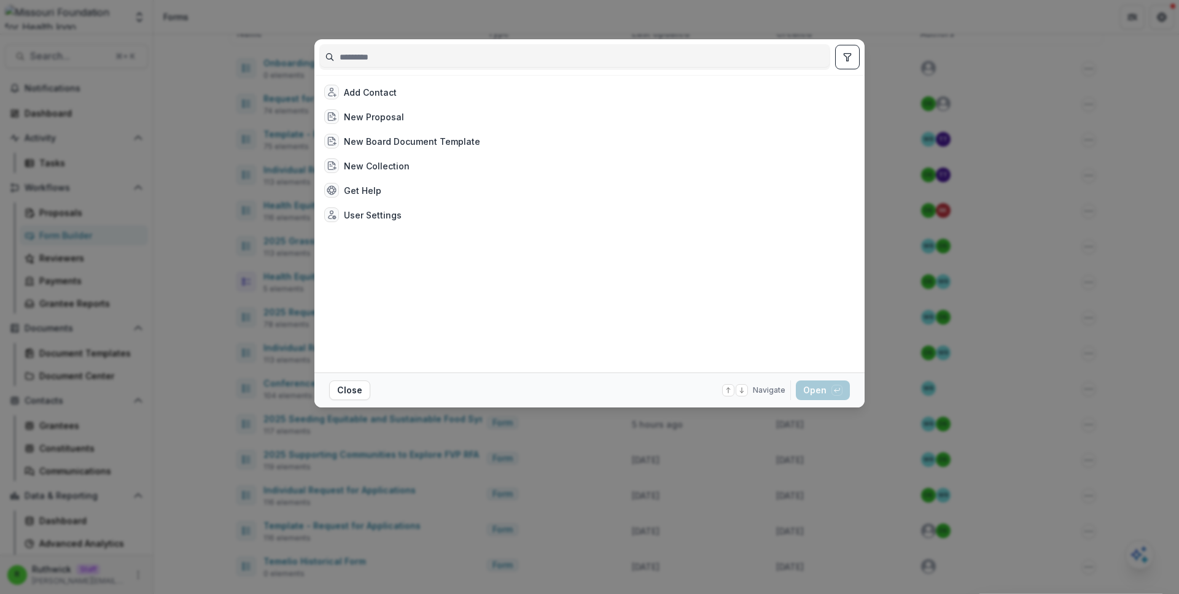
type input "**********"
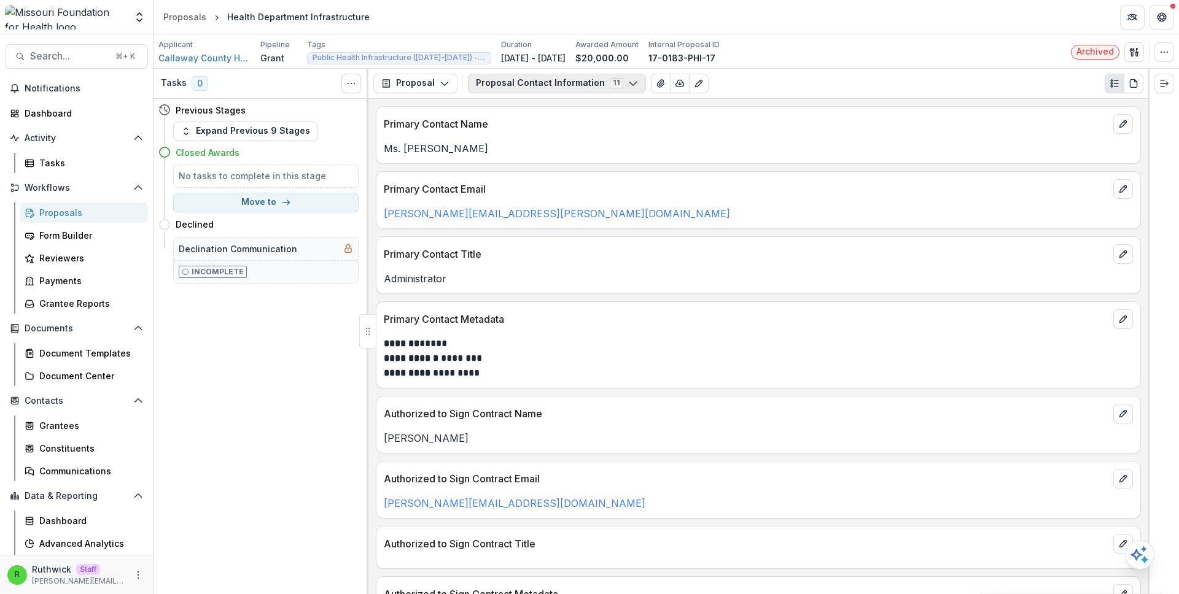
click at [573, 90] on button "Proposal Contact Information 11" at bounding box center [557, 84] width 178 height 20
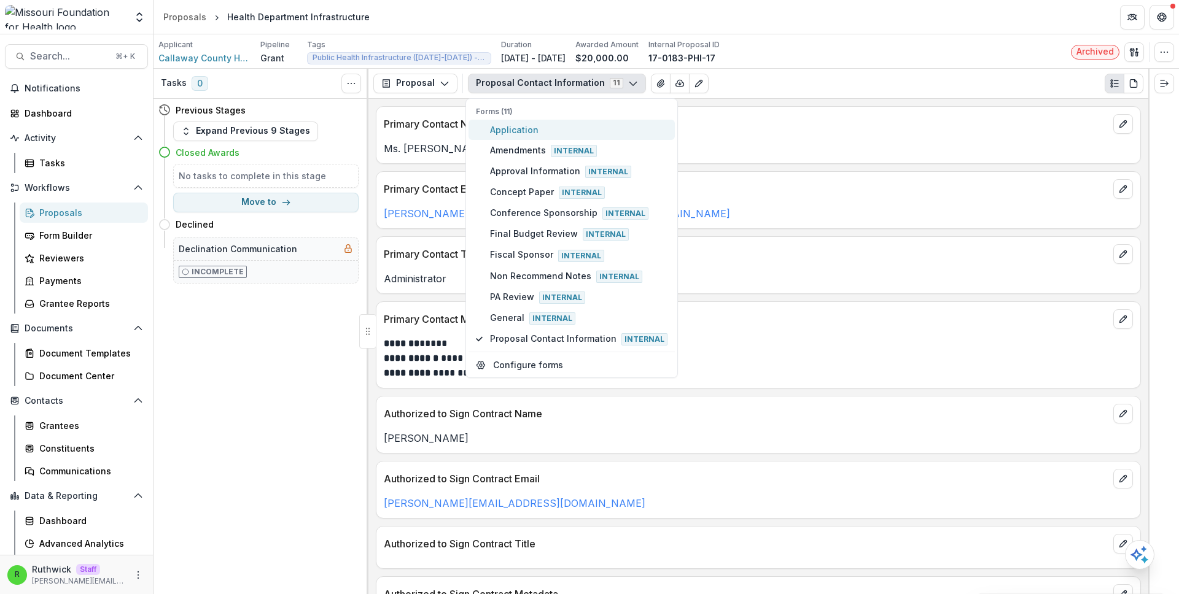
click at [575, 126] on span "Application" at bounding box center [578, 129] width 177 height 13
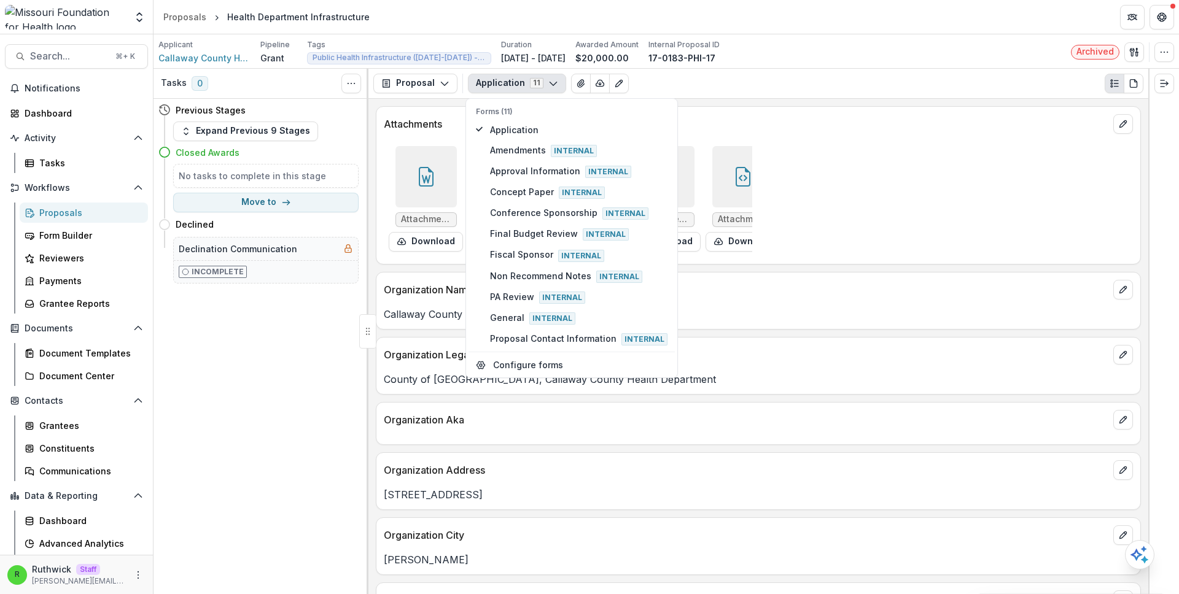
click at [801, 61] on div "Applicant Callaway County Health Department Pipeline Grant Tags Public Health I…" at bounding box center [666, 51] width 1016 height 25
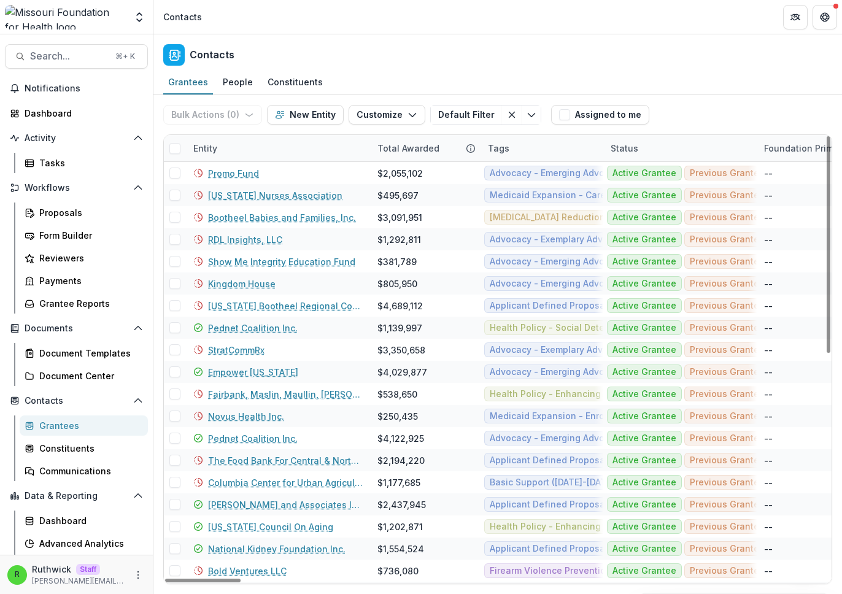
click at [580, 93] on div "Grantees People Constituents" at bounding box center [498, 83] width 689 height 25
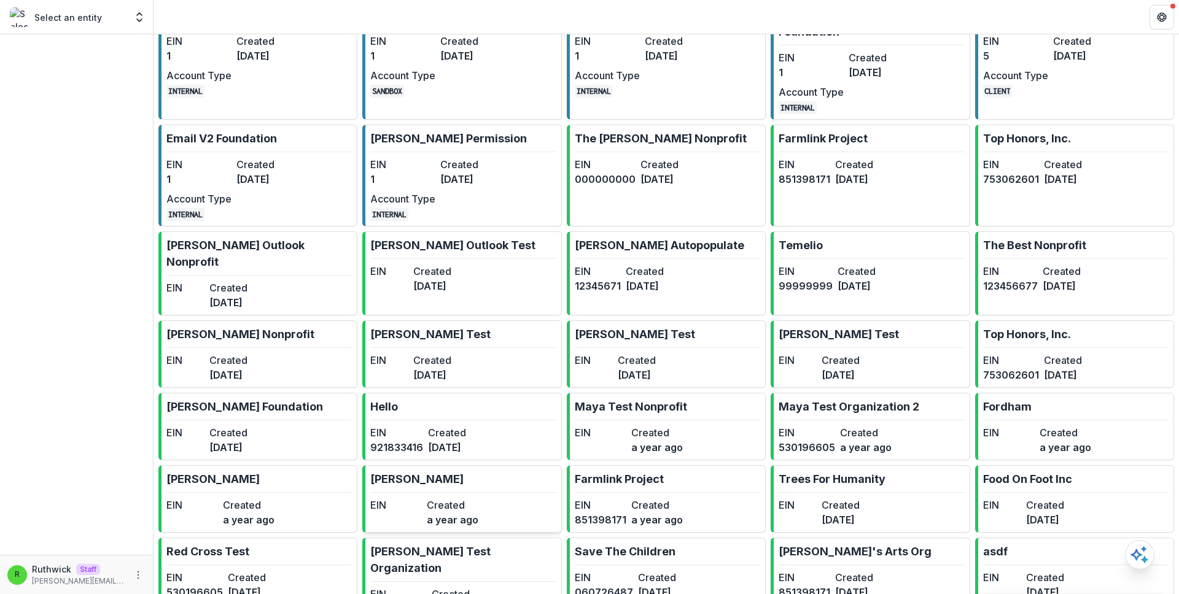
scroll to position [389, 0]
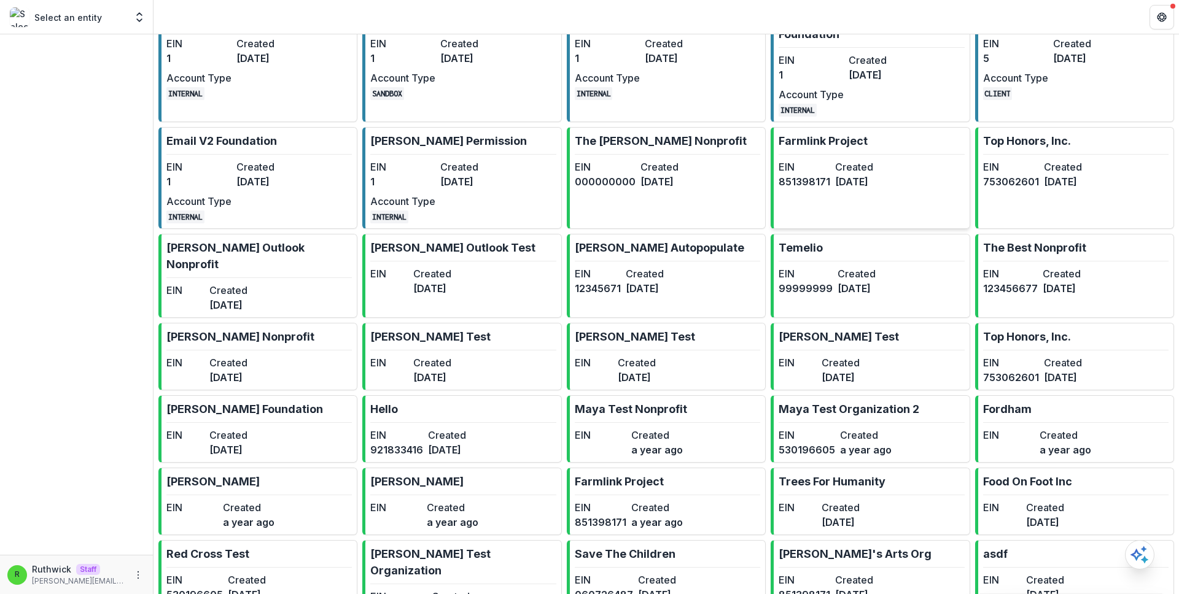
click at [843, 133] on p "Farmlink Project" at bounding box center [823, 141] width 89 height 17
click at [878, 19] on header at bounding box center [666, 17] width 1025 height 34
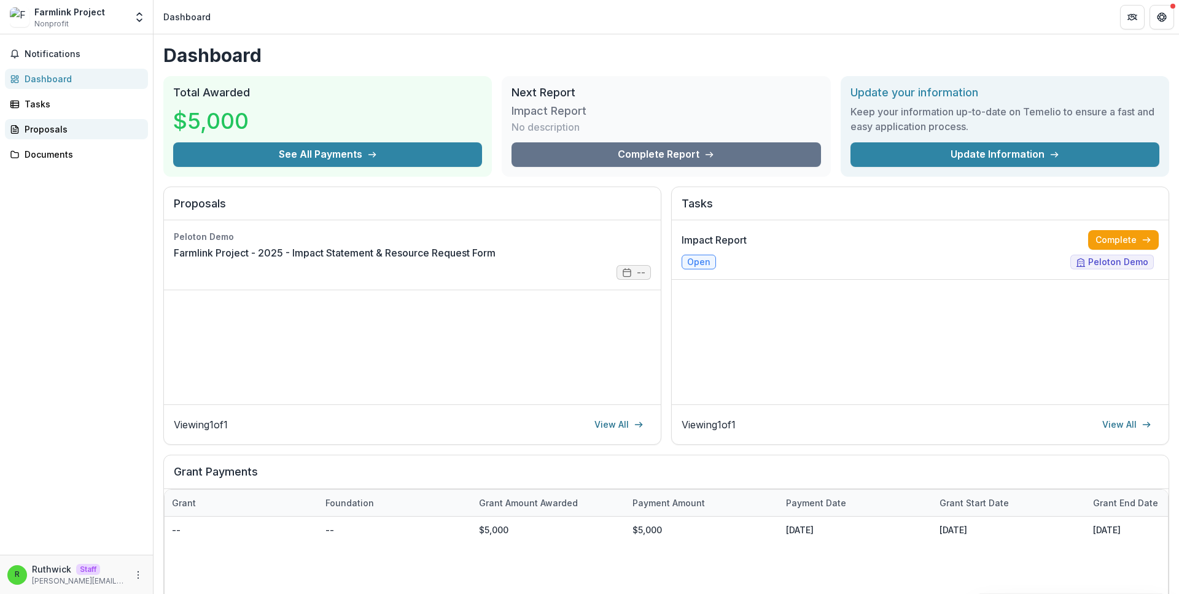
click at [91, 129] on div "Proposals" at bounding box center [82, 129] width 114 height 13
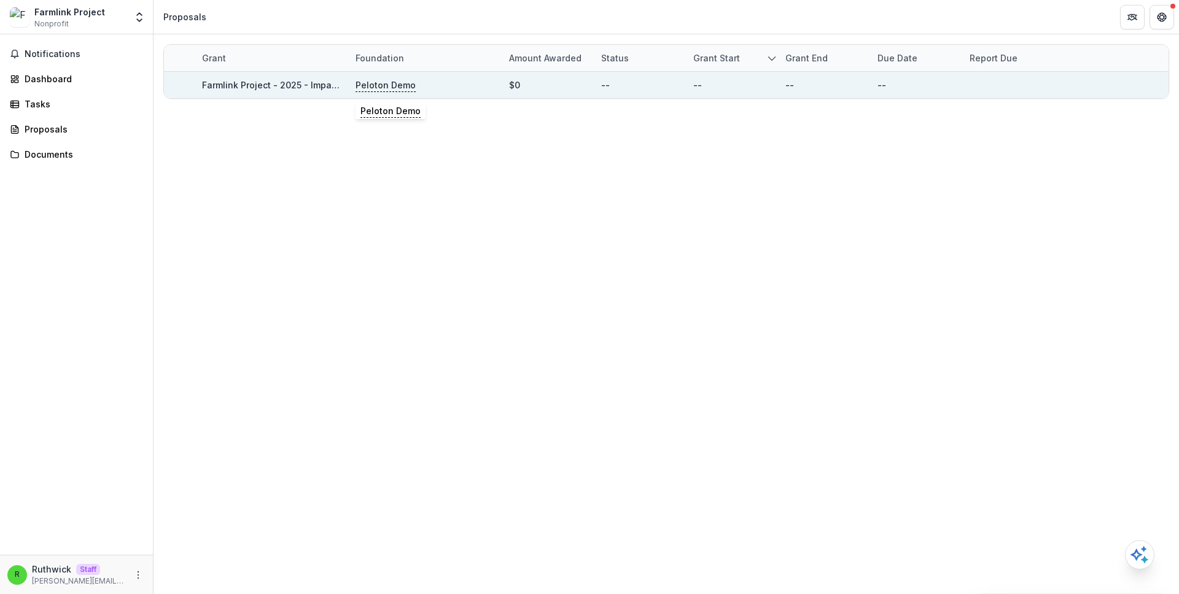
click at [375, 85] on p "Peloton Demo" at bounding box center [386, 86] width 60 height 14
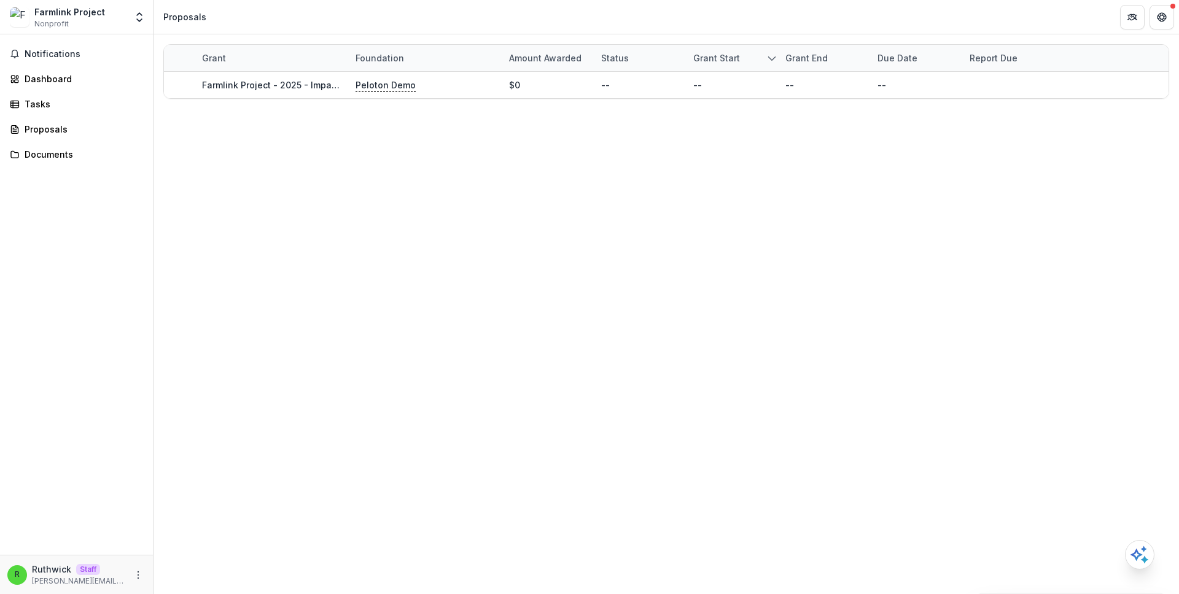
click at [374, 214] on div "Grant Foundation Amount awarded Status Grant start Grant end Due Date Report Du…" at bounding box center [666, 314] width 1025 height 560
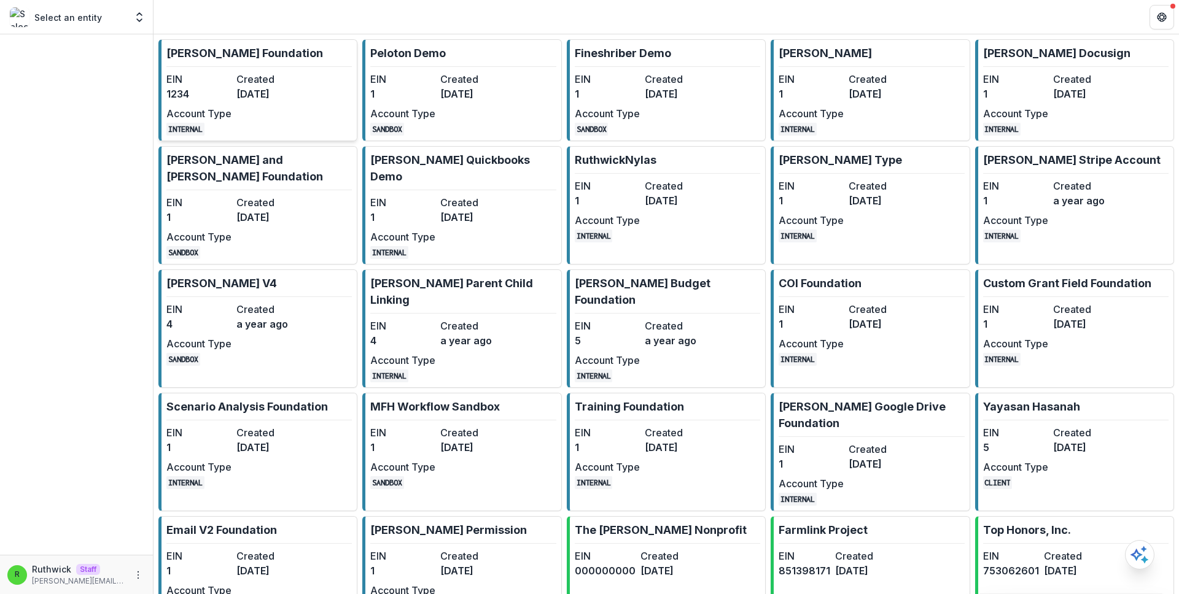
click at [295, 81] on dt "Created" at bounding box center [268, 79] width 65 height 15
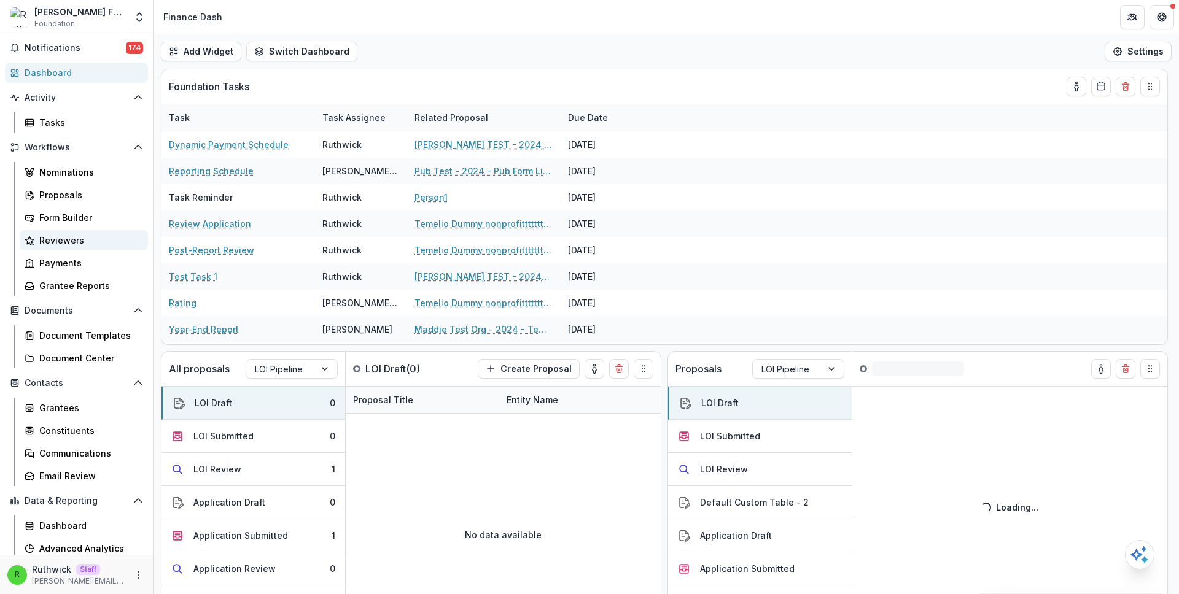
scroll to position [90, 0]
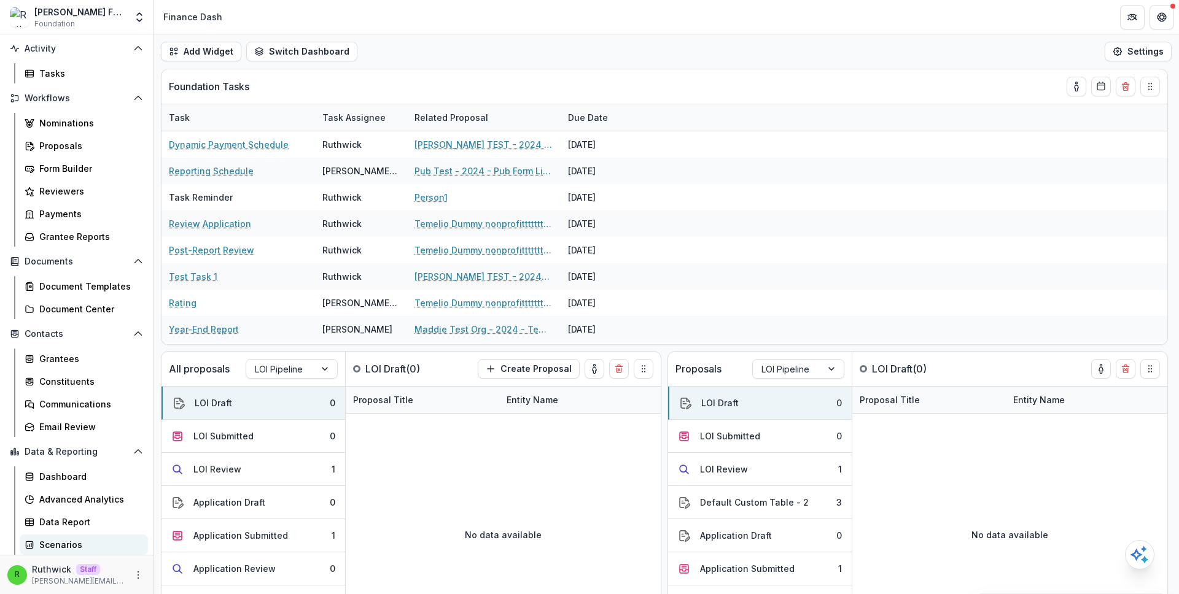
click at [106, 541] on div "Scenarios" at bounding box center [88, 544] width 99 height 13
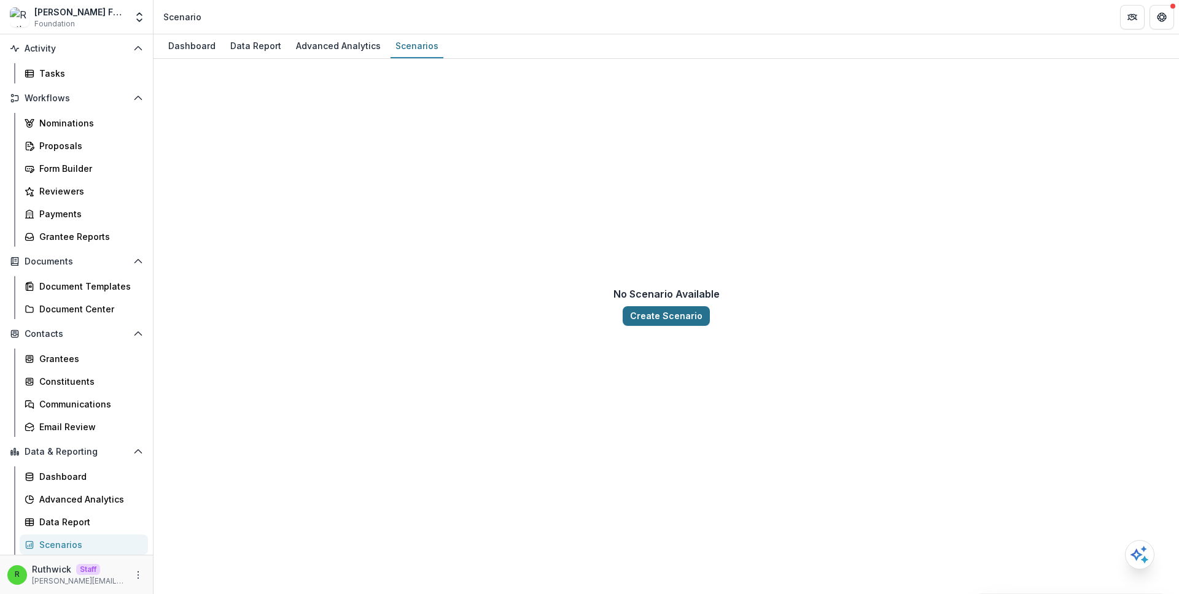
click at [671, 313] on button "Create Scenario" at bounding box center [666, 316] width 87 height 20
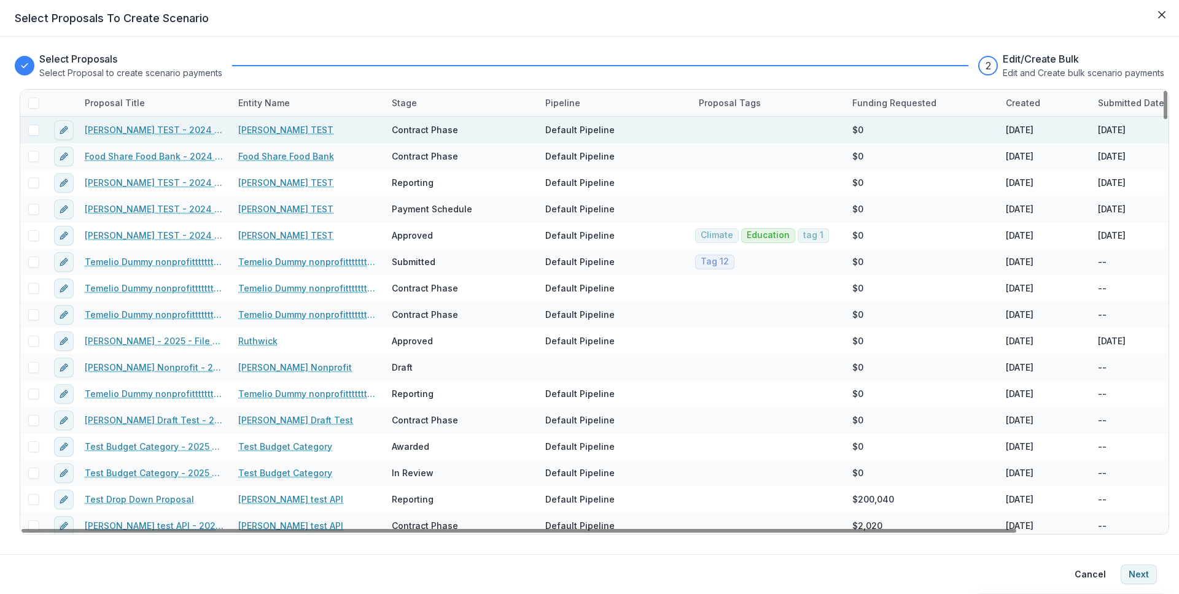
click at [31, 131] on span at bounding box center [33, 130] width 11 height 11
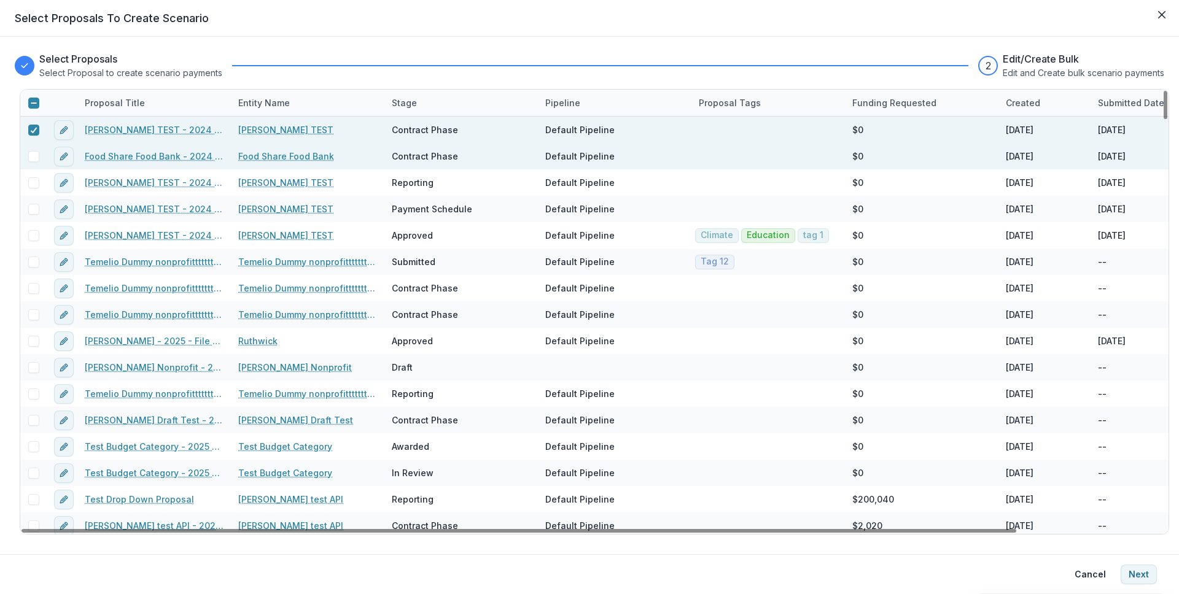
click at [33, 155] on span at bounding box center [33, 156] width 11 height 11
click at [1132, 577] on button "Next" at bounding box center [1139, 575] width 36 height 20
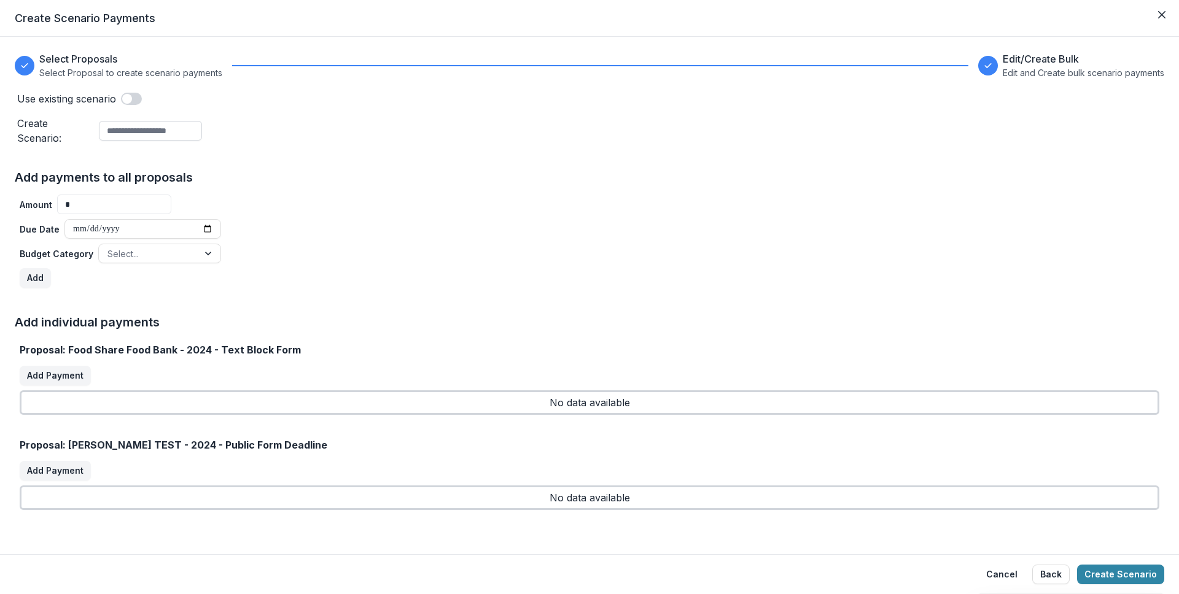
click at [165, 125] on input at bounding box center [150, 131] width 103 height 20
type input "**********"
click at [131, 199] on input "*" at bounding box center [114, 205] width 114 height 20
type input "*****"
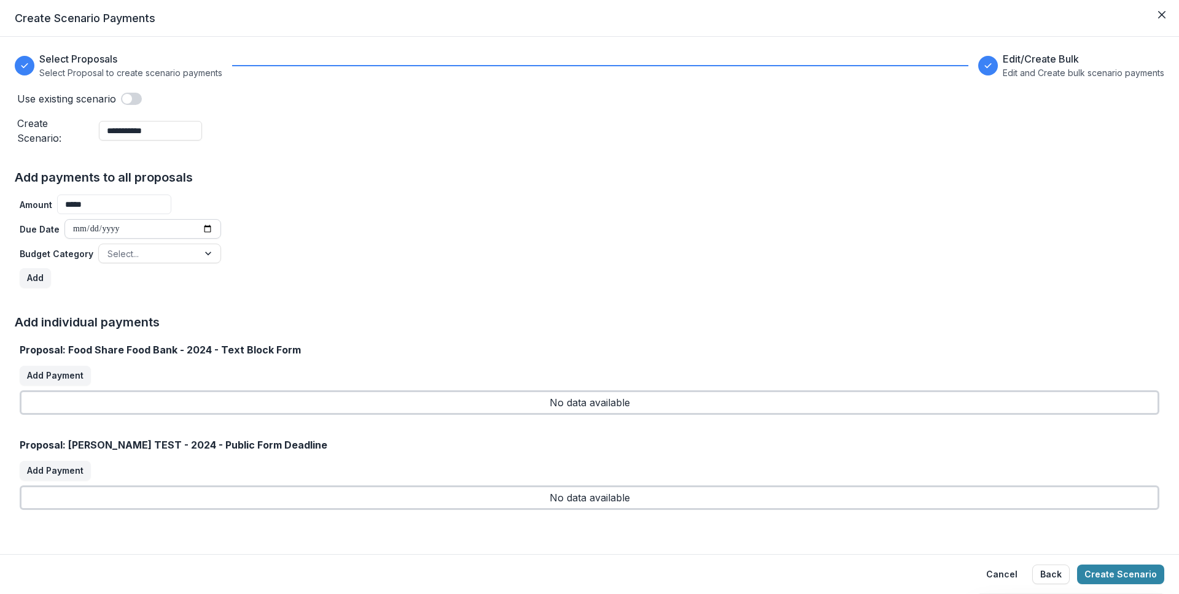
click at [203, 222] on input "date" at bounding box center [142, 229] width 157 height 20
type input "**********"
click at [134, 246] on div at bounding box center [148, 253] width 82 height 15
click at [145, 266] on div "Climate" at bounding box center [156, 271] width 117 height 19
click at [41, 270] on button "Add" at bounding box center [35, 278] width 31 height 20
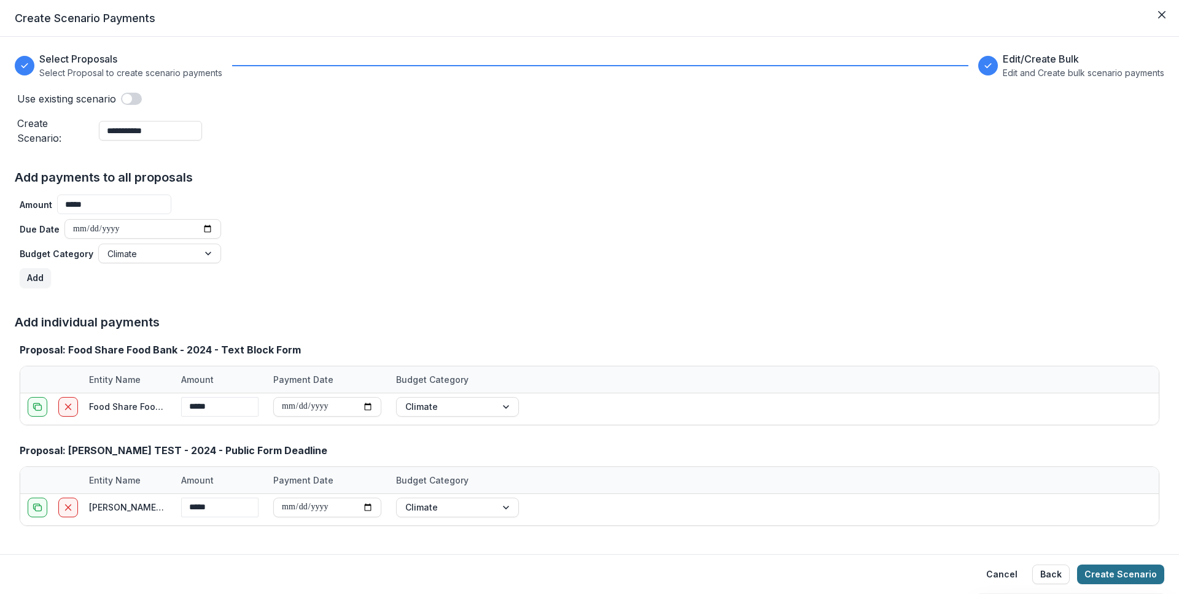
click at [1118, 575] on button "Create Scenario" at bounding box center [1120, 575] width 87 height 20
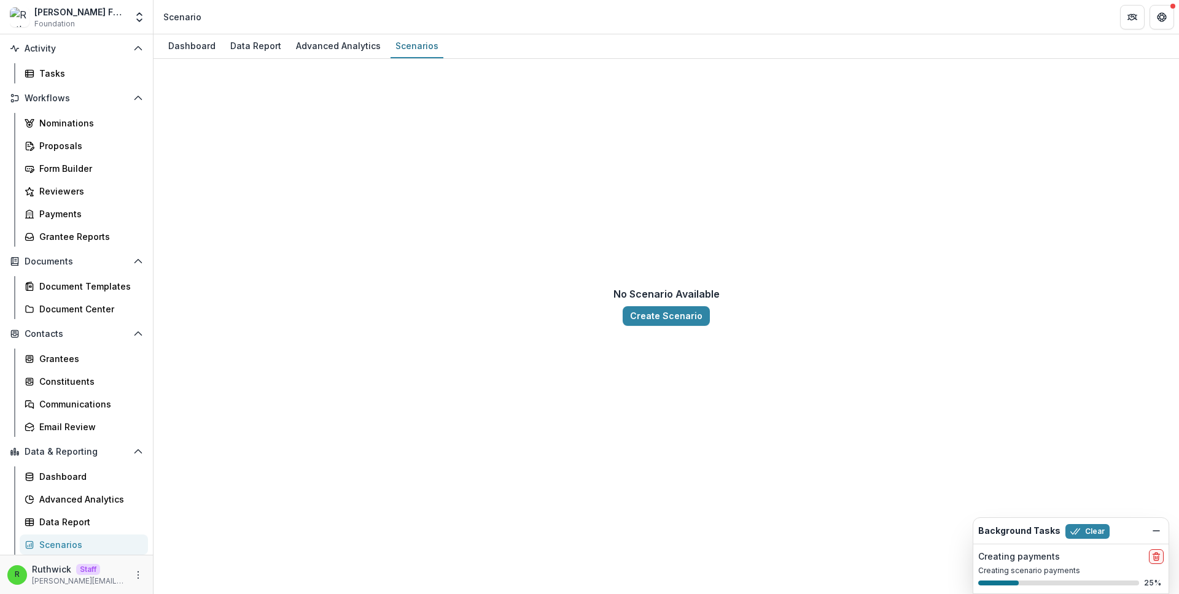
select select "**********"
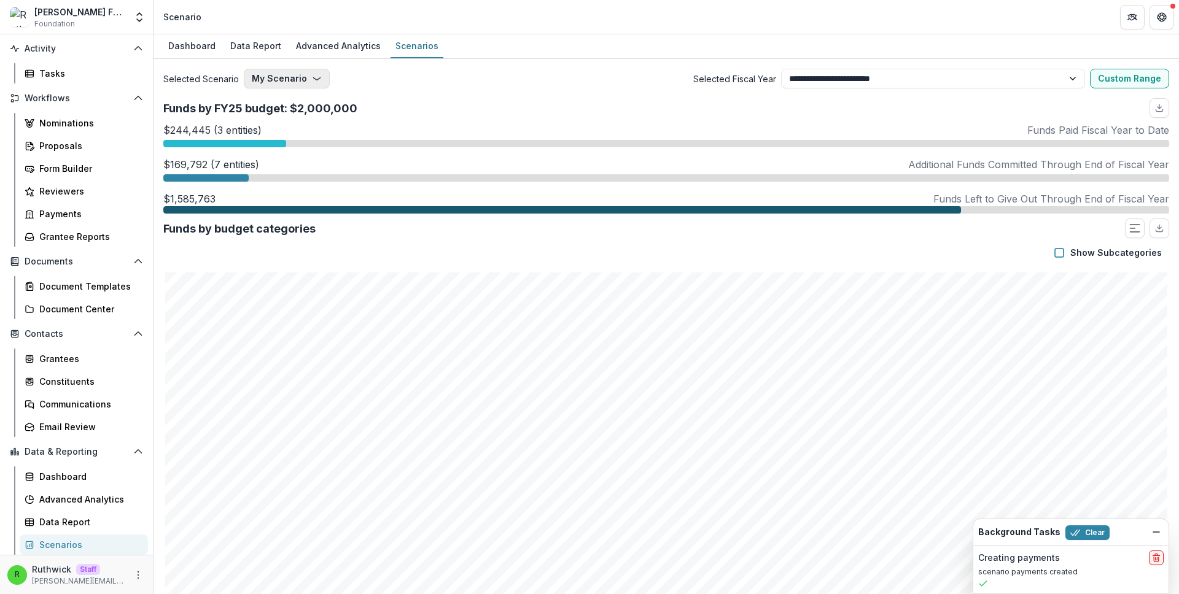
click at [290, 86] on button "My Scenario" at bounding box center [287, 79] width 86 height 20
click at [290, 85] on button "My Scenario" at bounding box center [287, 79] width 86 height 20
